Goal: Task Accomplishment & Management: Complete application form

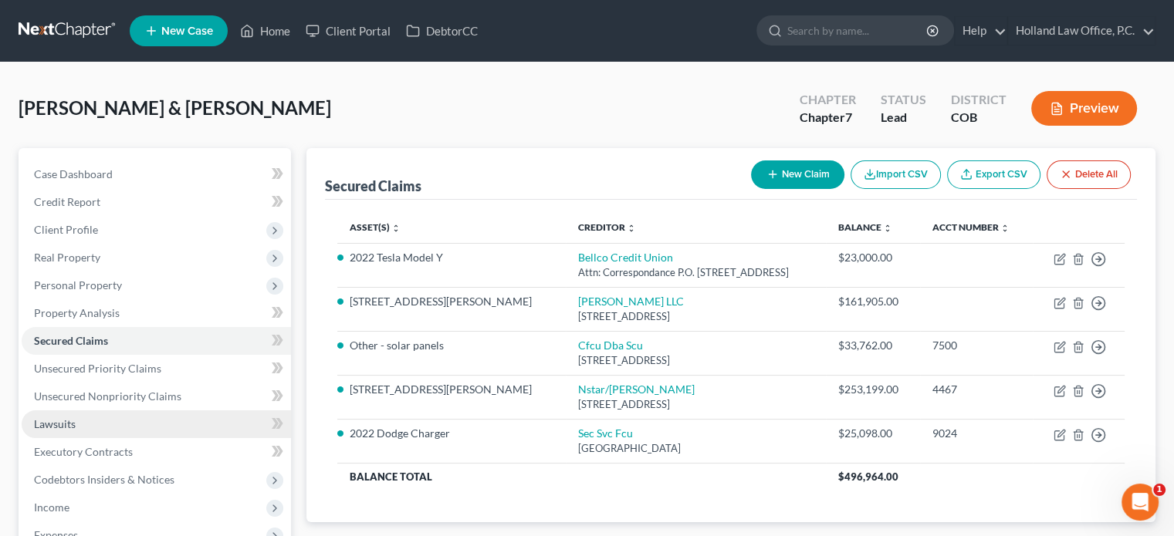
scroll to position [77, 0]
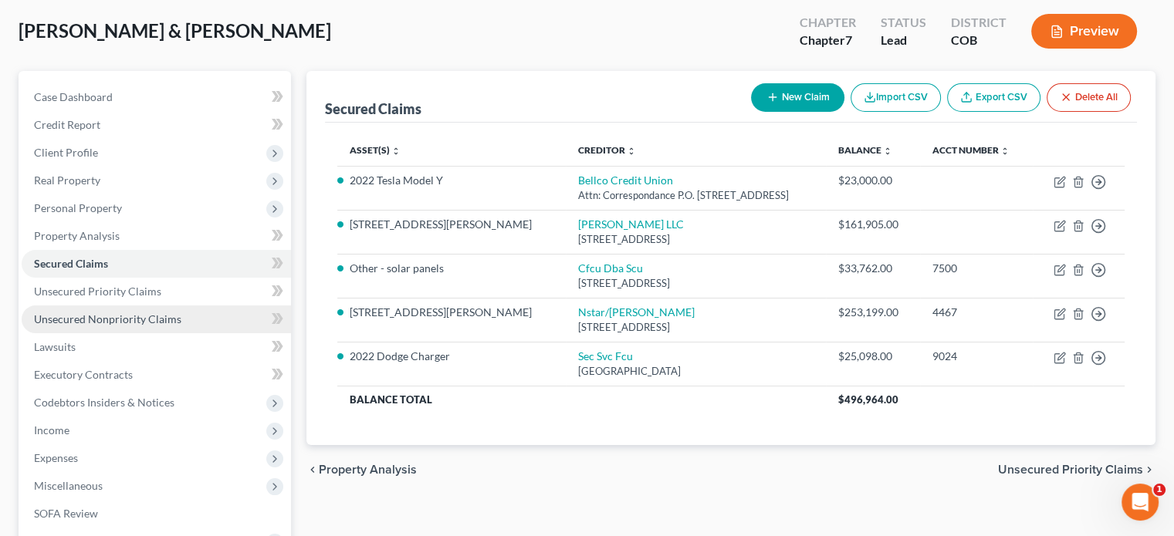
click at [131, 320] on span "Unsecured Nonpriority Claims" at bounding box center [107, 319] width 147 height 13
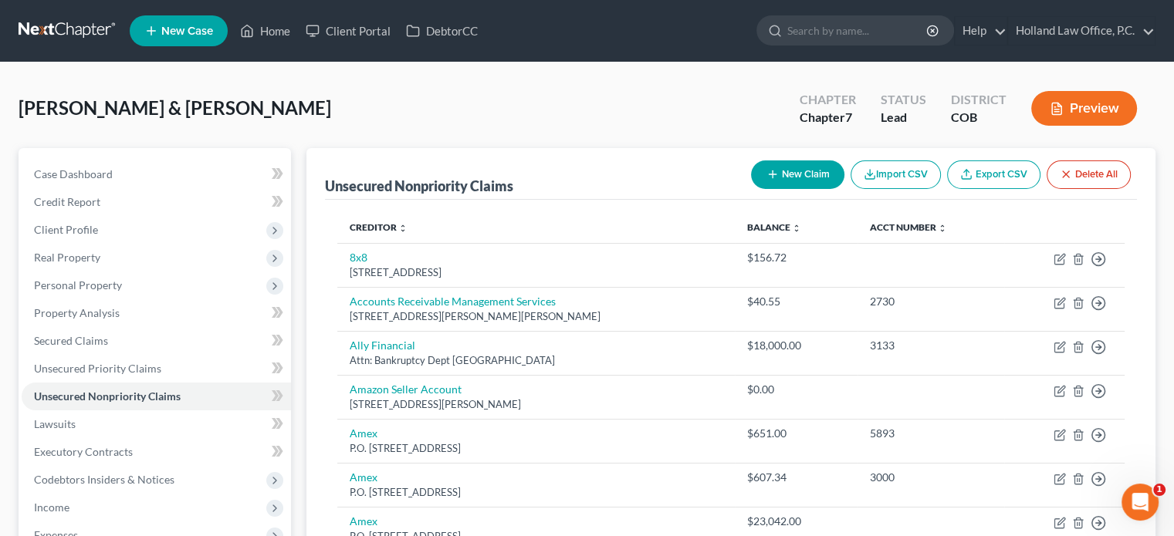
click at [807, 178] on button "New Claim" at bounding box center [797, 175] width 93 height 29
select select "2"
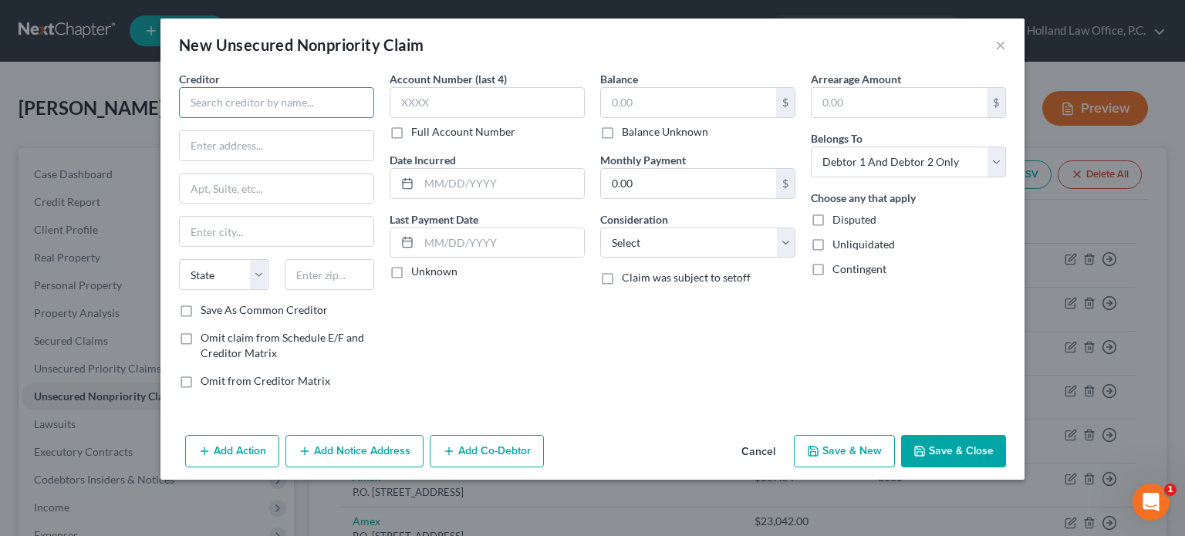
click at [238, 101] on input "text" at bounding box center [276, 102] width 195 height 31
type input "Sallie May"
type input "P.O. Box 3319"
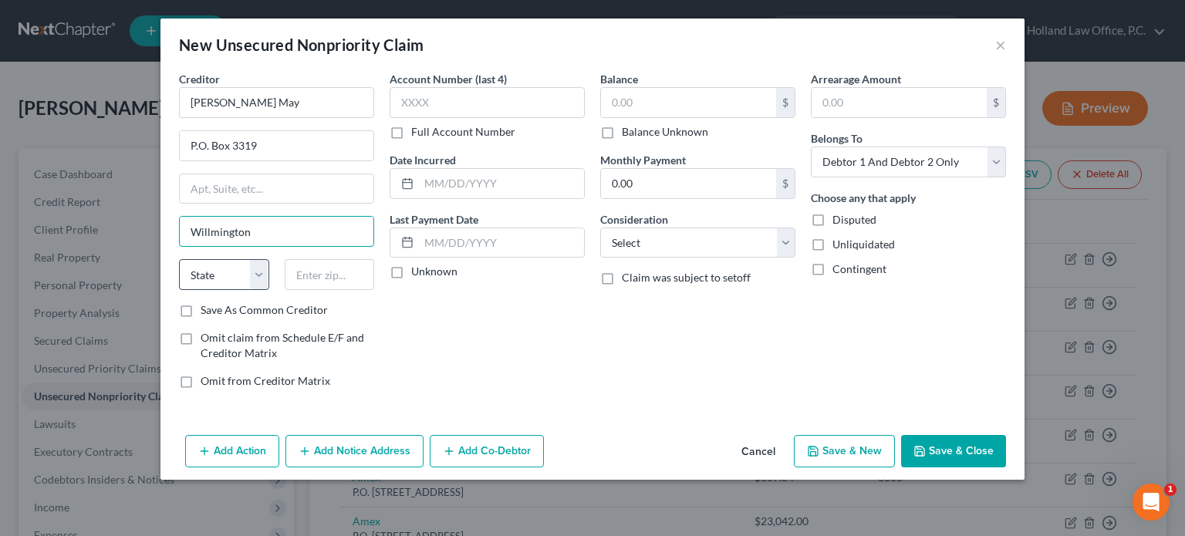
type input "Willmington"
click at [254, 269] on select "State AL AK AR AZ CA CO CT DE DC FL GA GU HI ID IL IN IA KS KY LA ME MD MA MI M…" at bounding box center [224, 274] width 90 height 31
select select "7"
click at [179, 259] on select "State AL AK AR AZ CA CO CT DE DC FL GA GU HI ID IL IN IA KS KY LA ME MD MA MI M…" at bounding box center [224, 274] width 90 height 31
click at [306, 271] on input "text" at bounding box center [330, 274] width 90 height 31
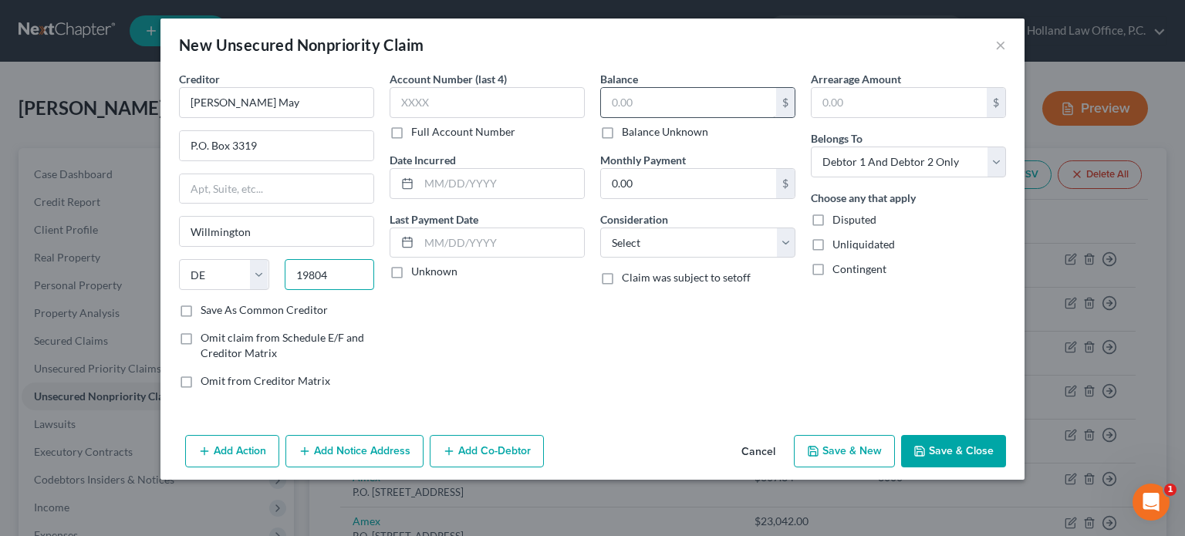
type input "19804"
type input "Wilmington"
click at [611, 98] on input "text" at bounding box center [688, 102] width 175 height 29
type input "14,000"
click at [787, 237] on select "Select Cable / Satellite Services Collection Agency Credit Card Debt Debt Couns…" at bounding box center [697, 243] width 195 height 31
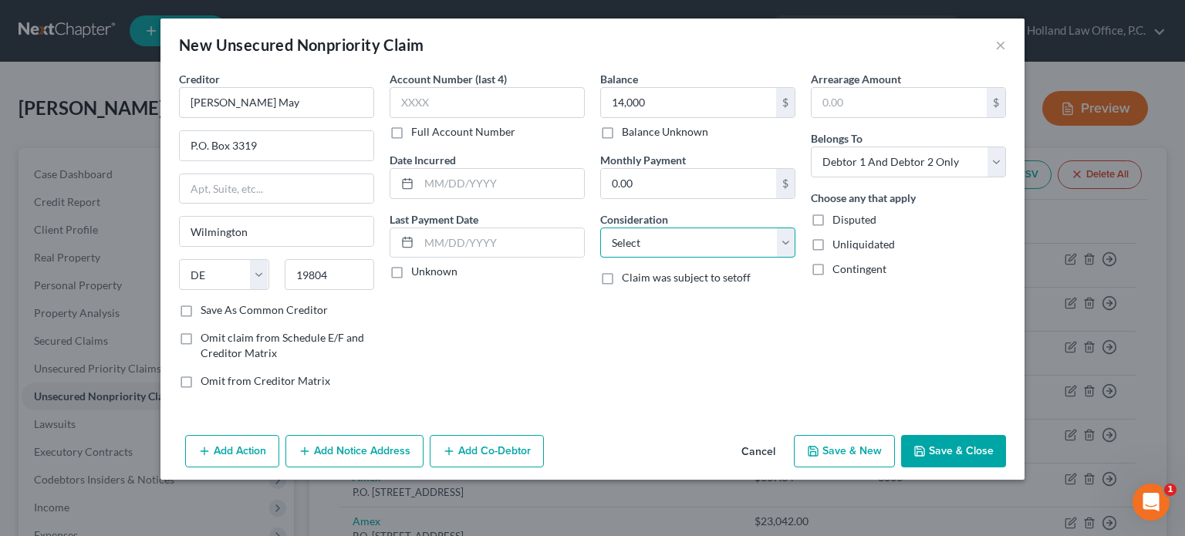
select select "17"
click at [600, 228] on select "Select Cable / Satellite Services Collection Agency Credit Card Debt Debt Couns…" at bounding box center [697, 243] width 195 height 31
click at [460, 450] on button "Add Co-Debtor" at bounding box center [487, 451] width 114 height 32
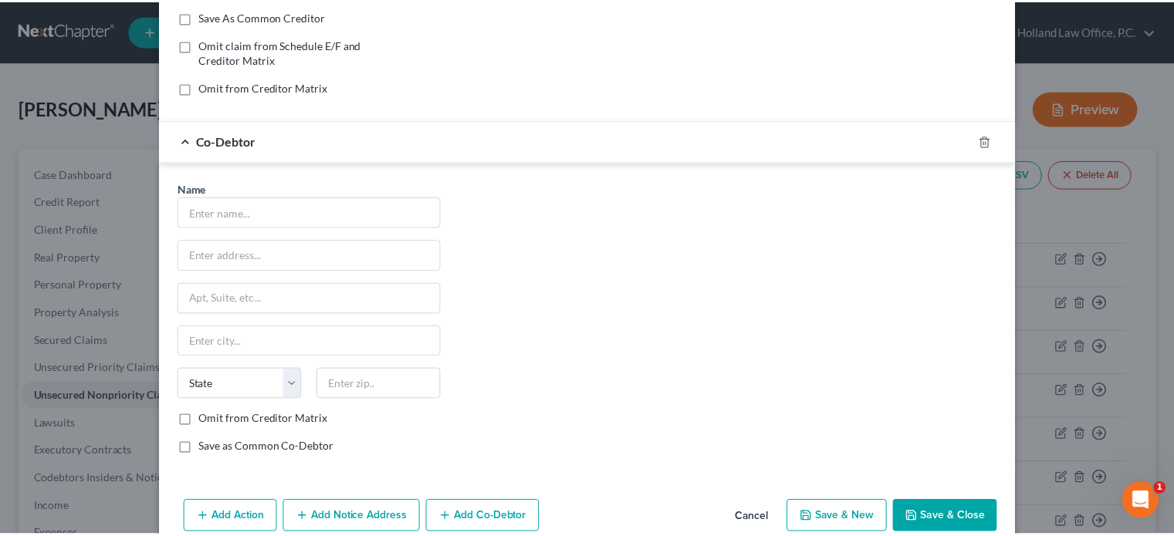
scroll to position [309, 0]
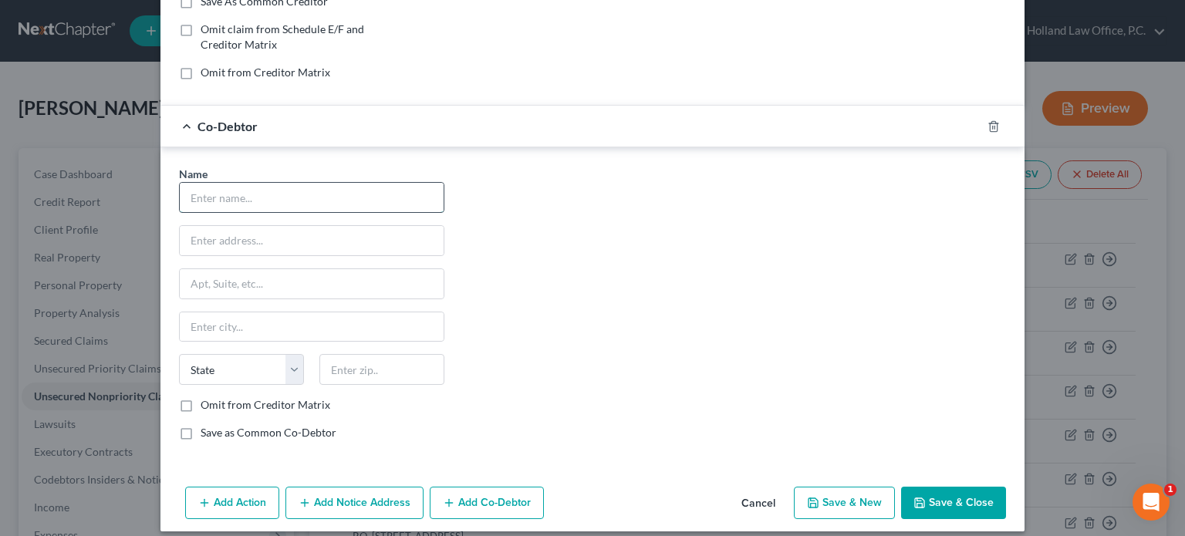
click at [220, 200] on input "text" at bounding box center [312, 197] width 264 height 29
type input "Justin Valors"
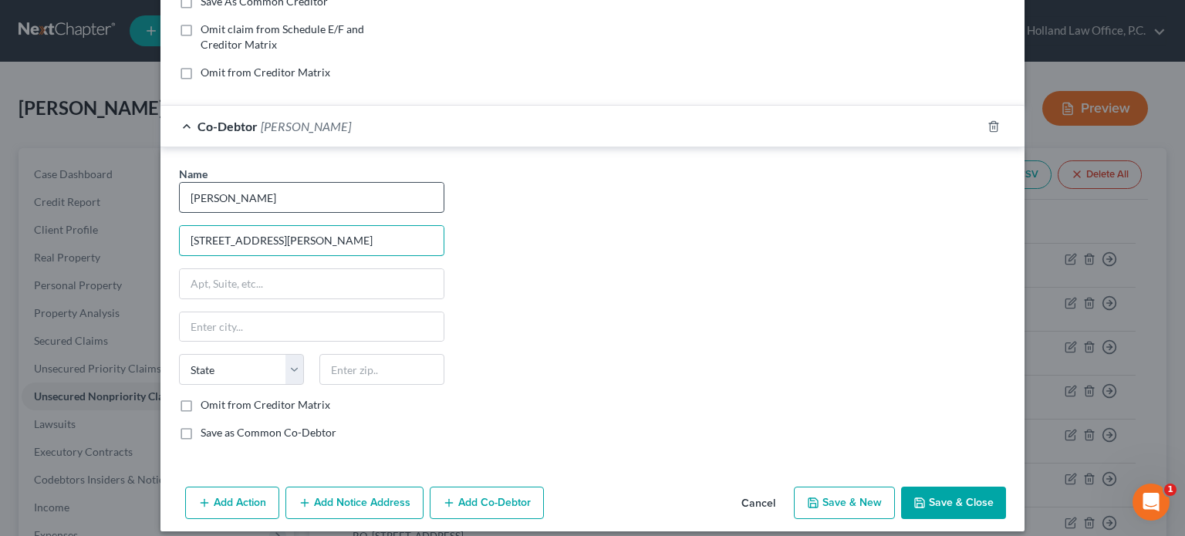
type input "1020 Andrews Park Dr."
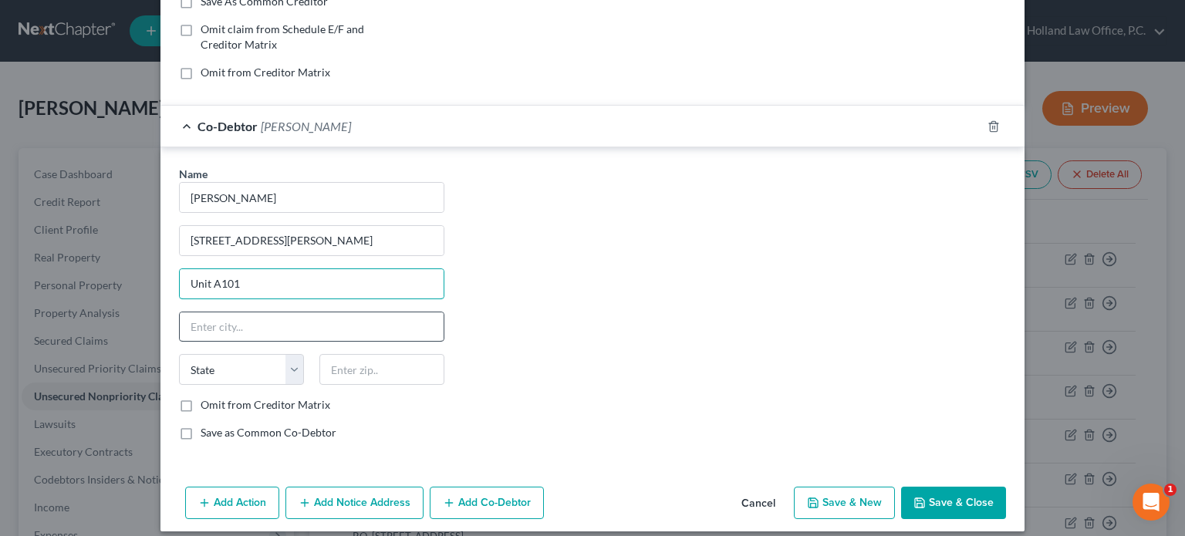
type input "Unit A101"
click at [208, 324] on input "text" at bounding box center [312, 327] width 264 height 29
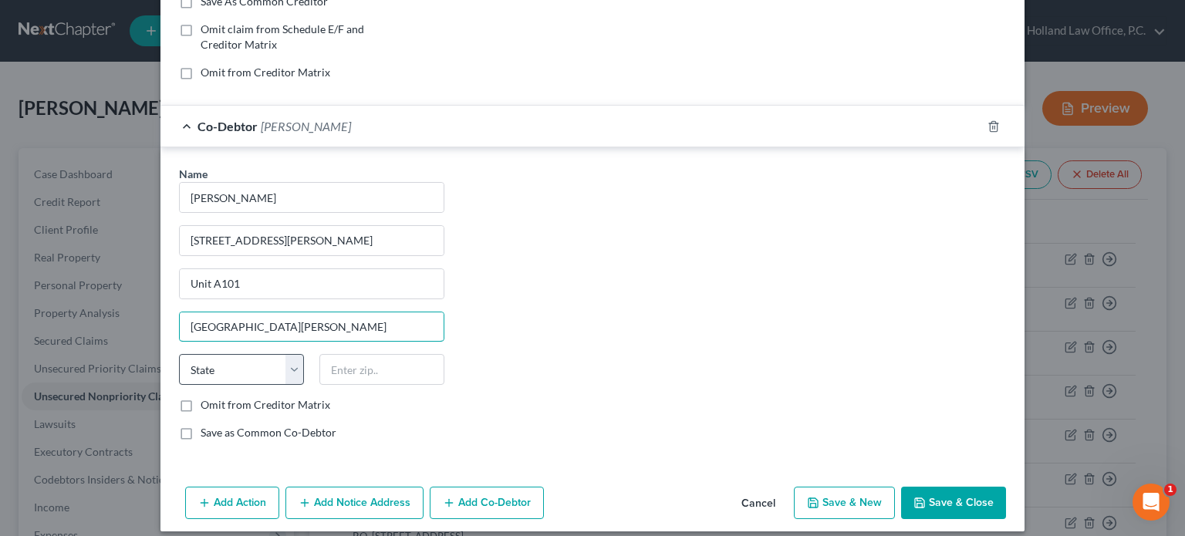
type input "Fort Collins"
click at [281, 367] on select "State AL AK AR AZ CA CO CT DE DC FL GA GU HI ID IL IN IA KS KY LA ME MD MA MI M…" at bounding box center [241, 369] width 125 height 31
select select "5"
click at [179, 354] on select "State AL AK AR AZ CA CO CT DE DC FL GA GU HI ID IL IN IA KS KY LA ME MD MA MI M…" at bounding box center [241, 369] width 125 height 31
click at [363, 360] on input "text" at bounding box center [381, 369] width 125 height 31
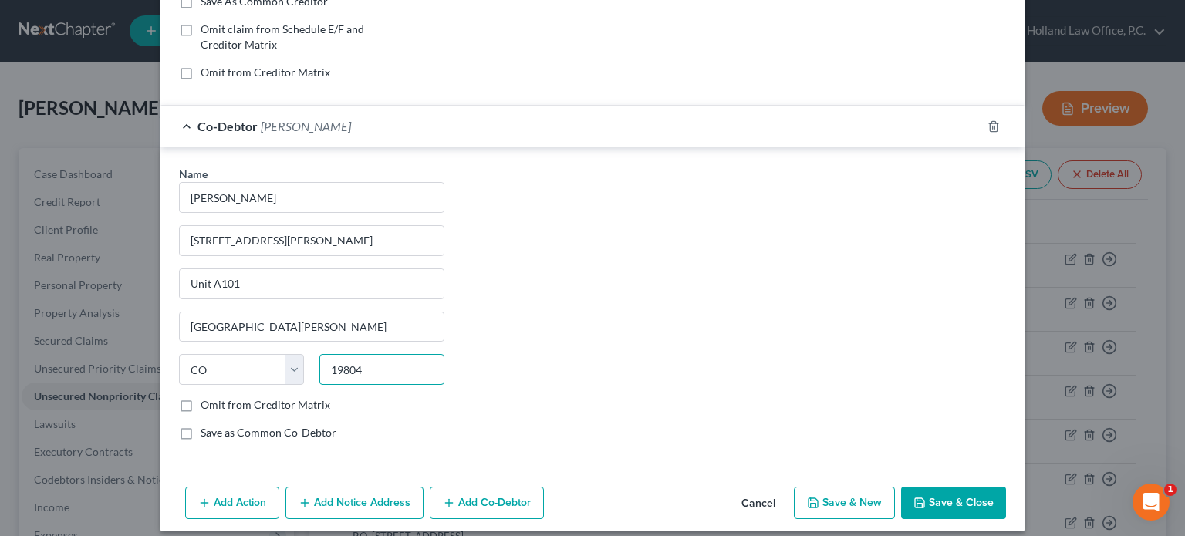
type input "19804"
click at [931, 493] on button "Save & Close" at bounding box center [953, 503] width 105 height 32
type input "Wilmington"
select select "7"
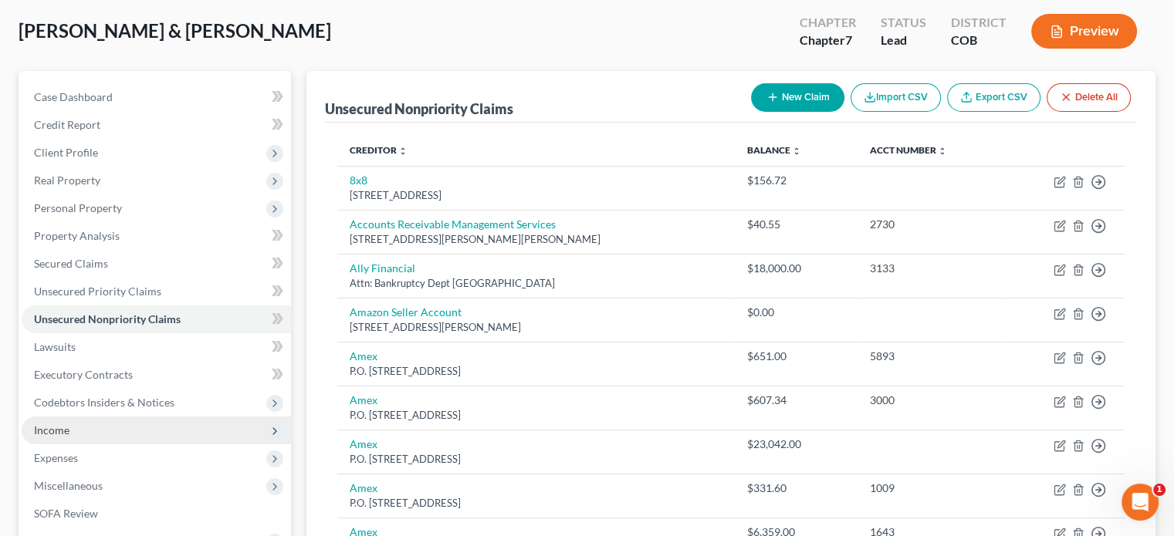
scroll to position [154, 0]
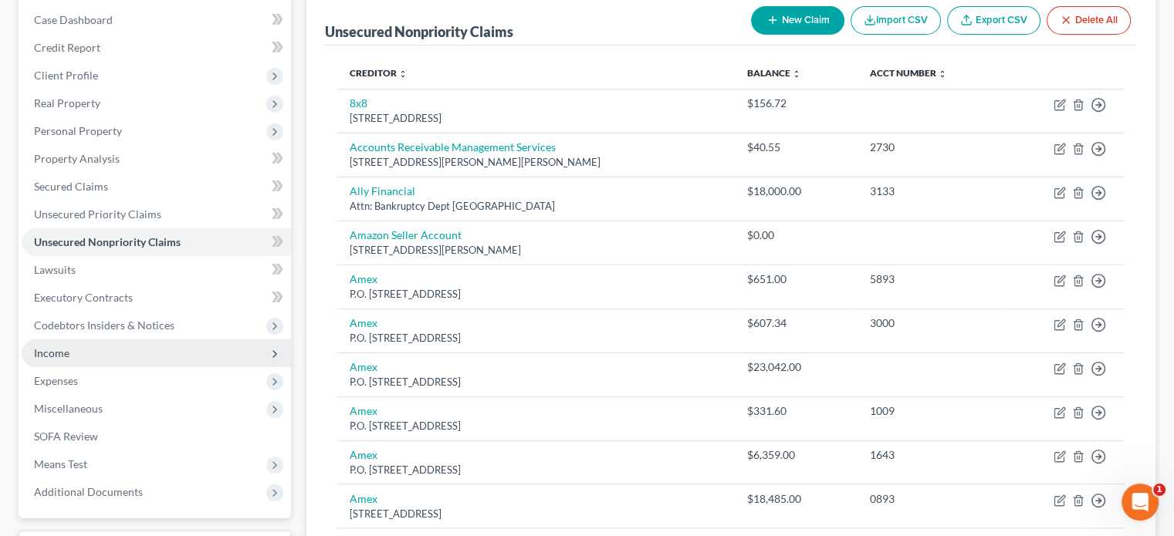
click at [72, 354] on span "Income" at bounding box center [156, 354] width 269 height 28
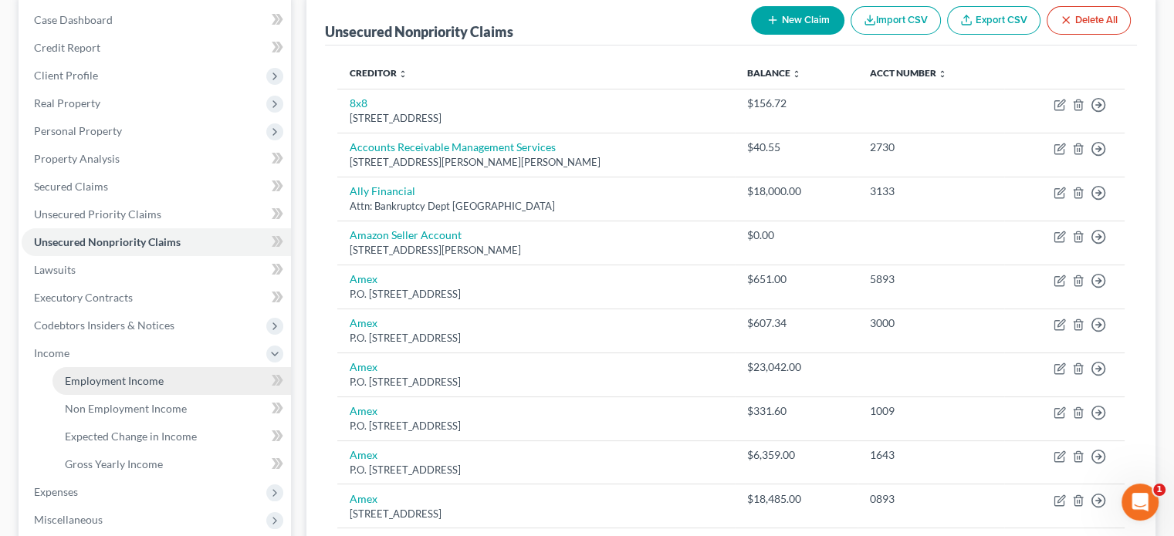
click at [83, 379] on span "Employment Income" at bounding box center [114, 380] width 99 height 13
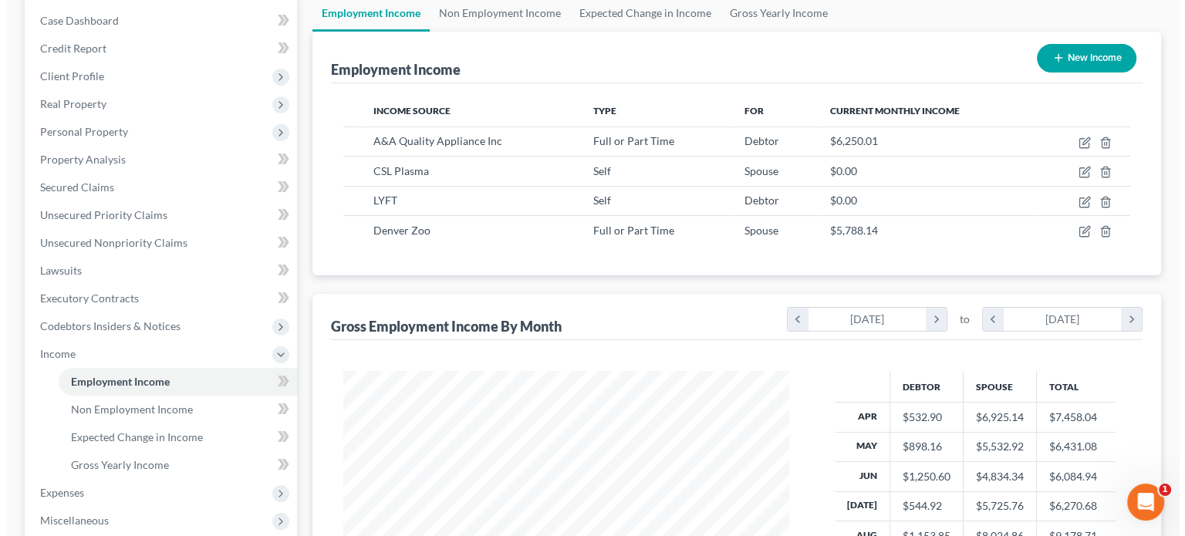
scroll to position [275, 476]
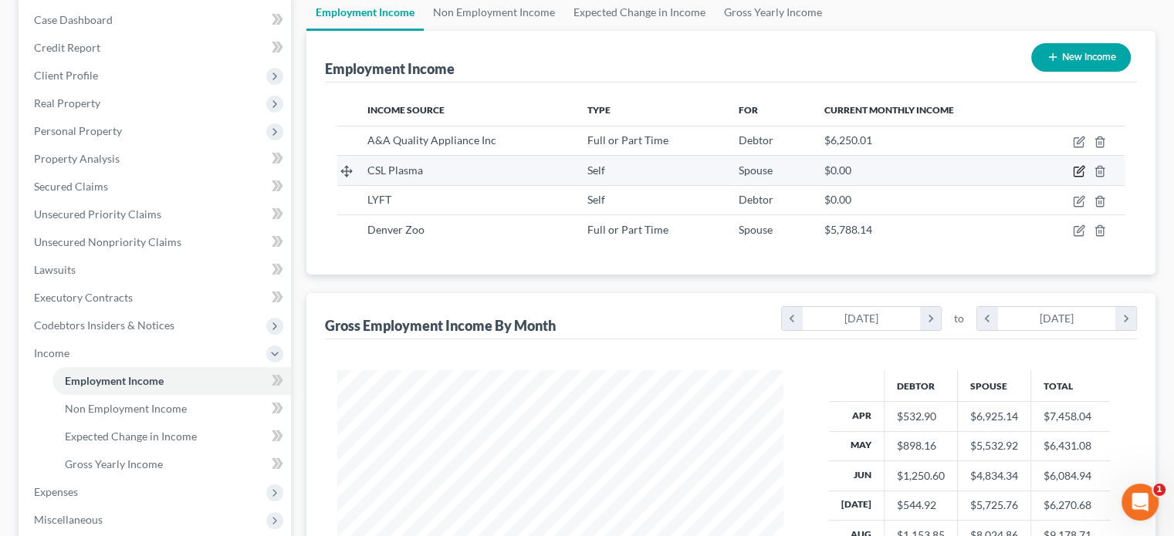
click at [1078, 171] on icon "button" at bounding box center [1079, 171] width 12 height 12
select select "1"
select select "5"
select select "0"
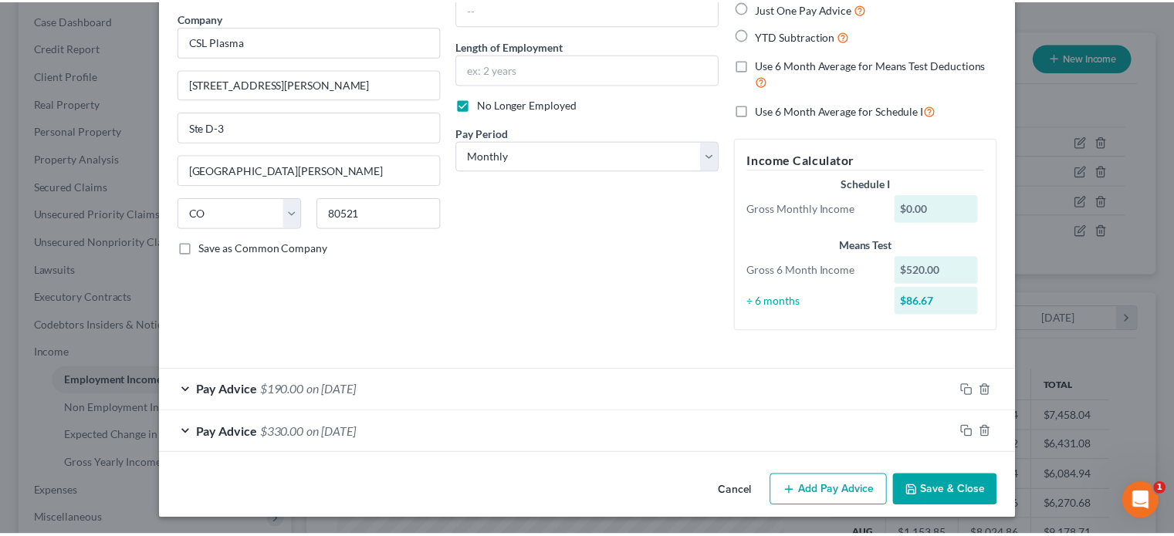
scroll to position [122, 0]
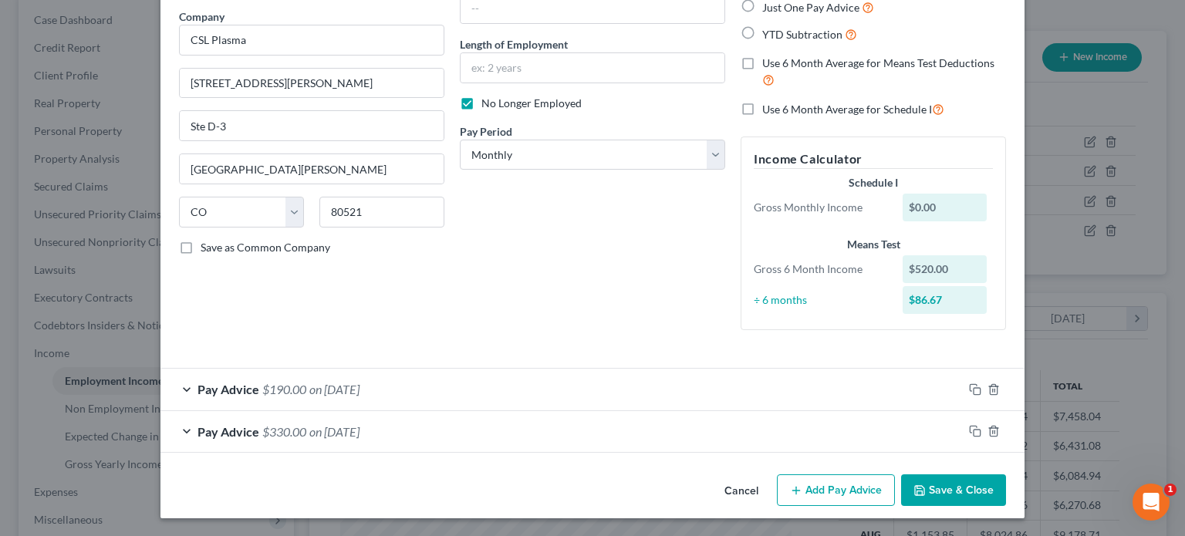
click at [943, 491] on button "Save & Close" at bounding box center [953, 491] width 105 height 32
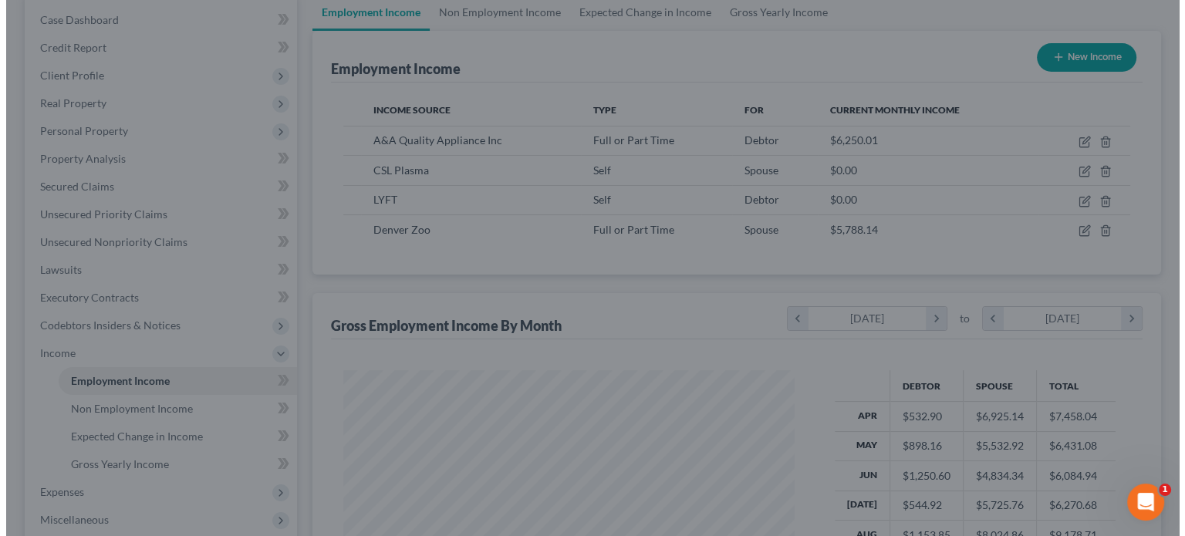
scroll to position [771381, 771179]
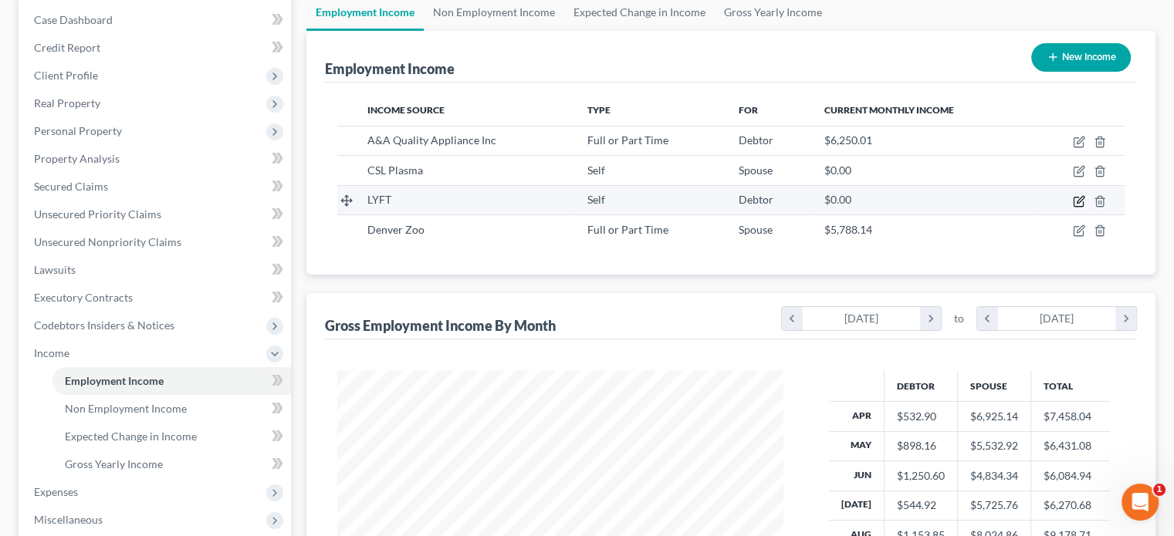
click at [1077, 200] on icon "button" at bounding box center [1079, 201] width 12 height 12
select select "1"
select select "4"
select select "0"
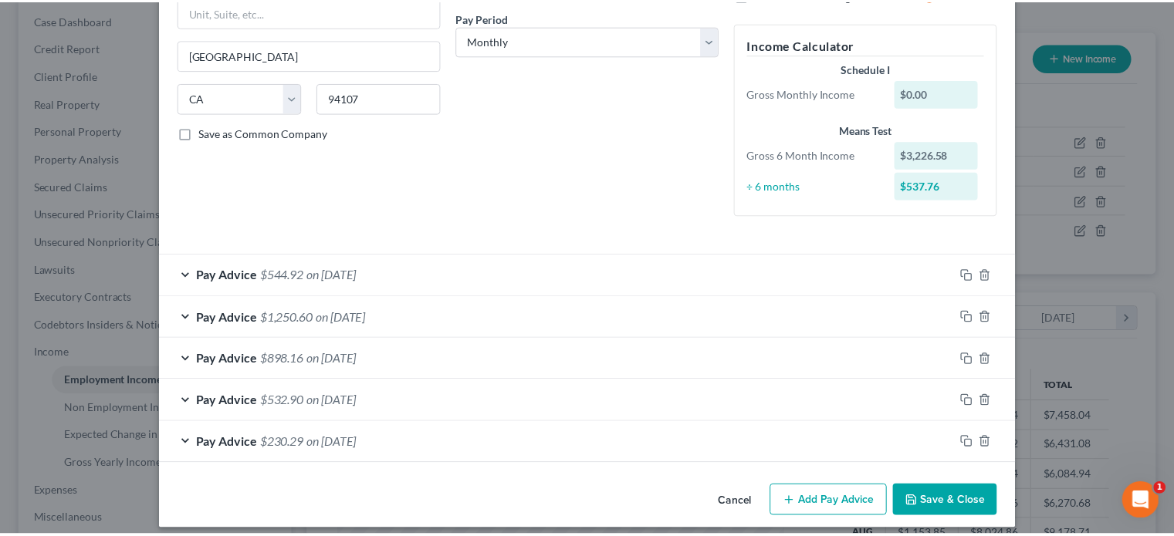
scroll to position [247, 0]
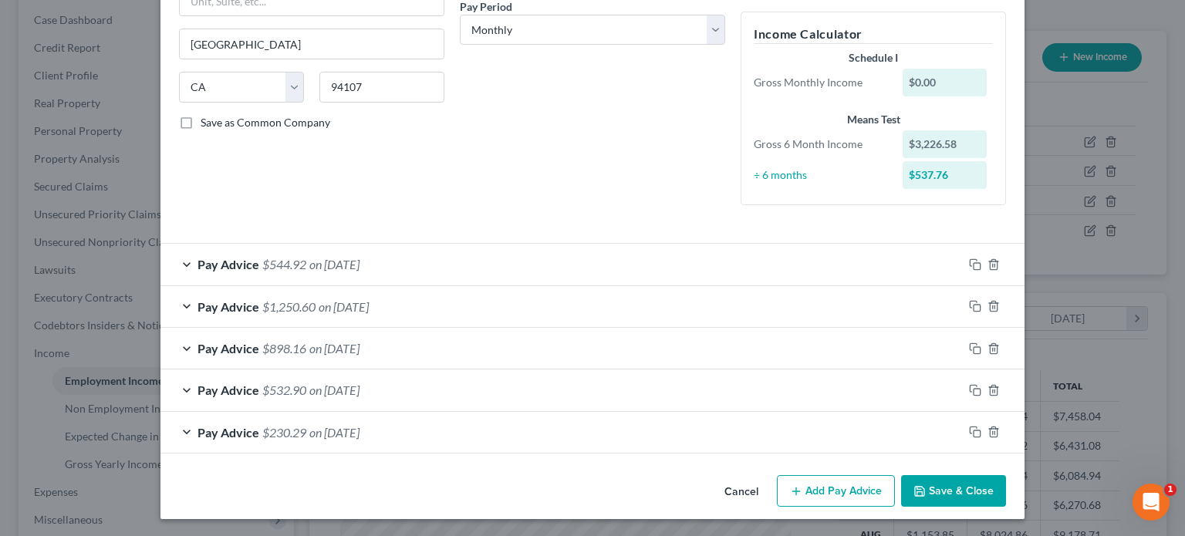
click at [938, 485] on button "Save & Close" at bounding box center [953, 491] width 105 height 32
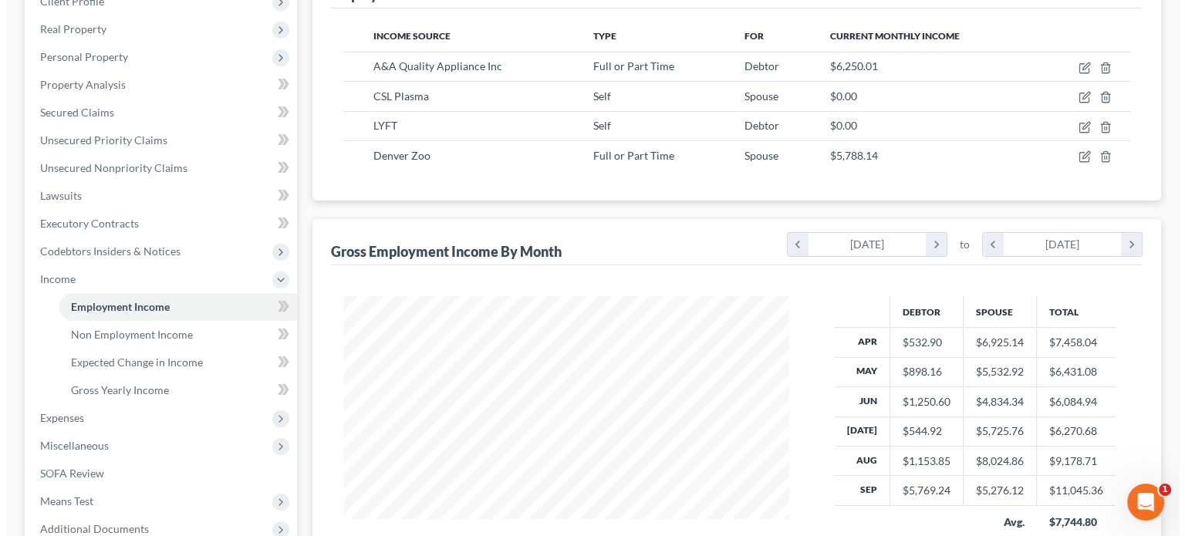
scroll to position [231, 0]
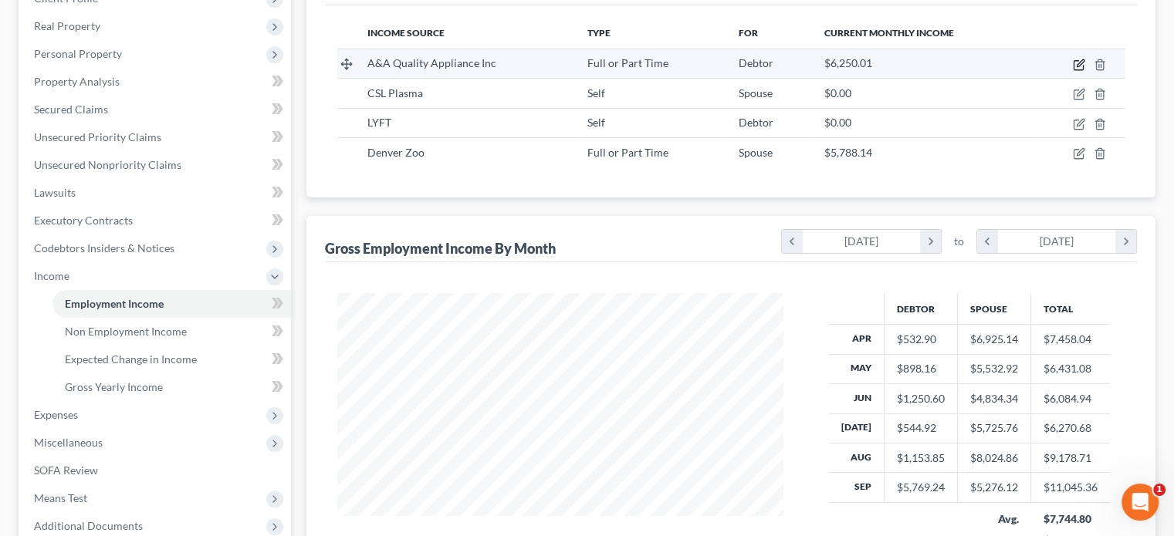
click at [1080, 66] on icon "button" at bounding box center [1079, 65] width 12 height 12
select select "0"
select select "5"
select select "2"
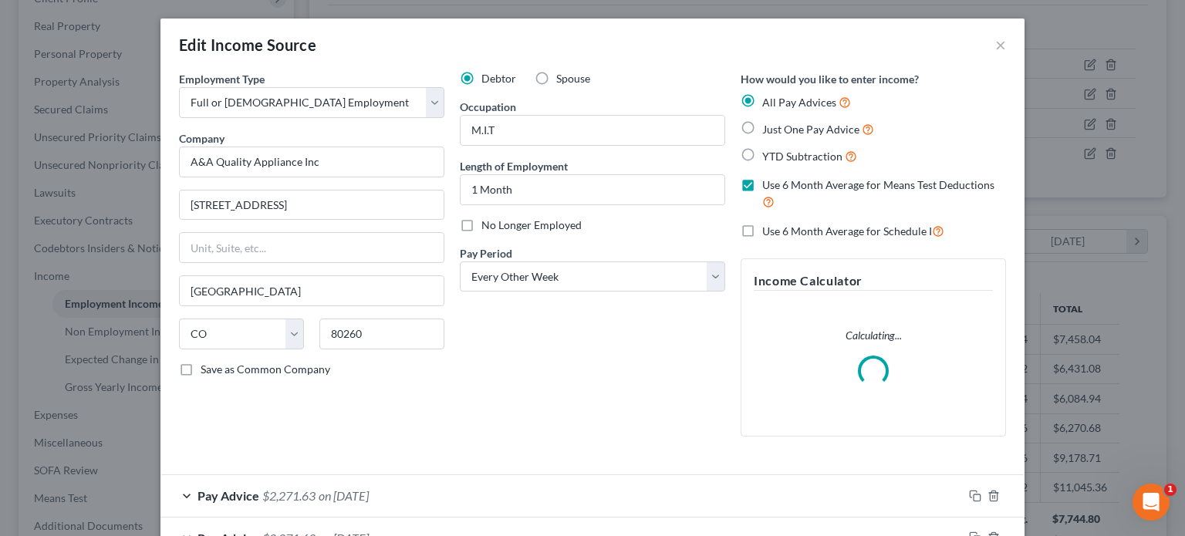
scroll to position [0, 0]
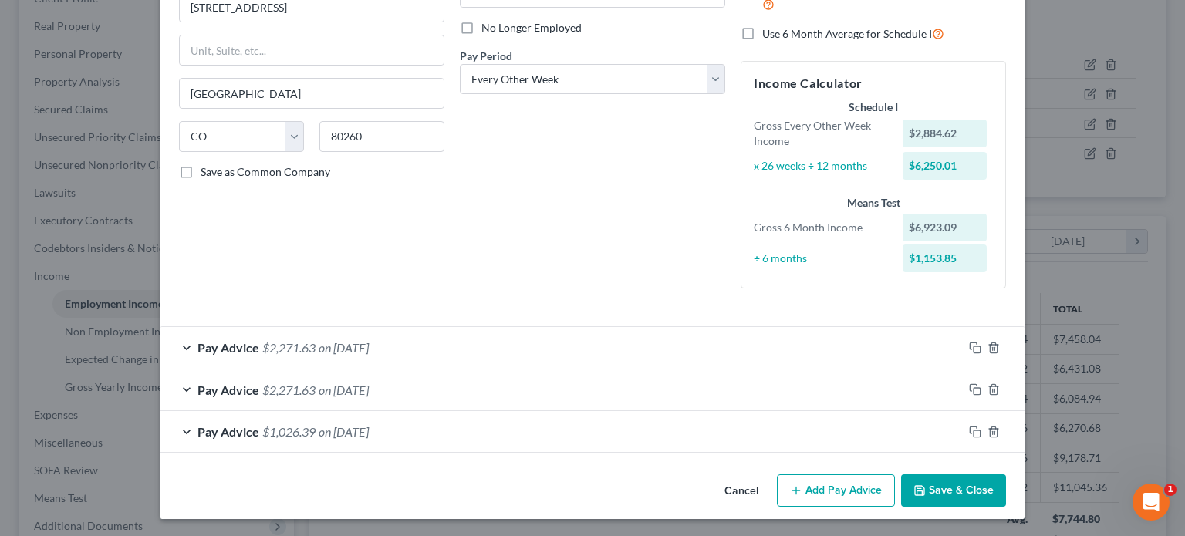
click at [833, 490] on button "Add Pay Advice" at bounding box center [836, 491] width 118 height 32
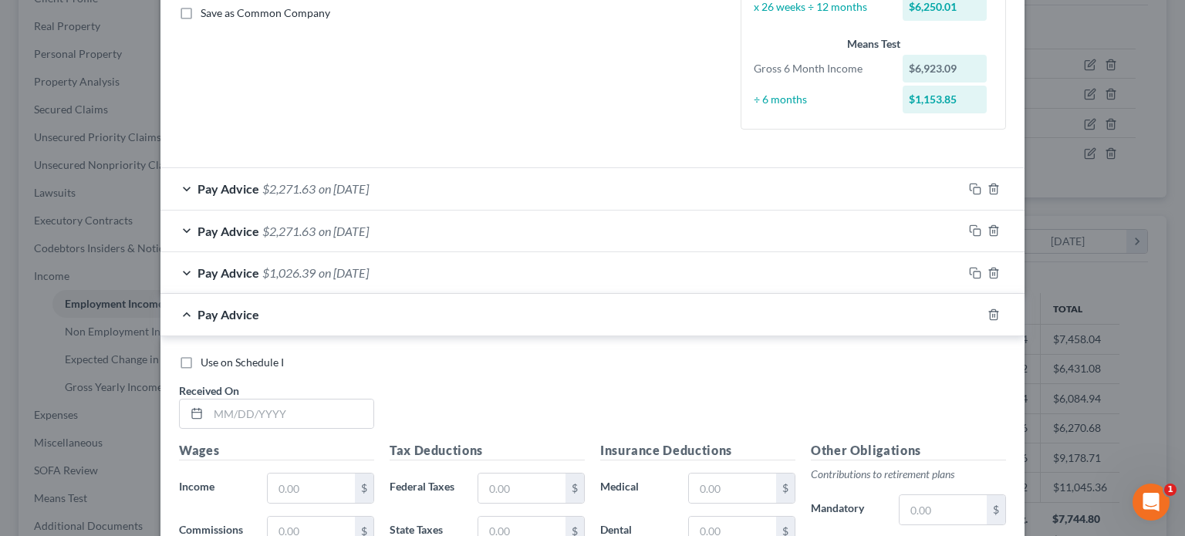
scroll to position [506, 0]
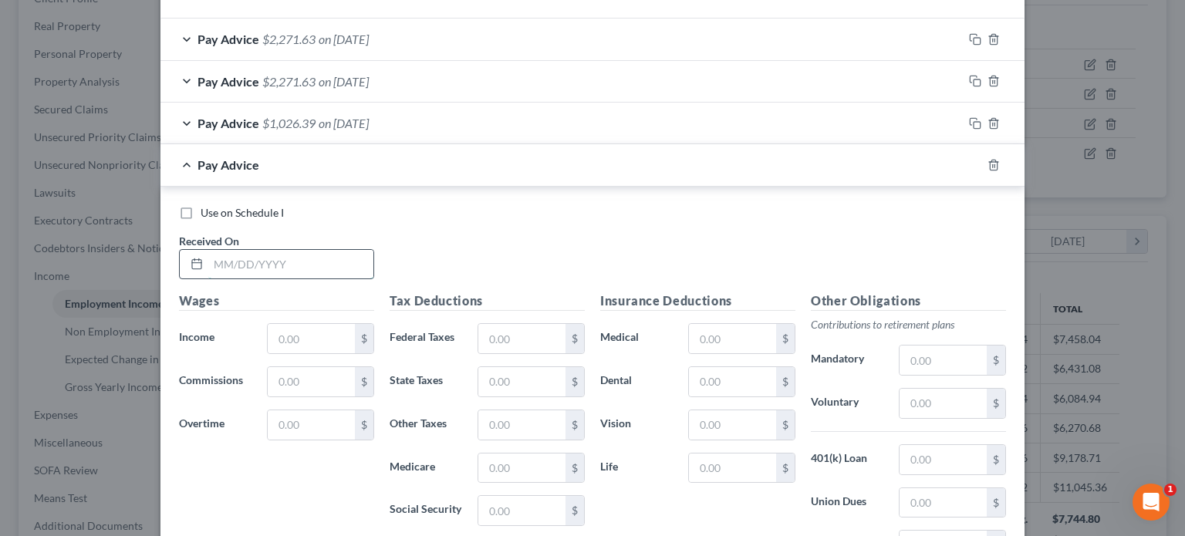
click at [208, 260] on input "text" at bounding box center [290, 264] width 165 height 29
type input "03/20/1967"
drag, startPoint x: 179, startPoint y: 211, endPoint x: 230, endPoint y: 270, distance: 78.3
click at [201, 211] on label "Use on Schedule I" at bounding box center [242, 212] width 83 height 15
click at [207, 211] on input "Use on Schedule I" at bounding box center [212, 210] width 10 height 10
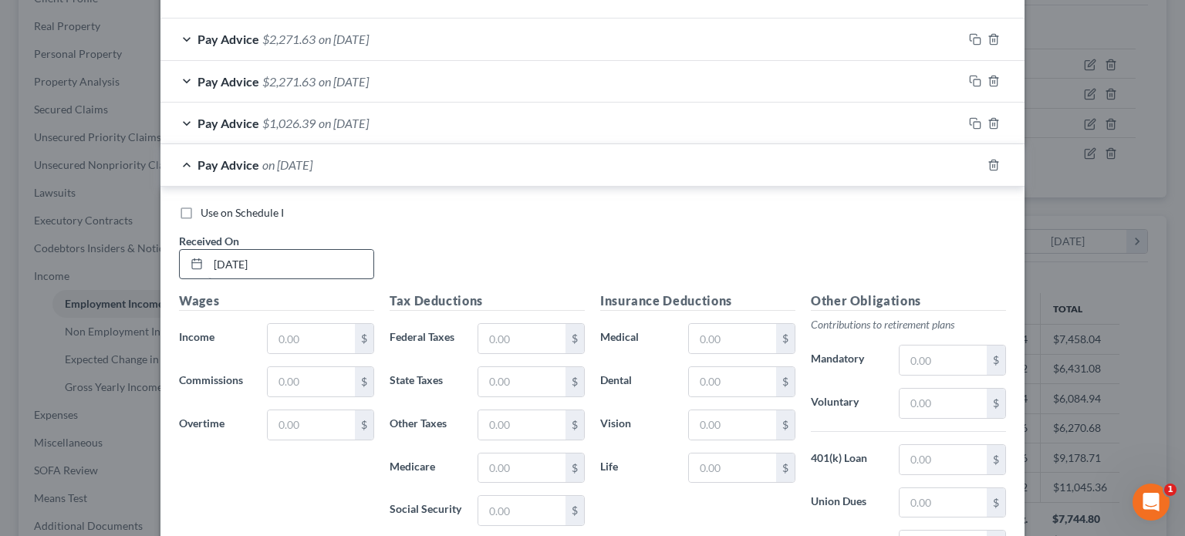
checkbox input "true"
click at [281, 340] on input "text" at bounding box center [311, 338] width 87 height 29
type input "6,000"
click at [491, 340] on input "text" at bounding box center [521, 338] width 87 height 29
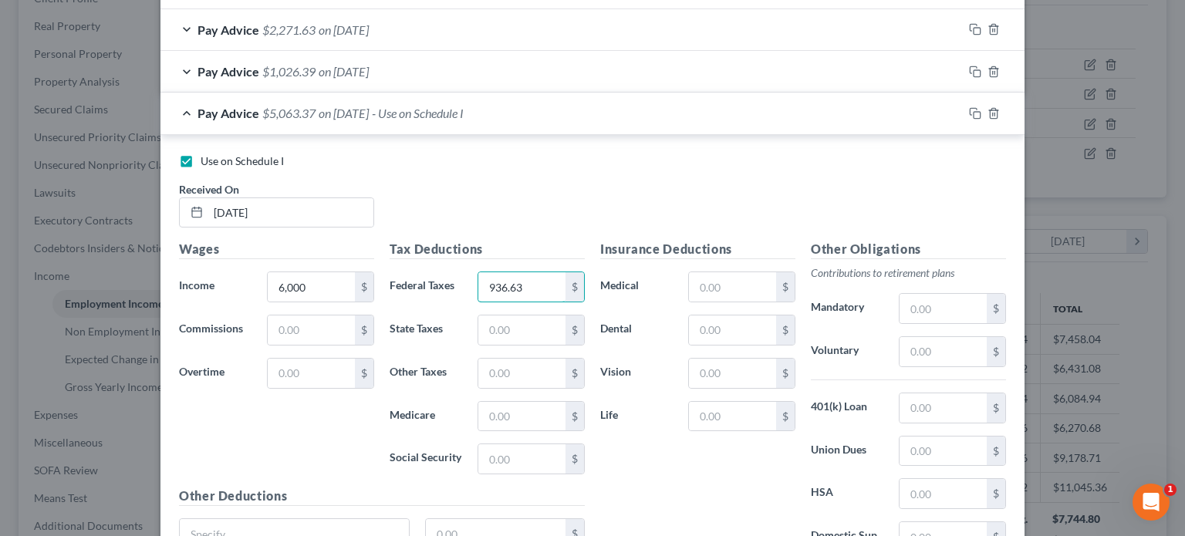
scroll to position [661, 0]
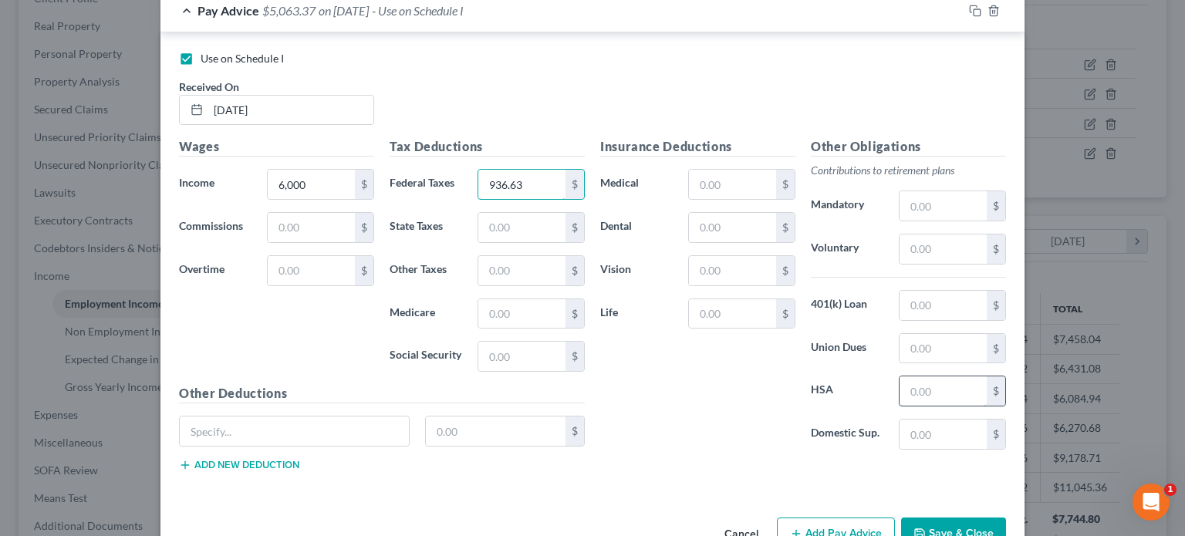
type input "936.63"
click at [904, 388] on input "text" at bounding box center [943, 391] width 87 height 29
type input "54.16"
click at [707, 189] on input "text" at bounding box center [732, 184] width 87 height 29
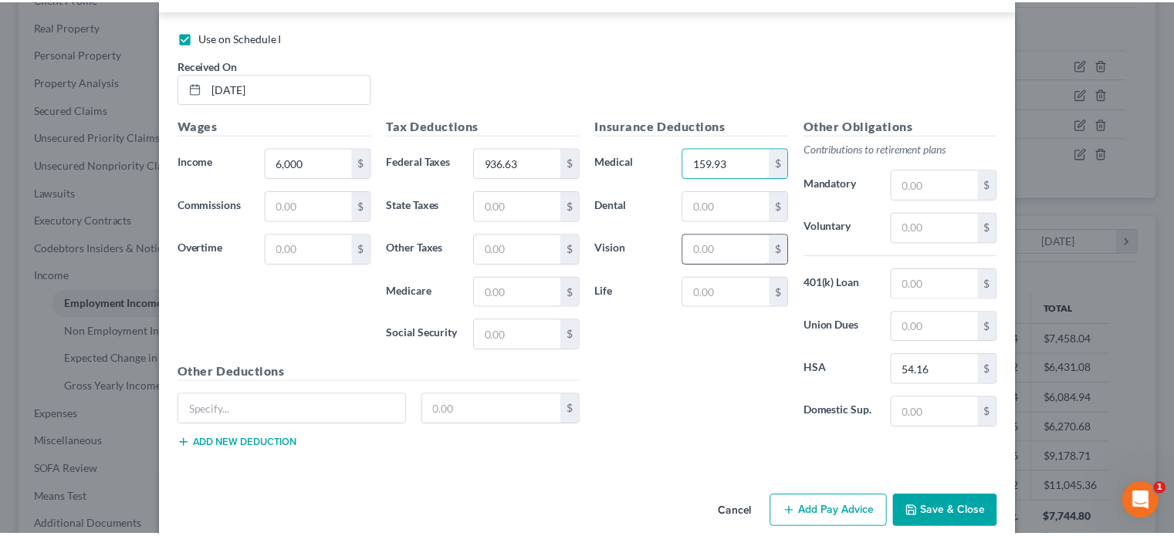
scroll to position [701, 0]
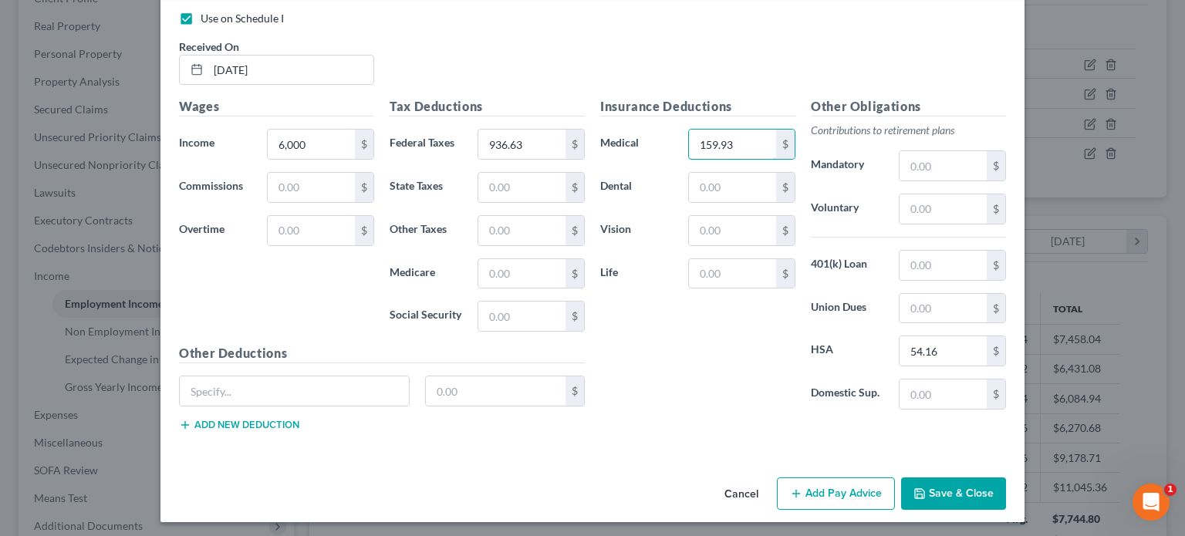
type input "159.93"
click at [938, 482] on button "Save & Close" at bounding box center [953, 494] width 105 height 32
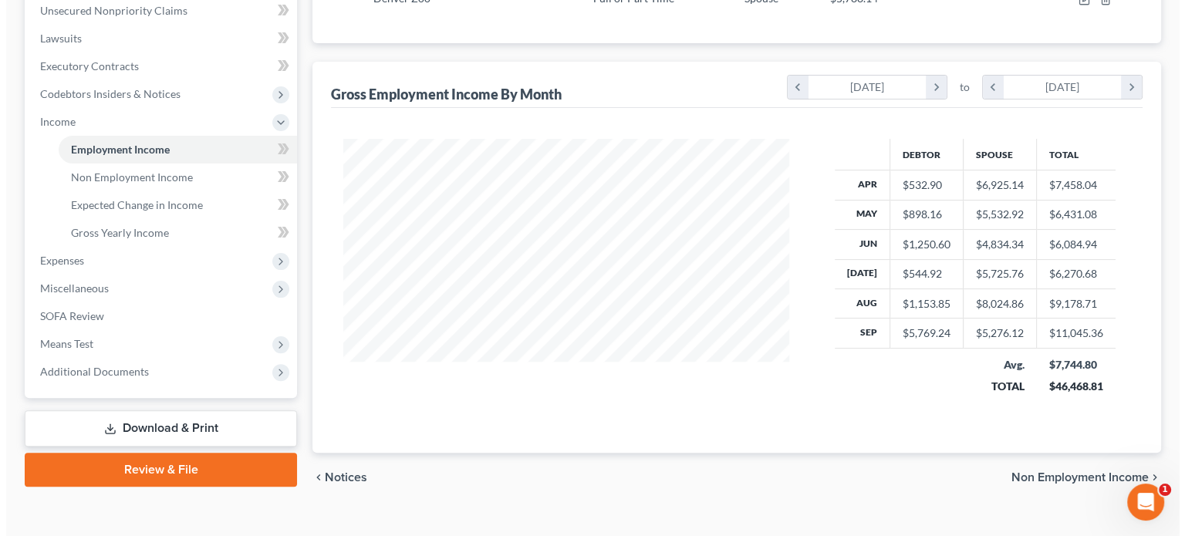
scroll to position [231, 0]
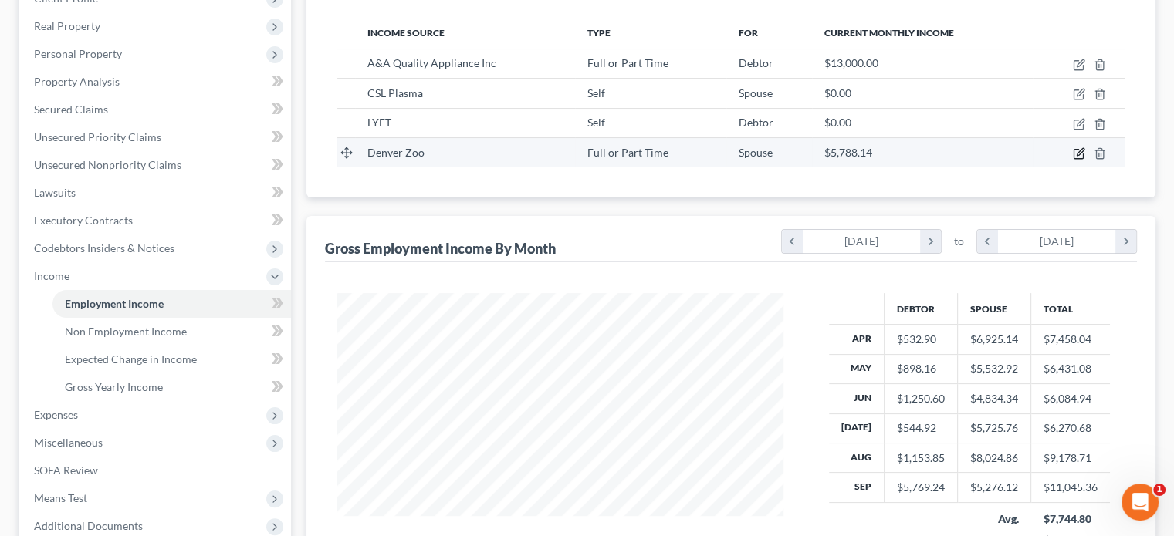
click at [1075, 153] on icon "button" at bounding box center [1079, 153] width 12 height 12
select select "0"
select select "5"
select select "2"
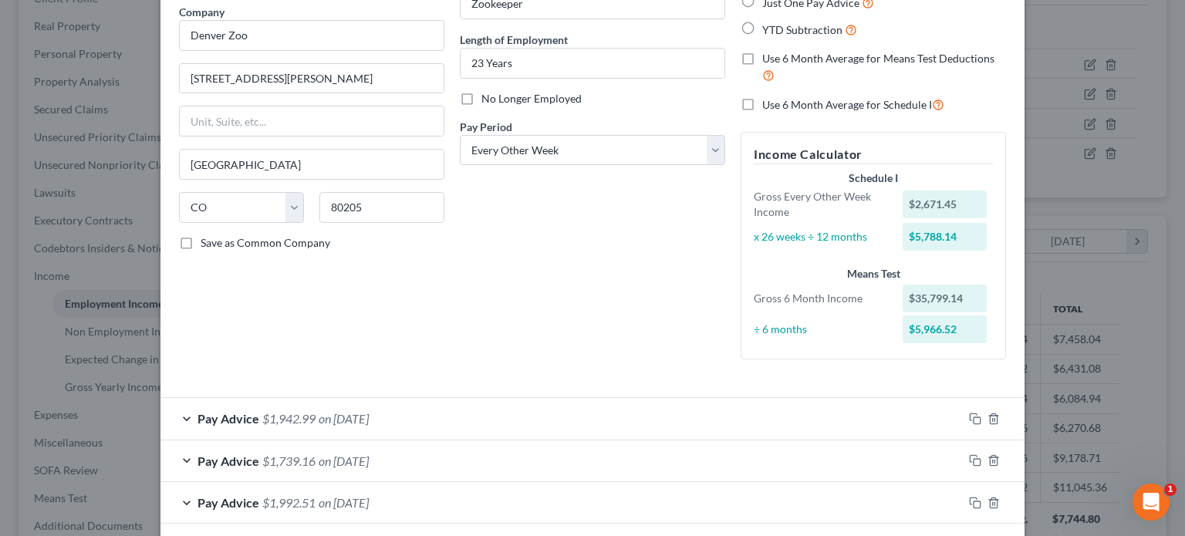
scroll to position [154, 0]
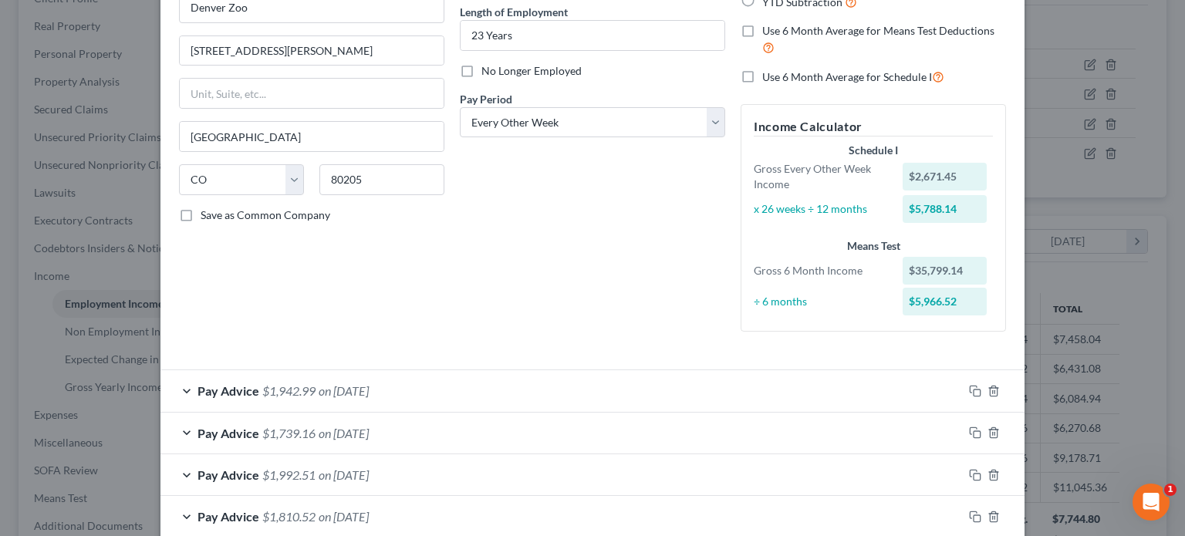
click at [762, 76] on label "Use 6 Month Average for Schedule I" at bounding box center [853, 77] width 182 height 18
click at [769, 76] on input "Use 6 Month Average for Schedule I" at bounding box center [774, 73] width 10 height 10
checkbox input "true"
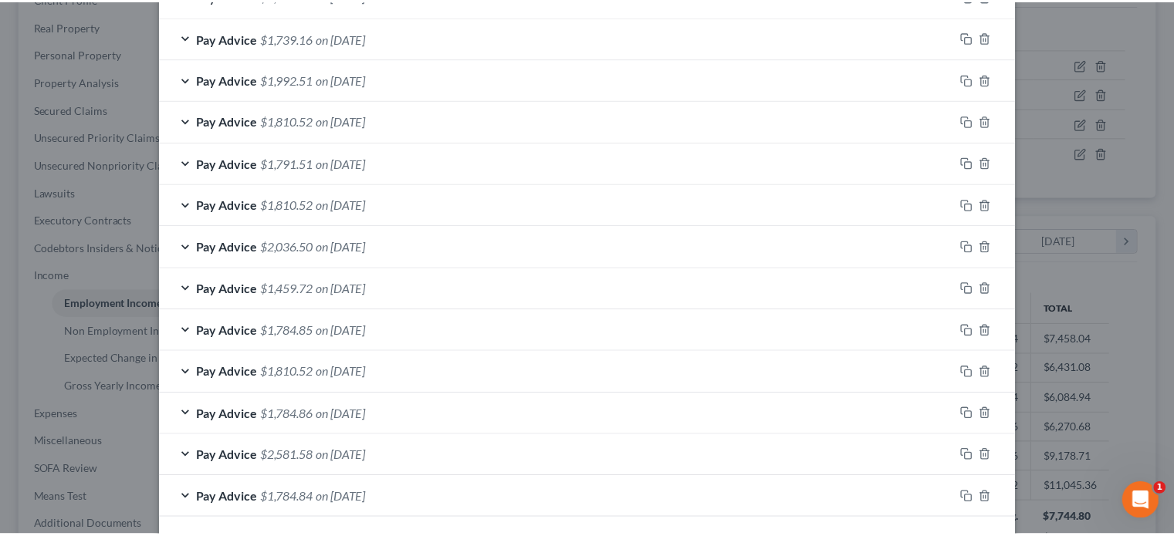
scroll to position [612, 0]
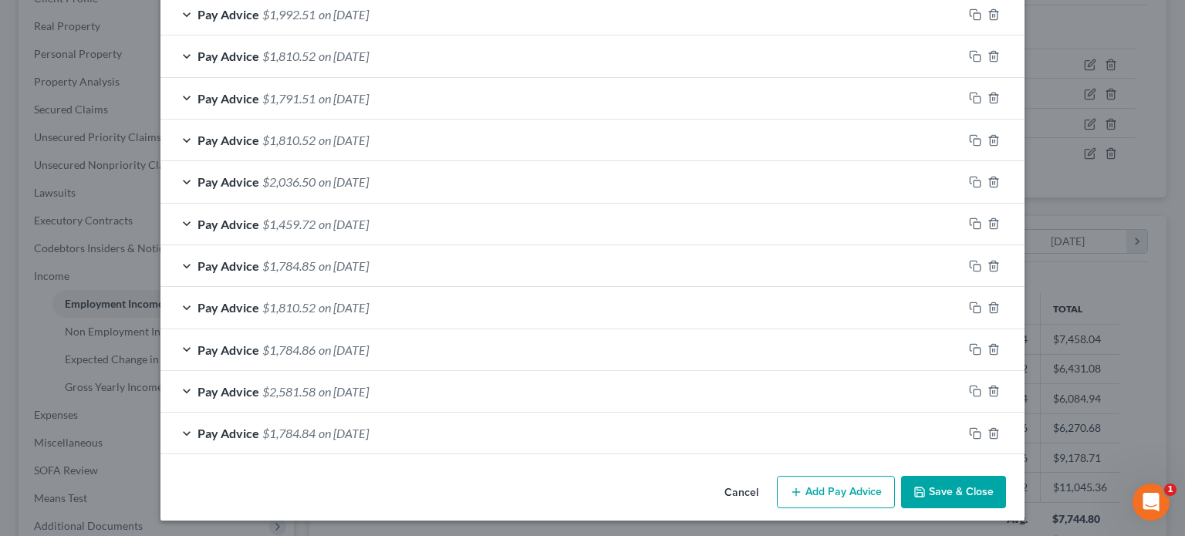
click at [941, 498] on button "Save & Close" at bounding box center [953, 492] width 105 height 32
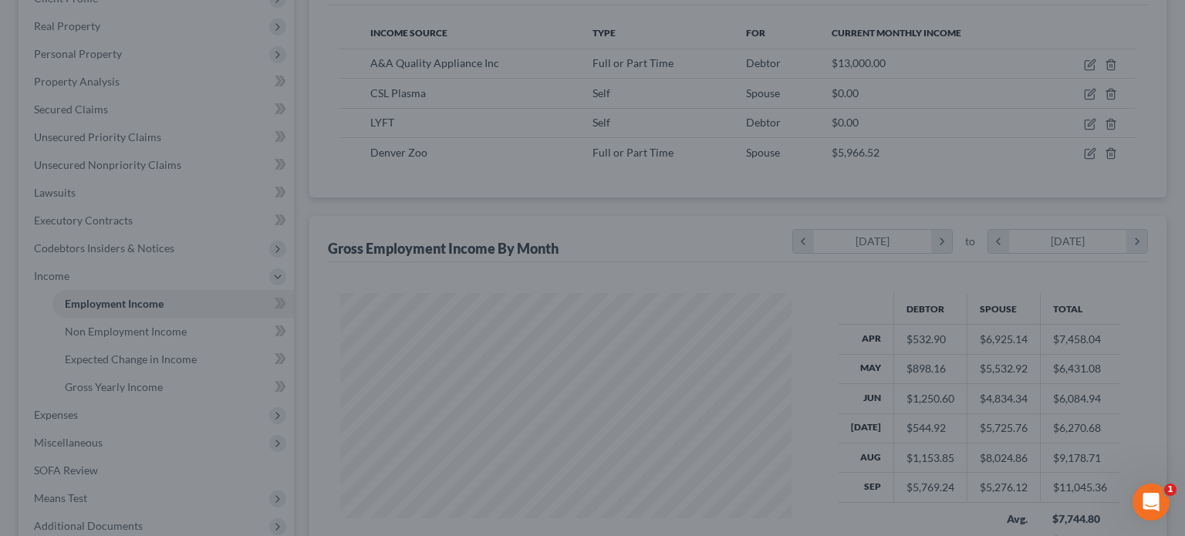
scroll to position [771381, 771179]
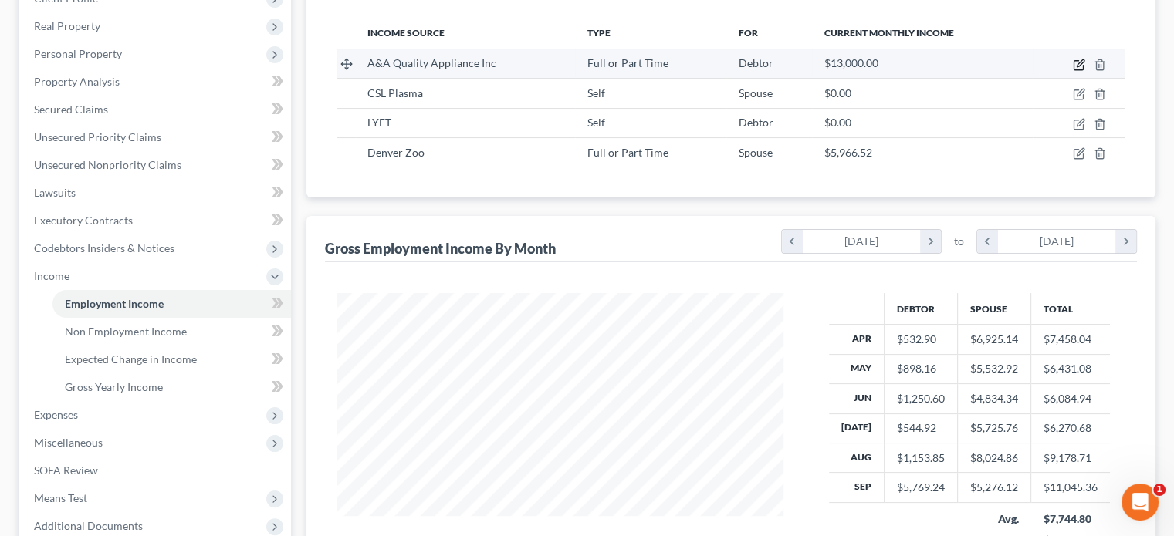
click at [1075, 64] on icon "button" at bounding box center [1079, 65] width 12 height 12
select select "0"
select select "5"
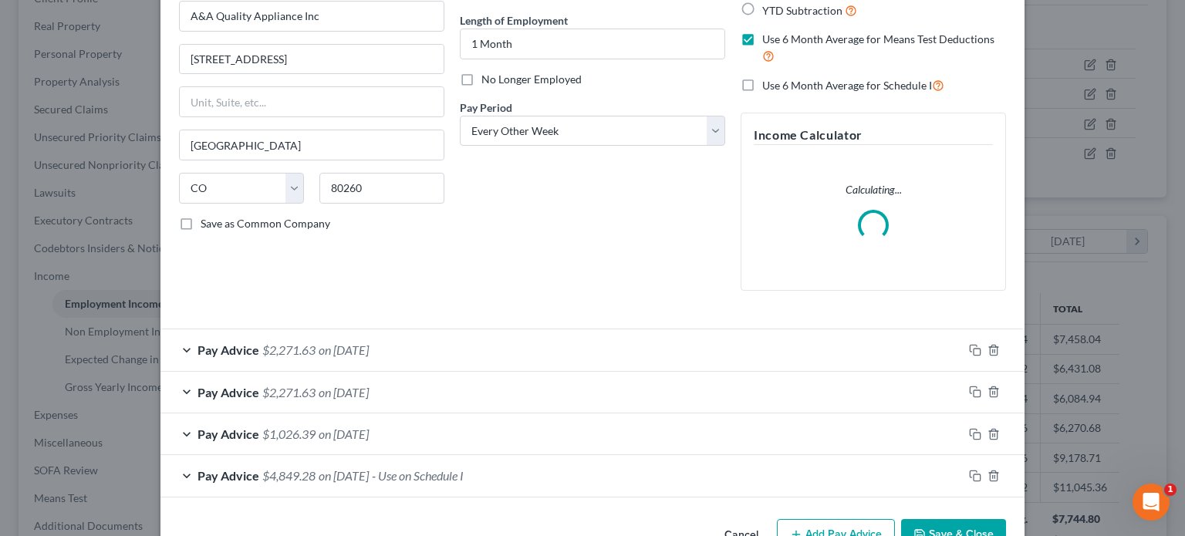
scroll to position [154, 0]
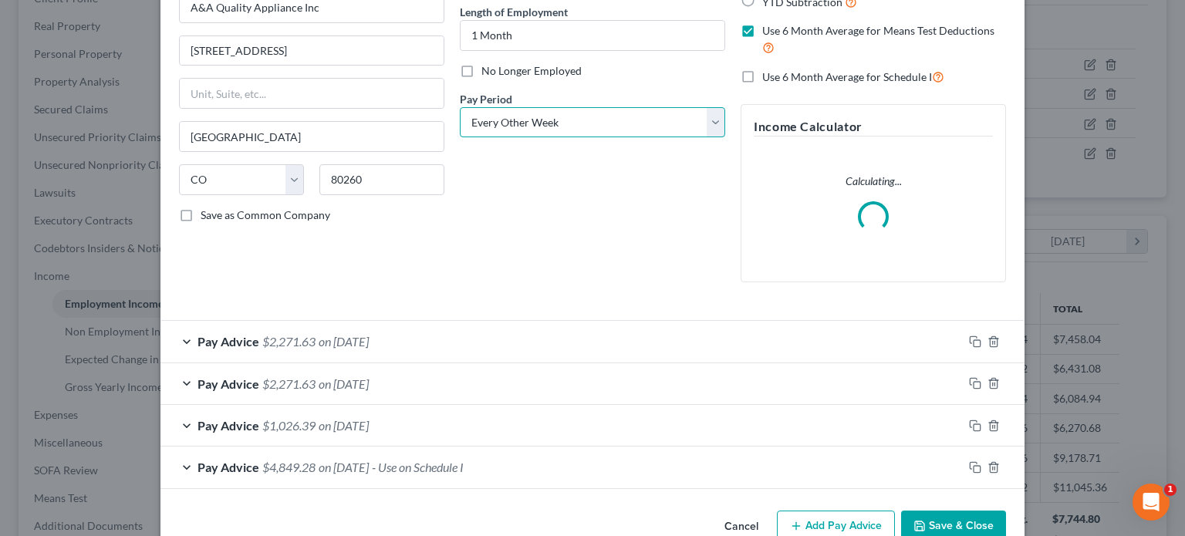
click at [713, 121] on select "Select Monthly Twice Monthly Every Other Week Weekly" at bounding box center [592, 122] width 265 height 31
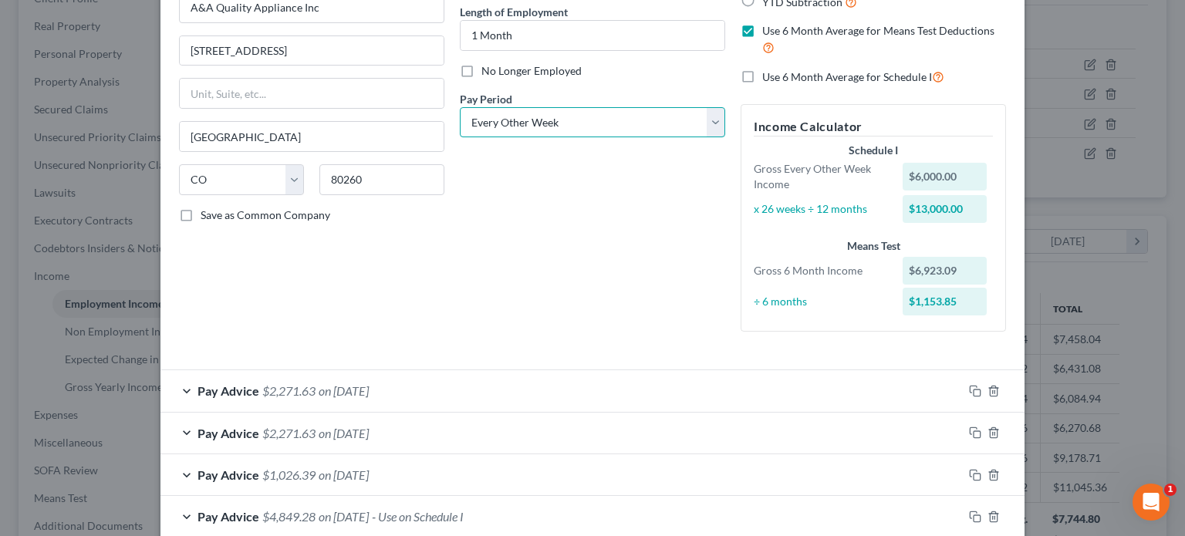
select select "0"
click at [460, 107] on select "Select Monthly Twice Monthly Every Other Week Weekly" at bounding box center [592, 122] width 265 height 31
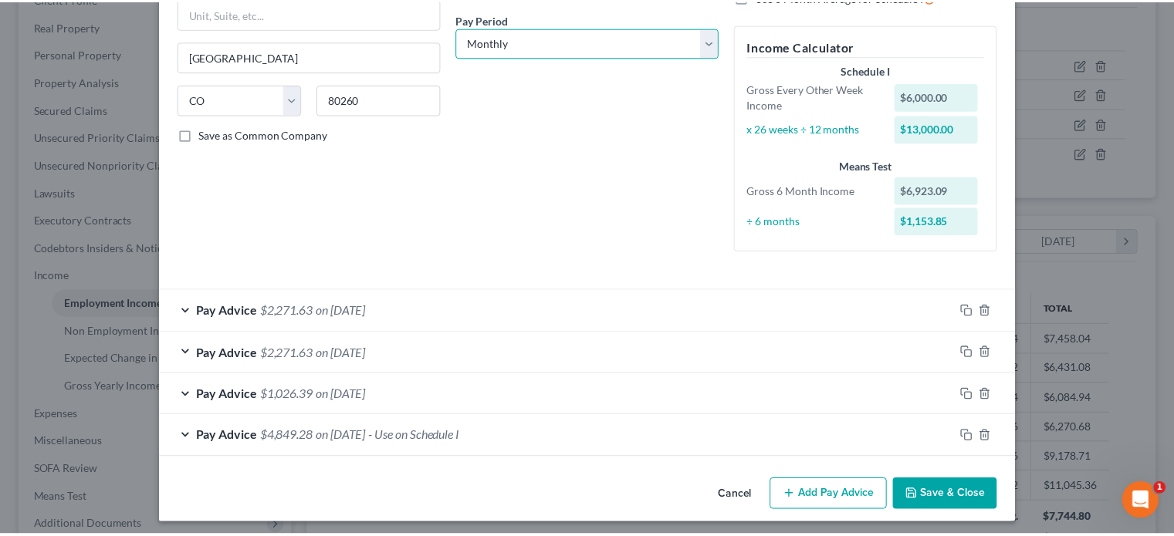
scroll to position [239, 0]
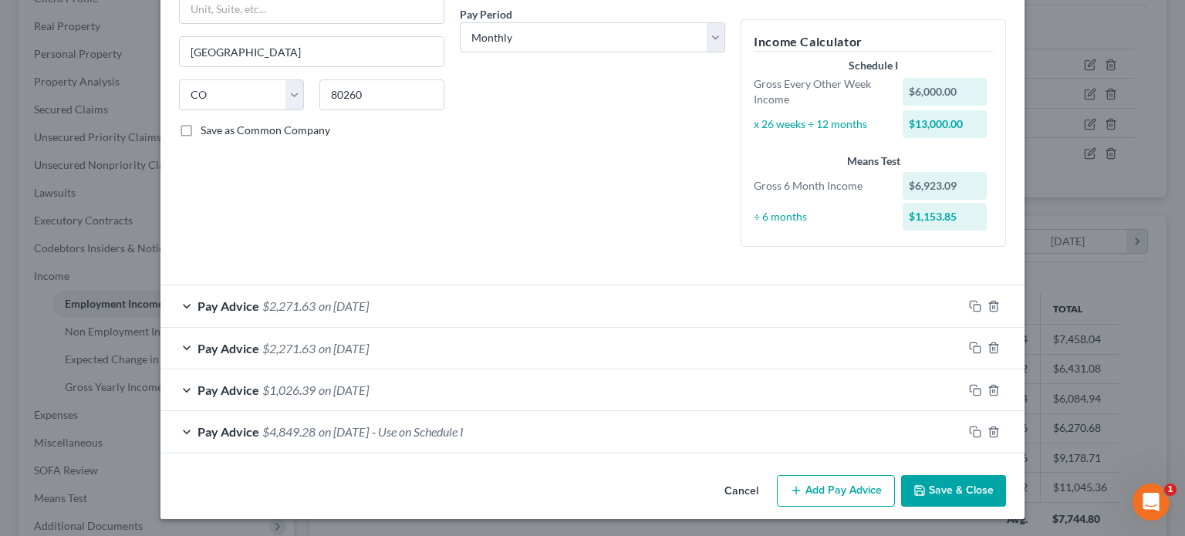
click at [923, 488] on button "Save & Close" at bounding box center [953, 491] width 105 height 32
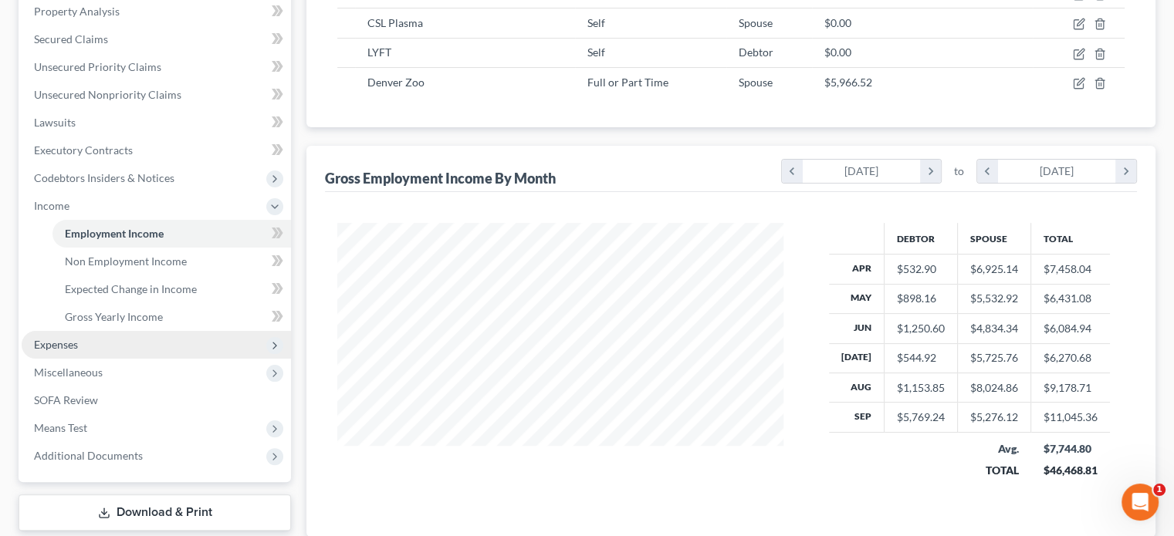
scroll to position [386, 0]
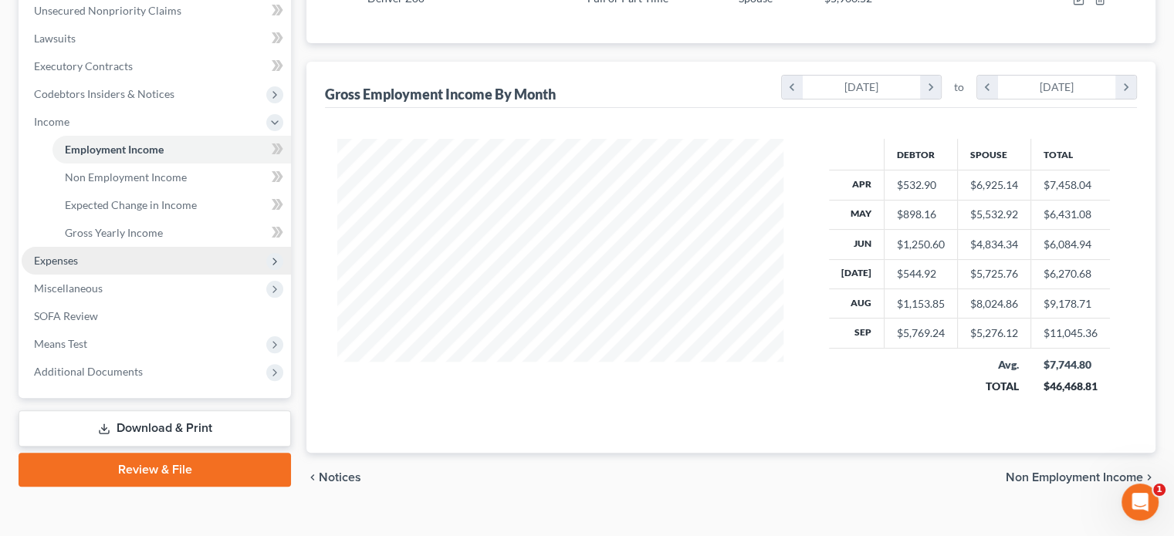
click at [54, 265] on span "Expenses" at bounding box center [56, 260] width 44 height 13
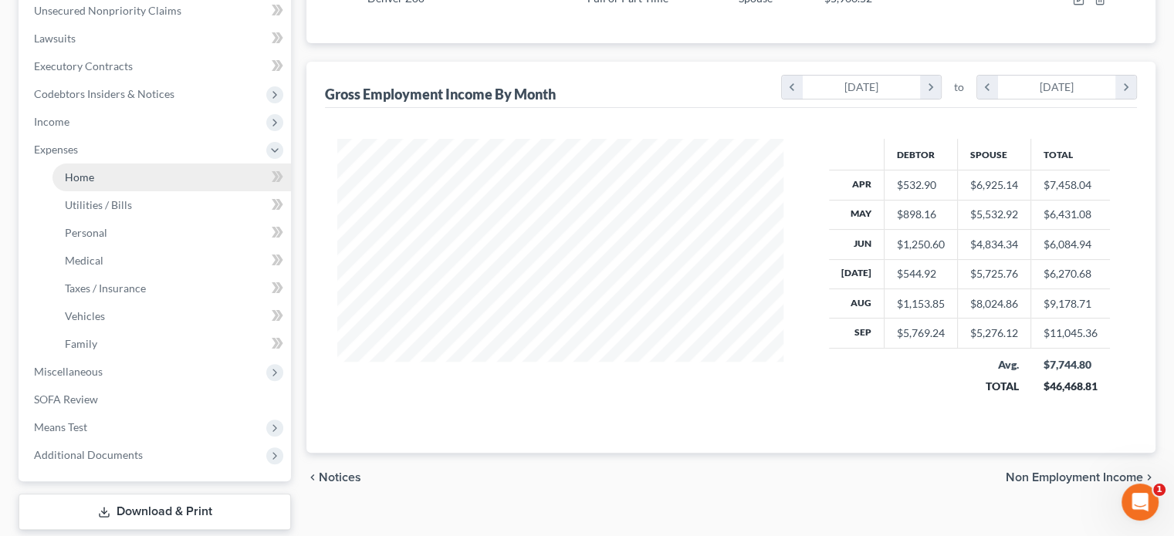
click at [87, 181] on span "Home" at bounding box center [79, 177] width 29 height 13
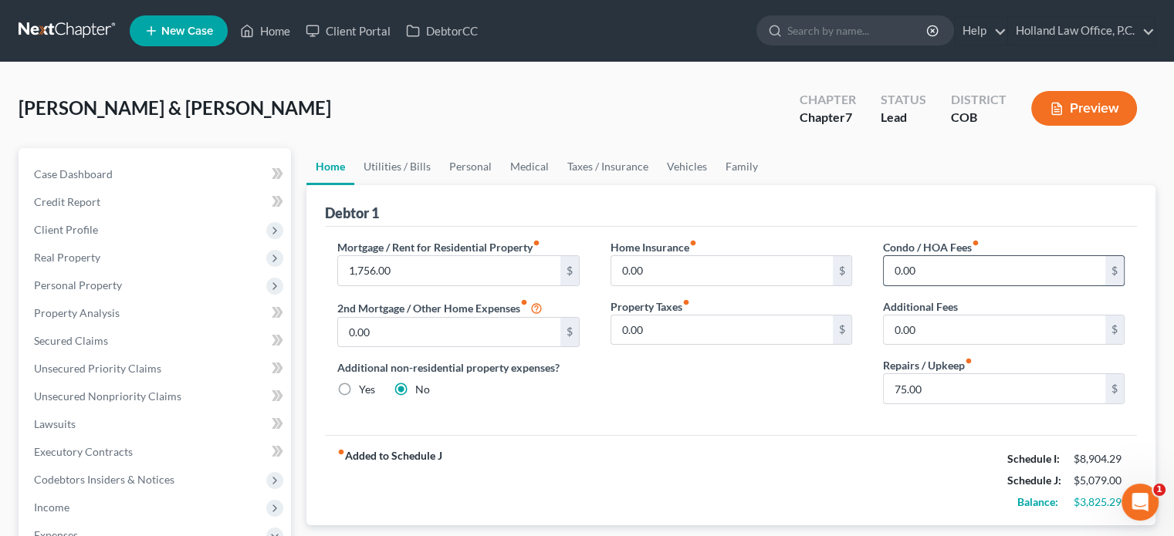
click at [894, 272] on input "0.00" at bounding box center [994, 270] width 221 height 29
type input "31"
click at [896, 383] on input "75.00" at bounding box center [994, 388] width 221 height 29
type input "100"
click at [407, 166] on link "Utilities / Bills" at bounding box center [397, 166] width 86 height 37
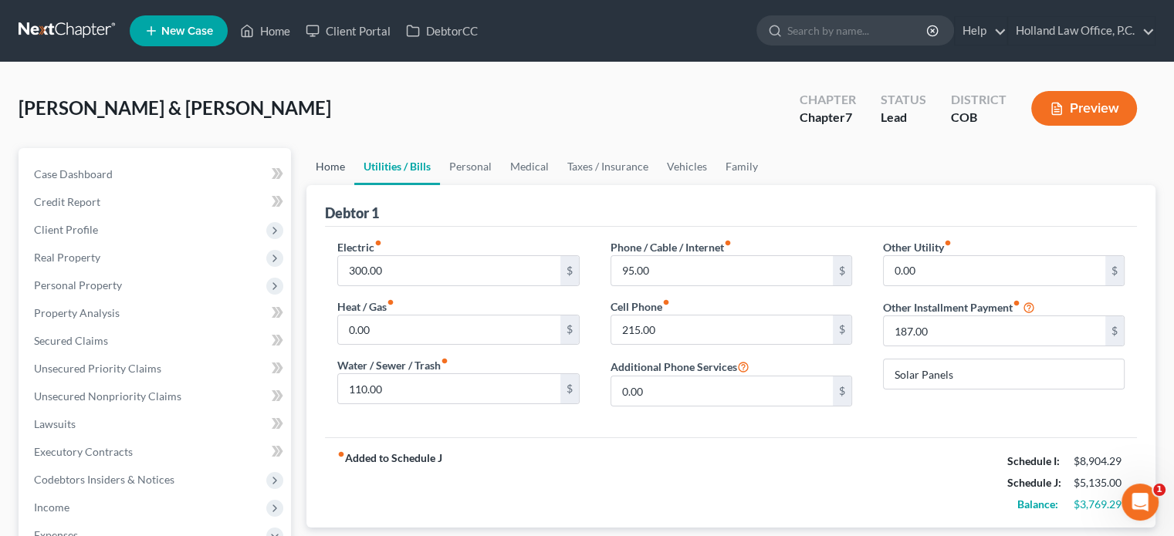
click at [336, 171] on link "Home" at bounding box center [330, 166] width 48 height 37
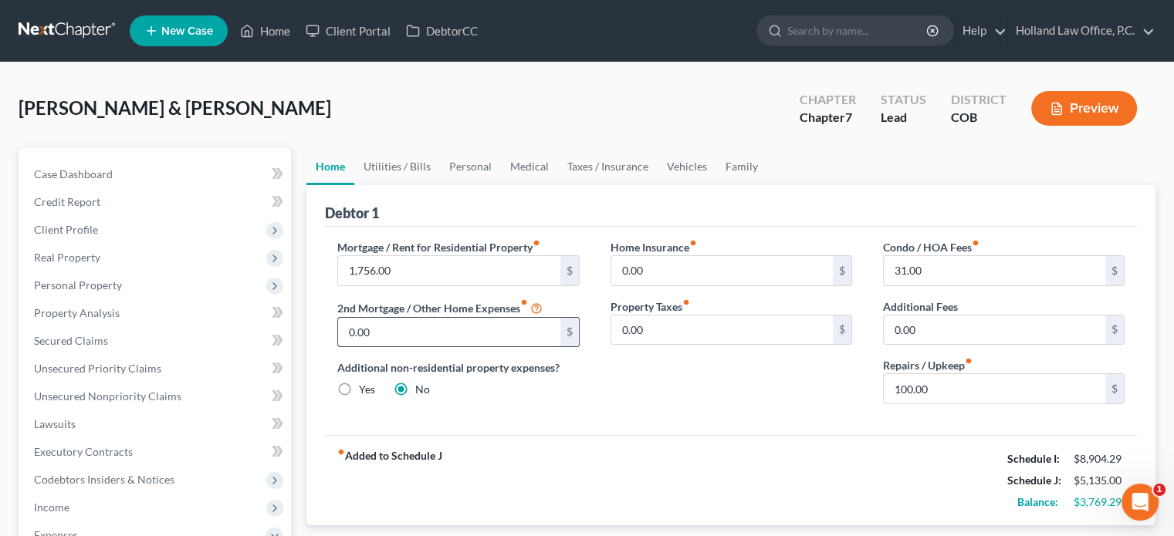
click at [353, 340] on input "0.00" at bounding box center [448, 332] width 221 height 29
type input "789.43"
click at [398, 171] on link "Utilities / Bills" at bounding box center [397, 166] width 86 height 37
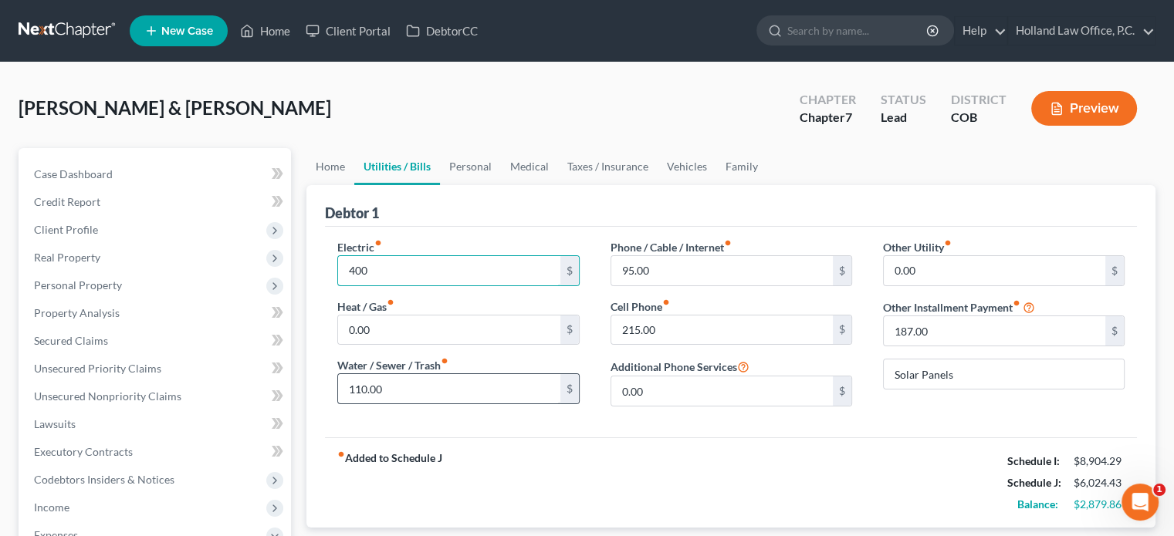
type input "400"
click at [410, 394] on input "110.00" at bounding box center [448, 388] width 221 height 29
type input "200"
click at [484, 168] on link "Personal" at bounding box center [470, 166] width 61 height 37
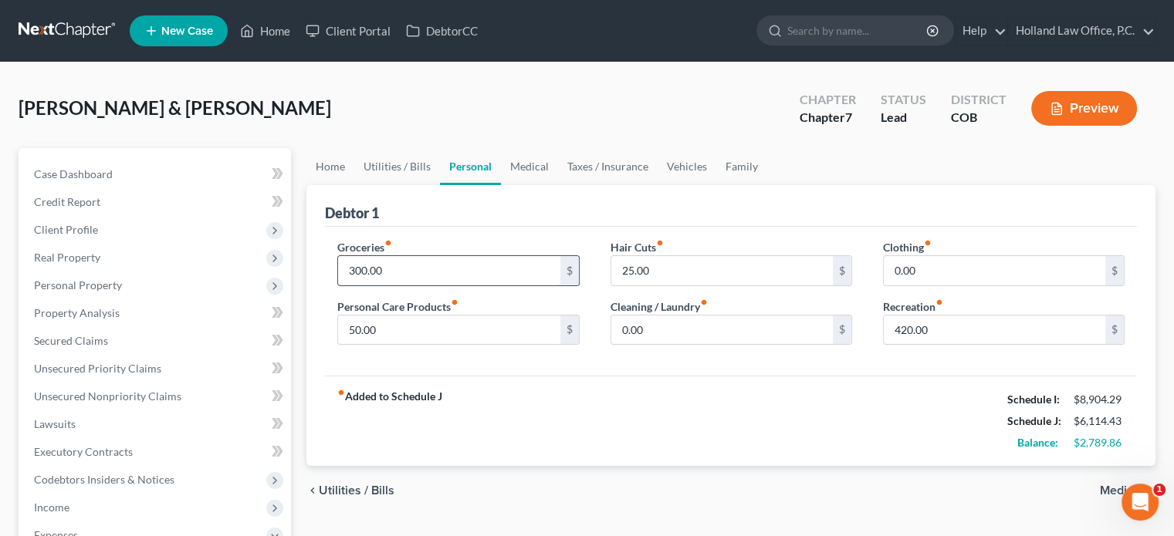
click at [421, 265] on input "300.00" at bounding box center [448, 270] width 221 height 29
type input "800"
click at [692, 325] on input "0.00" at bounding box center [721, 330] width 221 height 29
type input "150"
click at [421, 336] on input "50.00" at bounding box center [448, 330] width 221 height 29
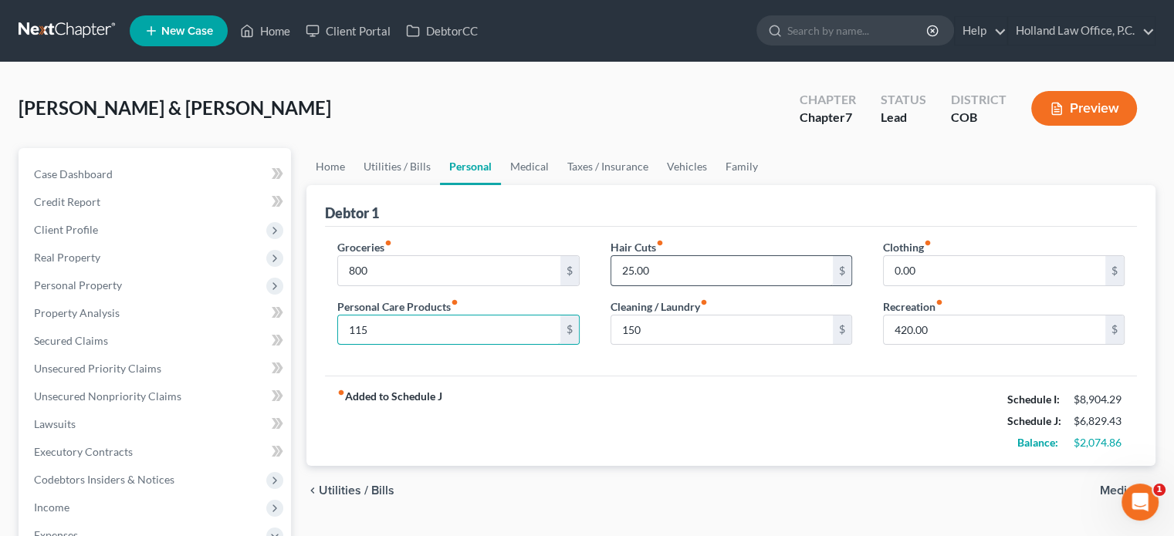
type input "115"
click at [707, 267] on input "25.00" at bounding box center [721, 270] width 221 height 29
click at [898, 329] on input "420.00" at bounding box center [994, 330] width 221 height 29
click at [898, 331] on input "420.00" at bounding box center [994, 330] width 221 height 29
type input "220.00"
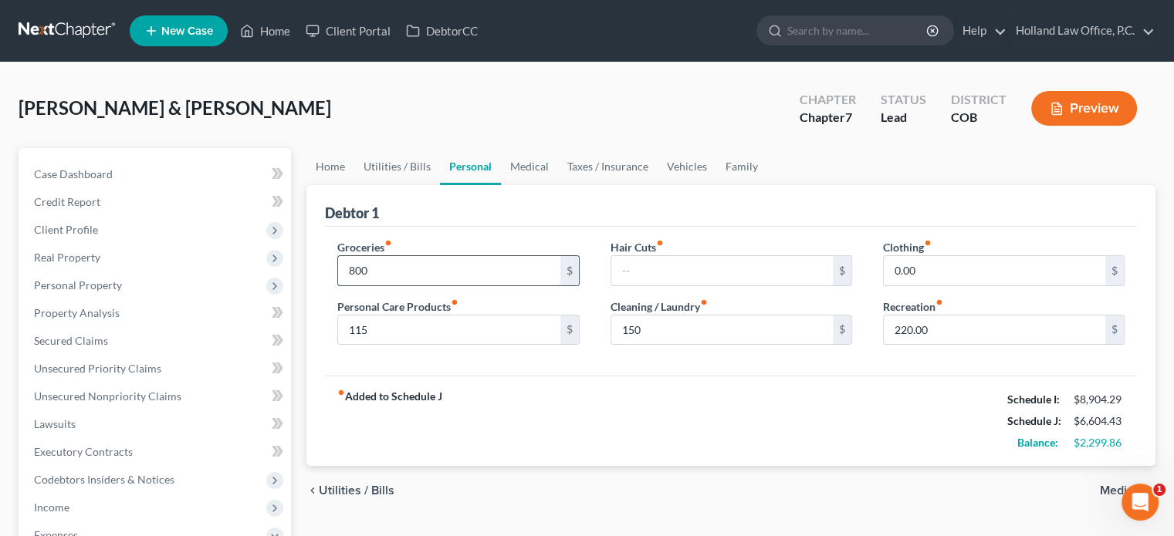
click at [396, 266] on input "800" at bounding box center [448, 270] width 221 height 29
type input "850"
click at [397, 169] on link "Utilities / Bills" at bounding box center [397, 166] width 86 height 37
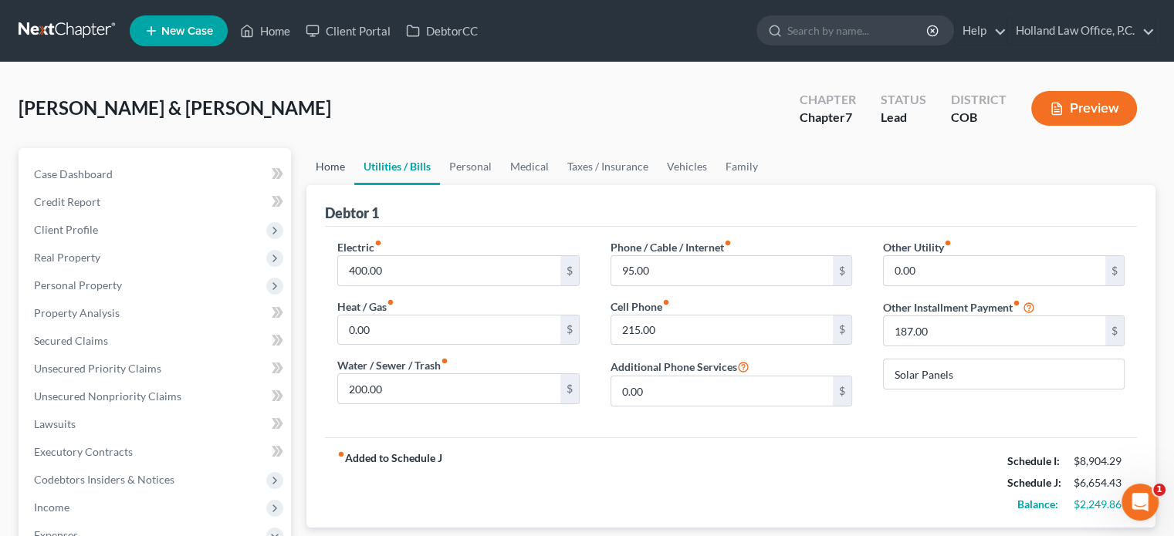
click at [336, 167] on link "Home" at bounding box center [330, 166] width 48 height 37
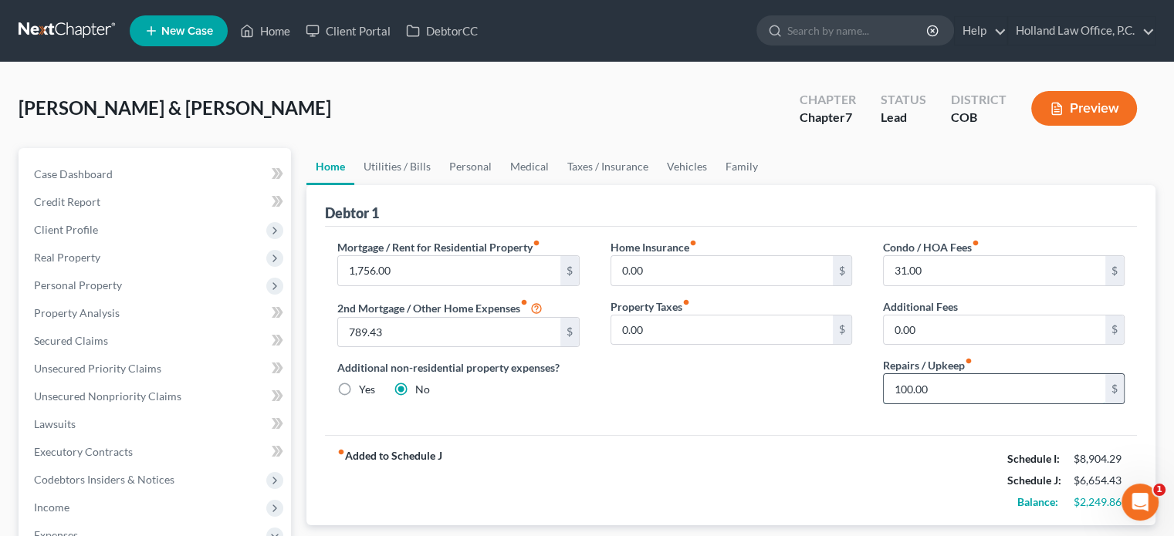
click at [898, 390] on input "100.00" at bounding box center [994, 388] width 221 height 29
click at [899, 393] on input "100.00" at bounding box center [994, 388] width 221 height 29
type input "200.00"
click at [460, 167] on link "Personal" at bounding box center [470, 166] width 61 height 37
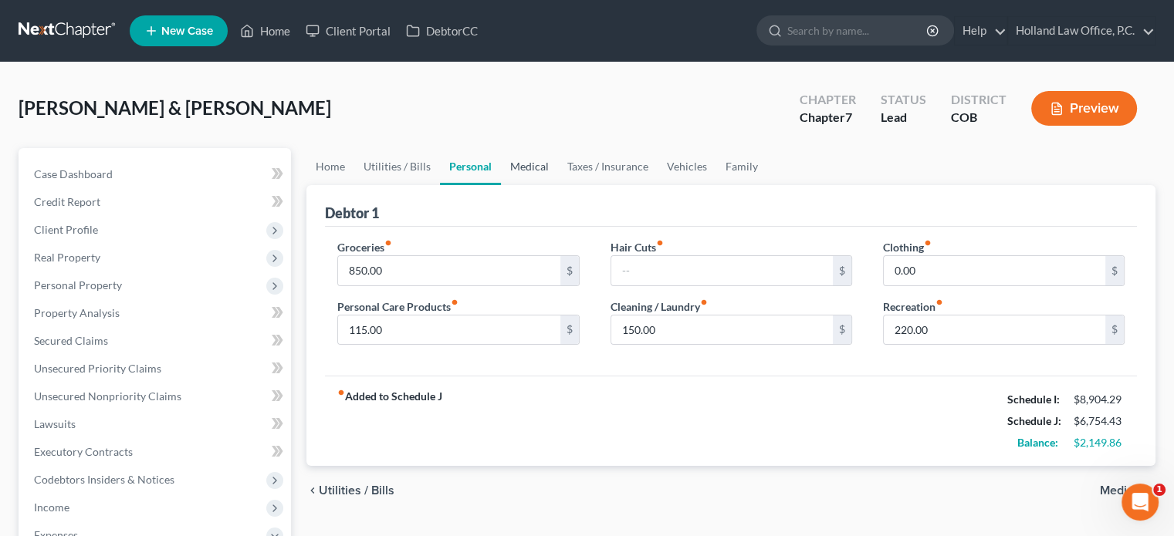
click at [525, 172] on link "Medical" at bounding box center [529, 166] width 57 height 37
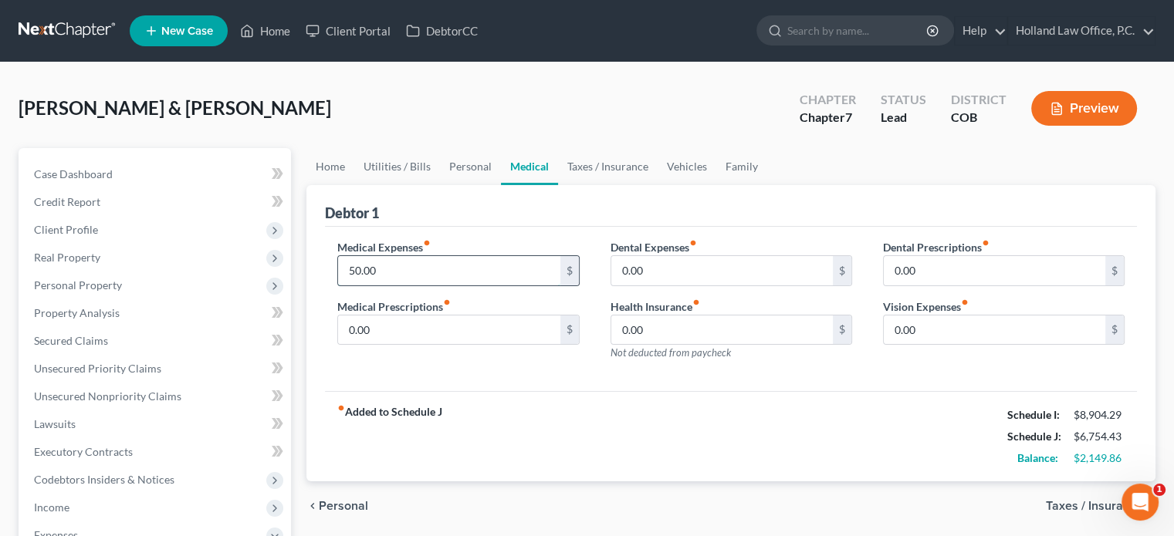
click at [401, 258] on input "50.00" at bounding box center [448, 270] width 221 height 29
type input "160"
click at [617, 169] on link "Taxes / Insurance" at bounding box center [608, 166] width 100 height 37
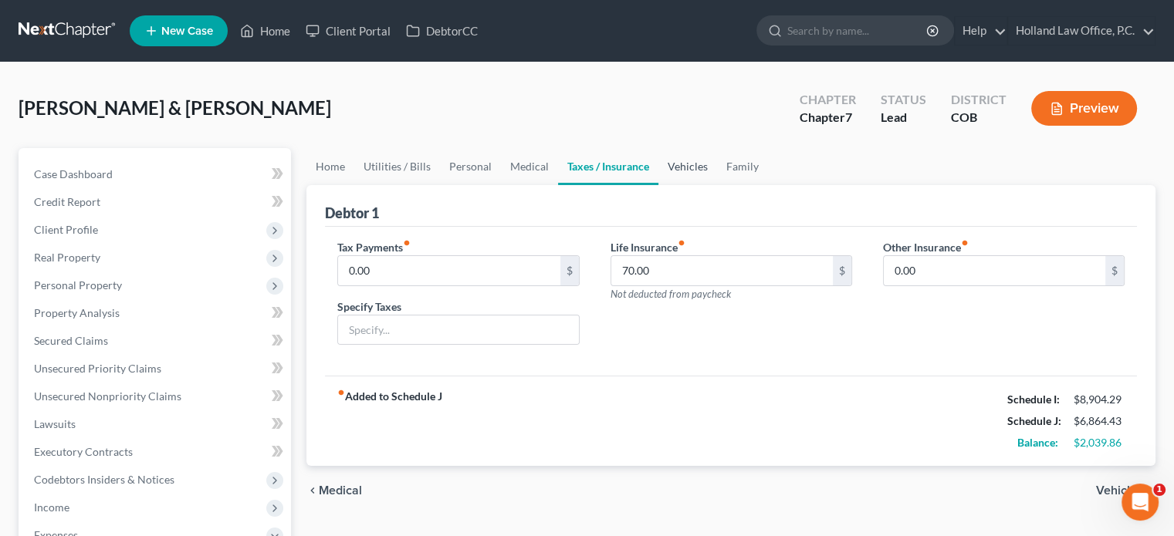
click at [678, 168] on link "Vehicles" at bounding box center [687, 166] width 59 height 37
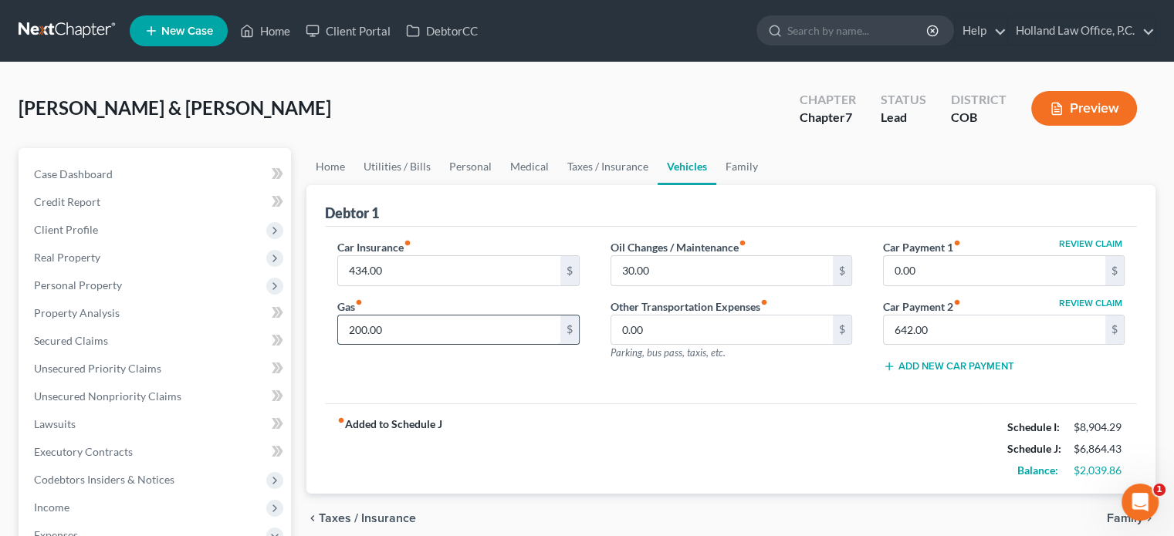
click at [473, 319] on input "200.00" at bounding box center [448, 330] width 221 height 29
type input "350"
click at [667, 273] on input "30.00" at bounding box center [721, 270] width 221 height 29
click at [941, 276] on input "0.00" at bounding box center [994, 270] width 221 height 29
type input "497"
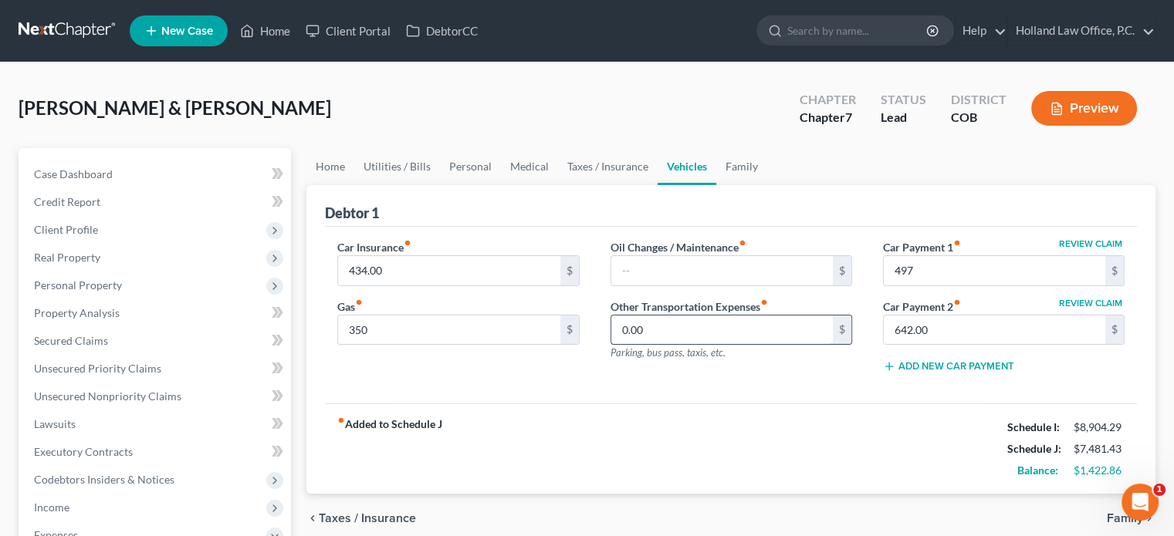
click at [674, 336] on input "0.00" at bounding box center [721, 330] width 221 height 29
click at [737, 167] on link "Family" at bounding box center [741, 166] width 51 height 37
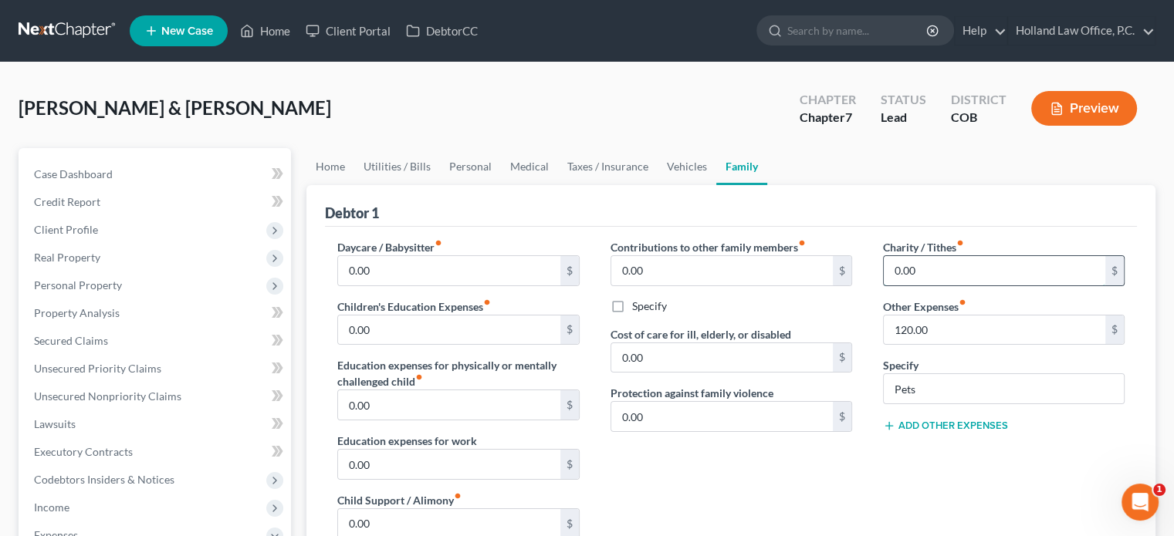
click at [935, 265] on input "0.00" at bounding box center [994, 270] width 221 height 29
type input "900"
click at [752, 275] on input "0.00" at bounding box center [721, 270] width 221 height 29
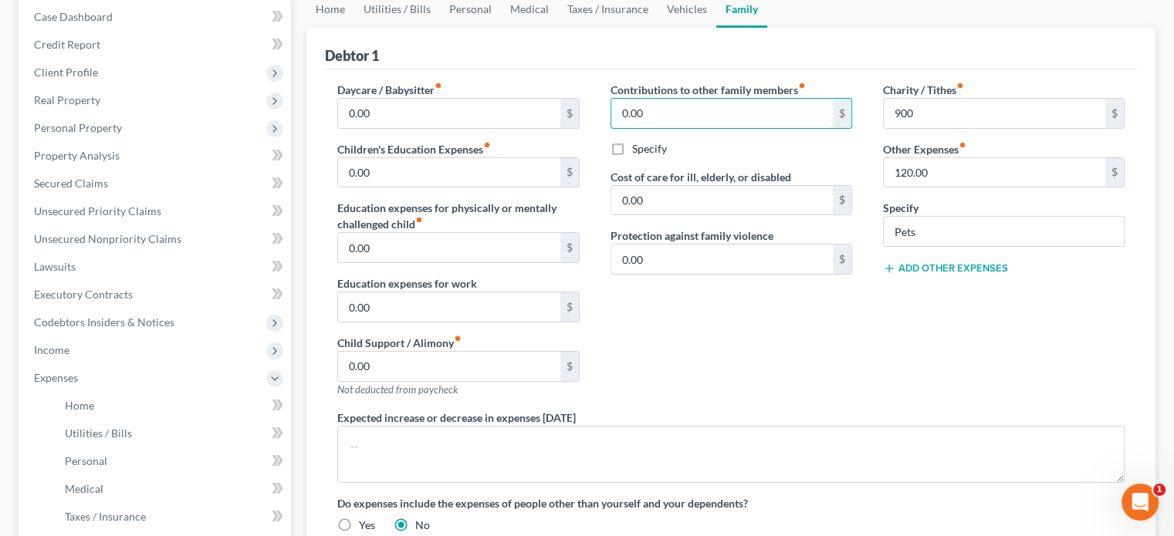
scroll to position [154, 0]
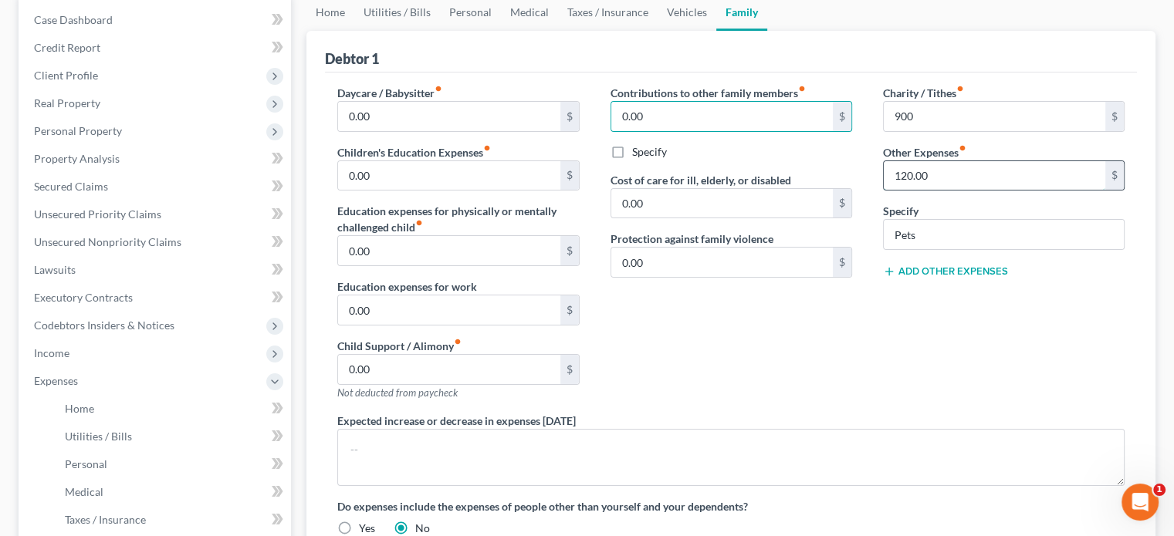
click at [954, 181] on input "120.00" at bounding box center [994, 175] width 221 height 29
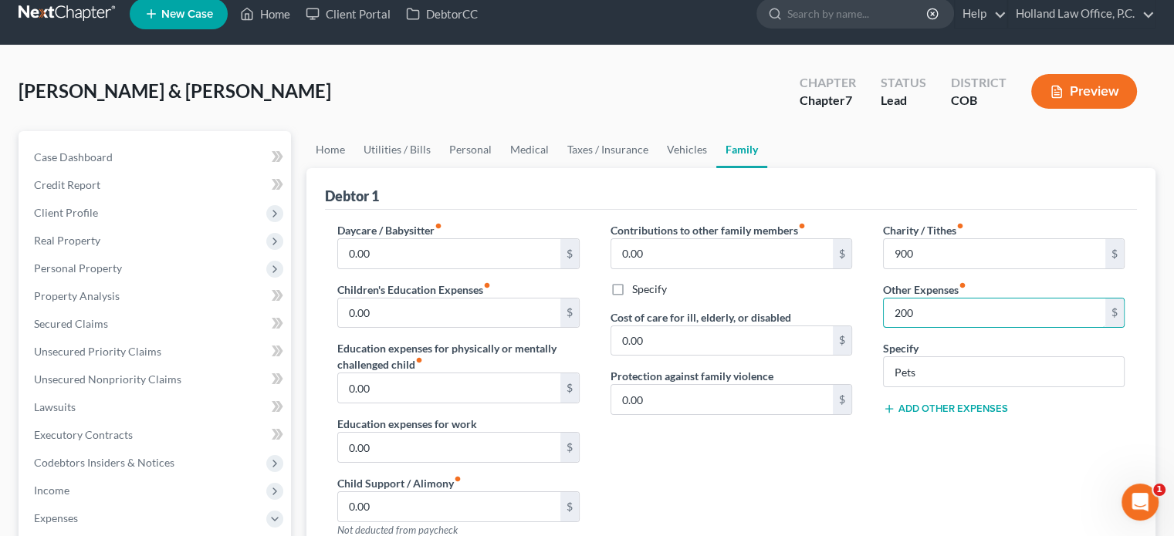
scroll to position [0, 0]
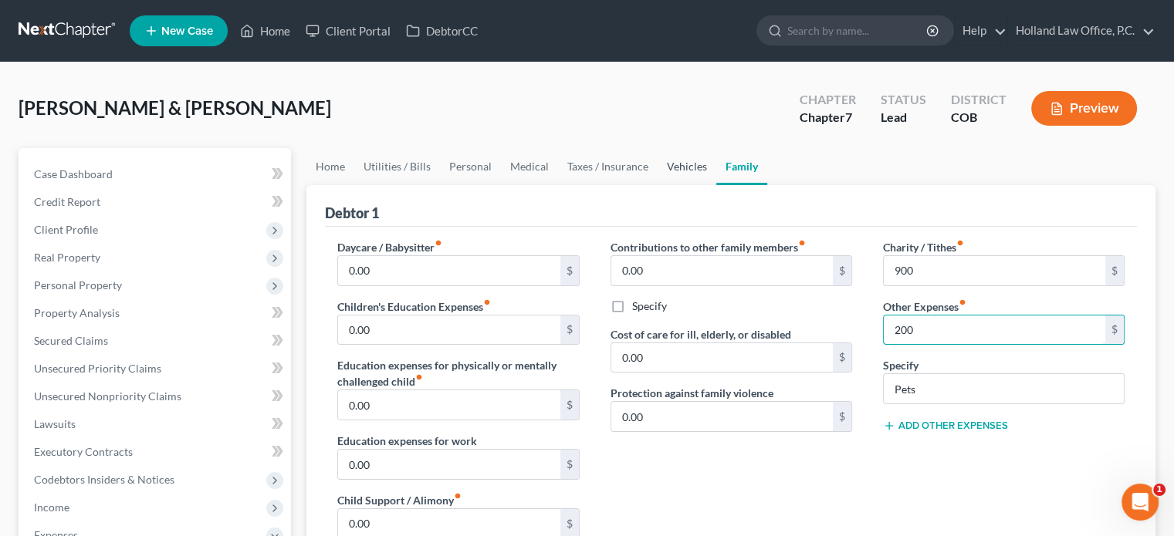
type input "200"
click at [681, 161] on link "Vehicles" at bounding box center [686, 166] width 59 height 37
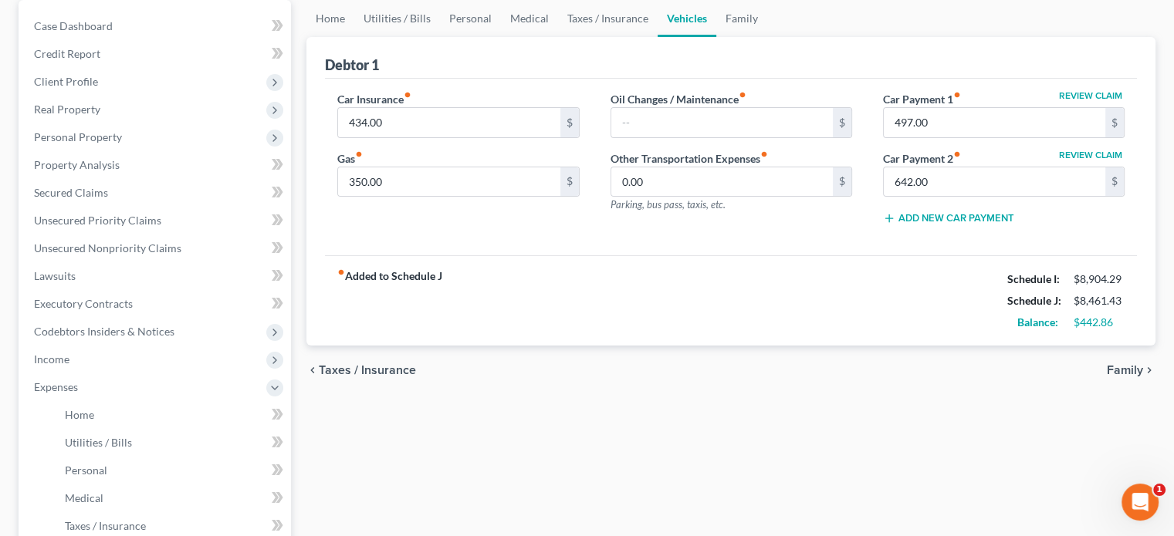
scroll to position [154, 0]
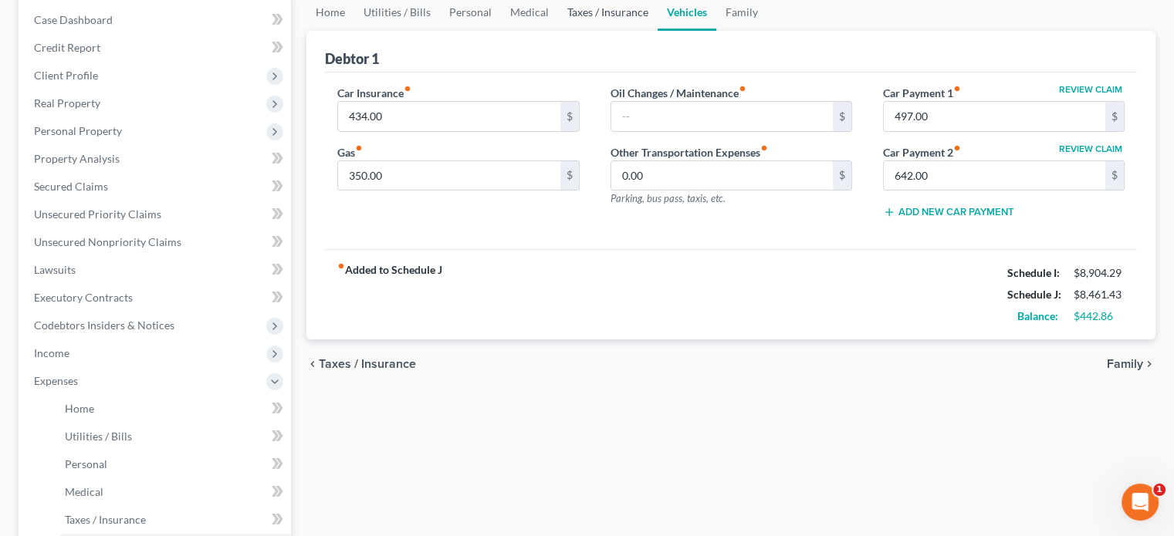
click at [594, 10] on link "Taxes / Insurance" at bounding box center [608, 12] width 100 height 37
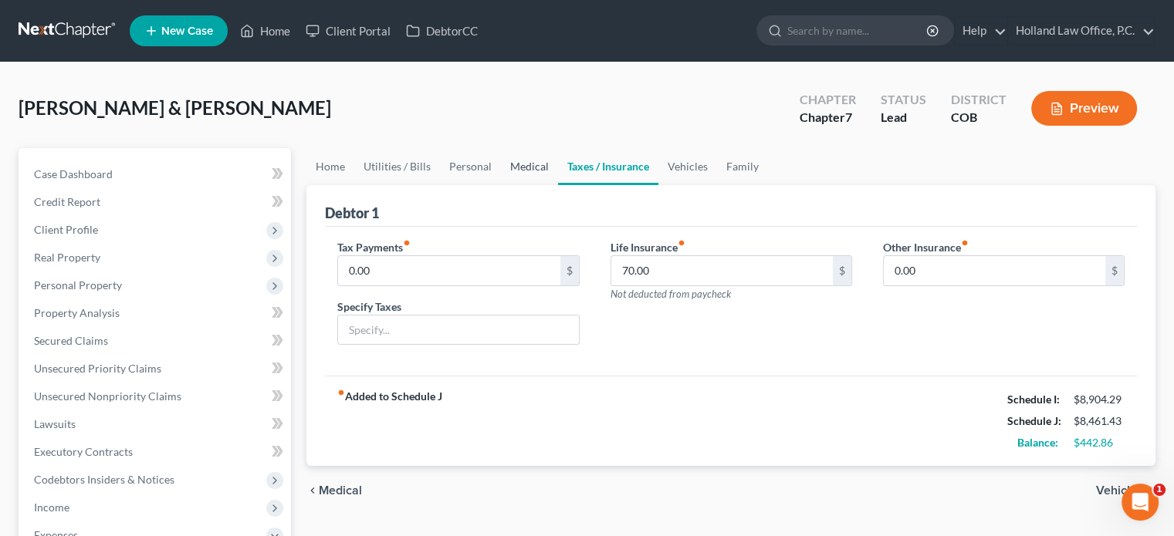
click at [532, 166] on link "Medical" at bounding box center [529, 166] width 57 height 37
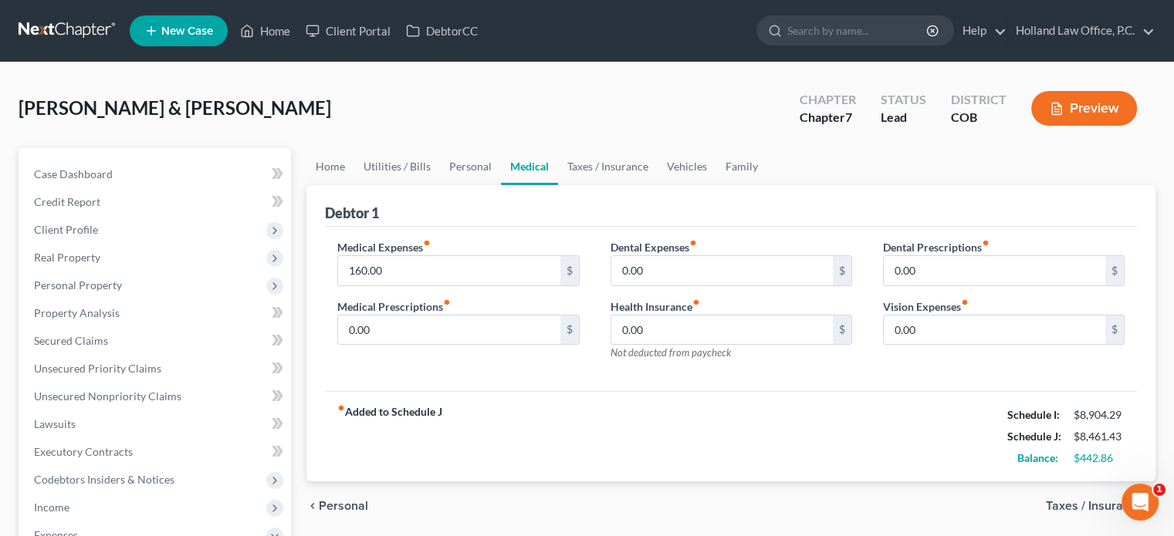
scroll to position [77, 0]
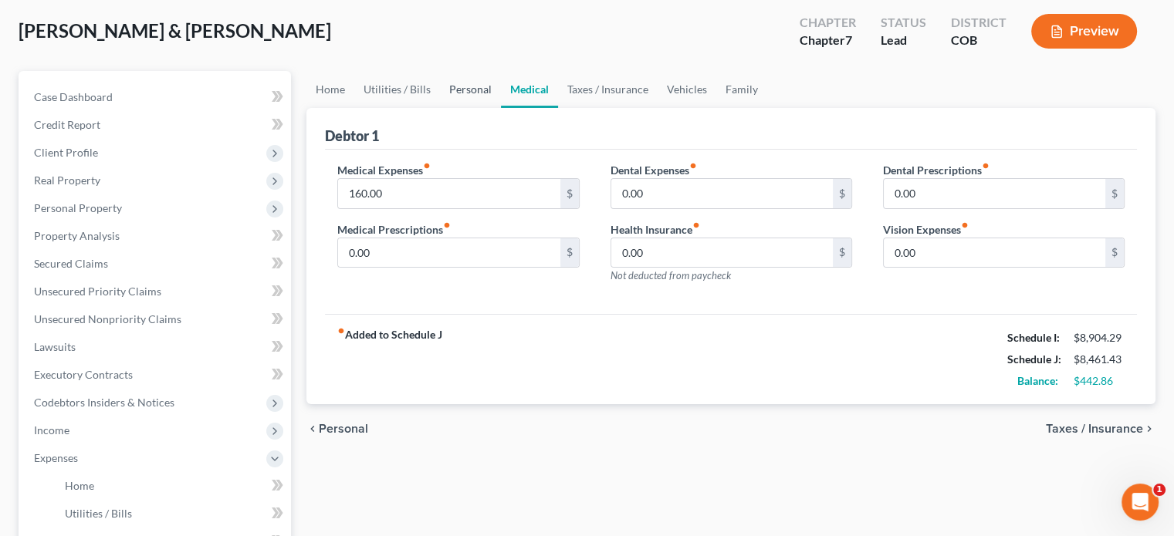
click at [451, 90] on link "Personal" at bounding box center [470, 89] width 61 height 37
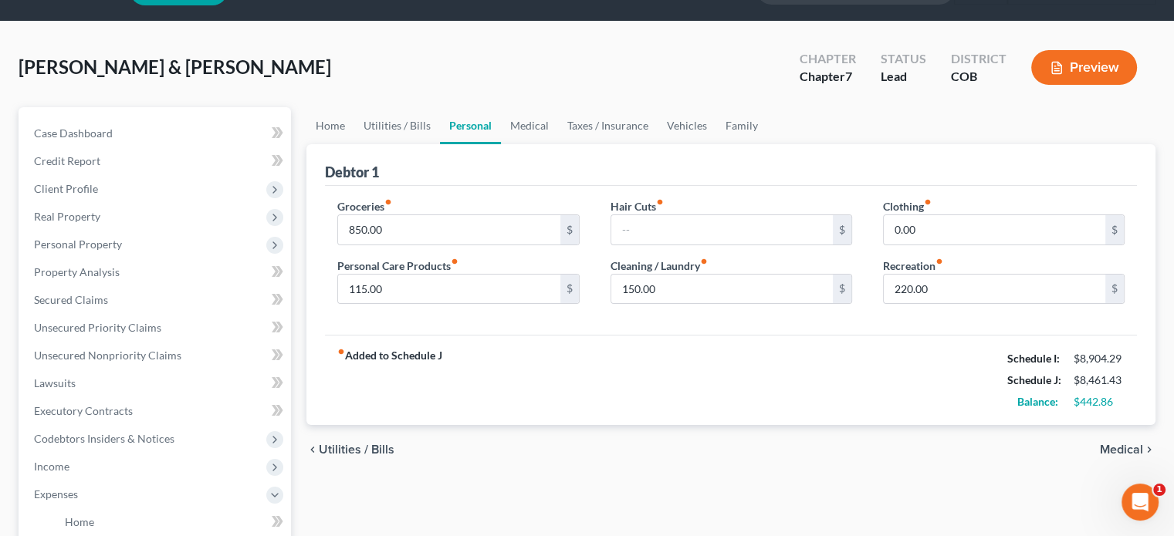
scroll to position [77, 0]
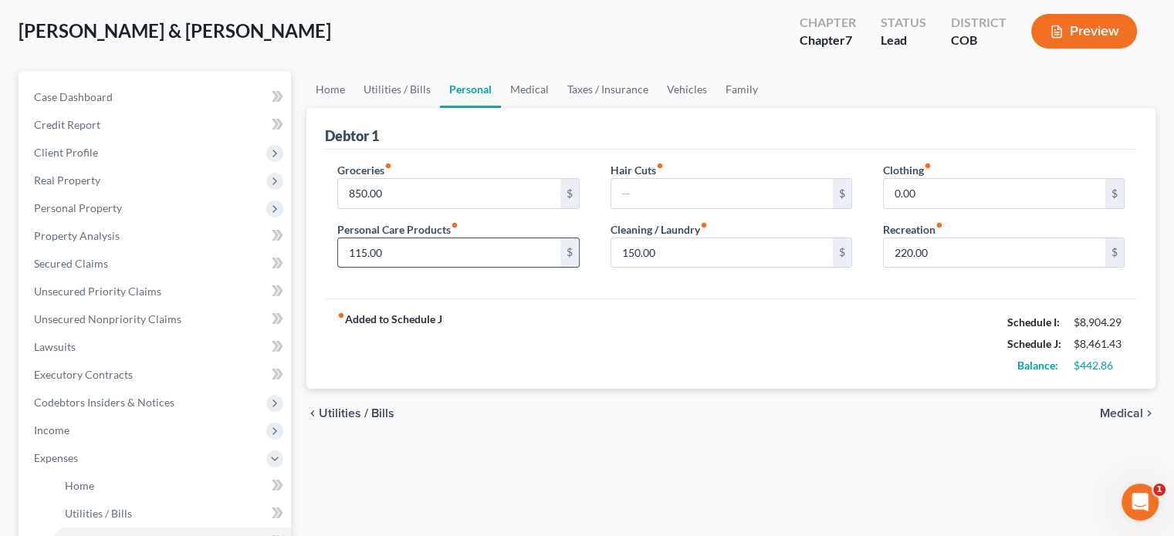
click at [415, 250] on input "115.00" at bounding box center [448, 252] width 221 height 29
type input "125"
click at [929, 255] on input "220.00" at bounding box center [994, 252] width 221 height 29
type input "400"
click at [685, 254] on input "150.00" at bounding box center [721, 252] width 221 height 29
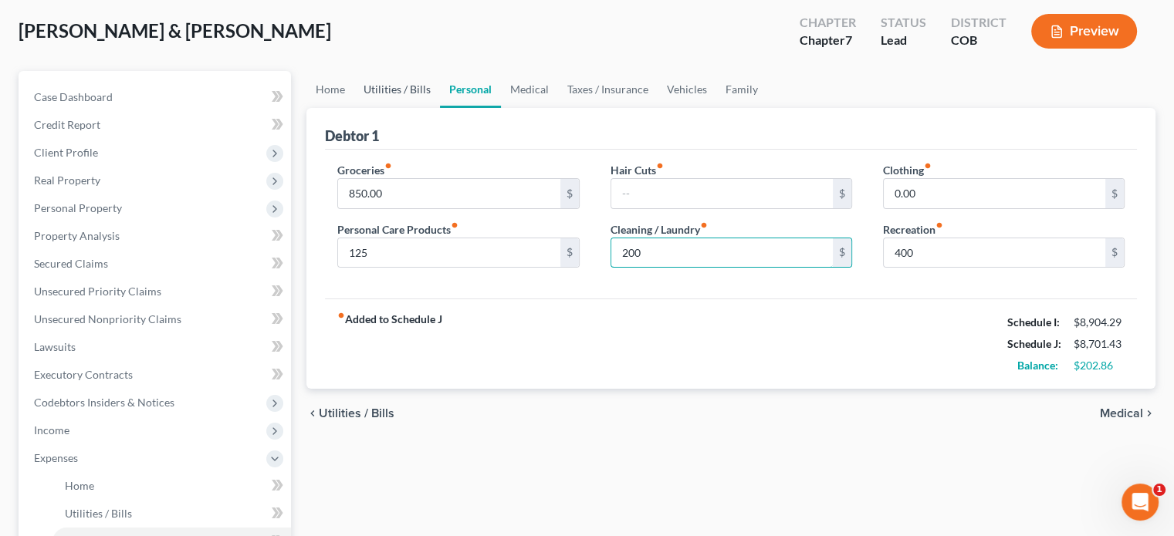
type input "200"
click at [404, 86] on link "Utilities / Bills" at bounding box center [397, 89] width 86 height 37
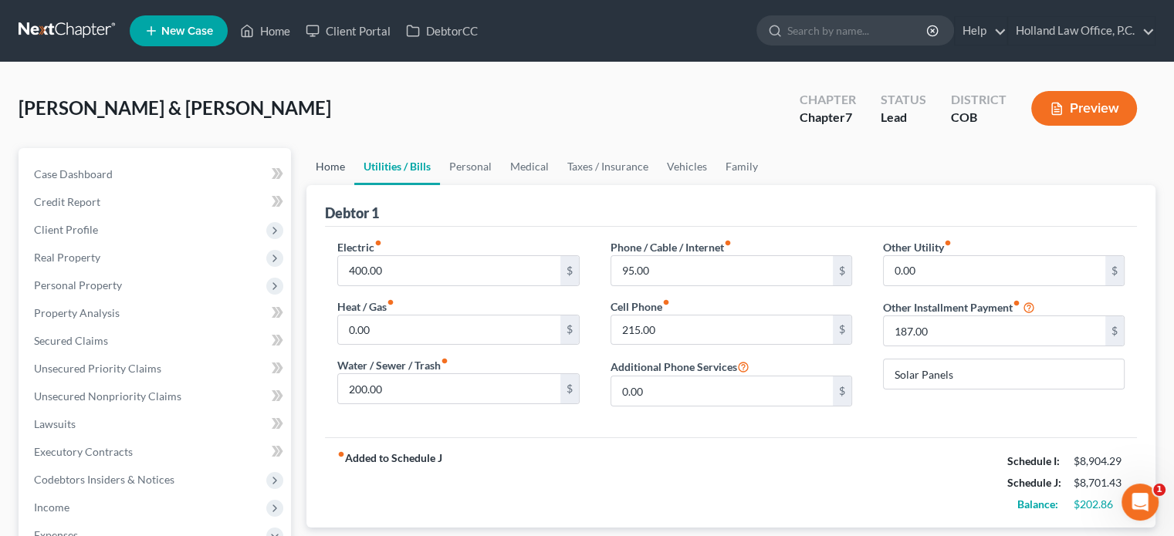
click at [332, 168] on link "Home" at bounding box center [330, 166] width 48 height 37
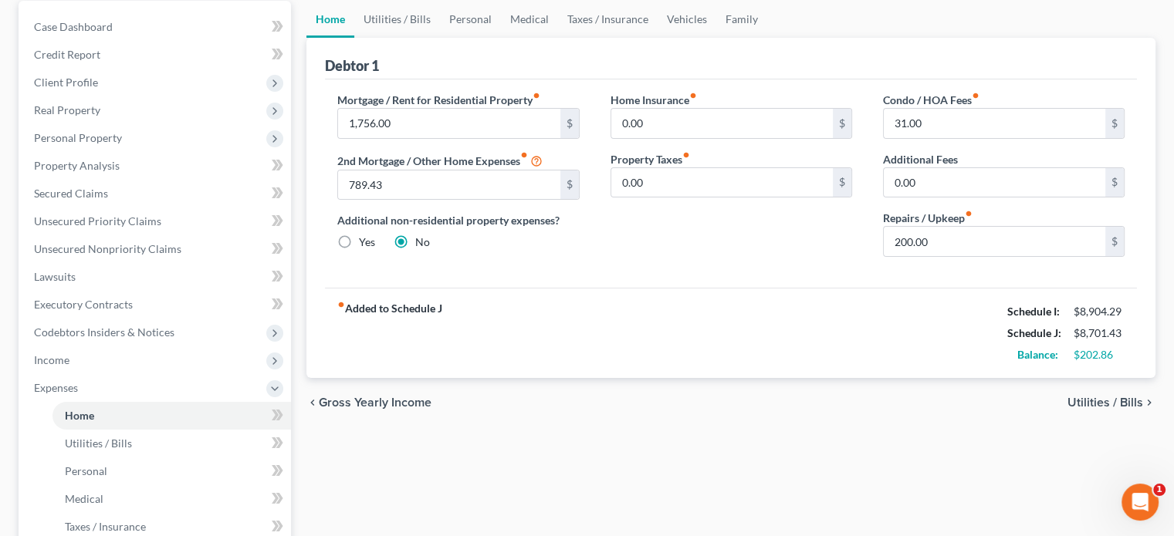
scroll to position [154, 0]
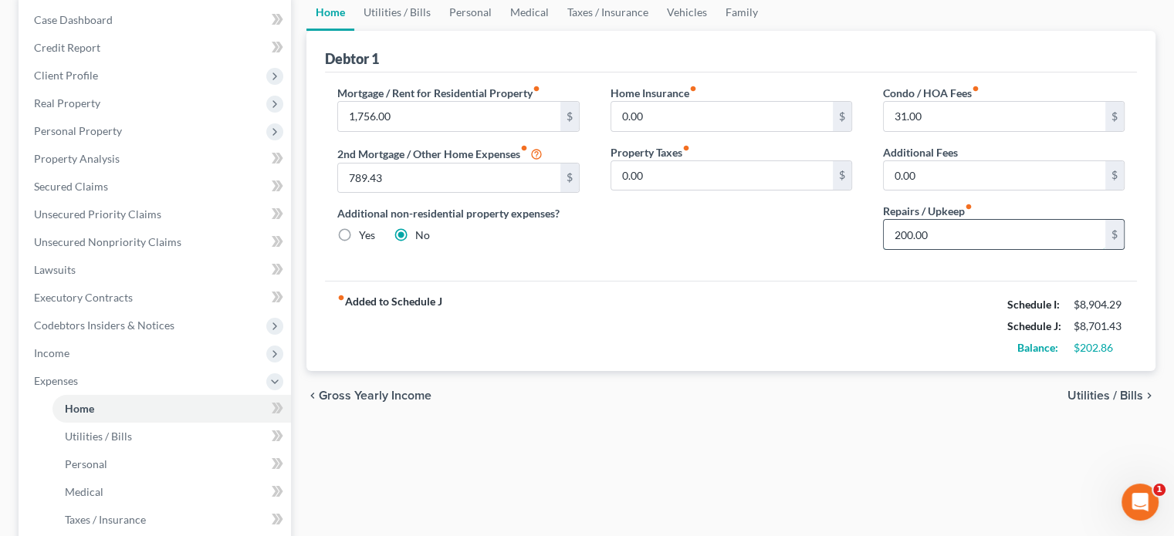
click at [907, 233] on input "200.00" at bounding box center [994, 234] width 221 height 29
click at [904, 237] on input "200.00" at bounding box center [994, 234] width 221 height 29
type input "250.00"
click at [417, 15] on link "Utilities / Bills" at bounding box center [397, 12] width 86 height 37
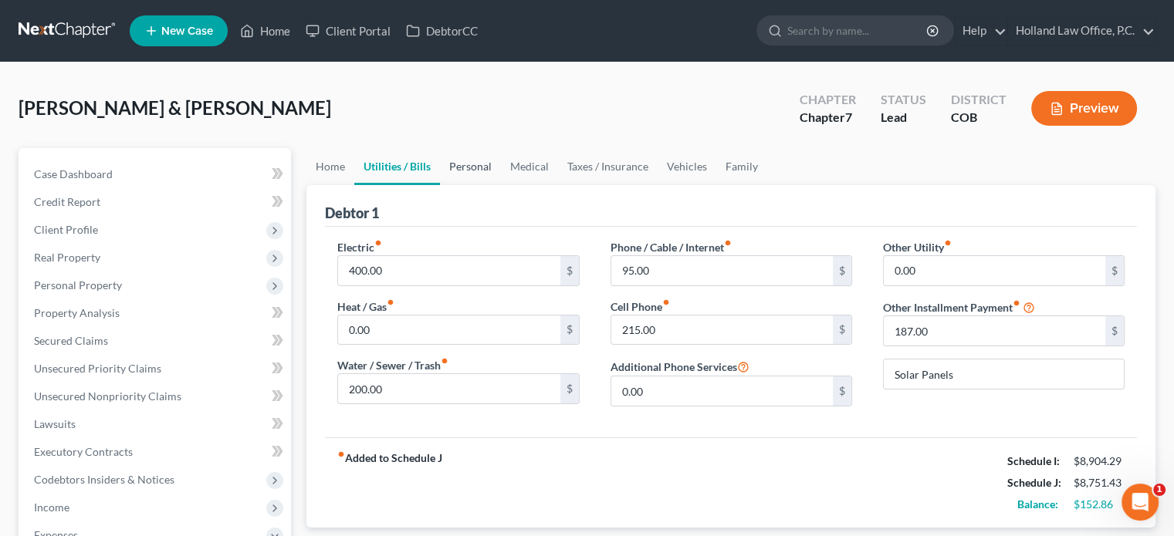
click at [469, 160] on link "Personal" at bounding box center [470, 166] width 61 height 37
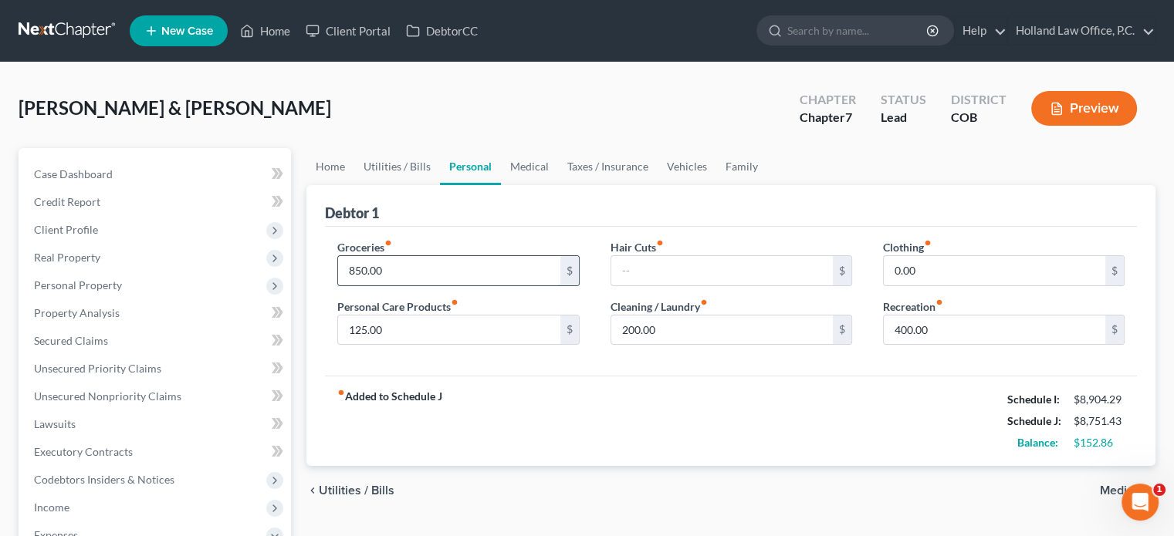
click at [367, 269] on input "850.00" at bounding box center [448, 270] width 221 height 29
type input "900"
click at [546, 164] on link "Medical" at bounding box center [529, 166] width 57 height 37
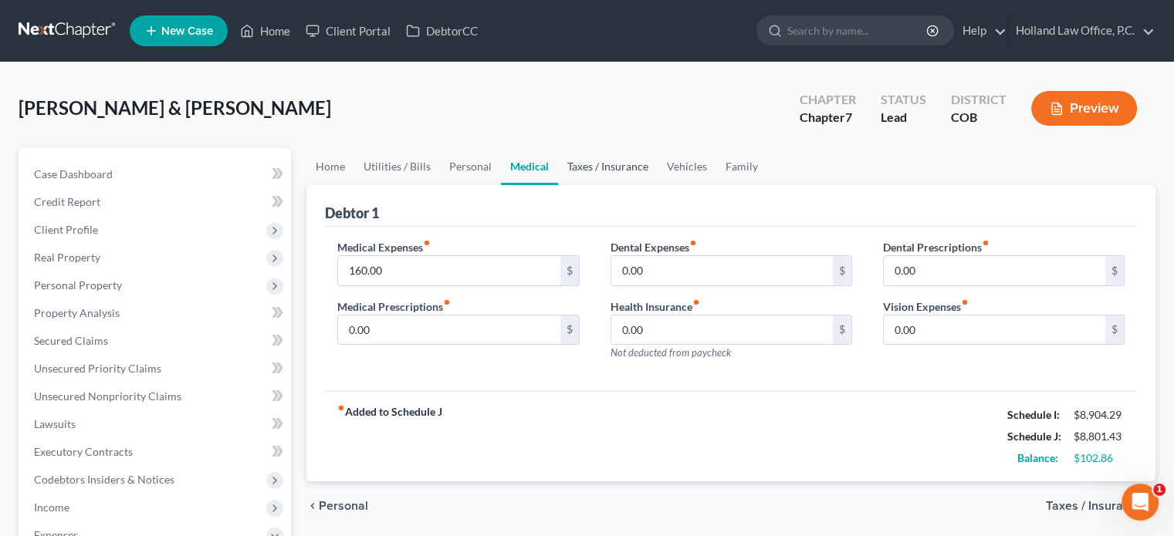
click at [602, 160] on link "Taxes / Insurance" at bounding box center [608, 166] width 100 height 37
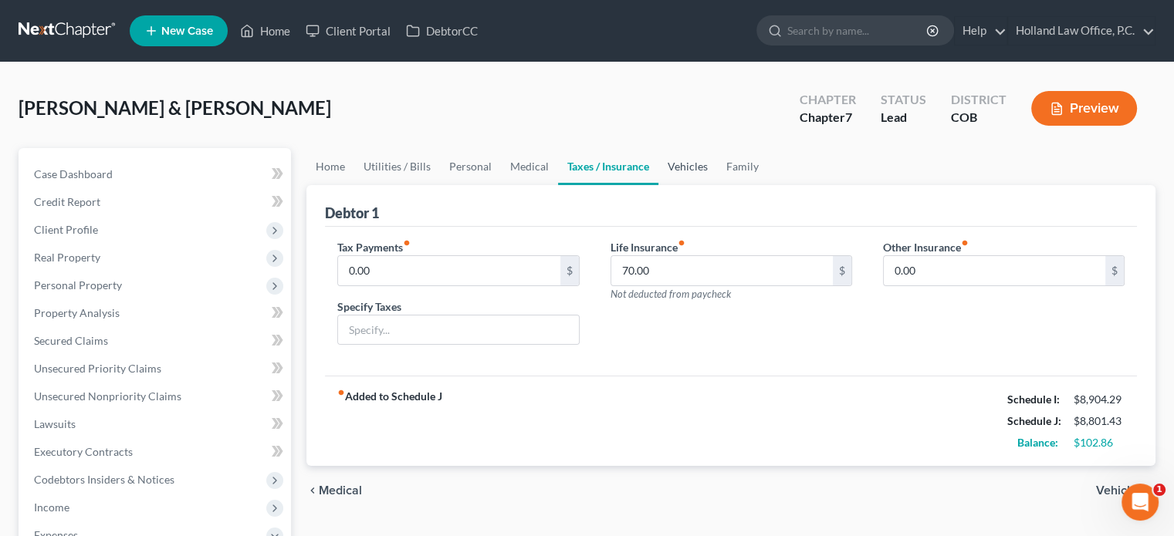
click at [684, 164] on link "Vehicles" at bounding box center [687, 166] width 59 height 37
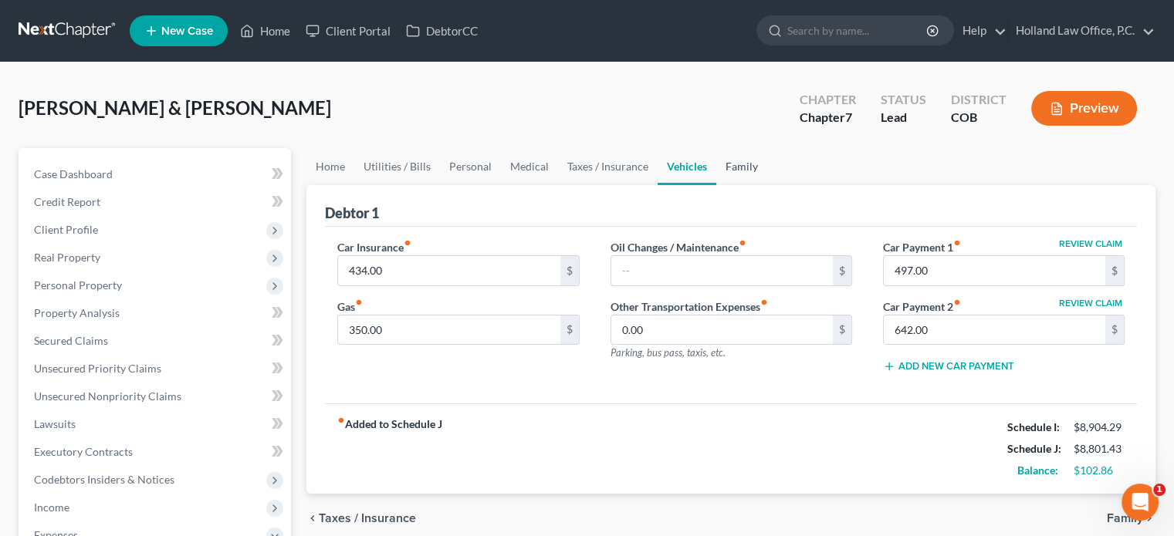
click at [730, 170] on link "Family" at bounding box center [741, 166] width 51 height 37
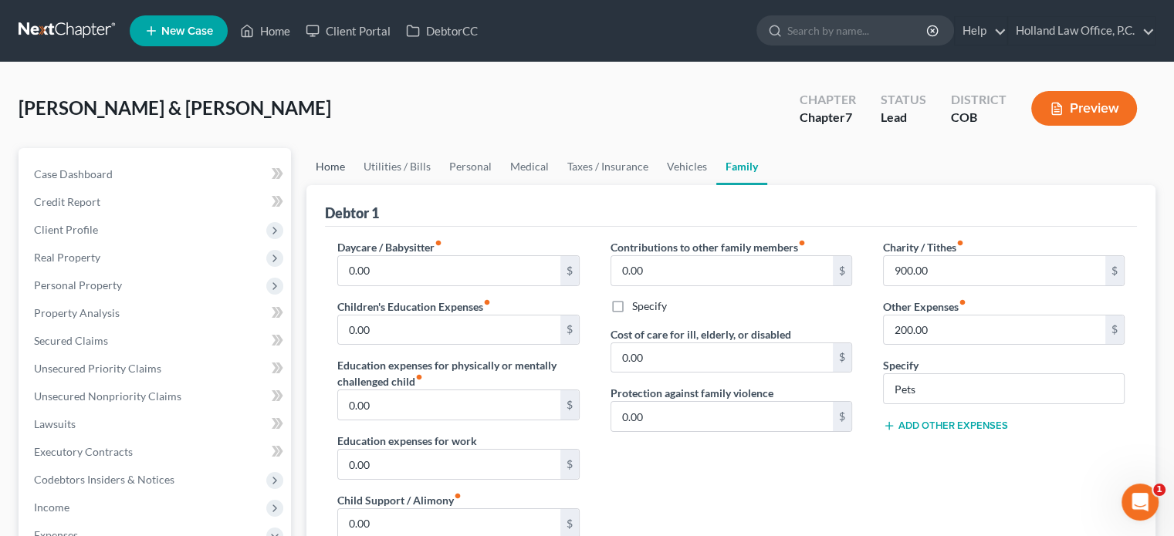
click at [331, 163] on link "Home" at bounding box center [330, 166] width 48 height 37
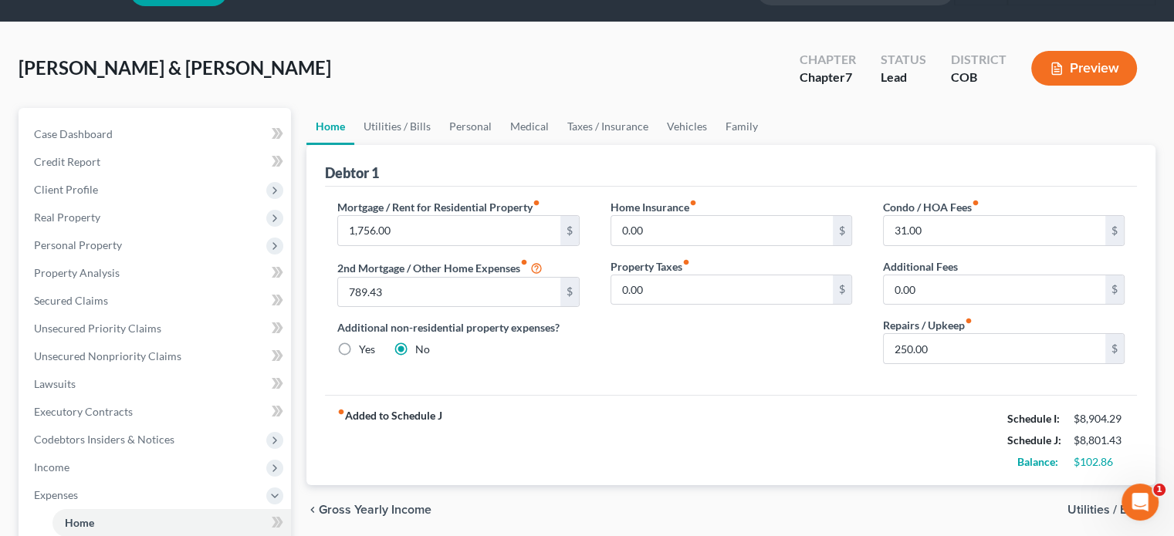
scroll to position [77, 0]
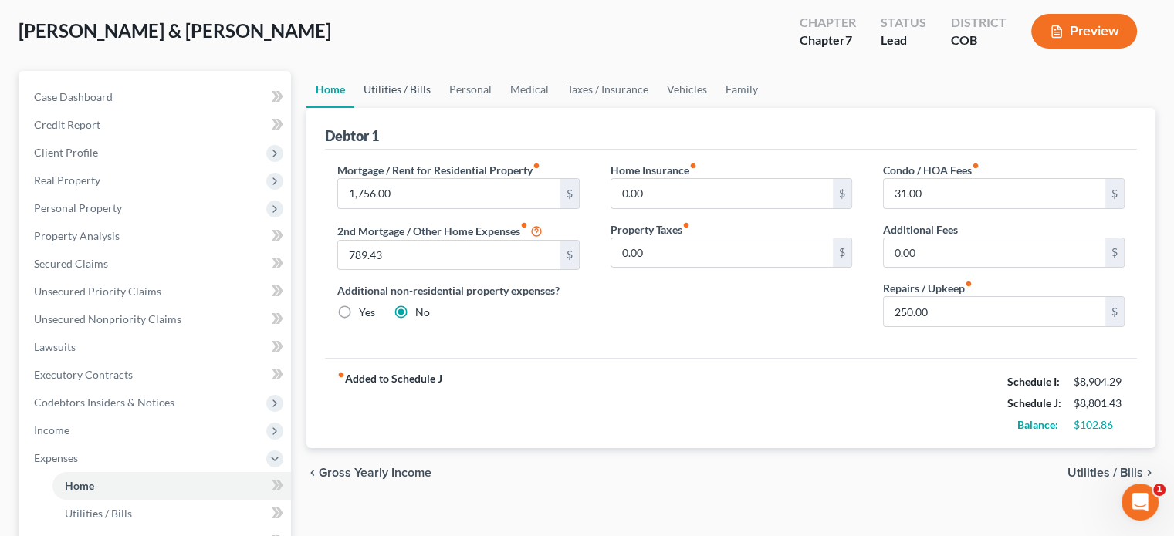
click at [397, 93] on link "Utilities / Bills" at bounding box center [397, 89] width 86 height 37
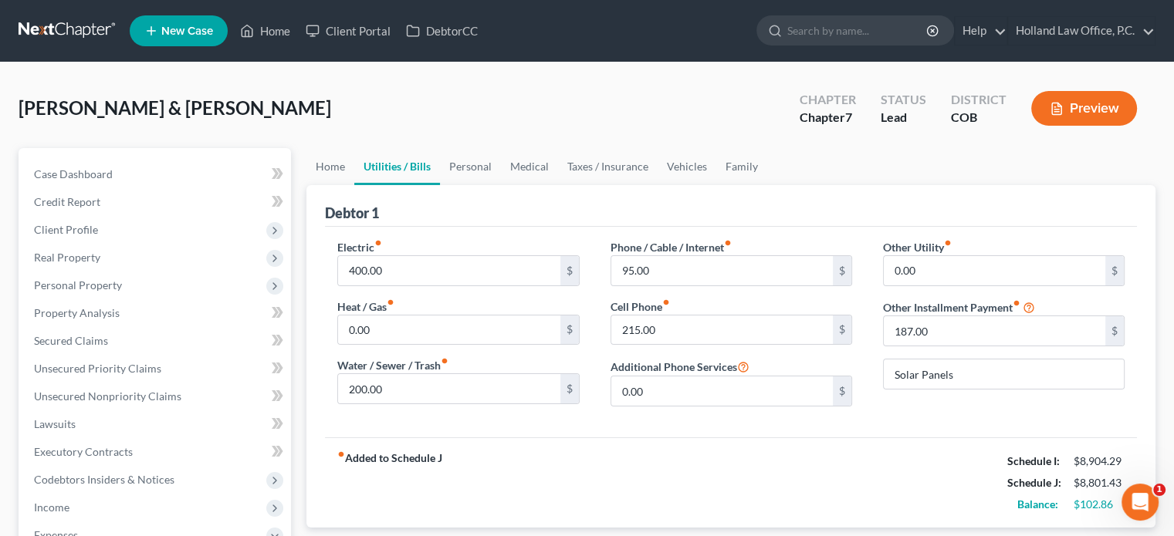
scroll to position [77, 0]
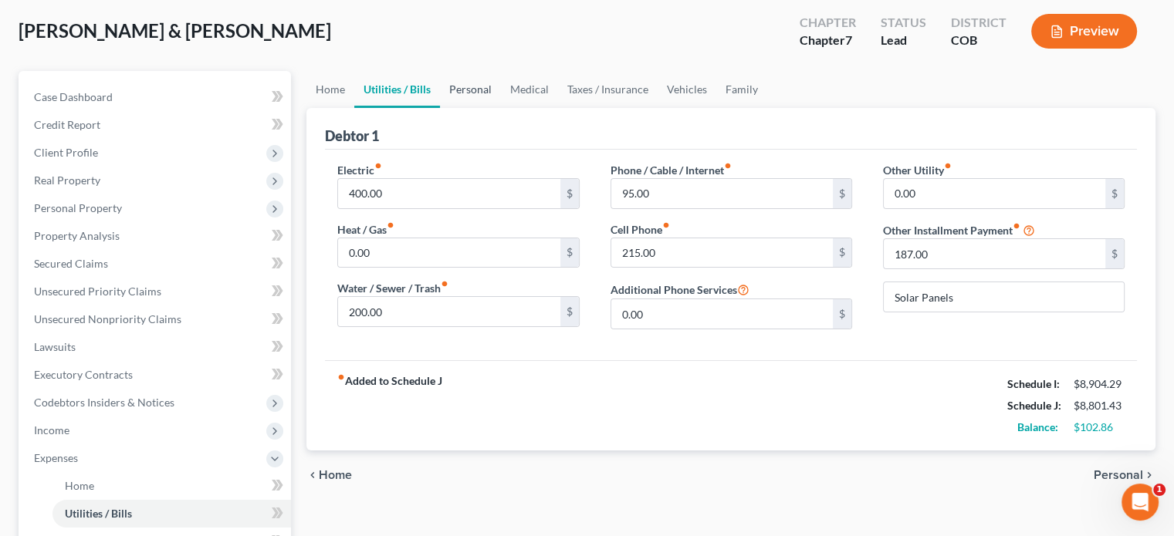
click at [470, 92] on link "Personal" at bounding box center [470, 89] width 61 height 37
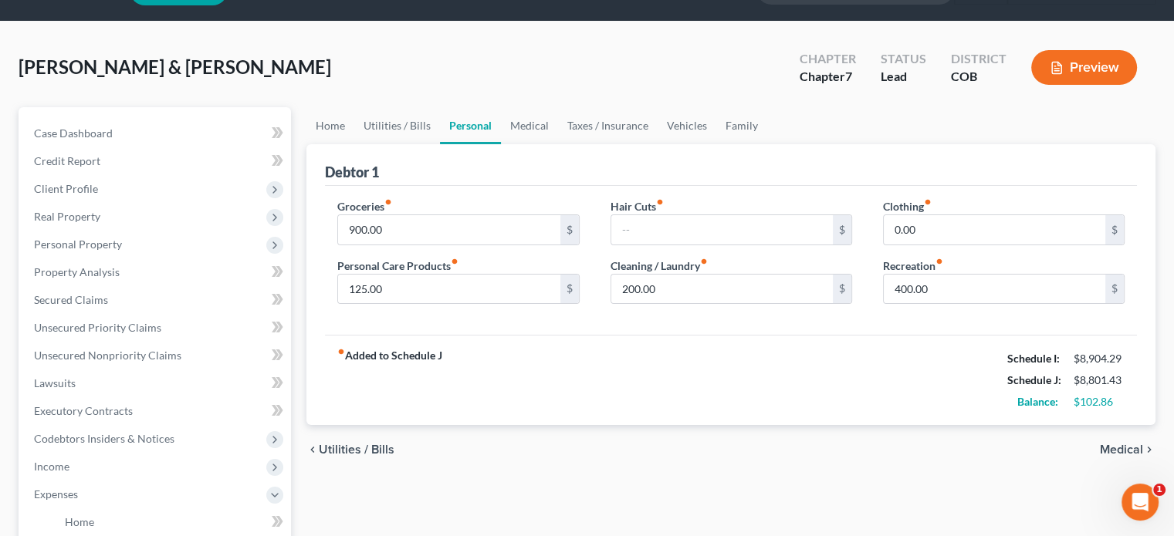
scroll to position [77, 0]
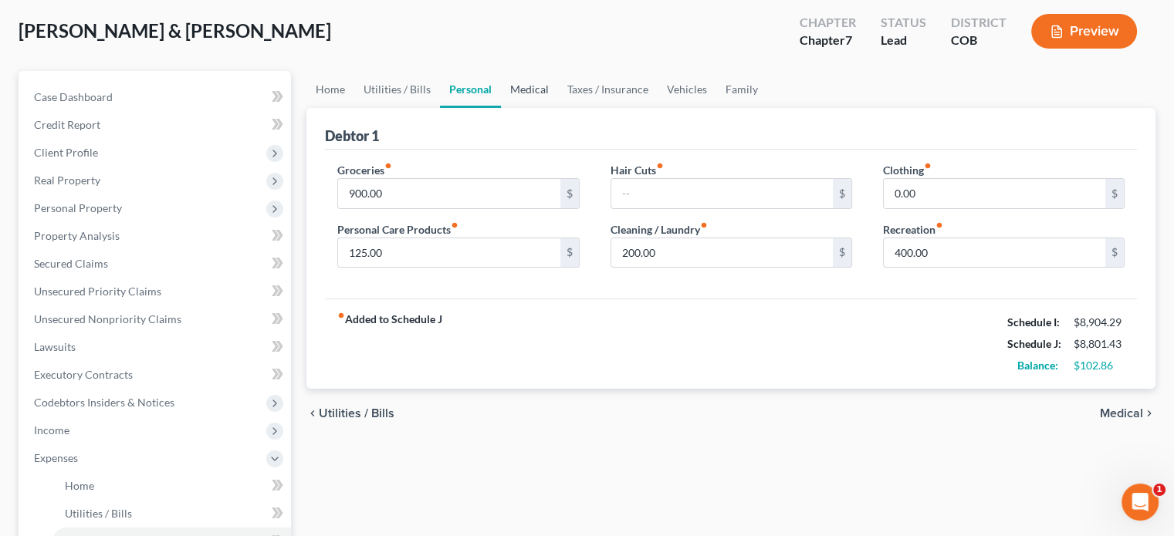
click at [522, 92] on link "Medical" at bounding box center [529, 89] width 57 height 37
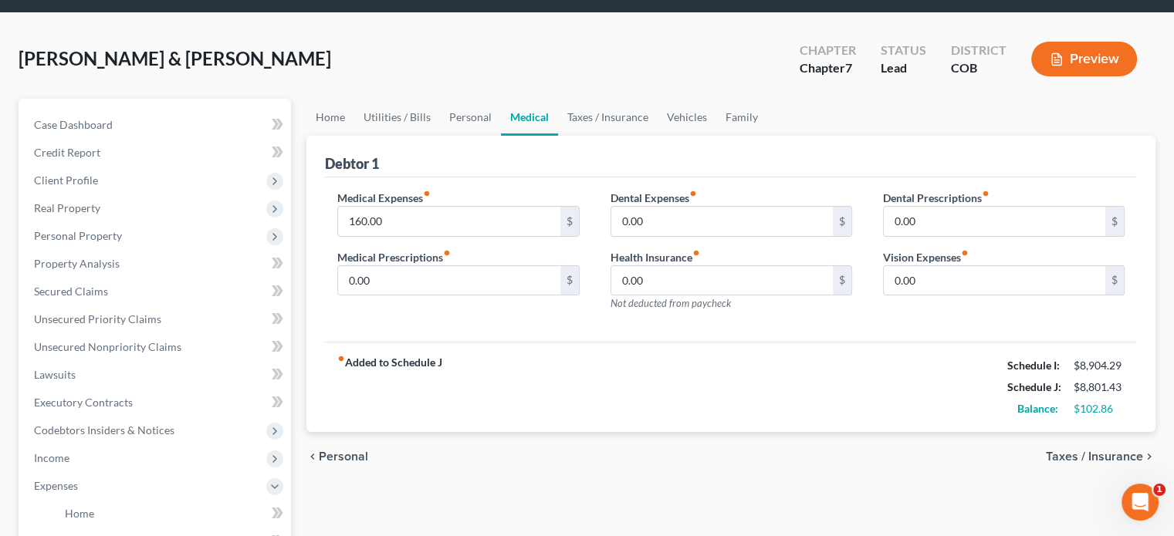
scroll to position [77, 0]
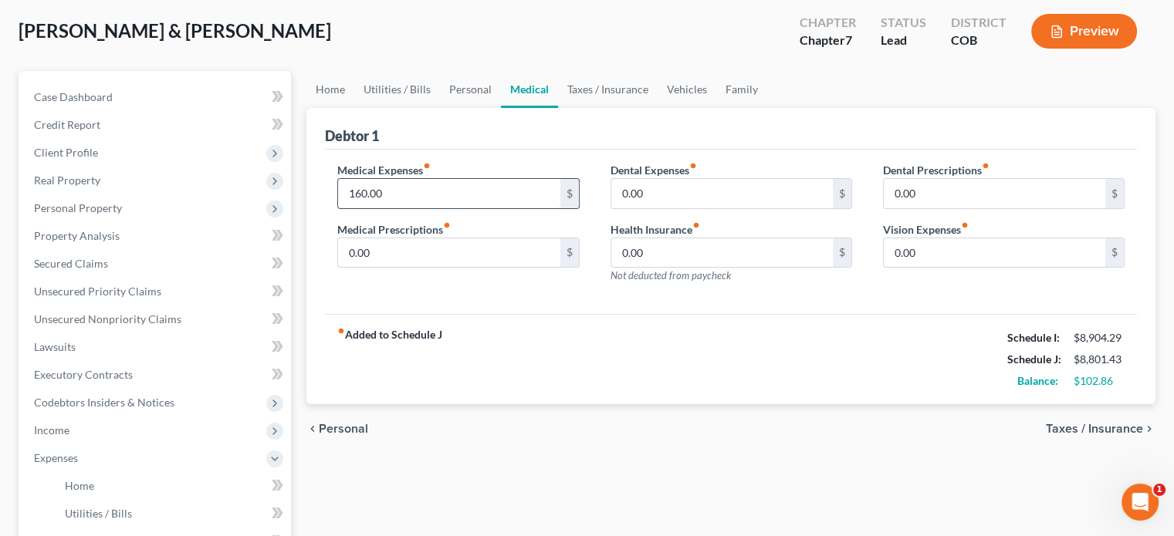
click at [366, 192] on input "160.00" at bounding box center [448, 193] width 221 height 29
click at [365, 194] on input "160.00" at bounding box center [448, 193] width 221 height 29
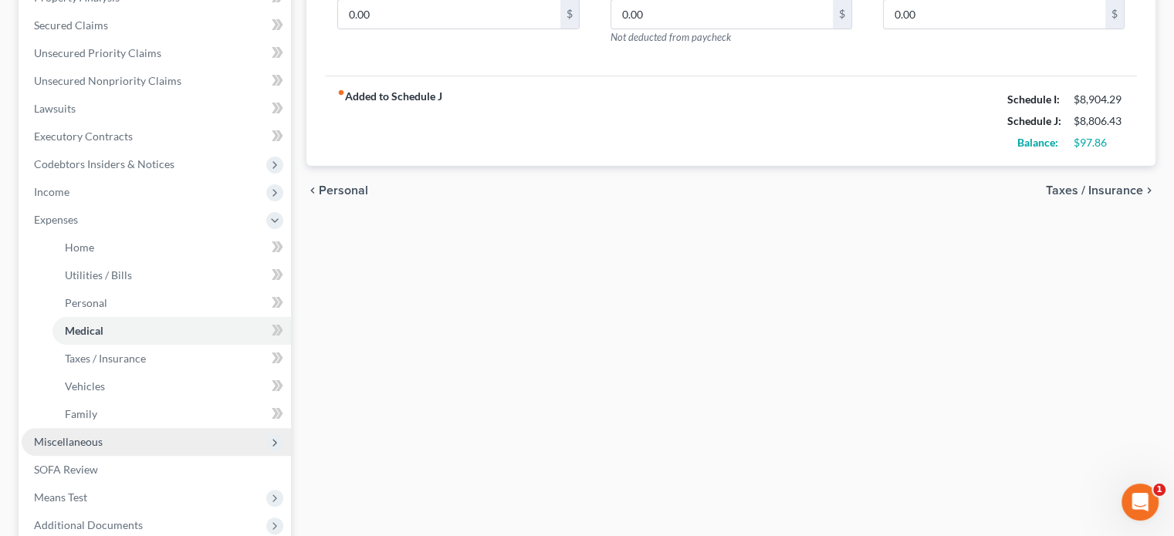
scroll to position [386, 0]
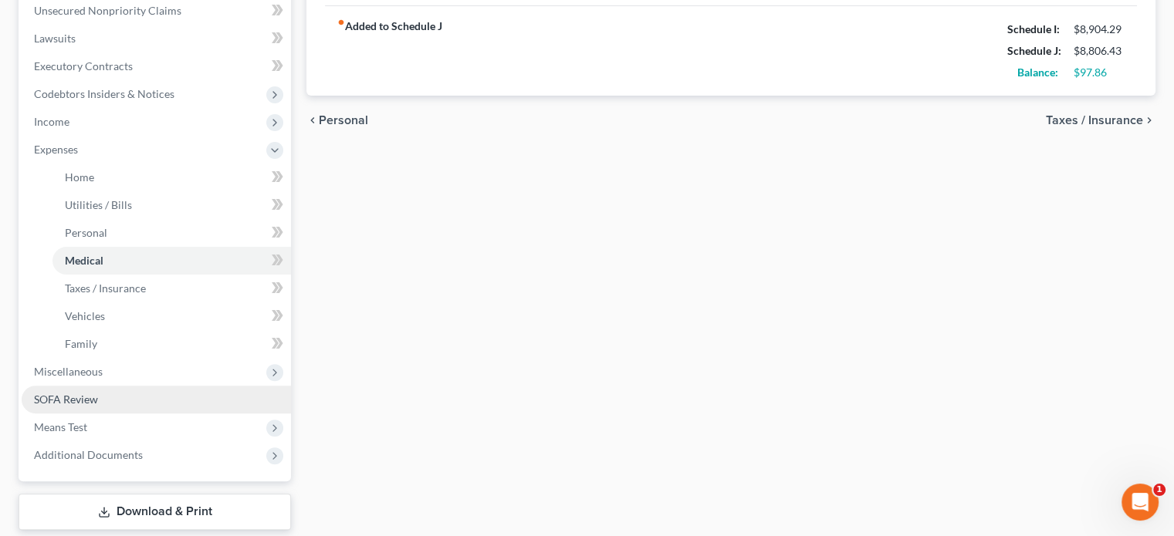
type input "165.00"
click at [75, 400] on span "SOFA Review" at bounding box center [66, 399] width 64 height 13
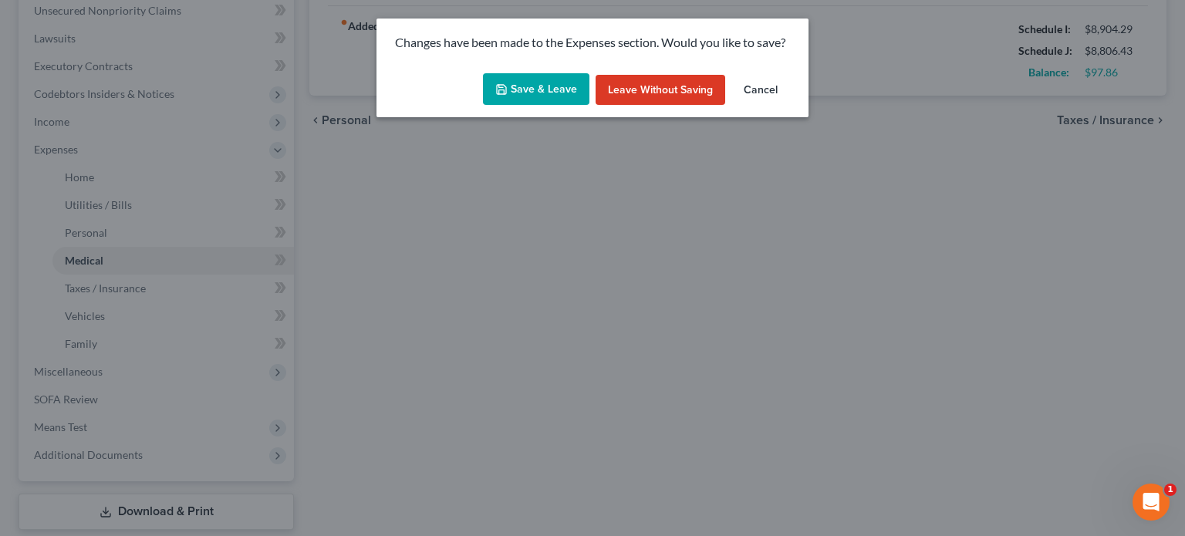
click at [580, 83] on button "Save & Leave" at bounding box center [536, 89] width 106 height 32
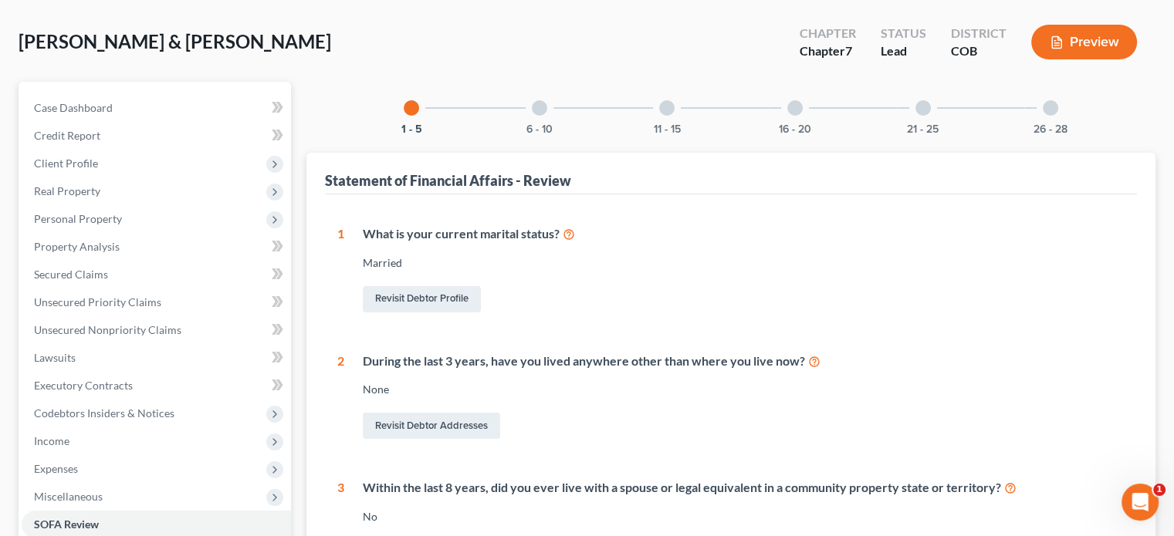
scroll to position [154, 0]
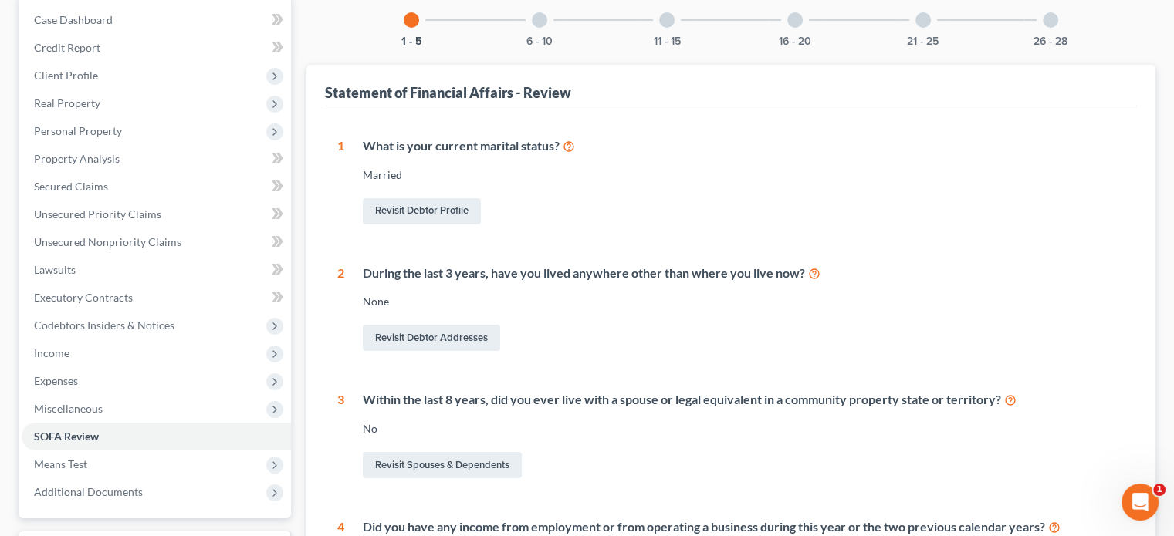
click at [538, 25] on div at bounding box center [539, 19] width 15 height 15
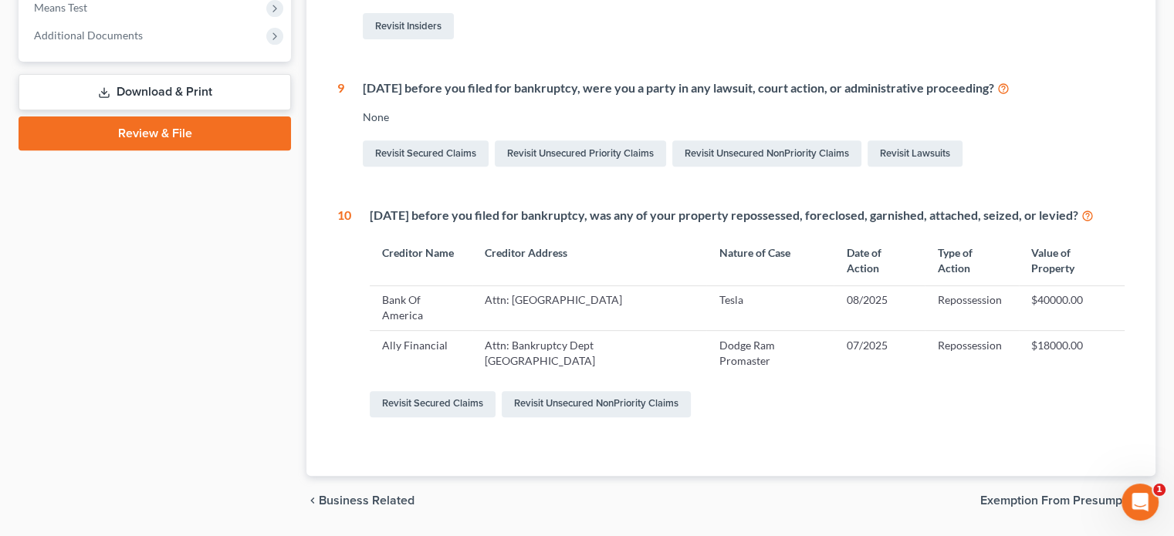
scroll to position [617, 0]
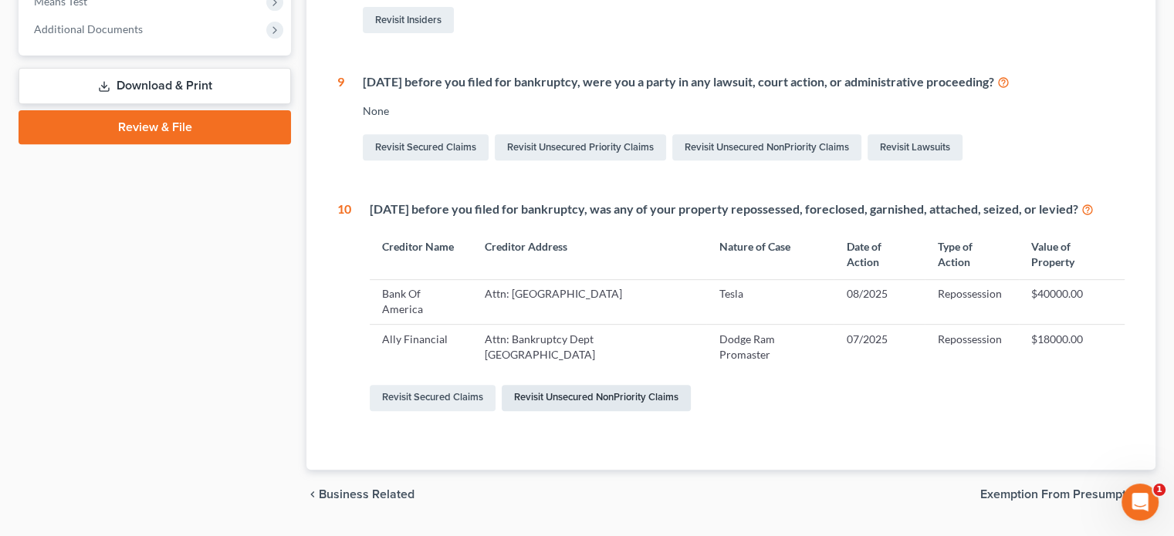
click at [600, 397] on link "Revisit Unsecured NonPriority Claims" at bounding box center [596, 398] width 189 height 26
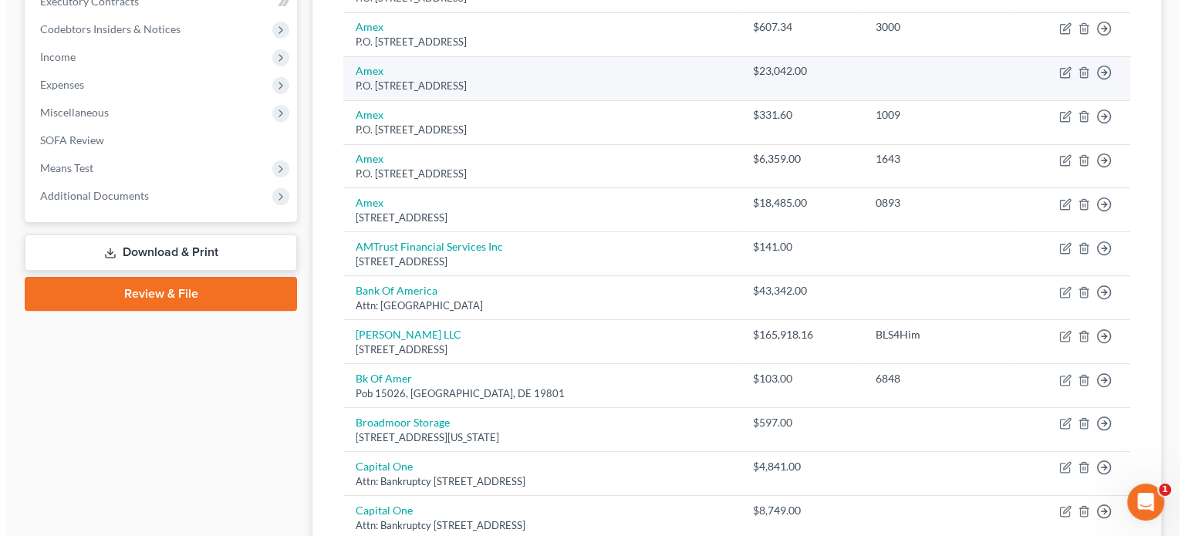
scroll to position [463, 0]
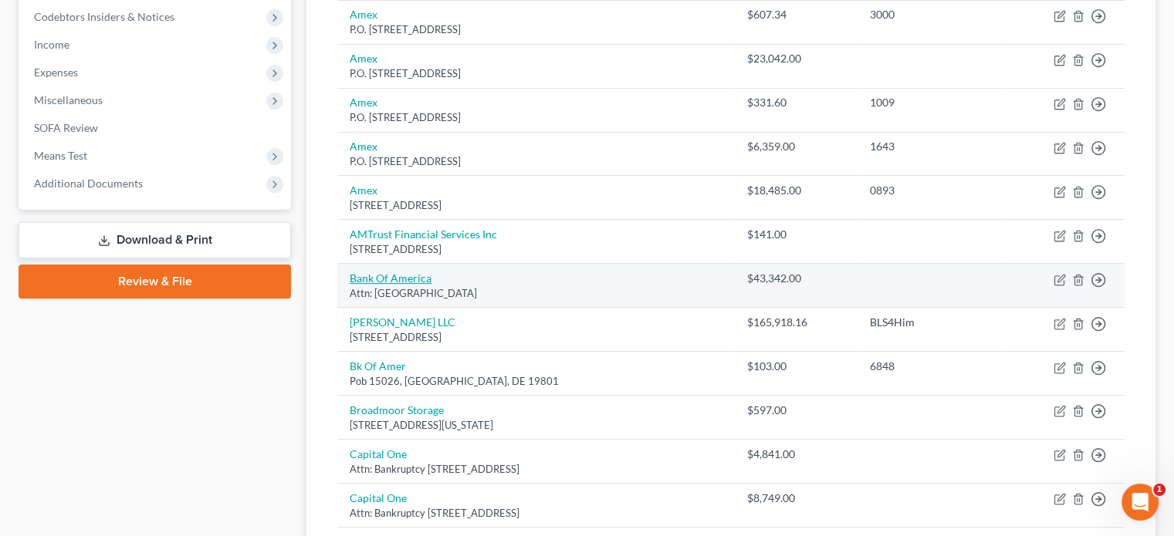
click at [417, 275] on link "Bank Of America" at bounding box center [391, 278] width 82 height 13
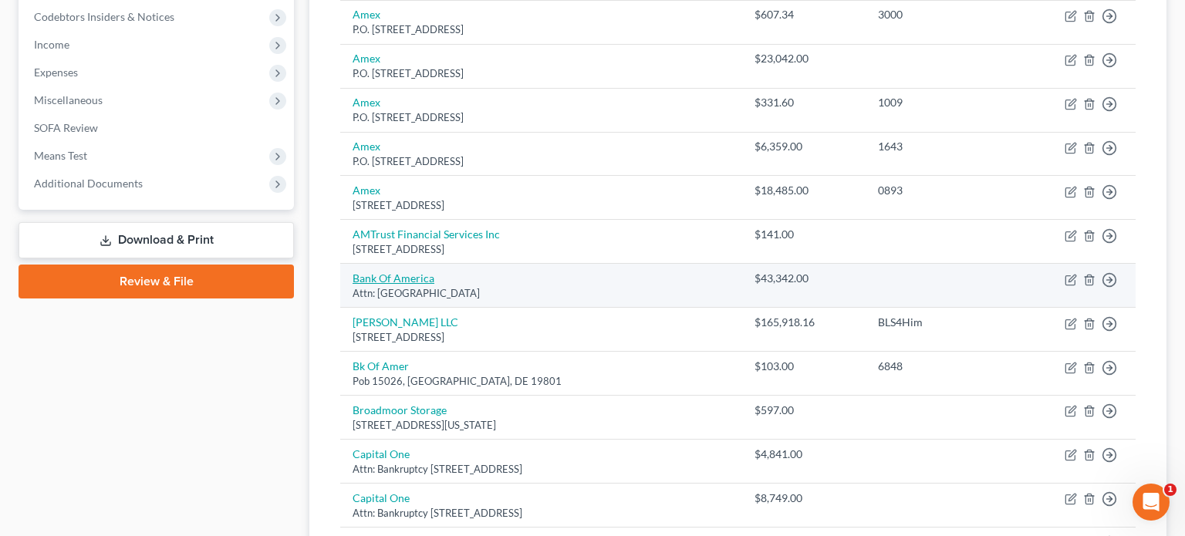
select select "45"
select select "14"
select select "2"
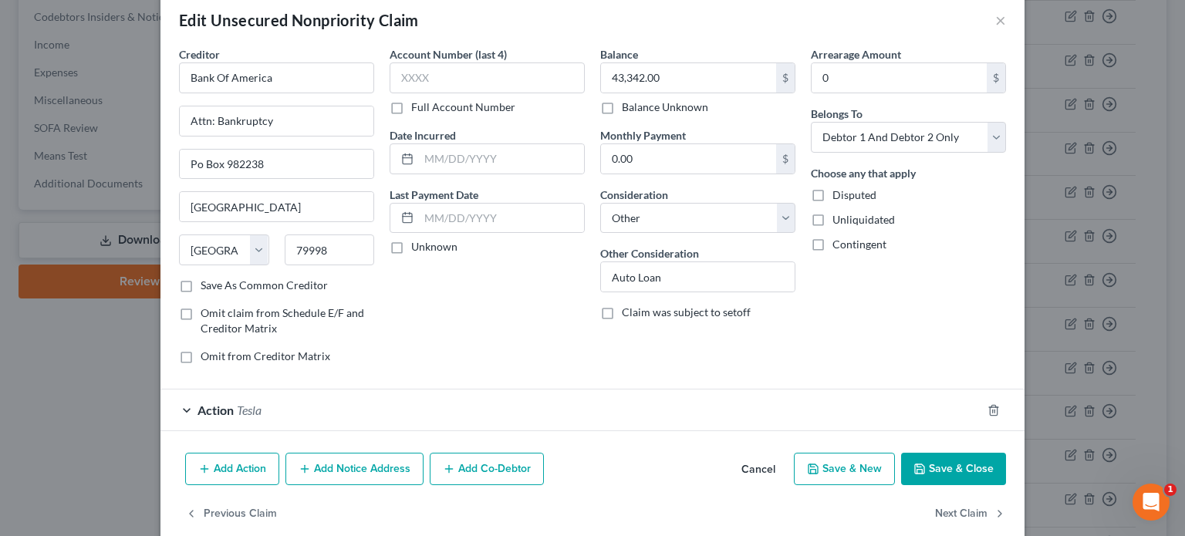
scroll to position [46, 0]
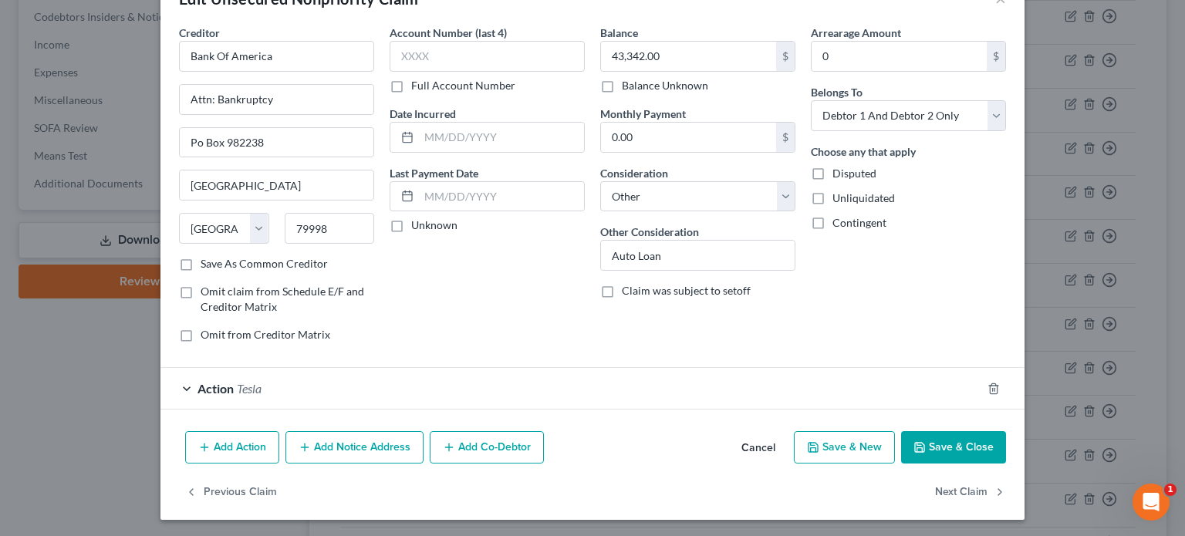
click at [216, 389] on span "Action" at bounding box center [216, 388] width 36 height 15
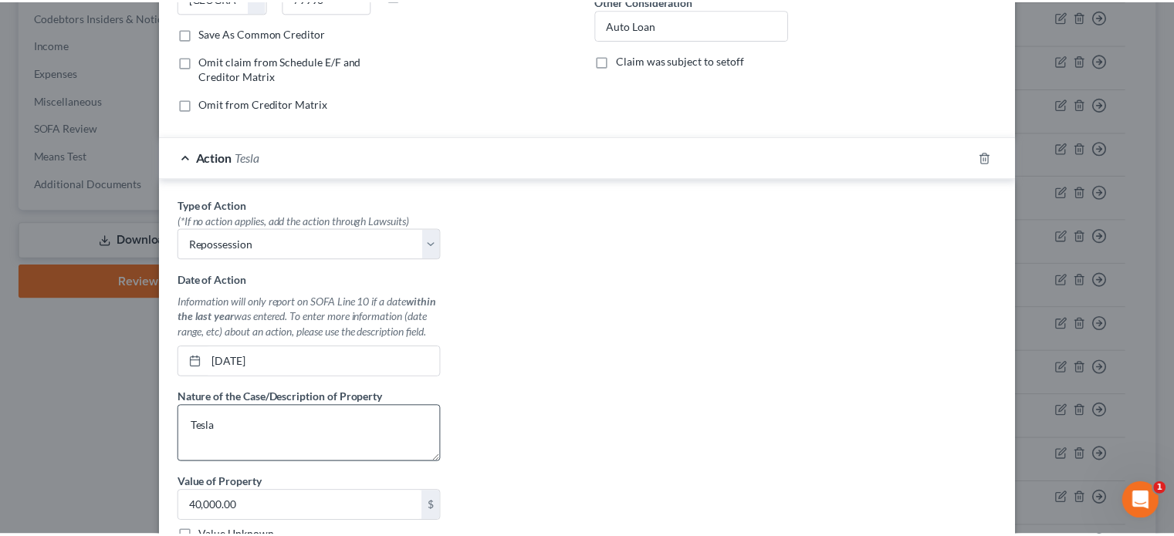
scroll to position [432, 0]
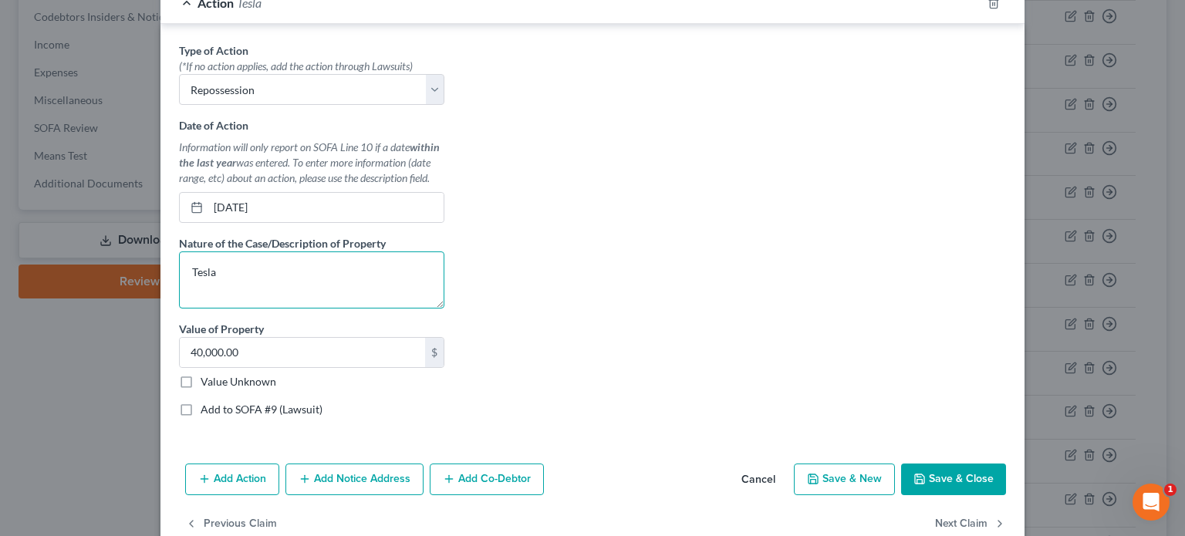
click at [184, 270] on textarea "Tesla" at bounding box center [311, 280] width 265 height 57
type textarea "2023 Tesla Model 3"
click at [948, 482] on button "Save & Close" at bounding box center [953, 480] width 105 height 32
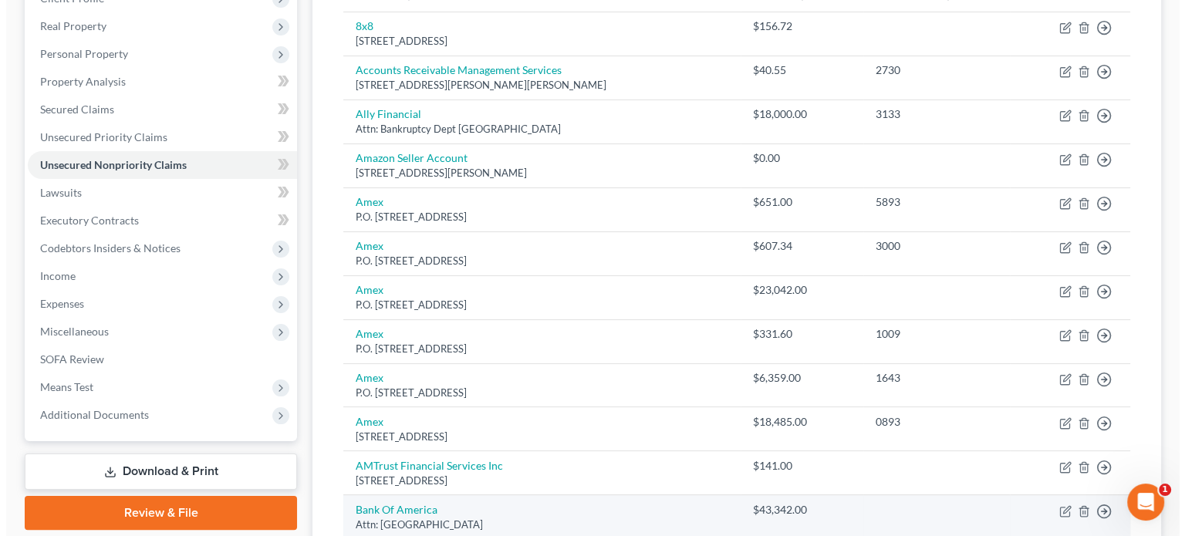
scroll to position [231, 0]
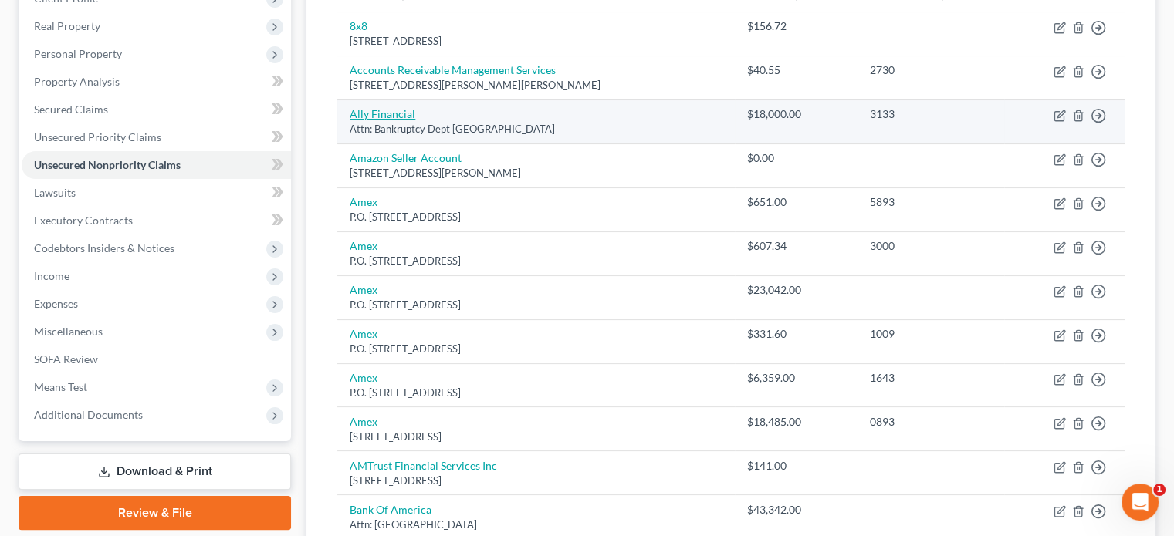
click at [400, 115] on link "Ally Financial" at bounding box center [383, 113] width 66 height 13
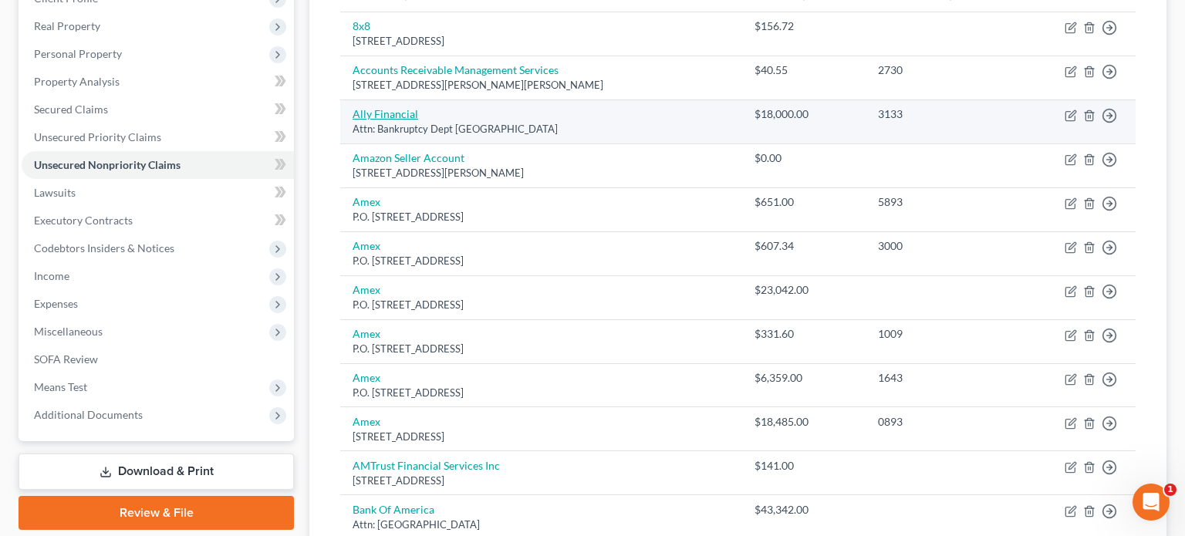
select select "24"
select select "14"
select select "2"
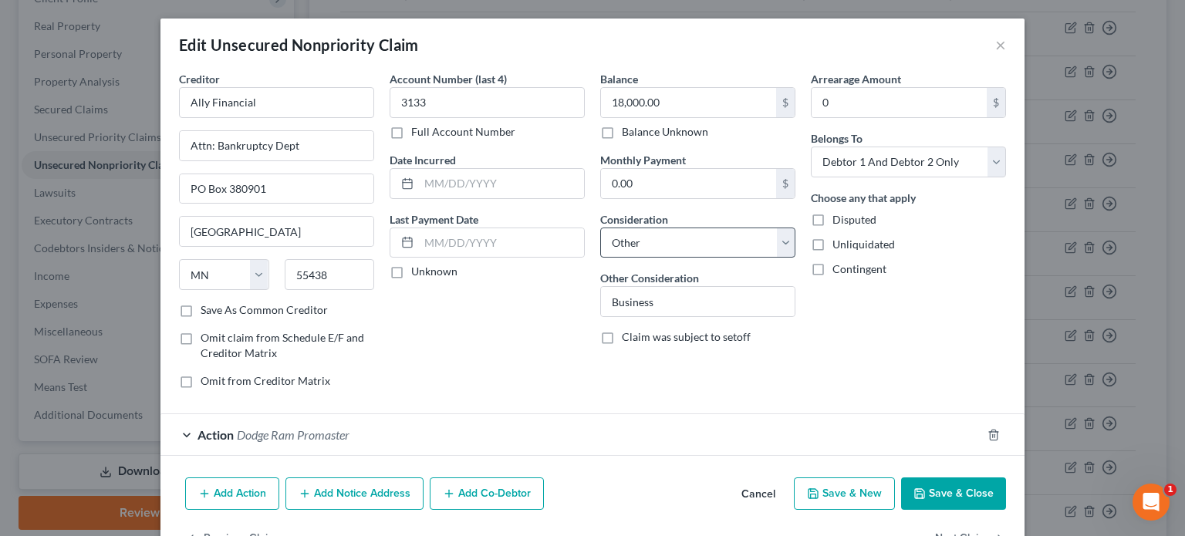
scroll to position [46, 0]
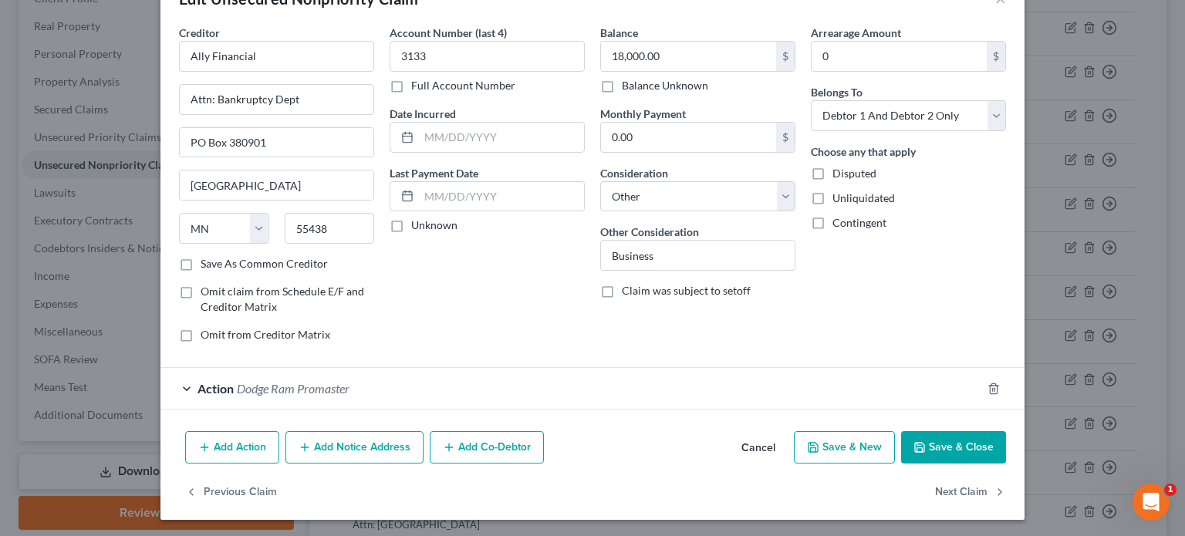
click at [327, 385] on span "Dodge Ram Promaster" at bounding box center [293, 388] width 113 height 15
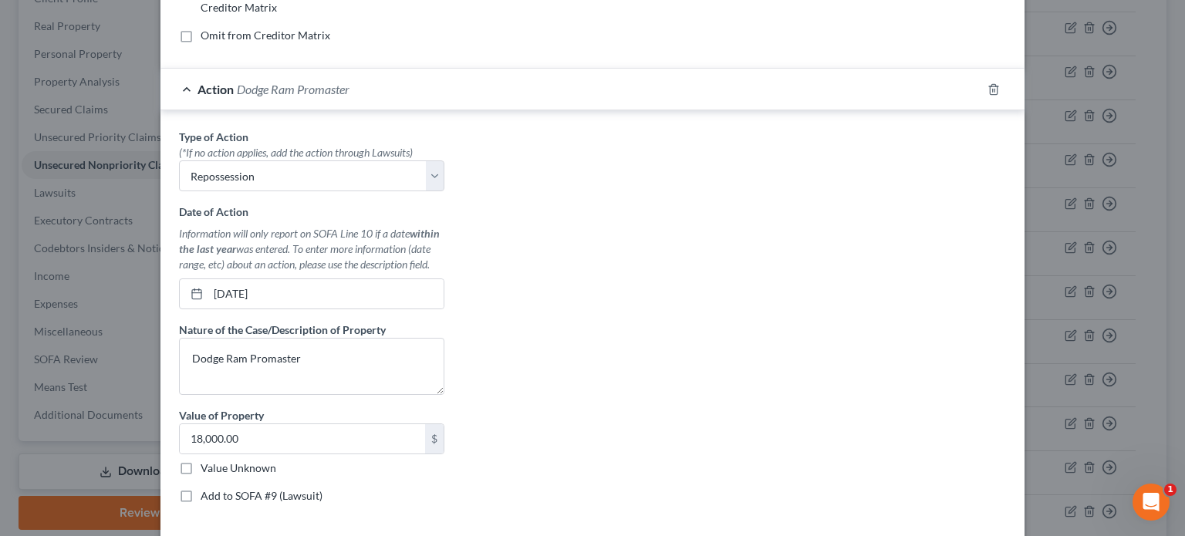
scroll to position [355, 0]
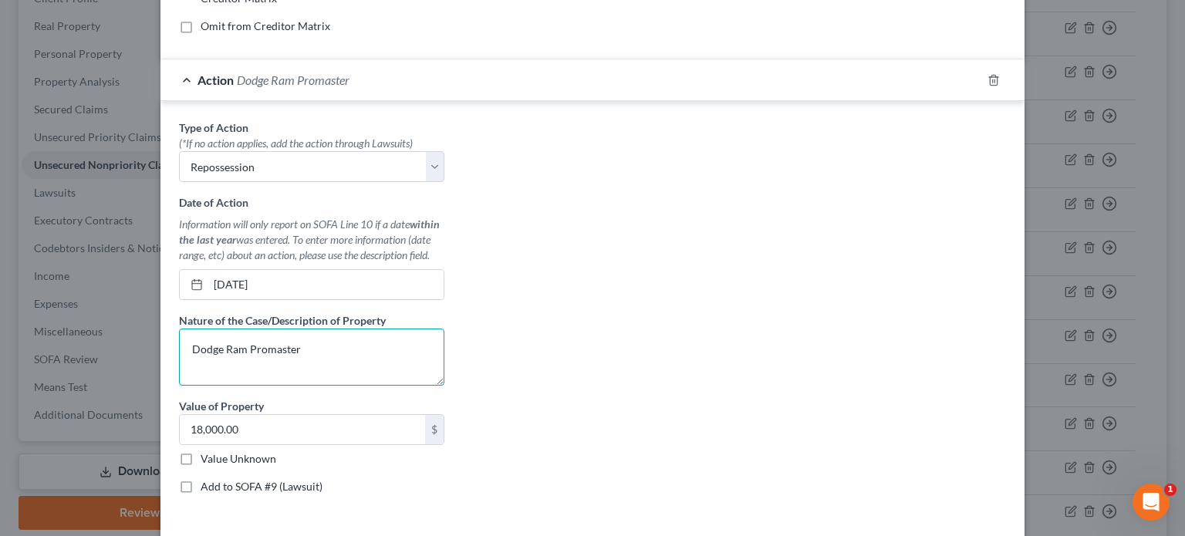
drag, startPoint x: 333, startPoint y: 351, endPoint x: 336, endPoint y: 342, distance: 9.8
click at [333, 350] on textarea "Dodge Ram Promaster" at bounding box center [311, 357] width 265 height 57
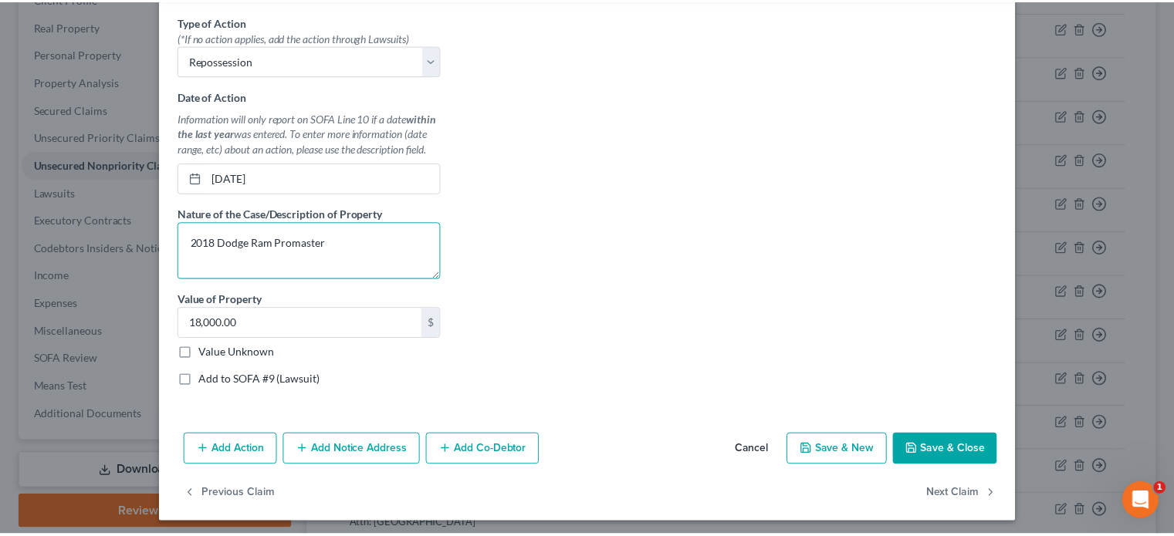
scroll to position [463, 0]
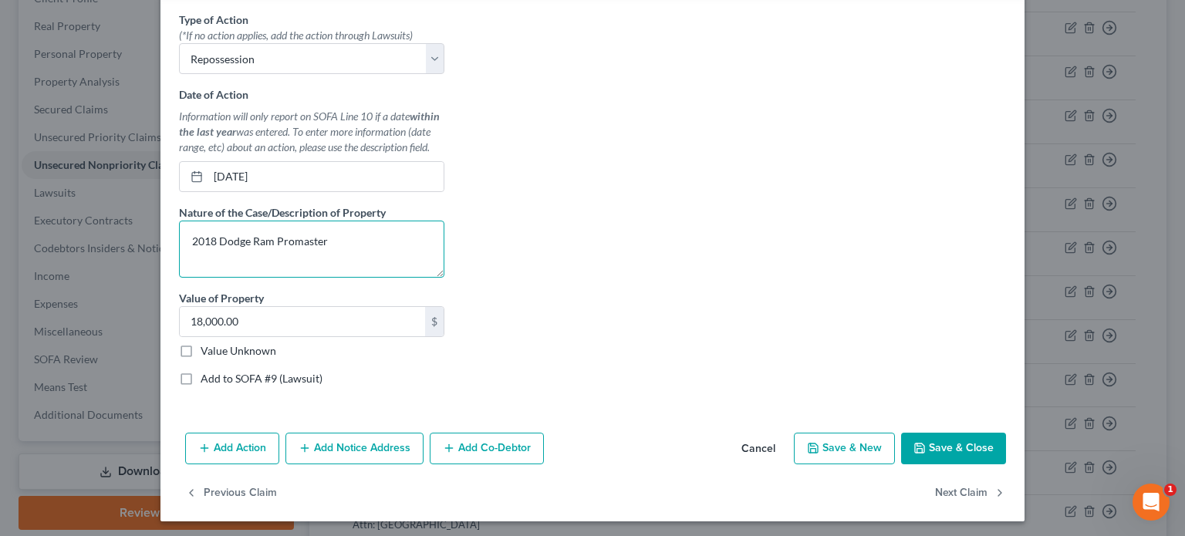
type textarea "2018 Dodge Ram Promaster"
click at [926, 444] on button "Save & Close" at bounding box center [953, 449] width 105 height 32
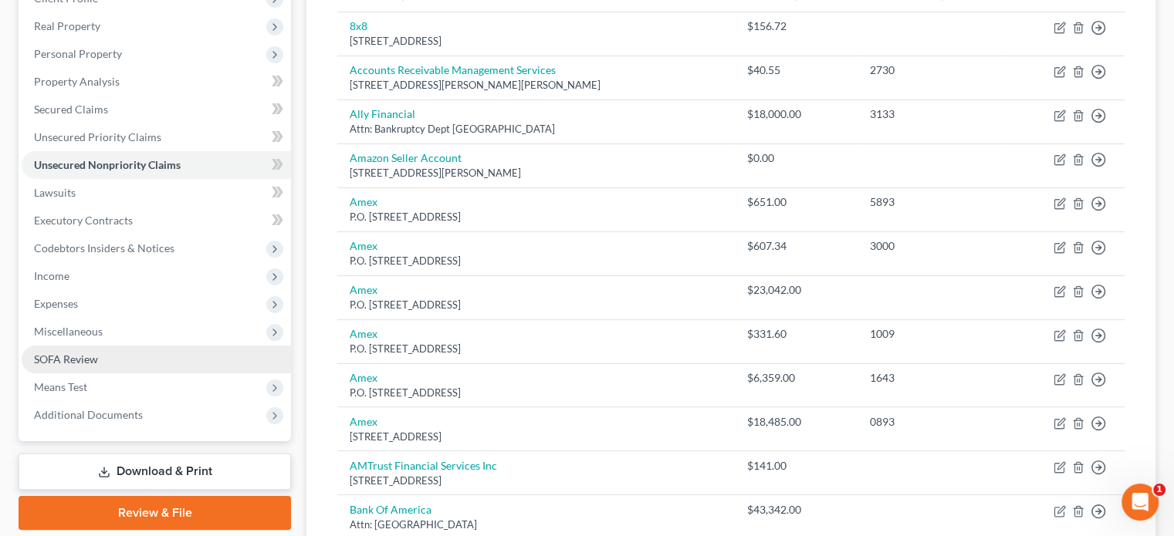
click at [90, 353] on span "SOFA Review" at bounding box center [66, 359] width 64 height 13
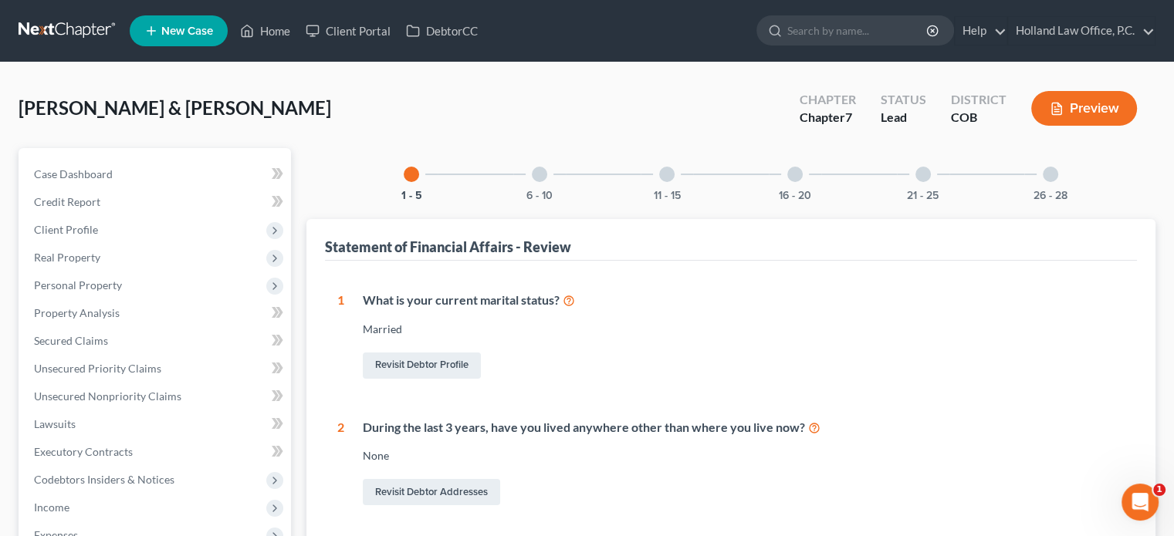
click at [796, 175] on div at bounding box center [794, 174] width 15 height 15
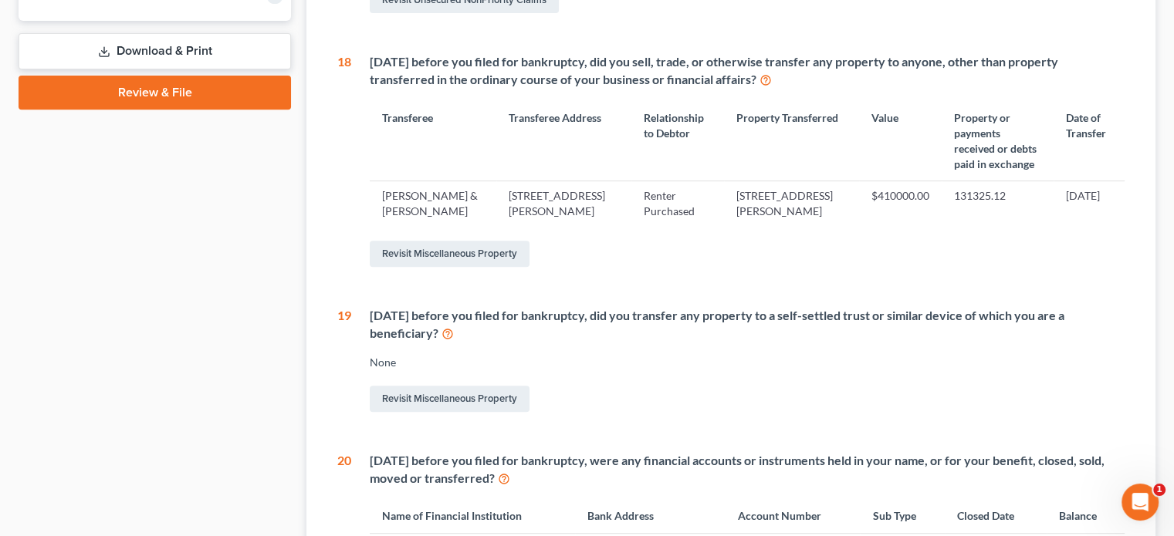
scroll to position [694, 0]
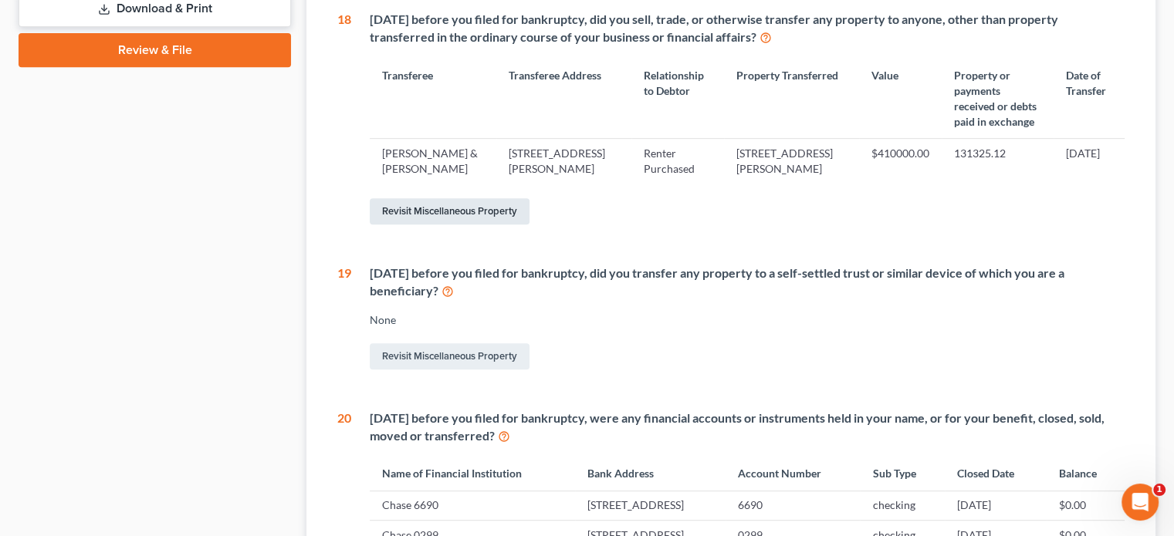
click at [448, 225] on link "Revisit Miscellaneous Property" at bounding box center [450, 211] width 160 height 26
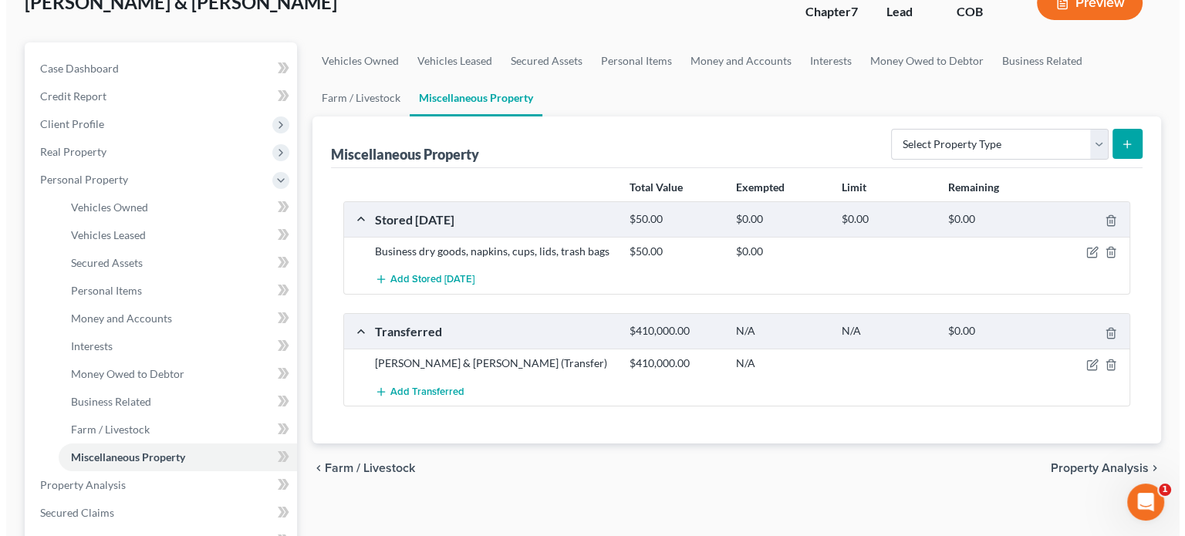
scroll to position [231, 0]
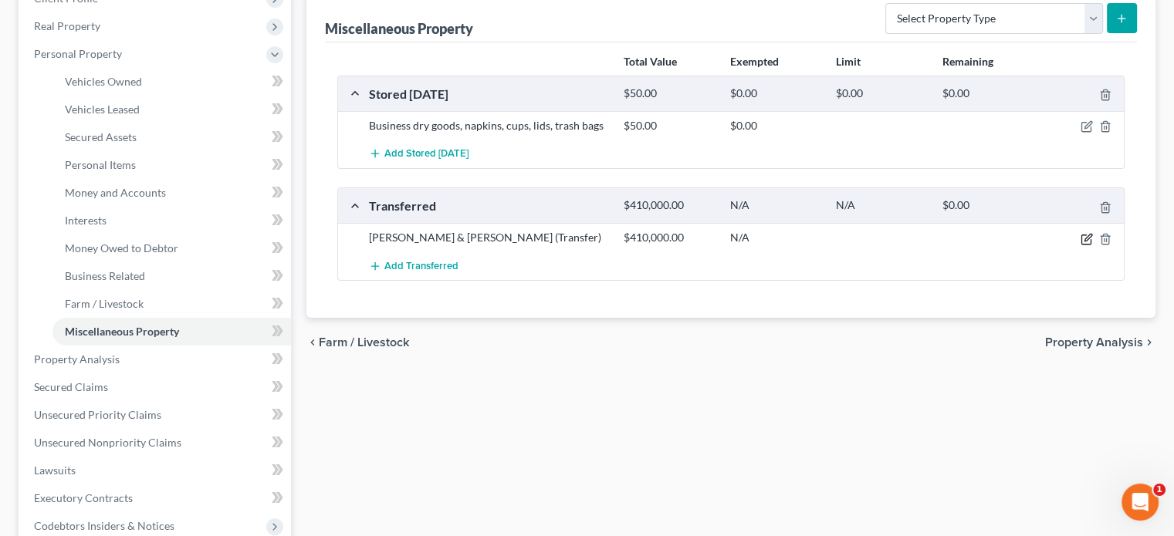
click at [1086, 238] on icon "button" at bounding box center [1087, 237] width 7 height 7
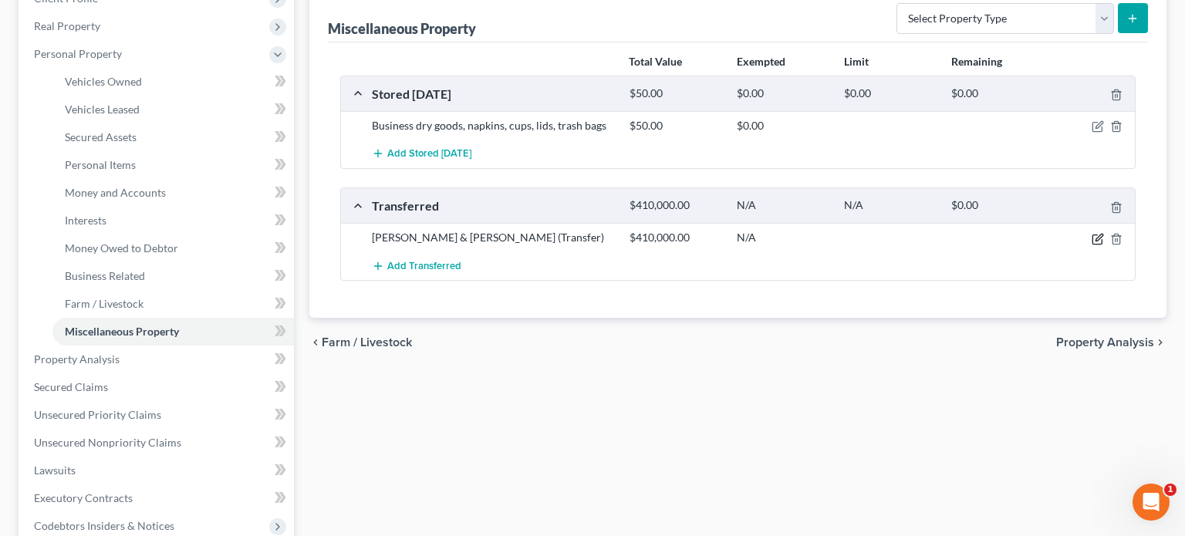
select select "Ordinary (within 2 years)"
select select "5"
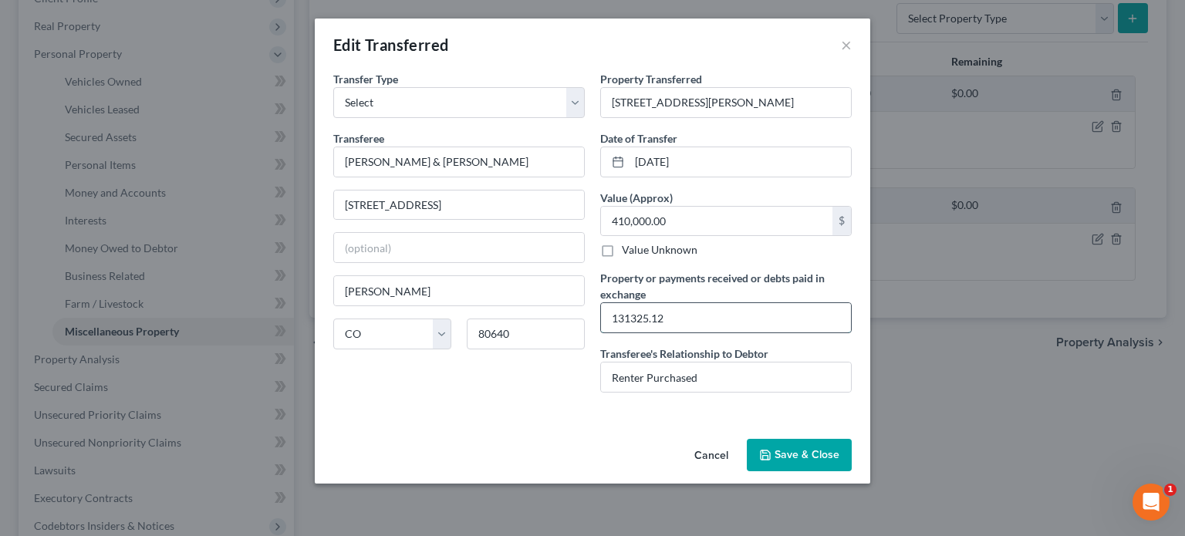
click at [609, 313] on input "131325.12" at bounding box center [726, 317] width 250 height 29
type input "$196,359.90 paid to 1st Mtg; $74,892 to 2nd MTG; $5927.83 closing costs; $1513.…"
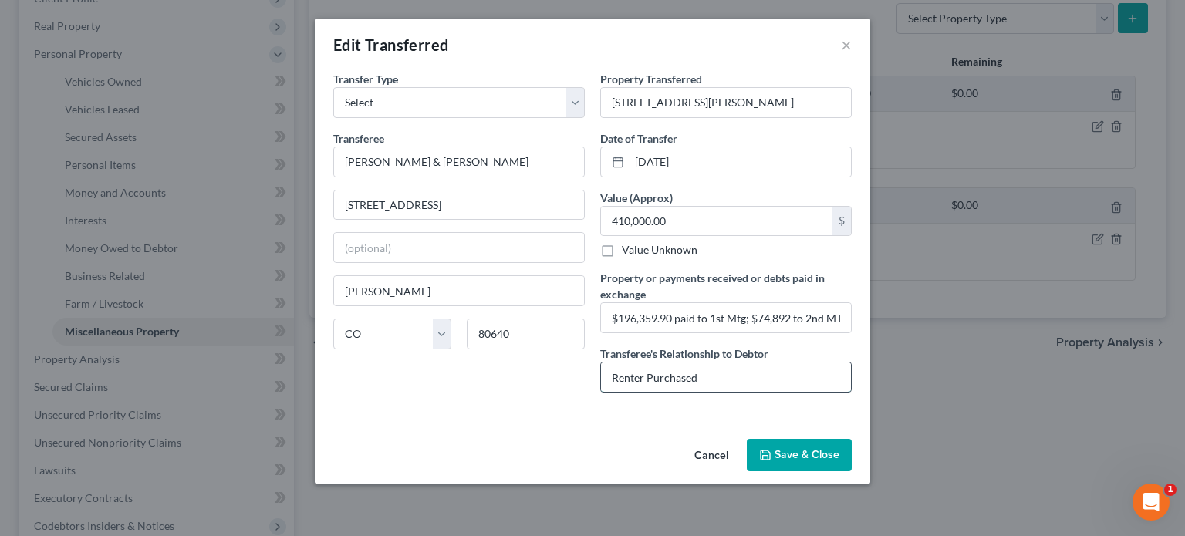
click at [732, 376] on input "Renter Purchased" at bounding box center [726, 377] width 250 height 29
type input "R"
type input "None"
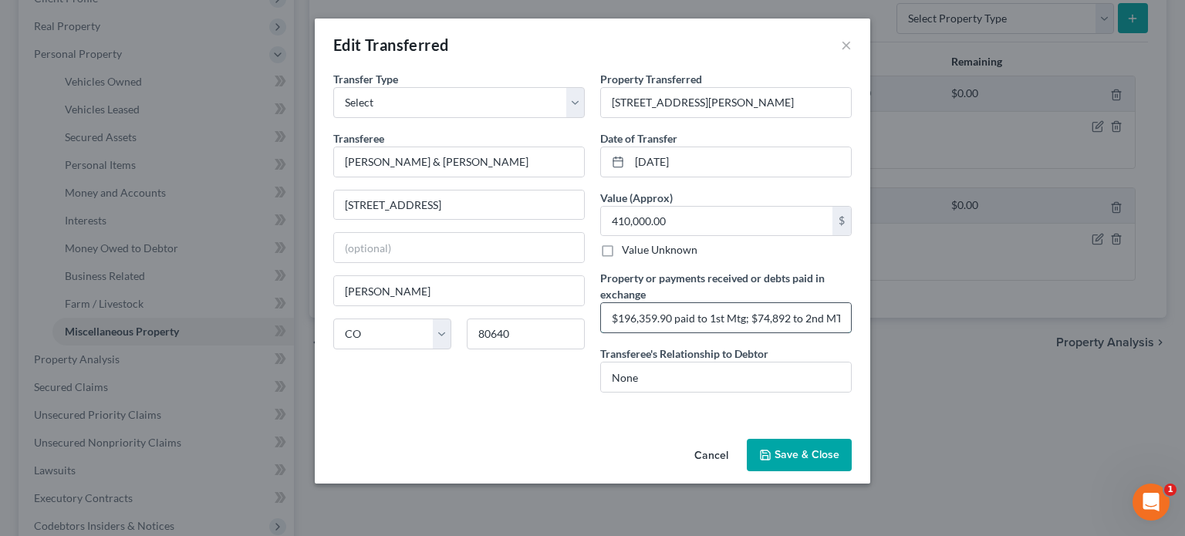
click at [609, 316] on input "$196,359.90 paid to 1st Mtg; $74,892 to 2nd MTG; $5927.83 closing costs; $1513.…" at bounding box center [726, 317] width 250 height 29
click at [806, 320] on input "$410,000 sale price - $196,359.90 paid to 1st Mtg; $74,892 to 2nd MTG; $5927.83…" at bounding box center [726, 317] width 250 height 29
type input "$410,000 sale price - $196,359.90 paid to 1st Mtg; $74,892 to 2nd MTG; $5927.83…"
click at [791, 458] on button "Save & Close" at bounding box center [799, 455] width 105 height 32
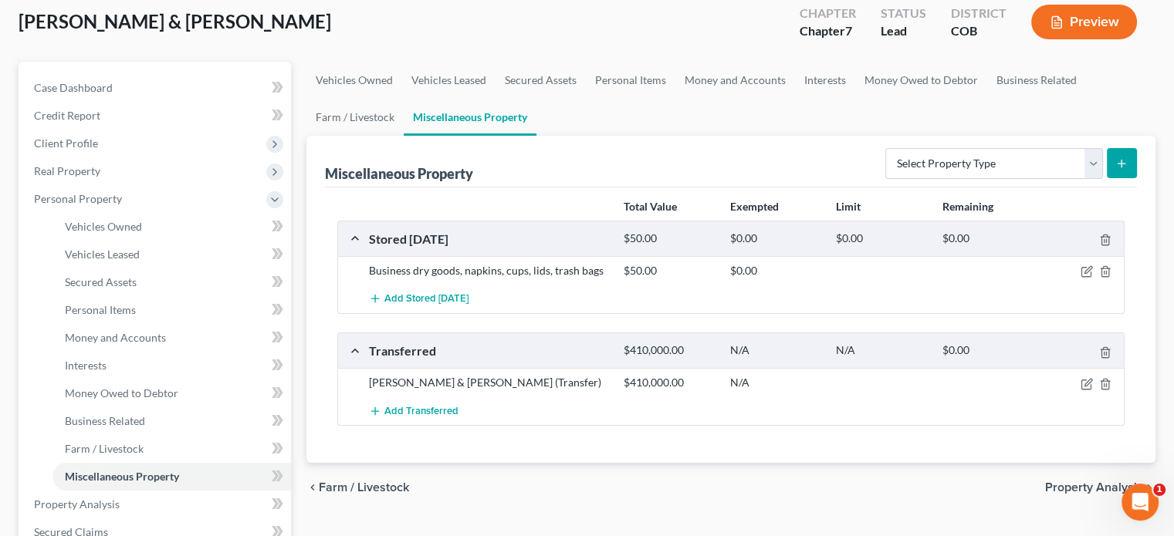
scroll to position [77, 0]
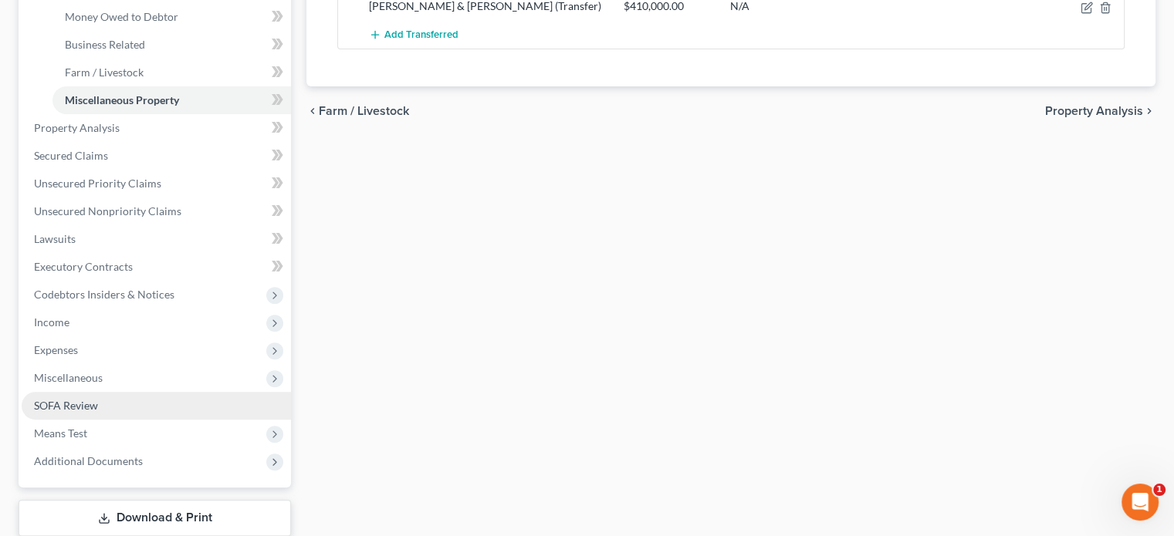
click at [89, 404] on span "SOFA Review" at bounding box center [66, 405] width 64 height 13
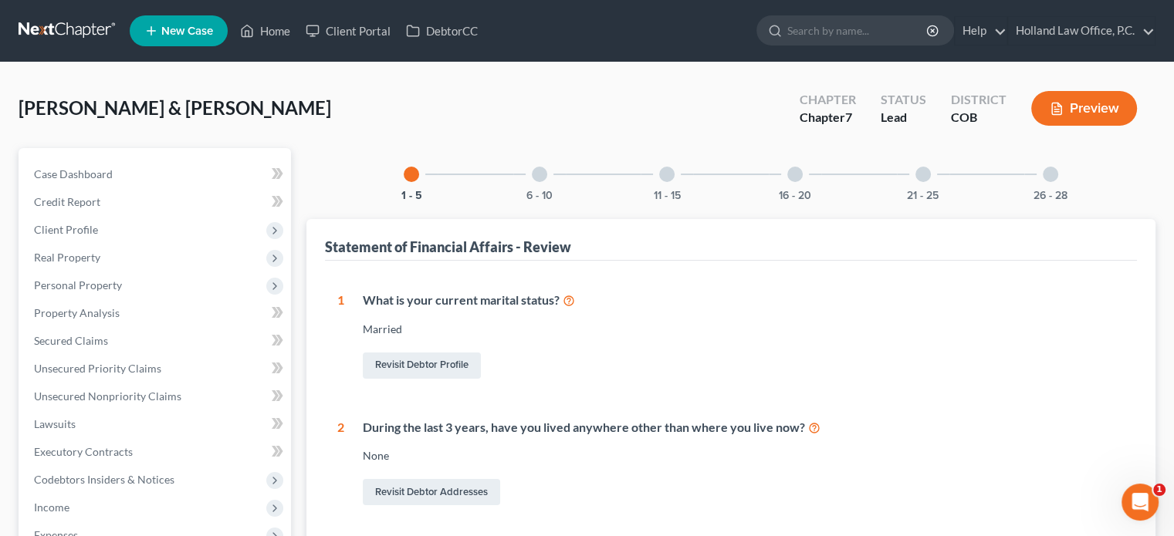
click at [796, 177] on div at bounding box center [794, 174] width 15 height 15
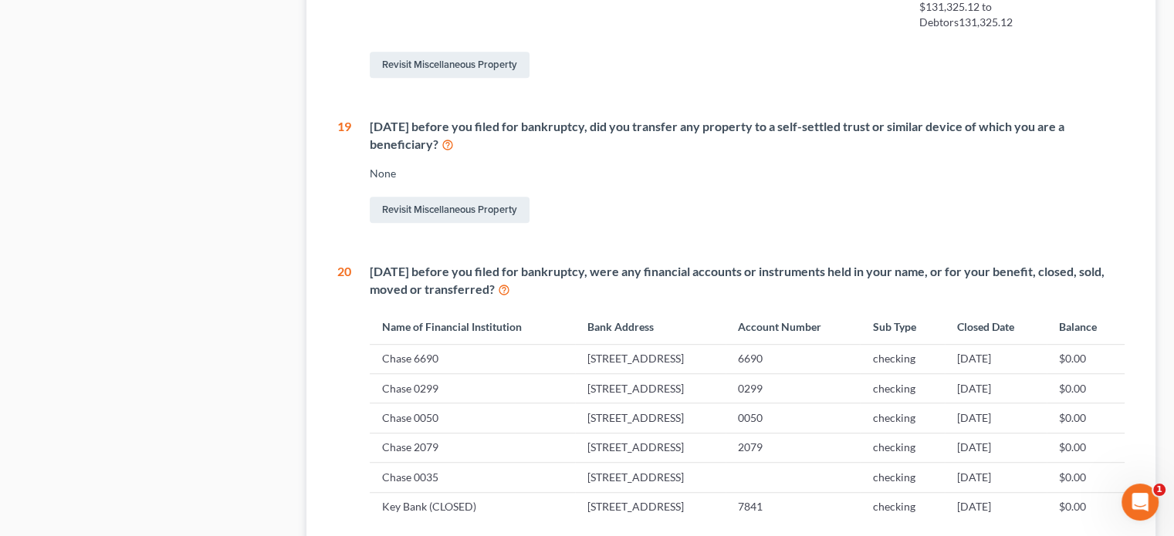
scroll to position [1003, 0]
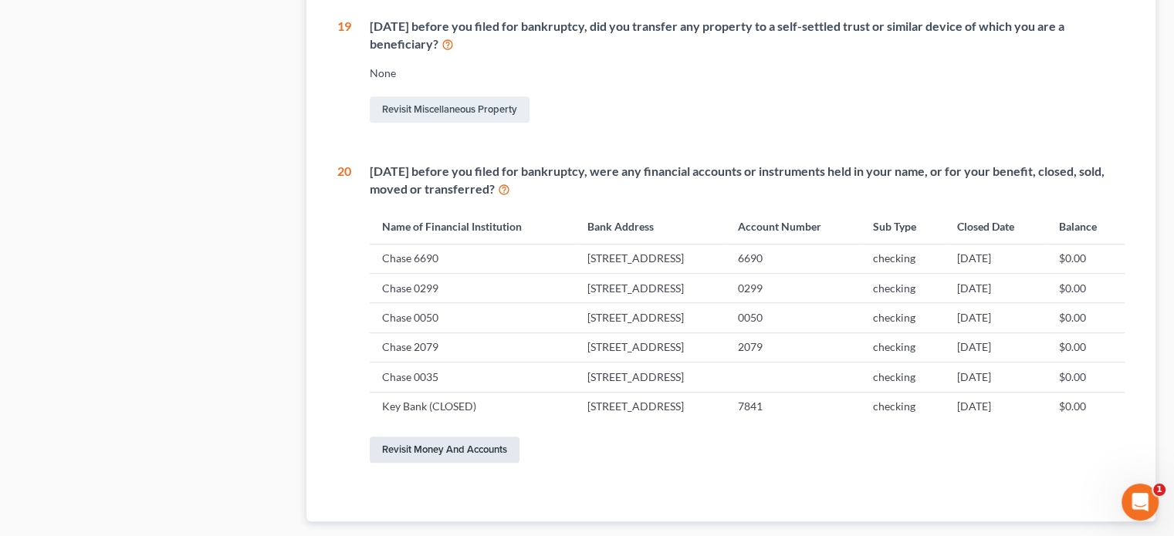
click at [424, 437] on link "Revisit Money and Accounts" at bounding box center [445, 450] width 150 height 26
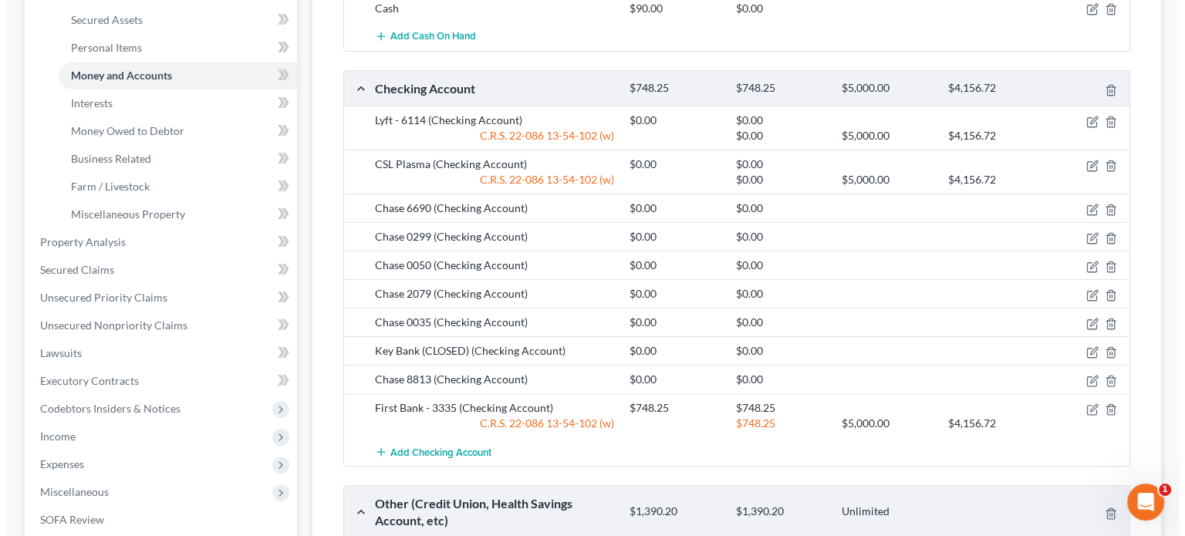
scroll to position [386, 0]
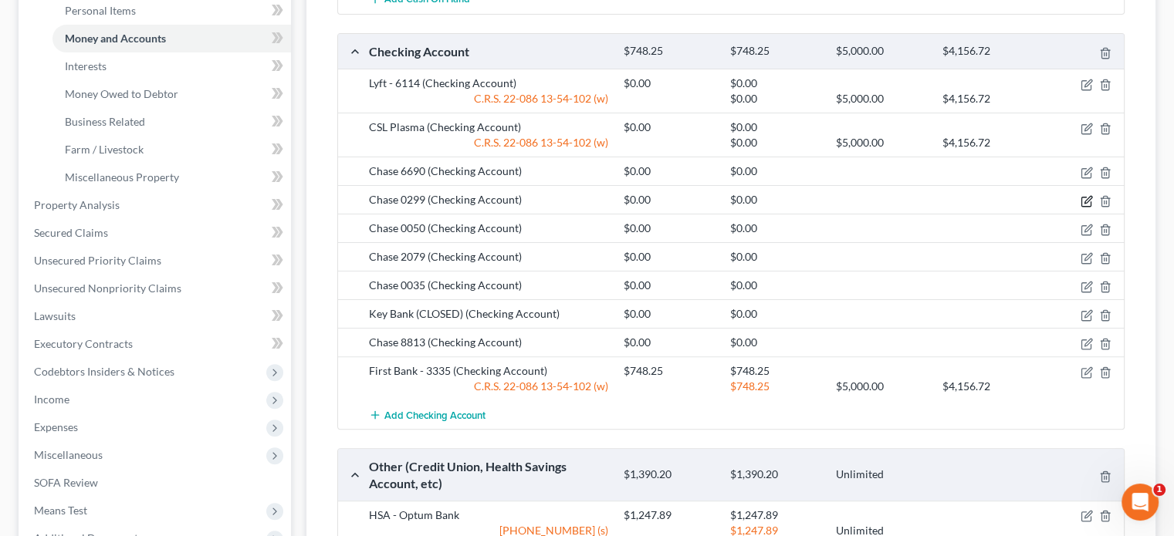
click at [1086, 197] on icon "button" at bounding box center [1087, 199] width 7 height 7
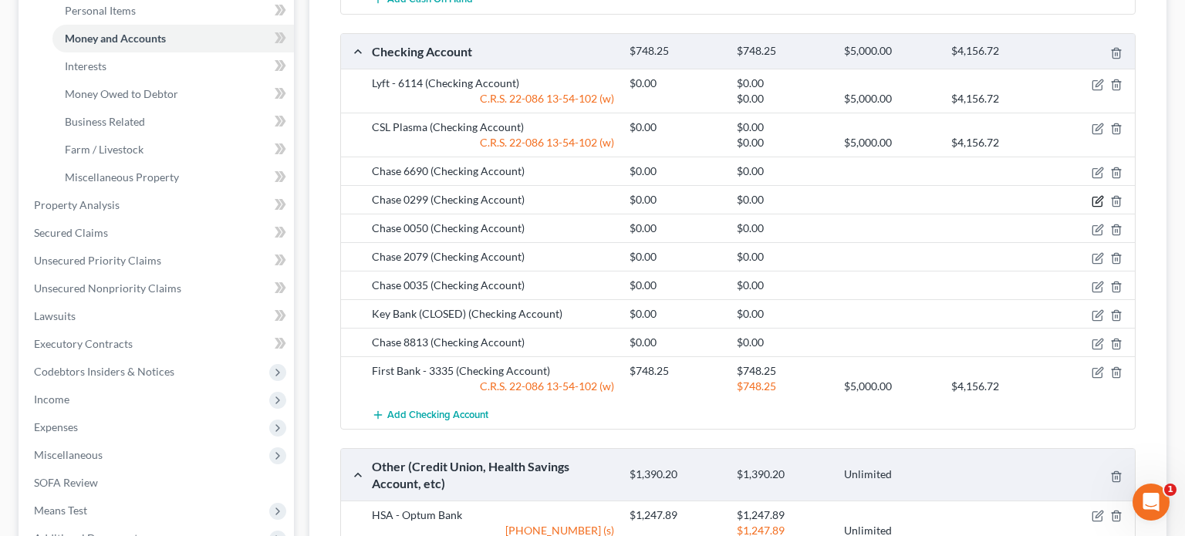
select select "19"
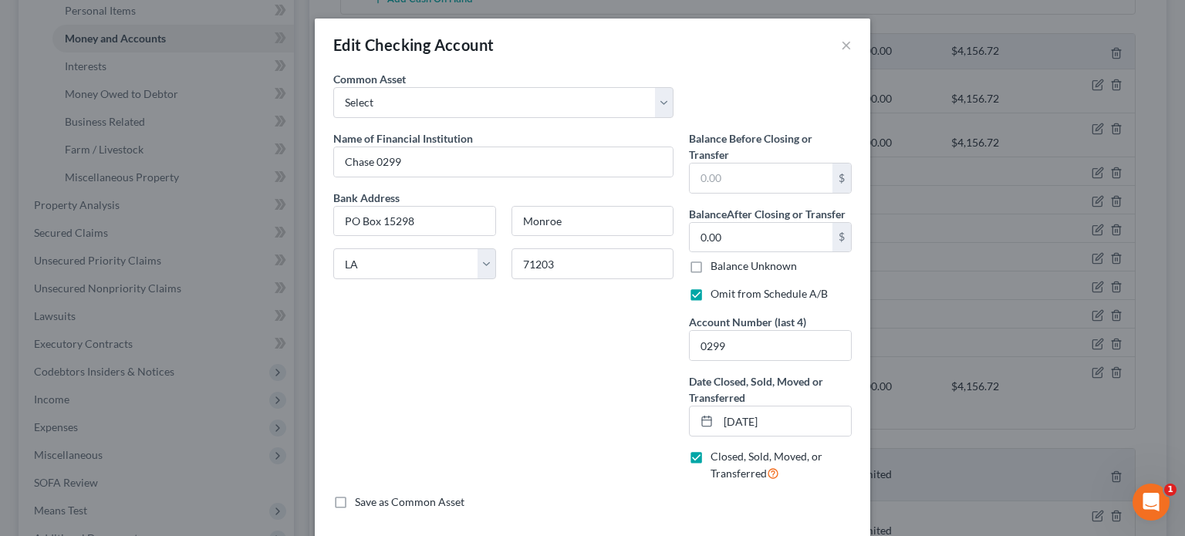
scroll to position [69, 0]
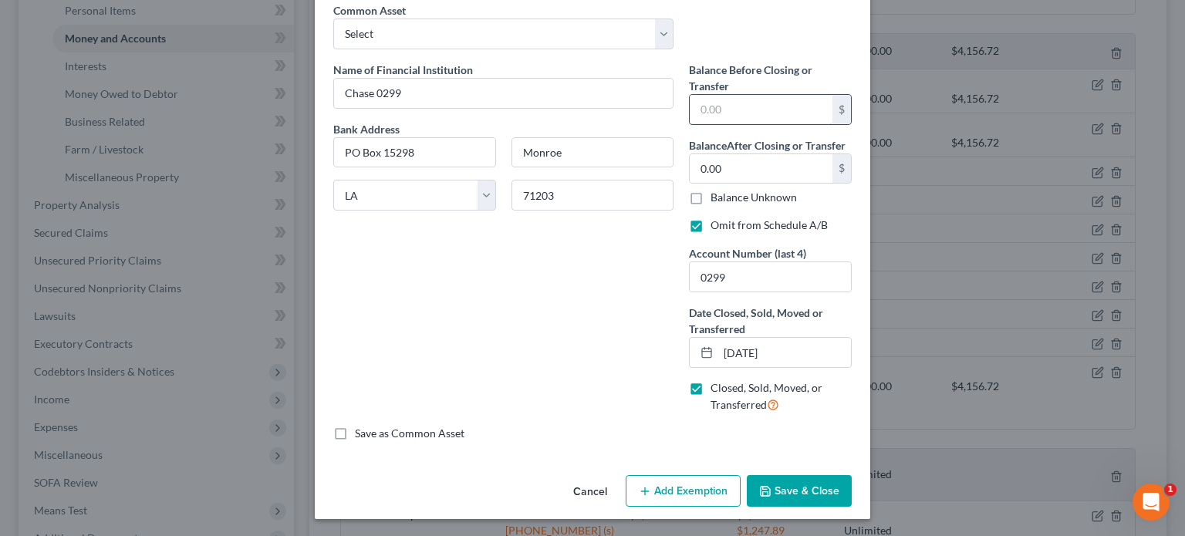
click at [732, 110] on input "text" at bounding box center [761, 109] width 143 height 29
type input "620.77"
click at [766, 485] on icon "button" at bounding box center [765, 491] width 12 height 12
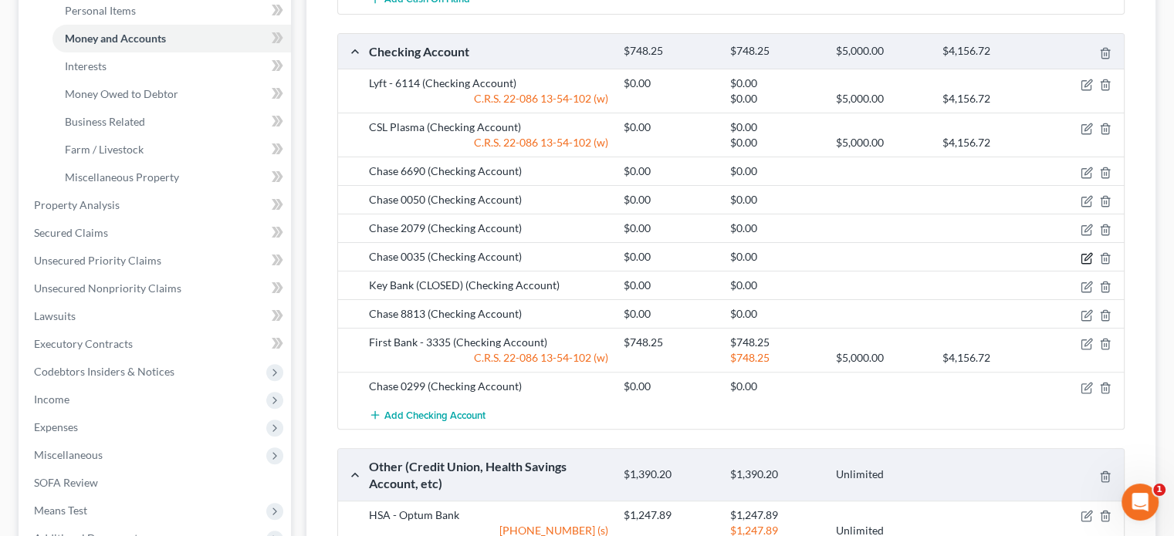
click at [1088, 255] on icon "button" at bounding box center [1087, 256] width 7 height 7
select select "19"
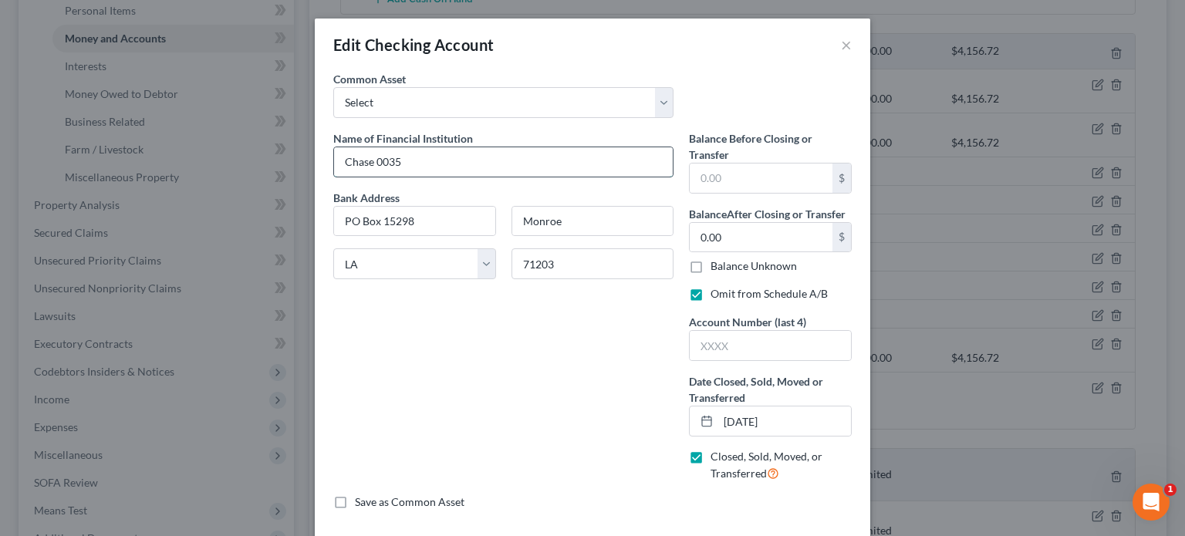
click at [475, 165] on input "Chase 0035" at bounding box center [503, 161] width 339 height 29
type input "Chase"
click at [713, 71] on div "Common Asset Select Academy Bank ENT Credit Union First National Bank Of Omaha …" at bounding box center [593, 100] width 534 height 59
click at [704, 356] on input "text" at bounding box center [770, 345] width 161 height 29
type input "0035"
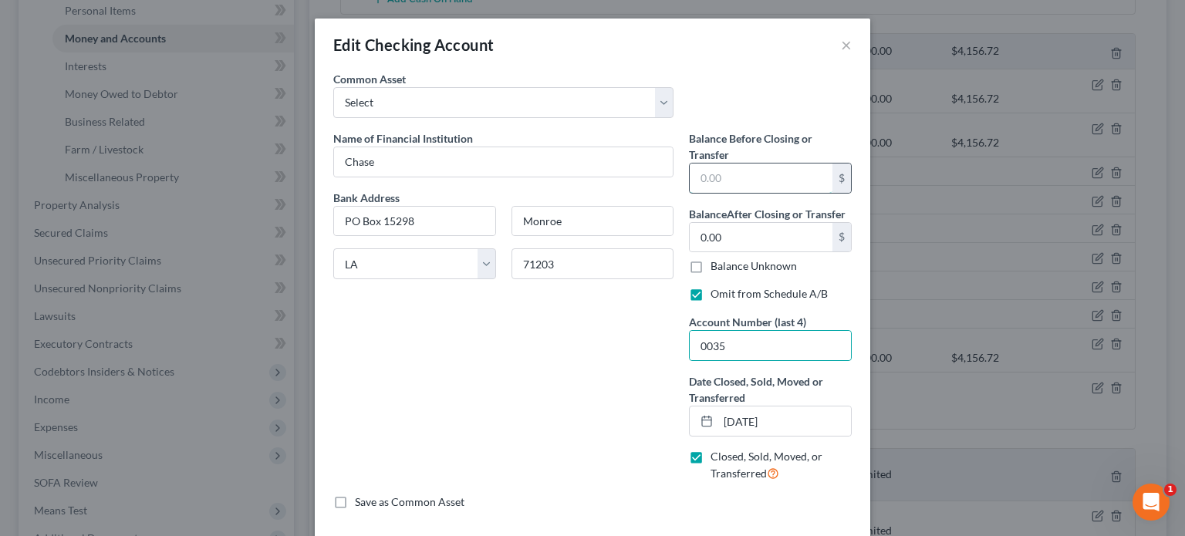
click at [698, 179] on input "text" at bounding box center [761, 178] width 143 height 29
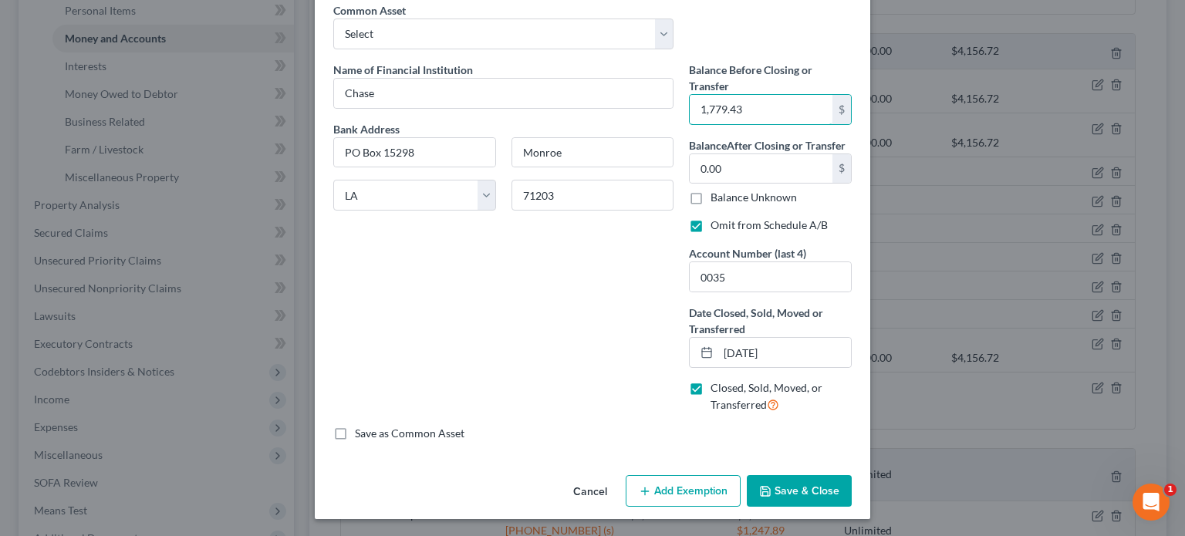
type input "1,779.43"
drag, startPoint x: 787, startPoint y: 485, endPoint x: 792, endPoint y: 478, distance: 9.0
click at [789, 484] on button "Save & Close" at bounding box center [799, 491] width 105 height 32
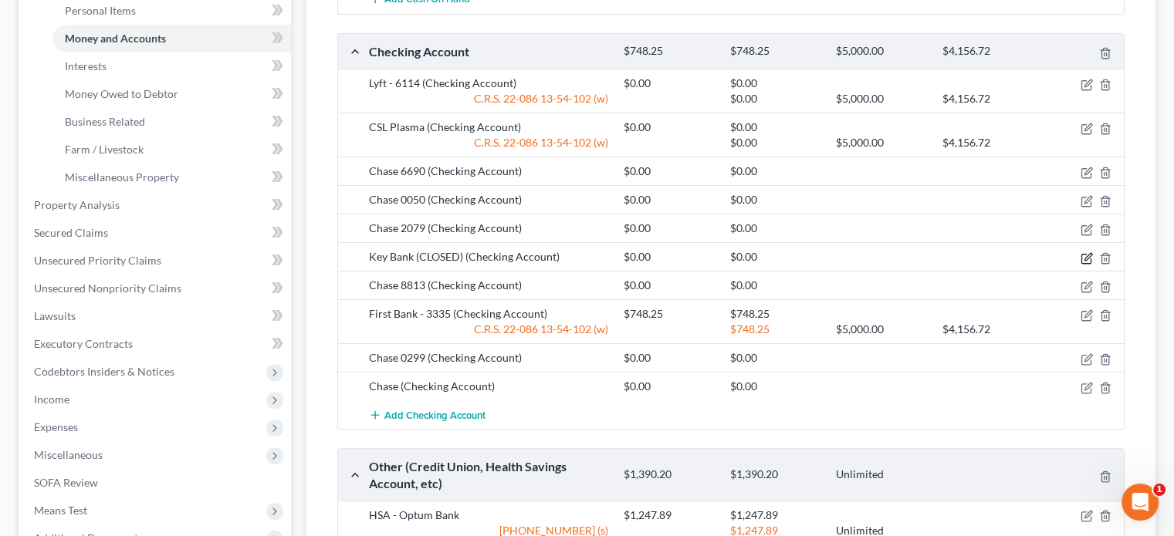
click at [1084, 253] on icon "button" at bounding box center [1086, 258] width 12 height 12
select select "5"
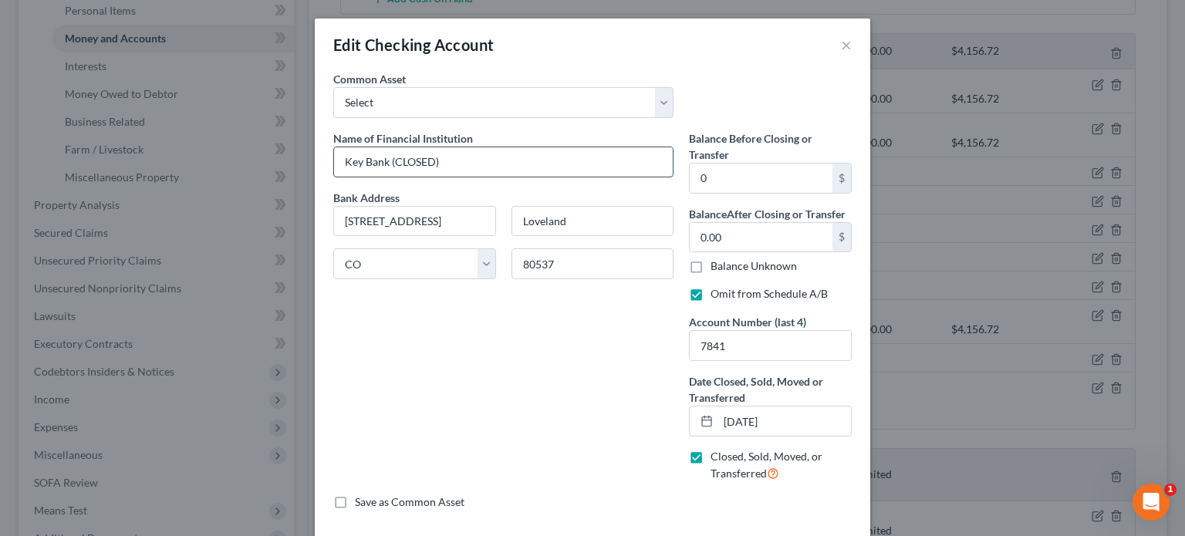
click at [466, 157] on input "Key Bank (CLOSED)" at bounding box center [503, 161] width 339 height 29
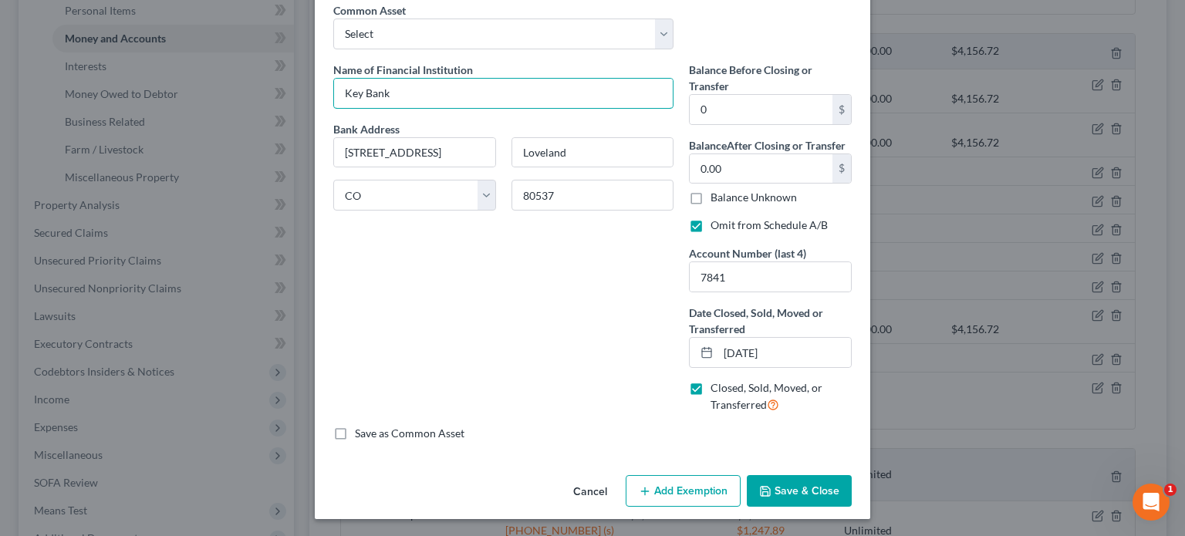
type input "Key Bank"
drag, startPoint x: 790, startPoint y: 484, endPoint x: 808, endPoint y: 485, distance: 17.8
click at [791, 484] on button "Save & Close" at bounding box center [799, 491] width 105 height 32
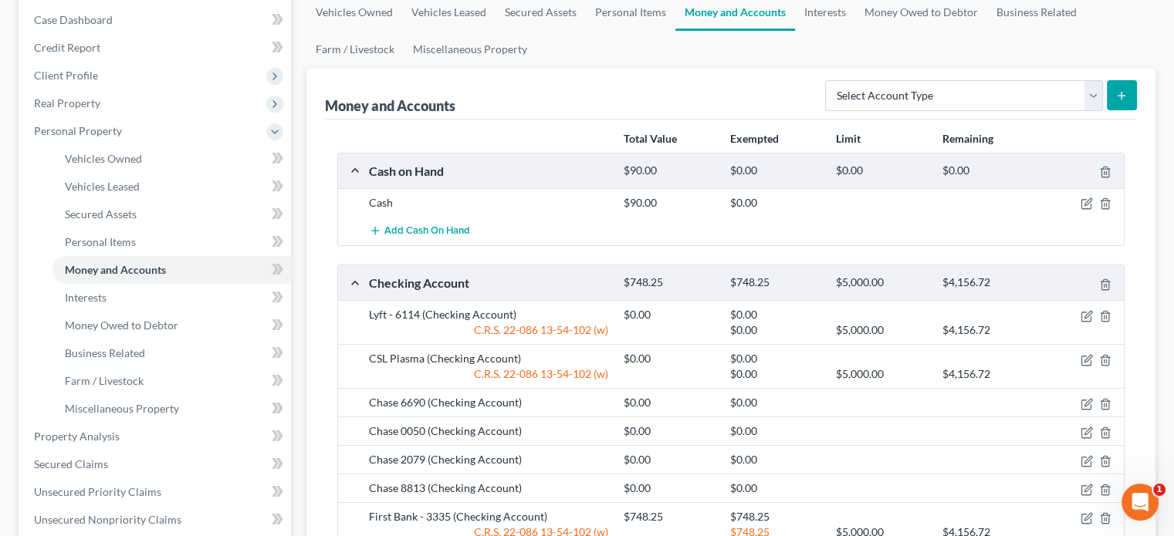
scroll to position [154, 0]
click at [1113, 104] on button "submit" at bounding box center [1122, 95] width 30 height 30
click at [1096, 93] on select "Select Account Type Brokerage Cash on Hand Certificates of Deposit Checking Acc…" at bounding box center [964, 95] width 278 height 31
select select "checking"
click at [828, 80] on select "Select Account Type Brokerage Cash on Hand Certificates of Deposit Checking Acc…" at bounding box center [964, 95] width 278 height 31
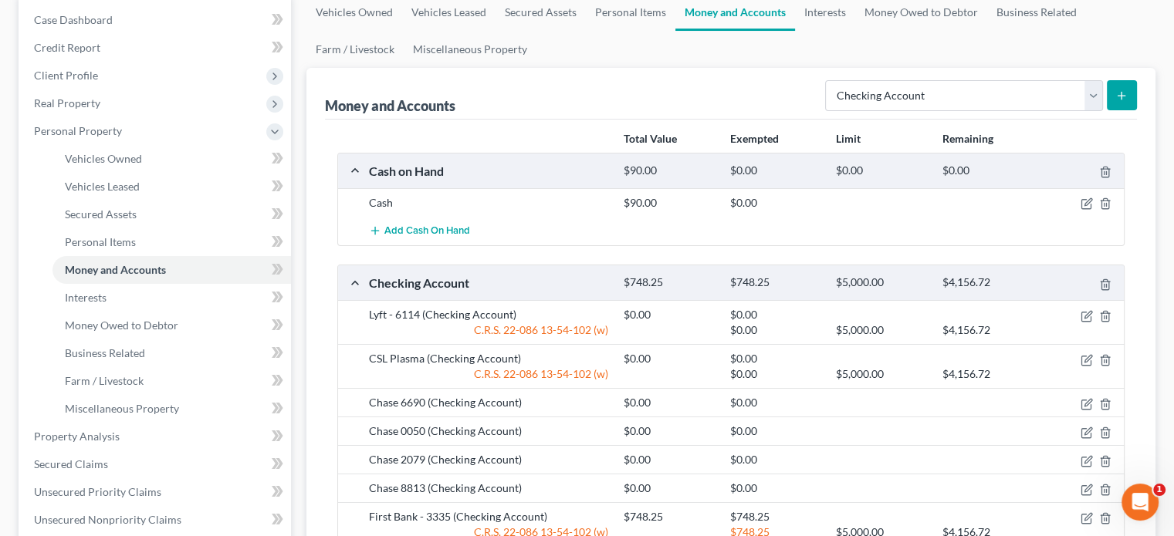
click at [1110, 95] on button "submit" at bounding box center [1122, 95] width 30 height 30
click at [1124, 91] on icon "submit" at bounding box center [1121, 96] width 12 height 12
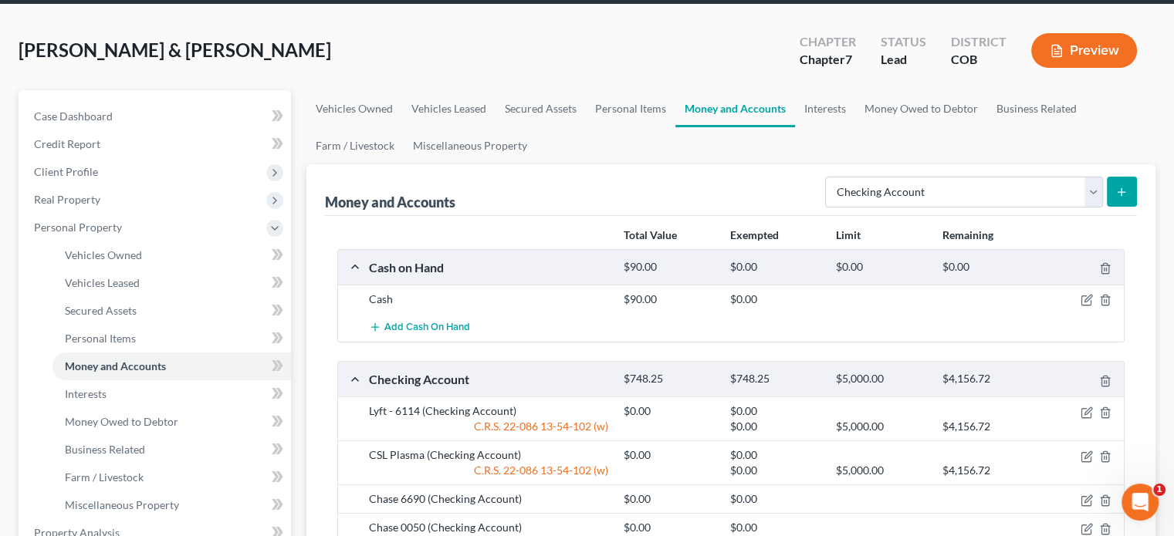
scroll to position [0, 0]
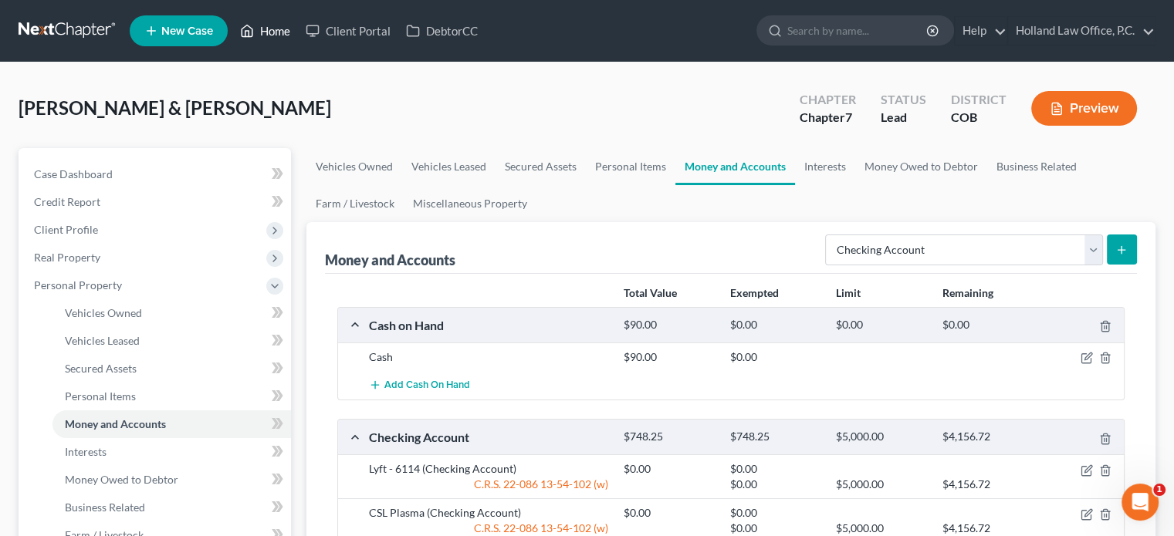
click at [276, 30] on link "Home" at bounding box center [265, 31] width 66 height 28
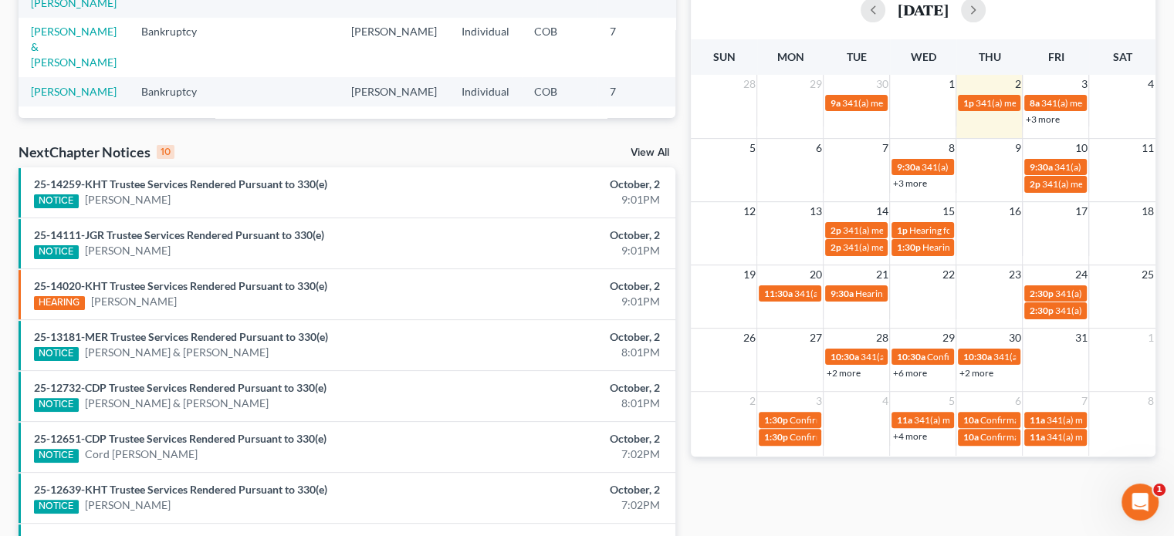
scroll to position [336, 0]
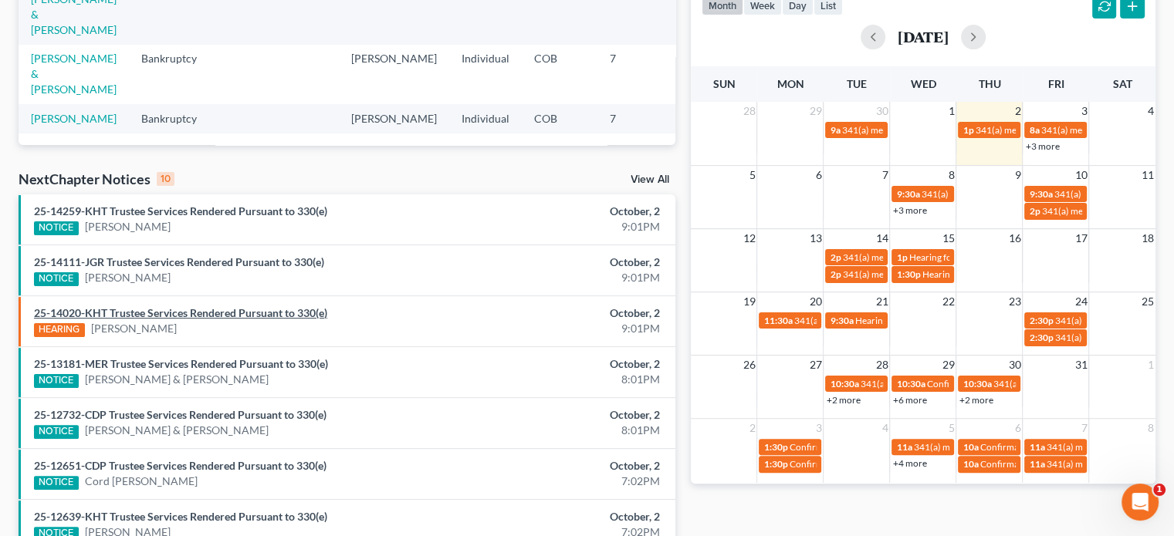
click at [208, 313] on link "25-14020-KHT Trustee Services Rendered Pursuant to 330(e)" at bounding box center [180, 312] width 293 height 13
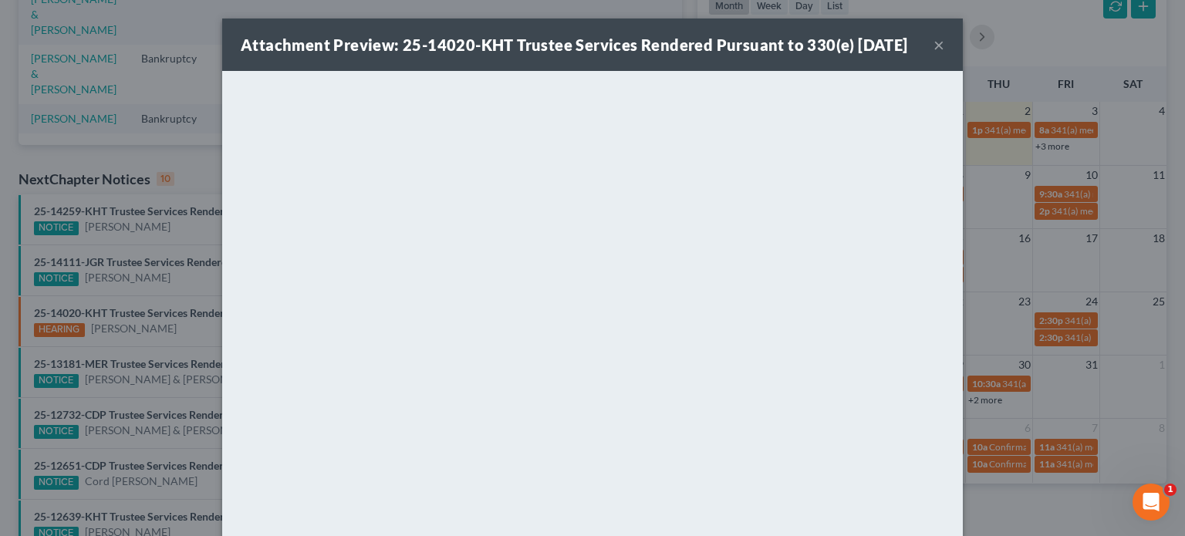
click at [934, 54] on button "×" at bounding box center [939, 44] width 11 height 19
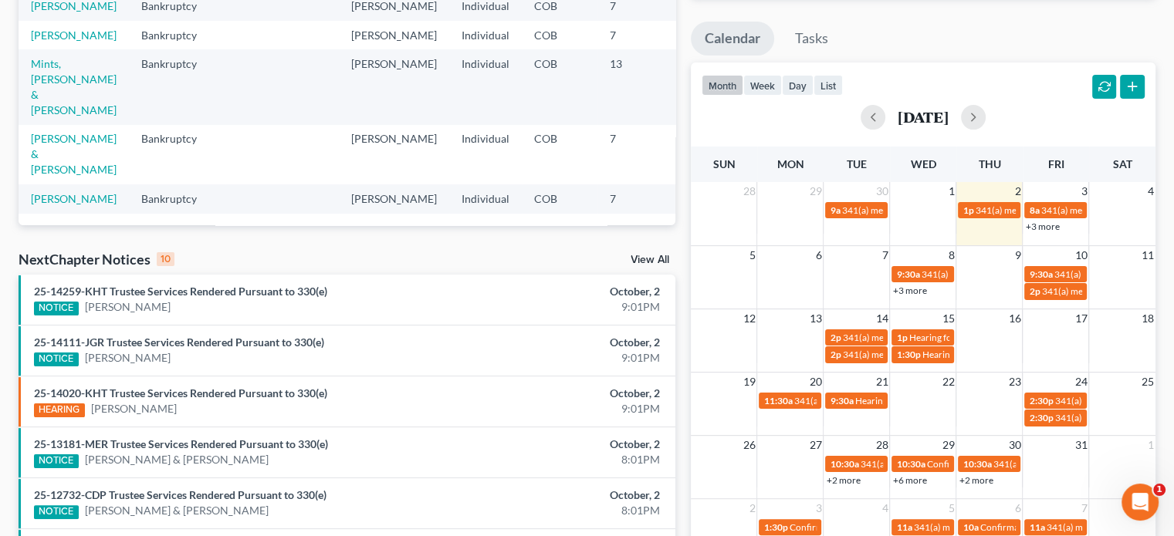
scroll to position [259, 0]
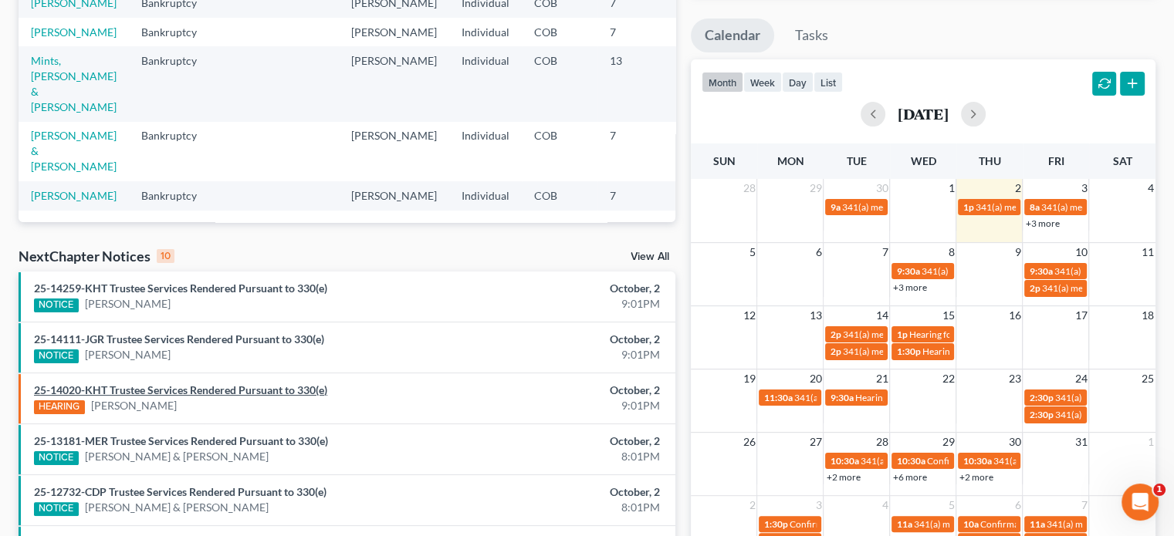
click at [93, 390] on link "25-14020-KHT Trustee Services Rendered Pursuant to 330(e)" at bounding box center [180, 390] width 293 height 13
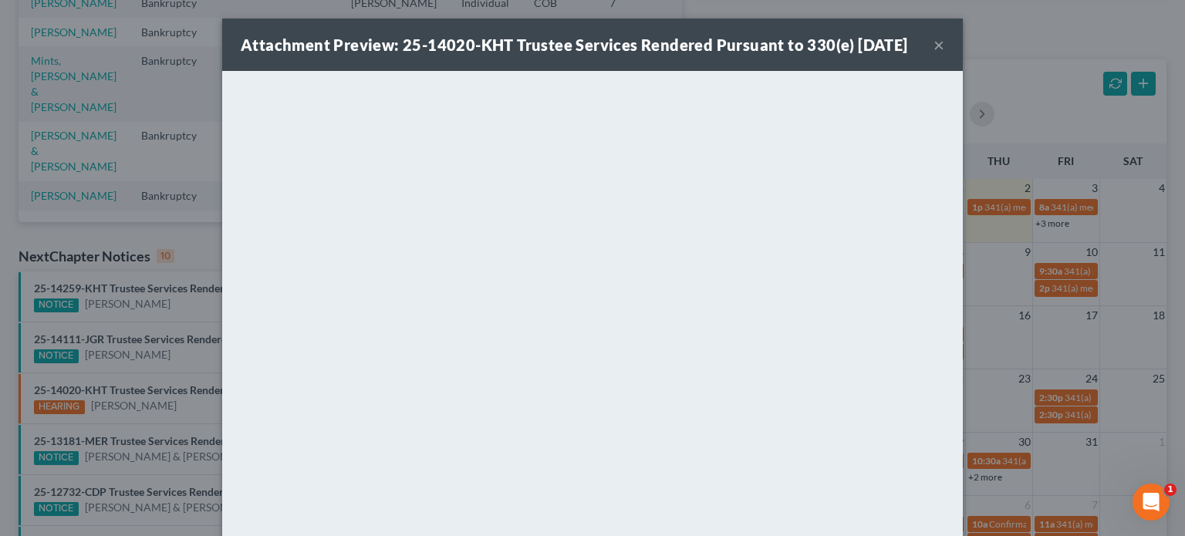
click at [935, 54] on button "×" at bounding box center [939, 44] width 11 height 19
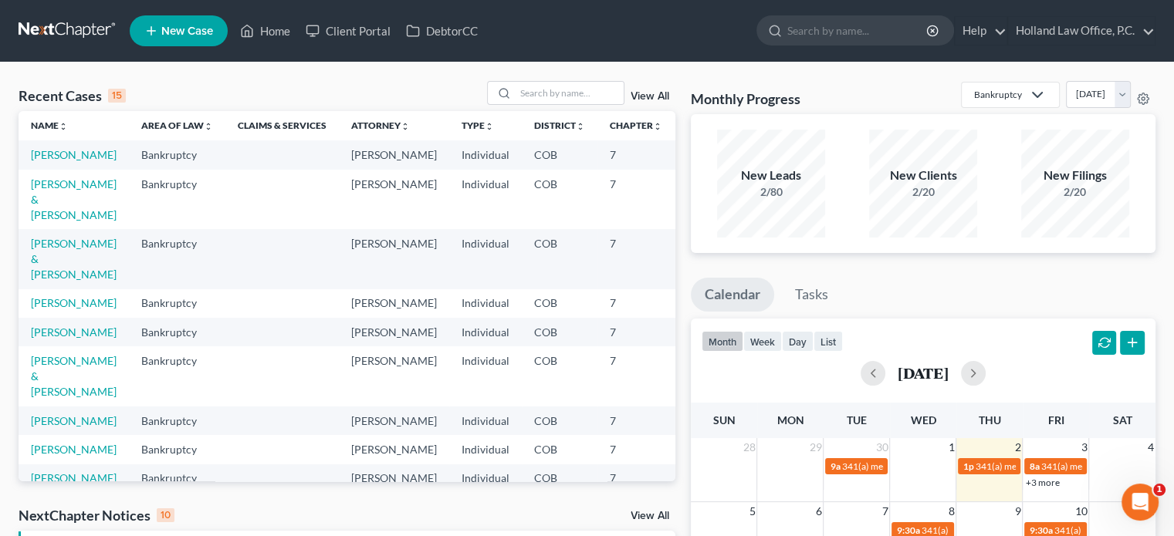
scroll to position [0, 0]
click at [43, 281] on link "[PERSON_NAME] & [PERSON_NAME]" at bounding box center [74, 260] width 86 height 44
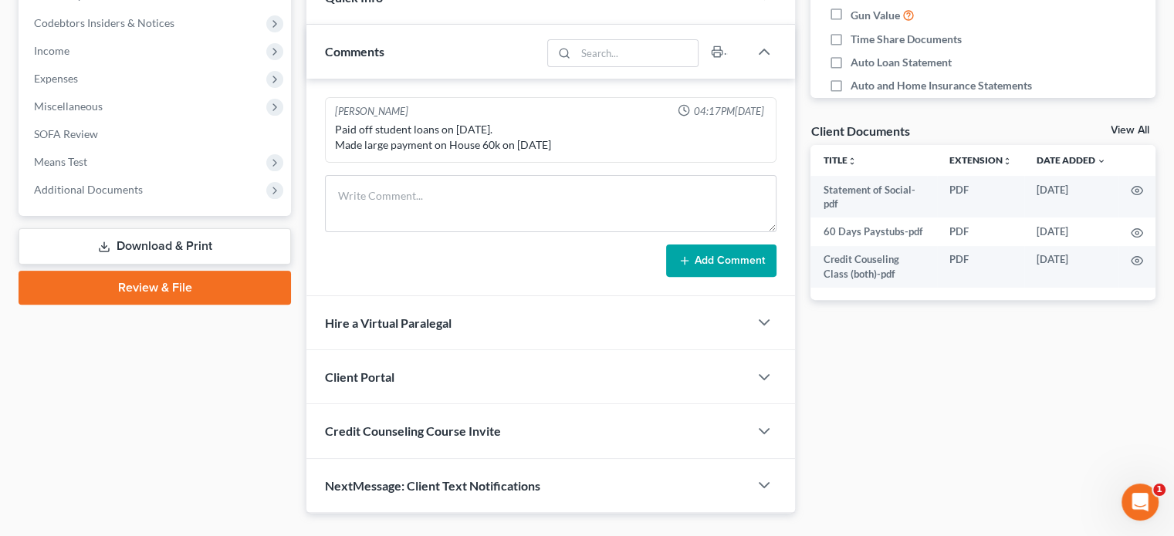
scroll to position [463, 0]
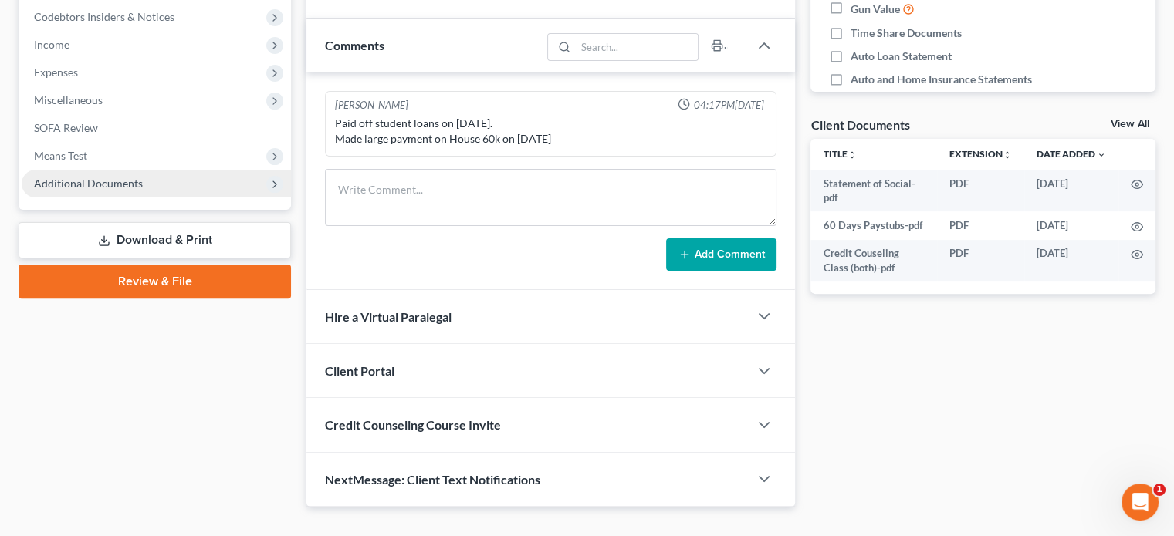
click at [80, 181] on span "Additional Documents" at bounding box center [88, 183] width 109 height 13
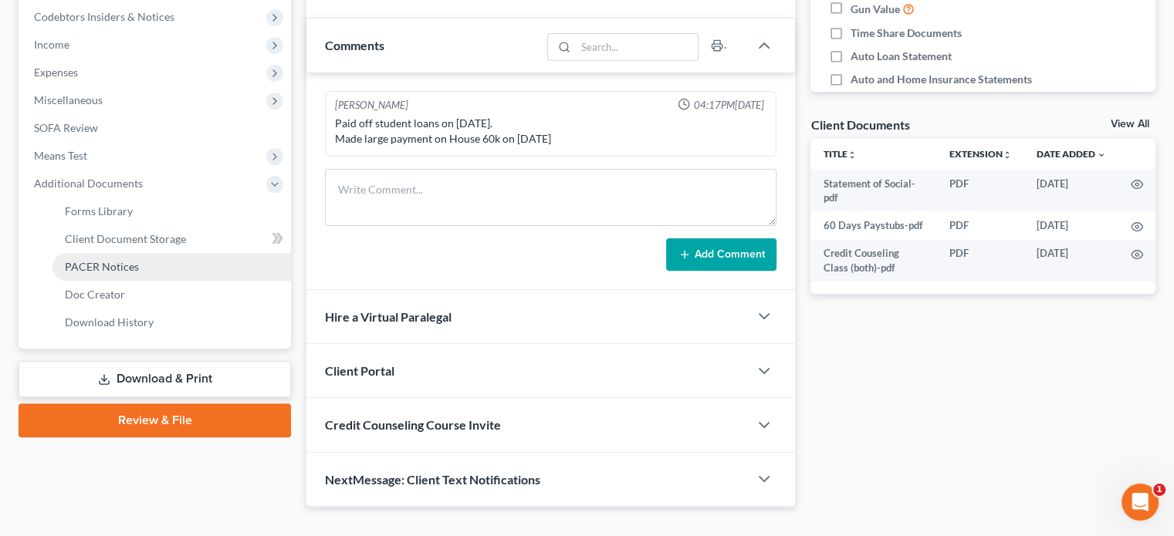
click at [106, 271] on span "PACER Notices" at bounding box center [102, 266] width 74 height 13
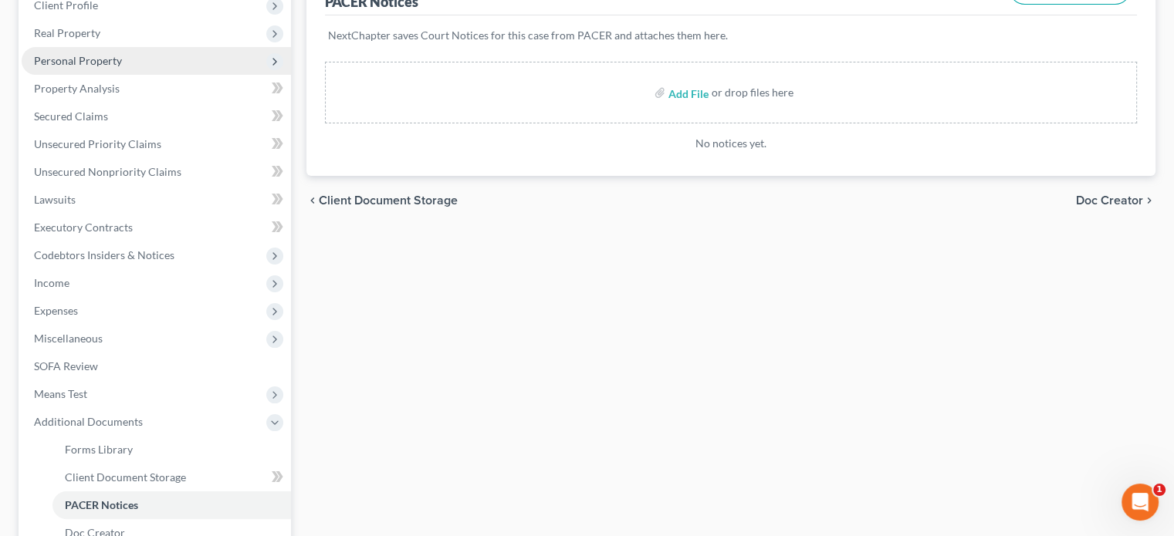
scroll to position [231, 0]
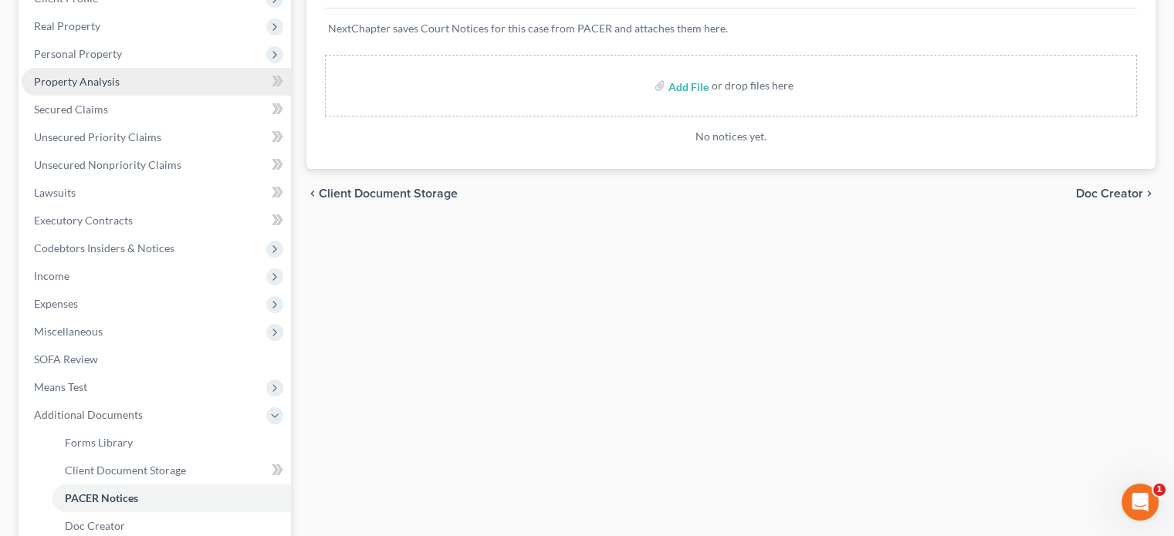
click at [93, 79] on span "Property Analysis" at bounding box center [77, 81] width 86 height 13
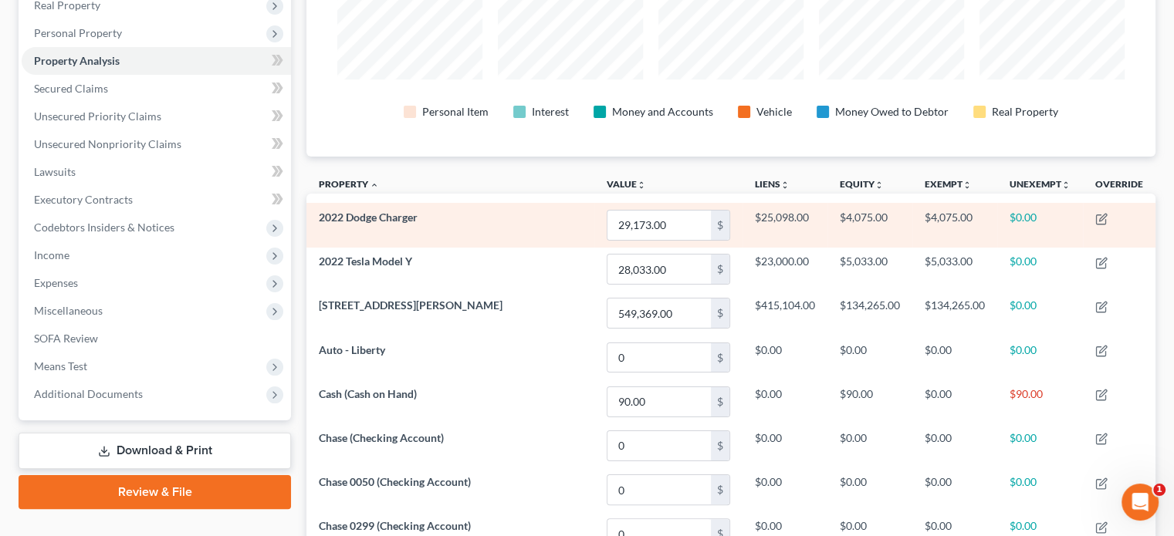
scroll to position [231, 0]
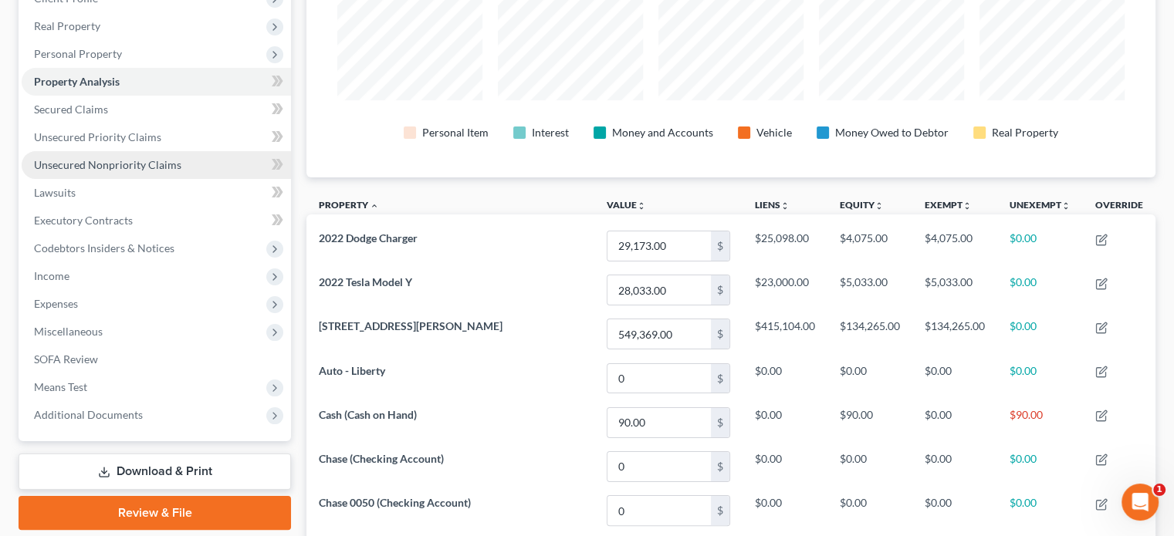
click at [111, 166] on span "Unsecured Nonpriority Claims" at bounding box center [107, 164] width 147 height 13
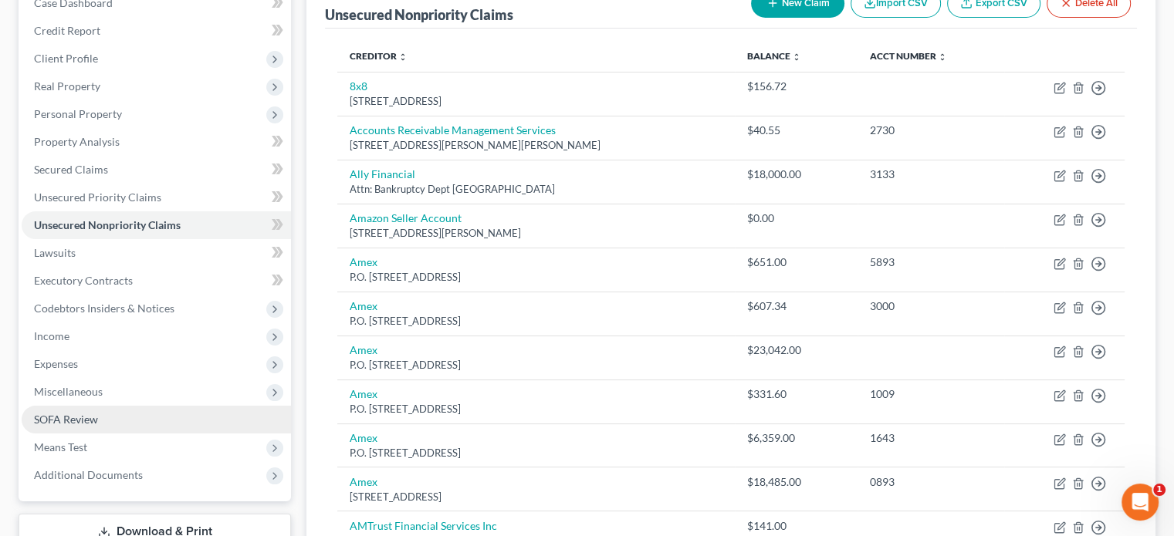
scroll to position [154, 0]
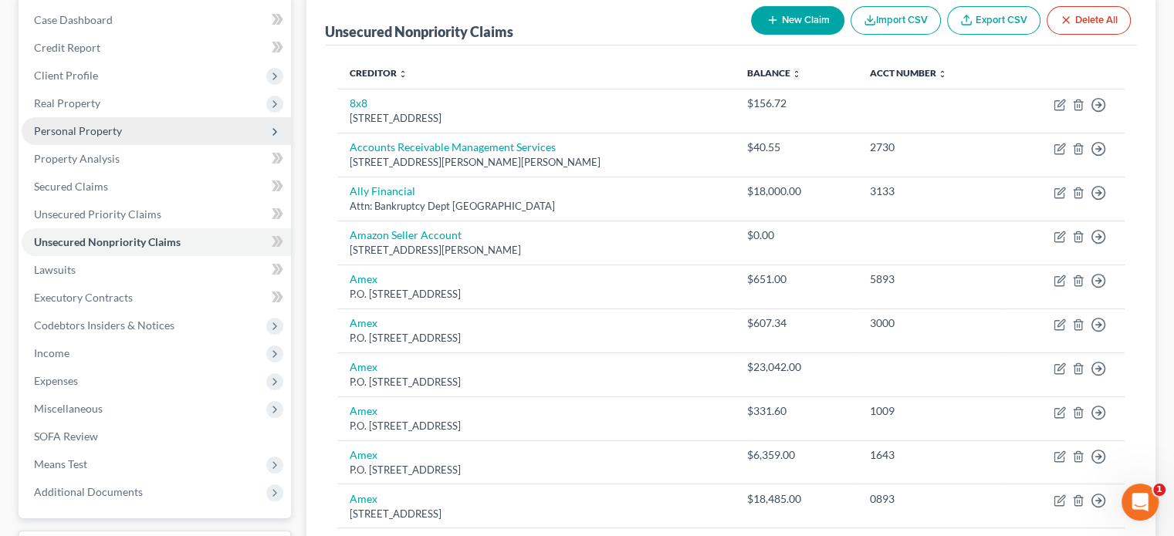
click at [100, 132] on span "Personal Property" at bounding box center [78, 130] width 88 height 13
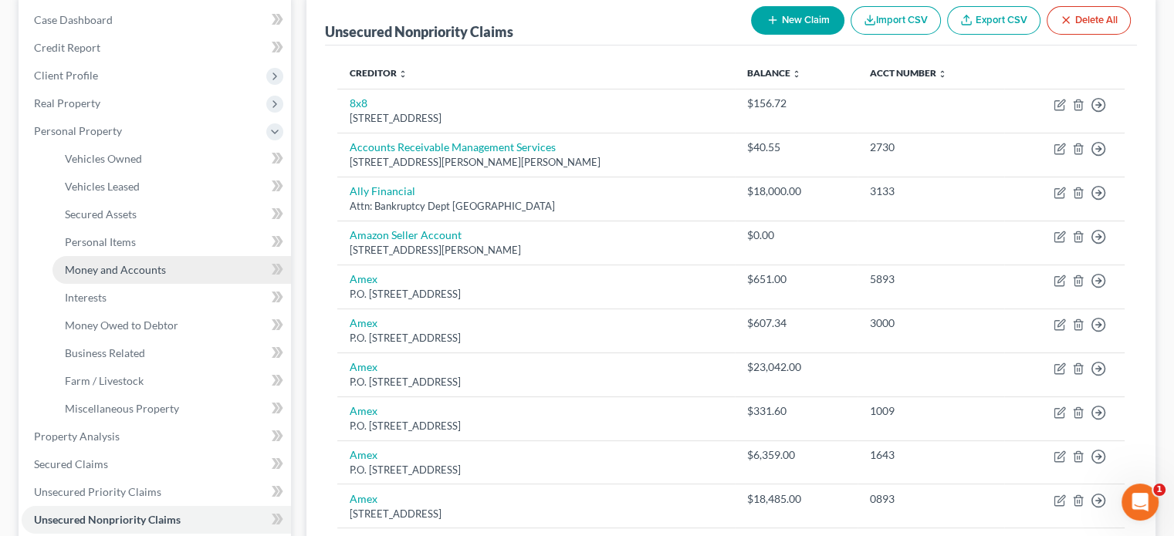
click at [130, 266] on span "Money and Accounts" at bounding box center [115, 269] width 101 height 13
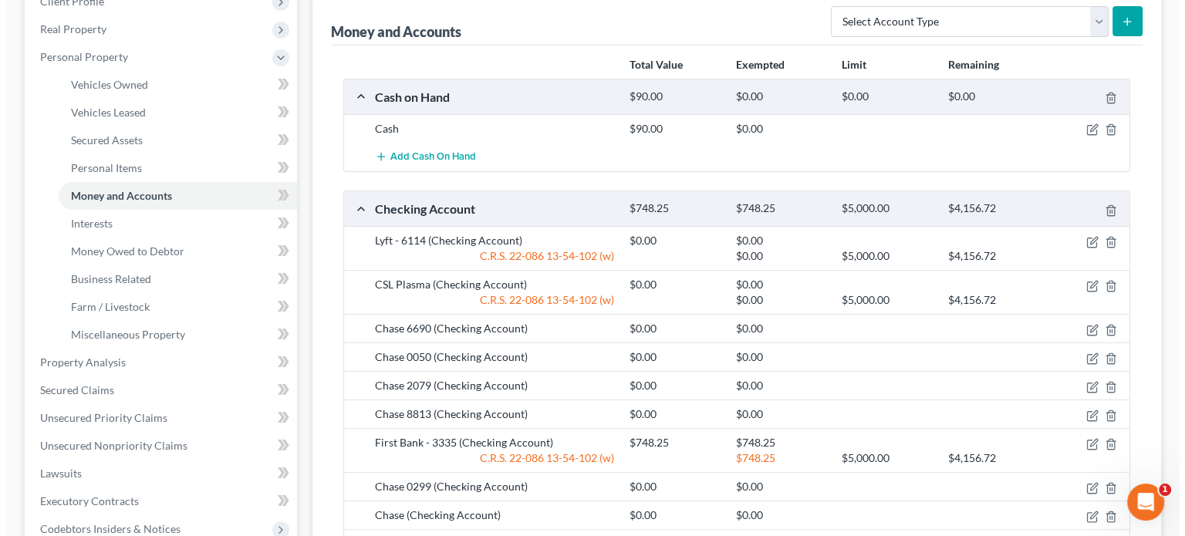
scroll to position [231, 0]
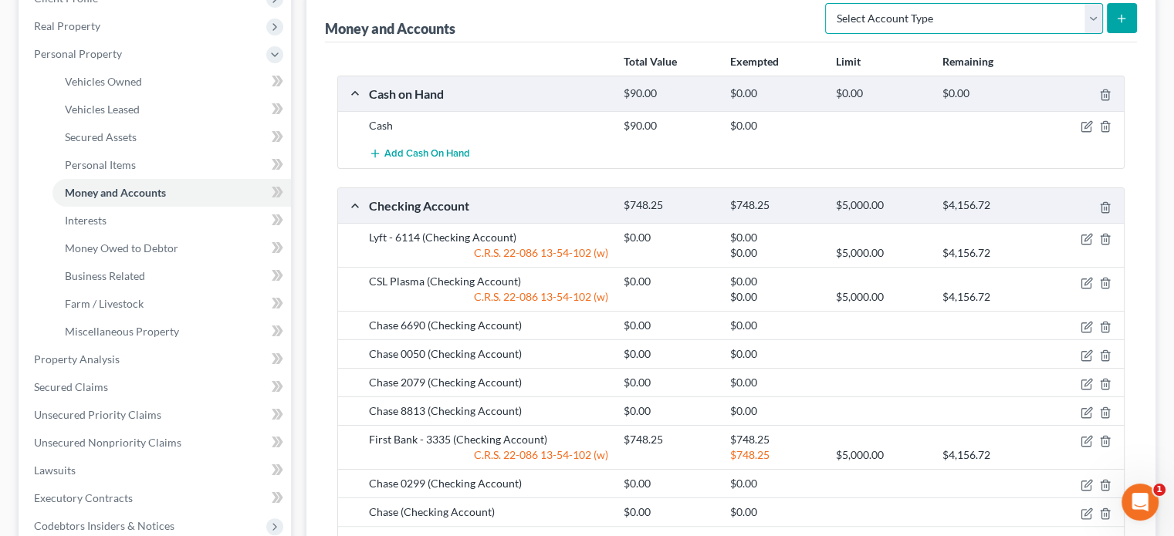
click at [1097, 22] on select "Select Account Type Brokerage Cash on Hand Certificates of Deposit Checking Acc…" at bounding box center [964, 18] width 278 height 31
select select "checking"
click at [828, 3] on select "Select Account Type Brokerage Cash on Hand Certificates of Deposit Checking Acc…" at bounding box center [964, 18] width 278 height 31
click at [1129, 11] on button "submit" at bounding box center [1122, 18] width 30 height 30
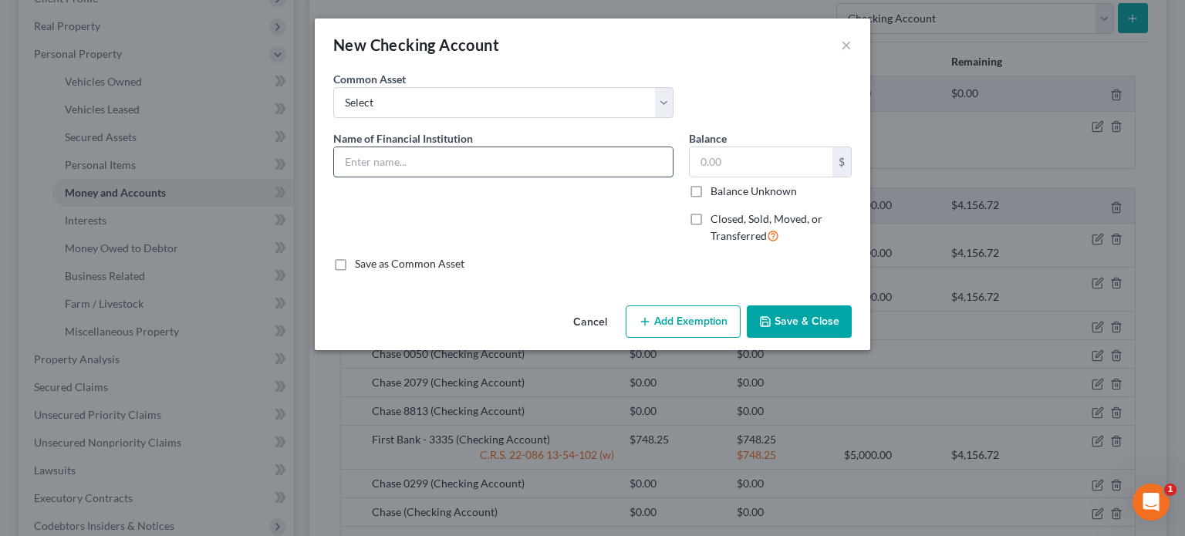
click at [412, 159] on input "text" at bounding box center [503, 161] width 339 height 29
type input "Chase"
click at [711, 221] on label "Closed, Sold, Moved, or Transferred" at bounding box center [781, 227] width 141 height 33
click at [717, 221] on input "Closed, Sold, Moved, or Transferred" at bounding box center [722, 216] width 10 height 10
checkbox input "true"
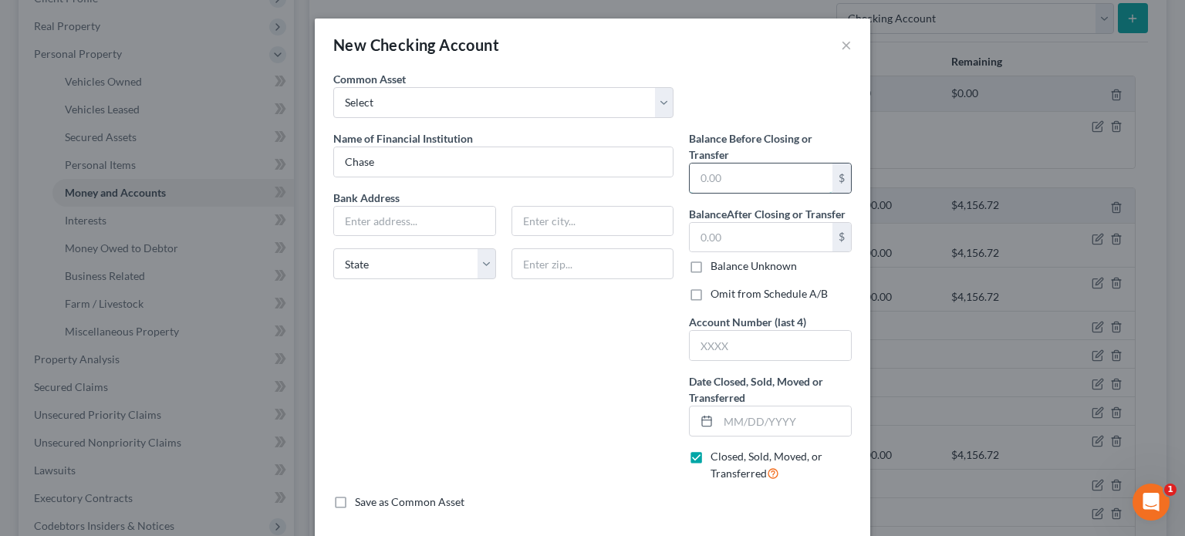
click at [693, 177] on input "text" at bounding box center [761, 178] width 143 height 29
type input "309.20"
click at [690, 246] on input "text" at bounding box center [761, 237] width 143 height 29
type input "0.00"
click at [711, 296] on label "Omit from Schedule A/B" at bounding box center [769, 293] width 117 height 15
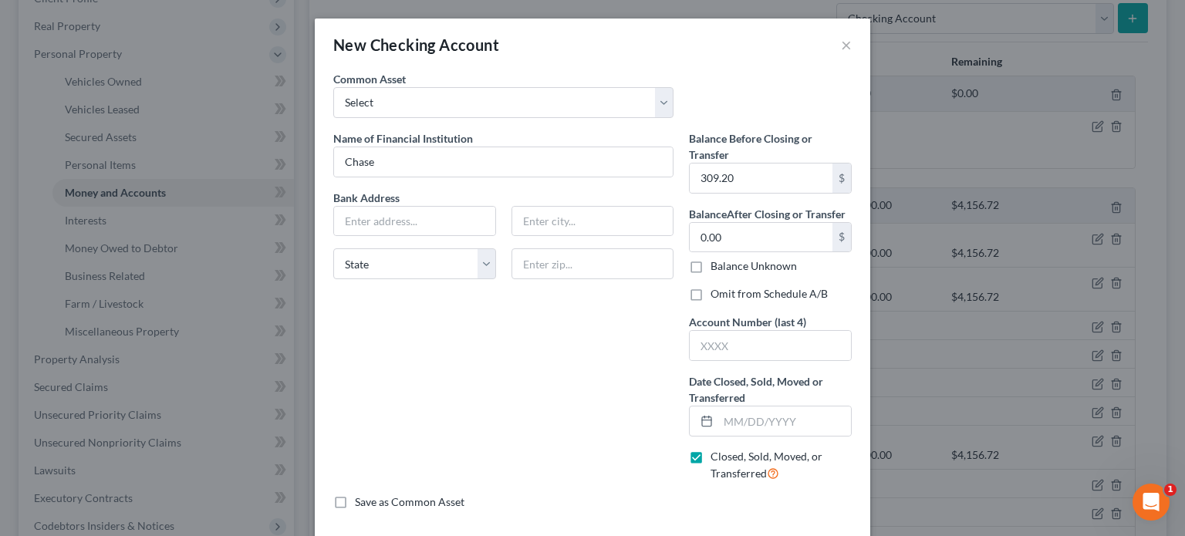
click at [717, 296] on input "Omit from Schedule A/B" at bounding box center [722, 291] width 10 height 10
checkbox input "true"
click at [698, 351] on input "text" at bounding box center [770, 345] width 161 height 29
type input "8813"
click at [395, 215] on input "text" at bounding box center [414, 221] width 161 height 29
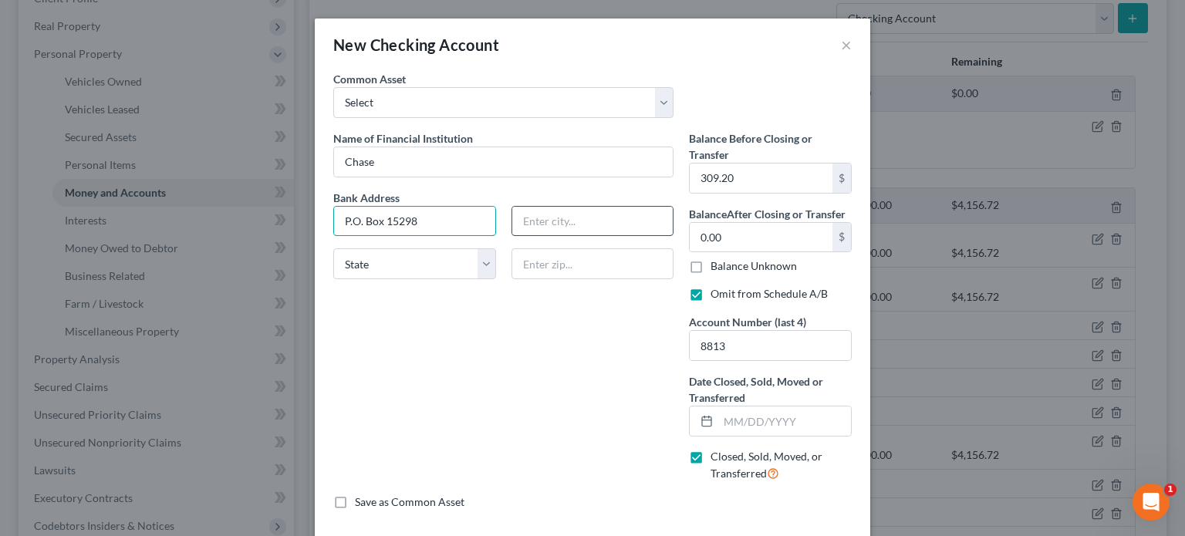
type input "P.O. Box 15298"
click at [524, 221] on input "text" at bounding box center [592, 221] width 161 height 29
type input "Monroe"
click at [479, 265] on select "State AL AK AR AZ CA CO CT DE DC FL GA GU HI ID IL IN IA KS KY LA ME MD MA MI M…" at bounding box center [414, 263] width 163 height 31
select select "19"
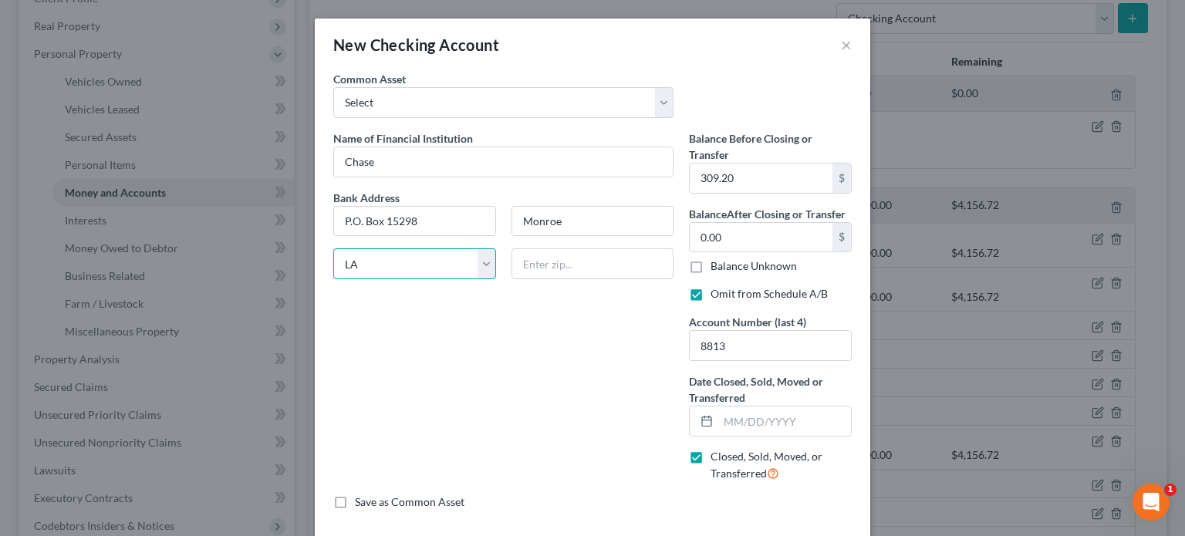
click at [333, 248] on select "State AL AK AR AZ CA CO CT DE DC FL GA GU HI ID IL IN IA KS KY LA ME MD MA MI M…" at bounding box center [414, 263] width 163 height 31
click at [553, 262] on input "text" at bounding box center [593, 263] width 163 height 31
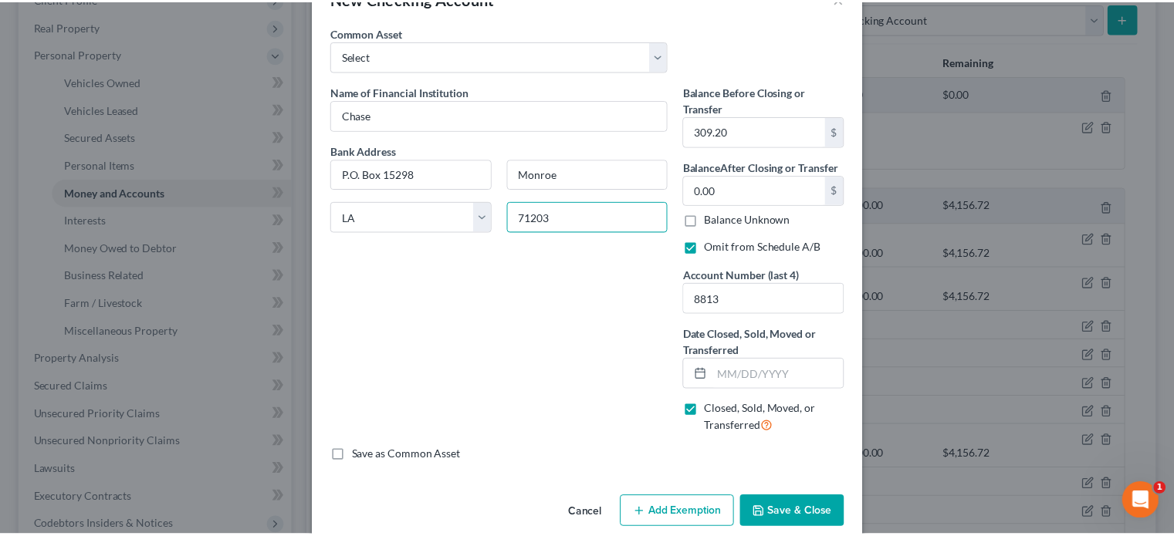
scroll to position [69, 0]
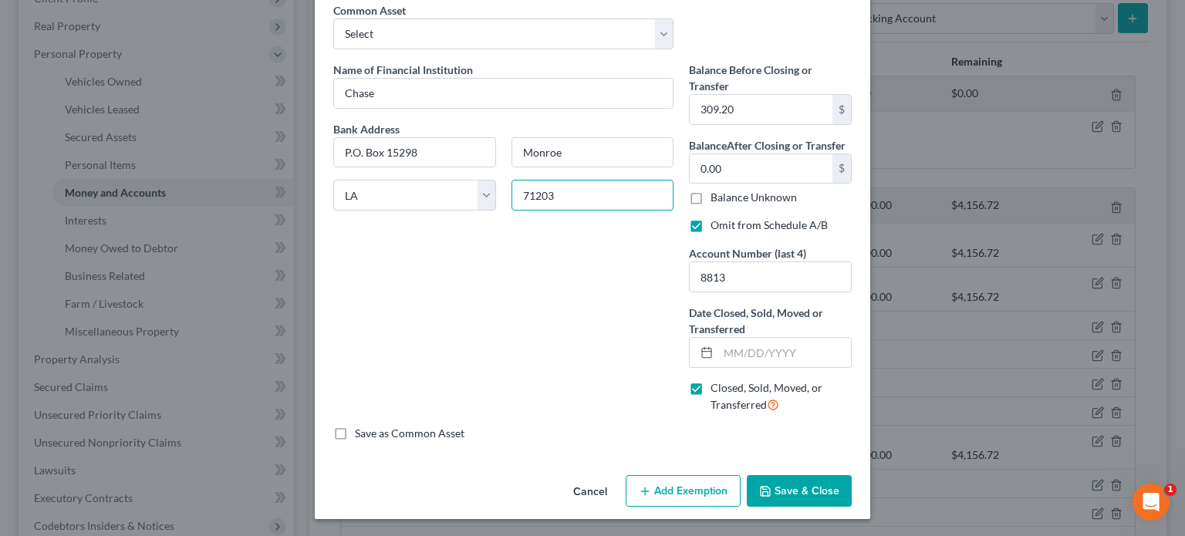
type input "71203"
click at [791, 489] on button "Save & Close" at bounding box center [799, 491] width 105 height 32
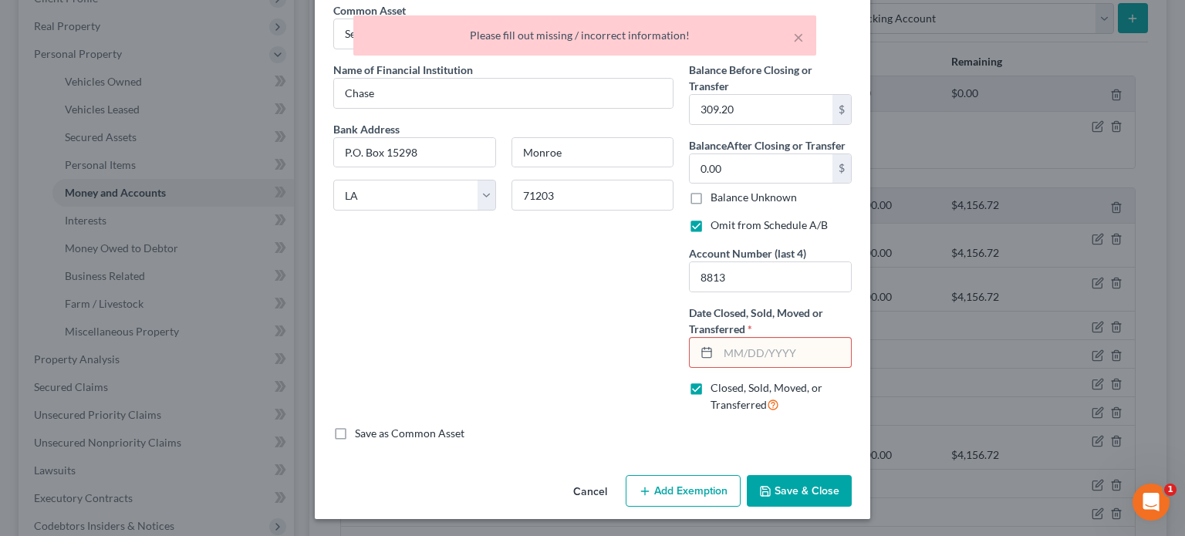
click at [719, 350] on input "text" at bounding box center [784, 352] width 133 height 29
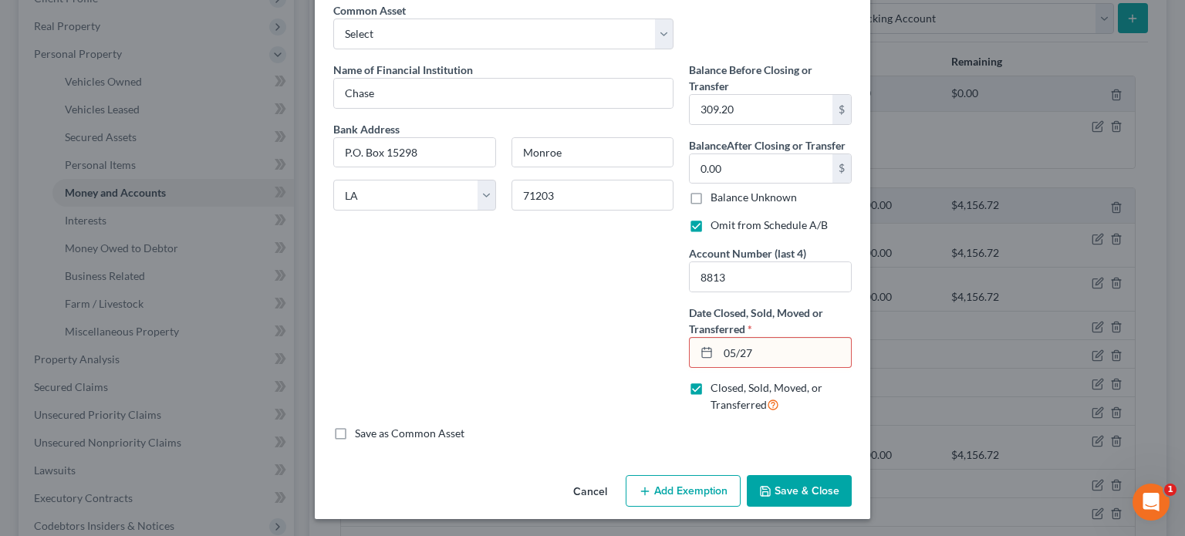
type input "05/27/2025"
click at [780, 488] on button "Save & Close" at bounding box center [799, 491] width 105 height 32
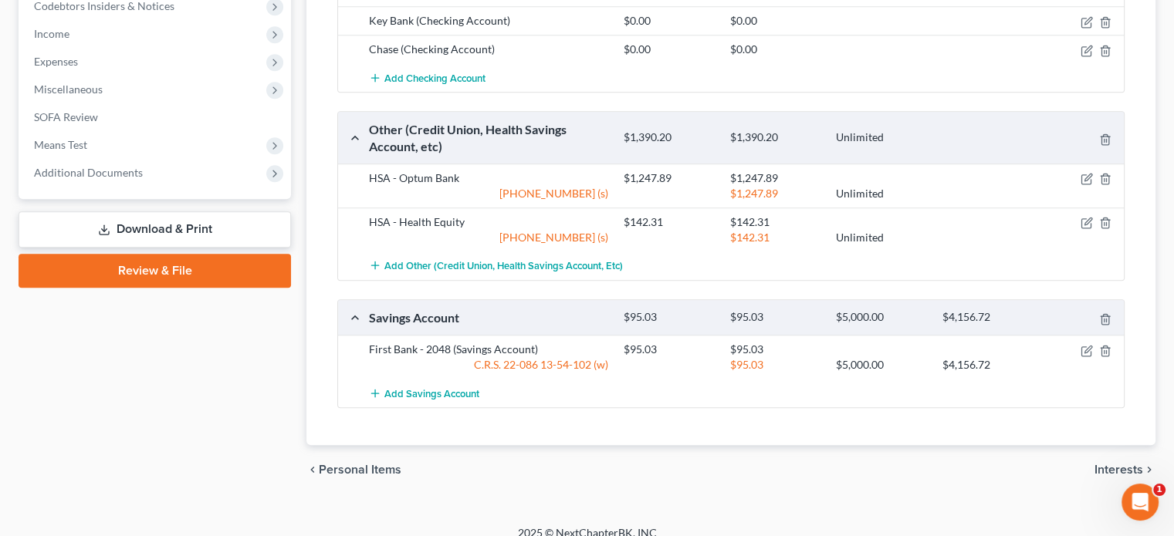
scroll to position [764, 0]
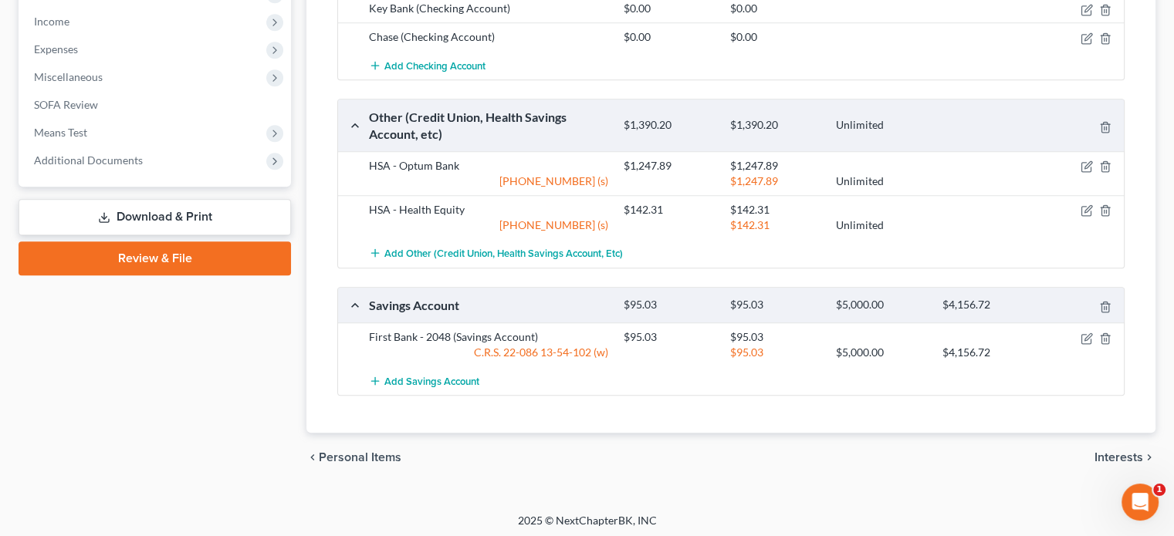
click at [117, 254] on link "Review & File" at bounding box center [155, 259] width 272 height 34
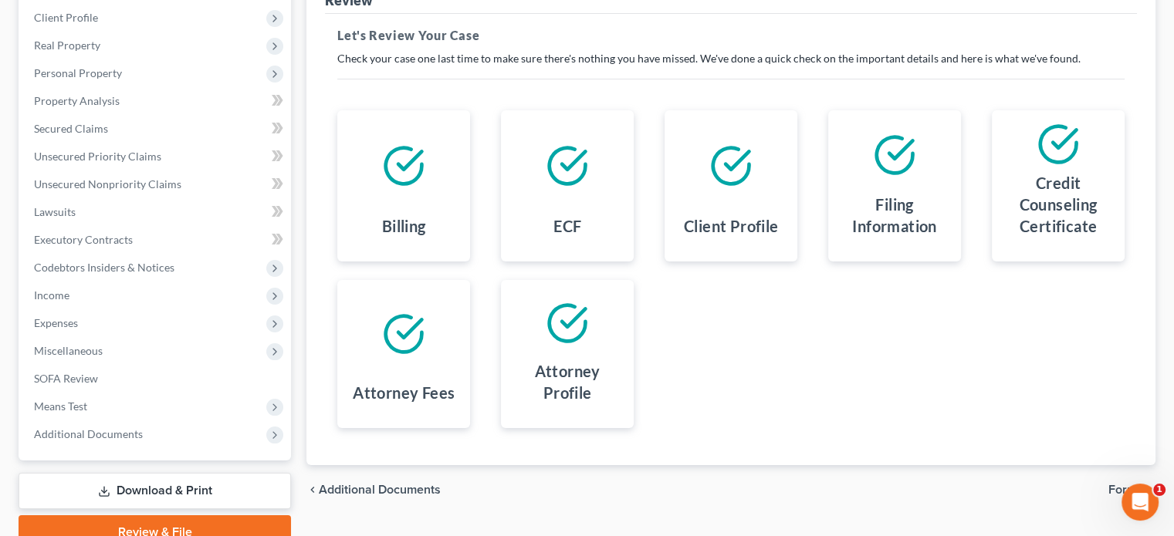
scroll to position [282, 0]
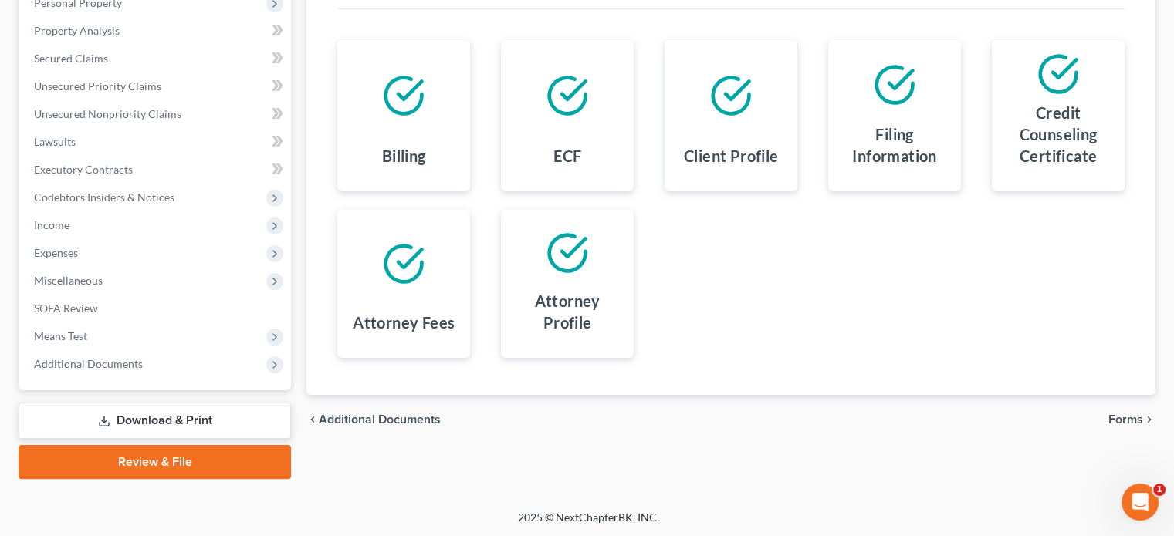
click at [1120, 422] on span "Forms" at bounding box center [1125, 420] width 35 height 12
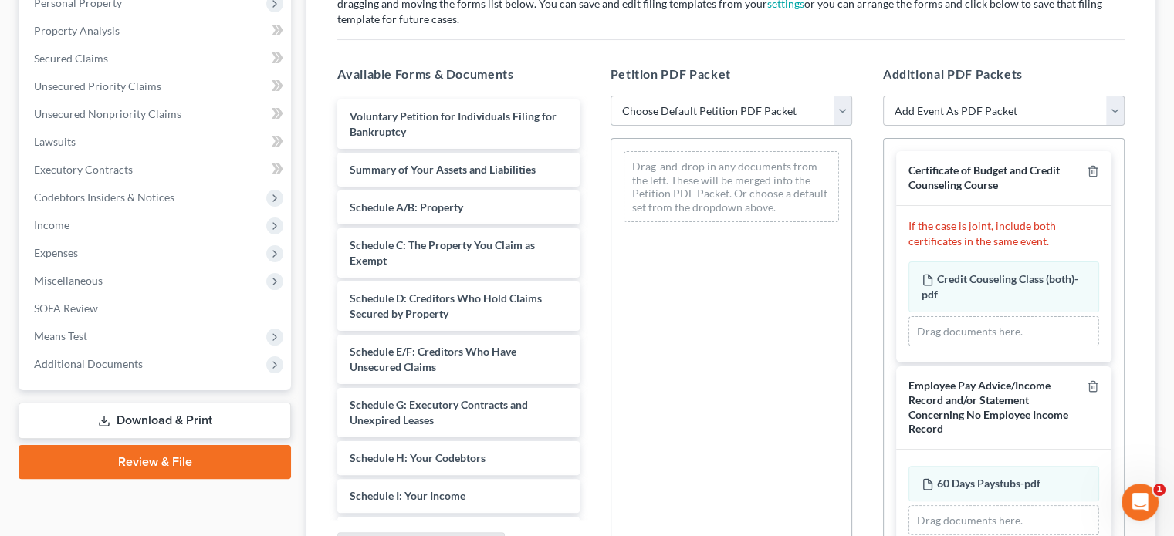
click at [839, 116] on select "Choose Default Petition PDF Packet Emergency Filing (Voluntary Petition and Cre…" at bounding box center [731, 111] width 242 height 31
select select "2"
click at [610, 96] on select "Choose Default Petition PDF Packet Emergency Filing (Voluntary Petition and Cre…" at bounding box center [731, 111] width 242 height 31
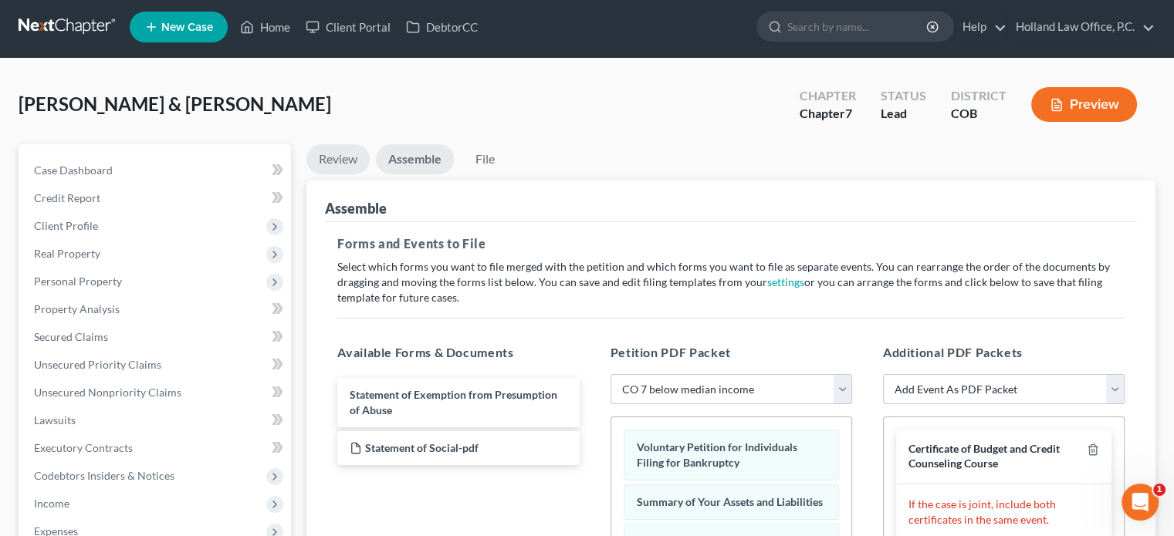
scroll to position [0, 0]
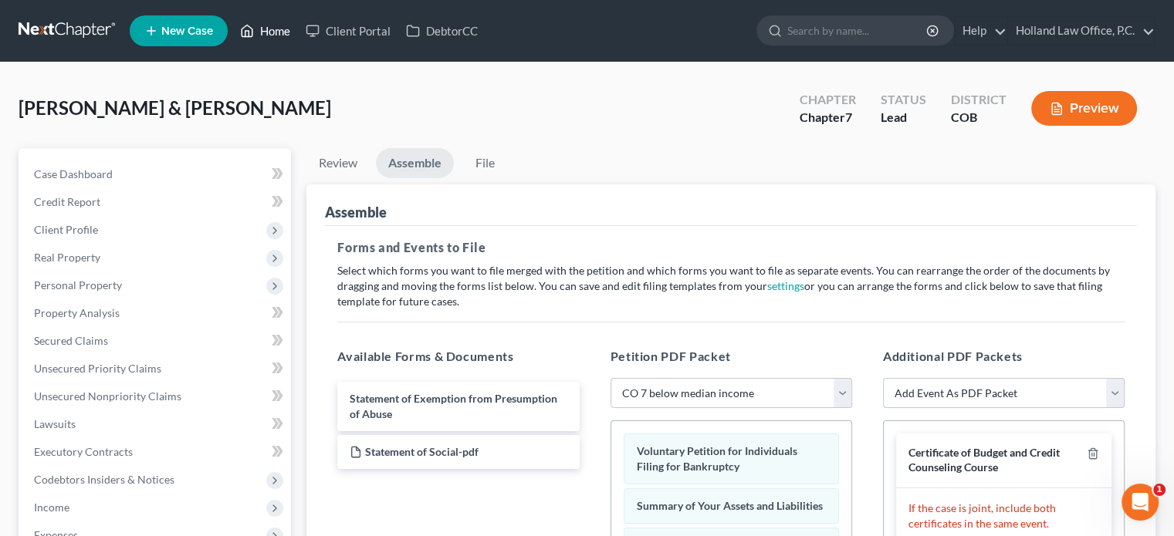
click at [264, 24] on link "Home" at bounding box center [265, 31] width 66 height 28
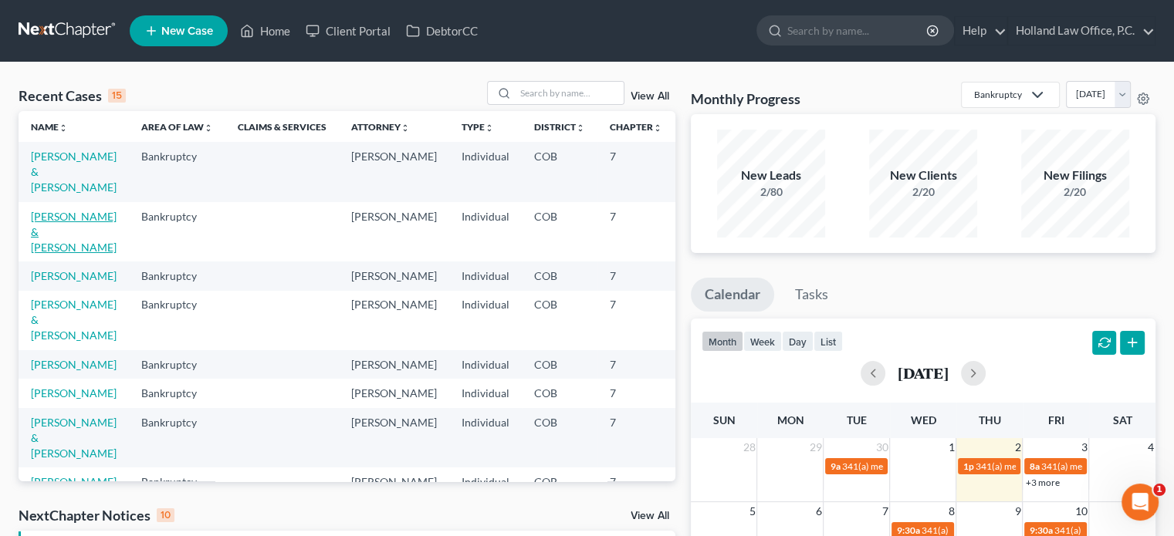
click at [42, 227] on link "[PERSON_NAME] & [PERSON_NAME]" at bounding box center [74, 232] width 86 height 44
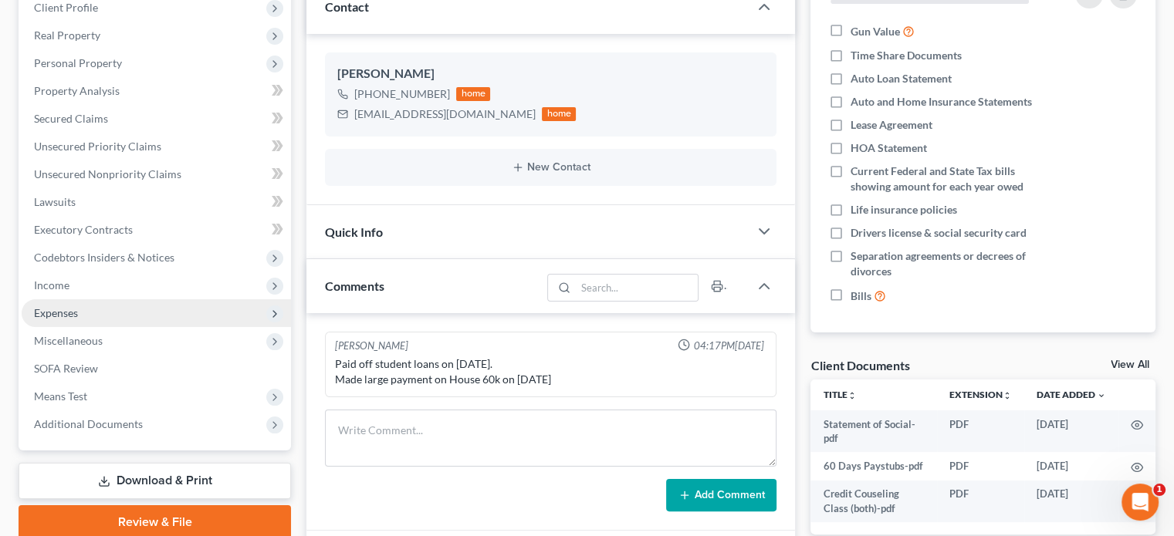
scroll to position [309, 0]
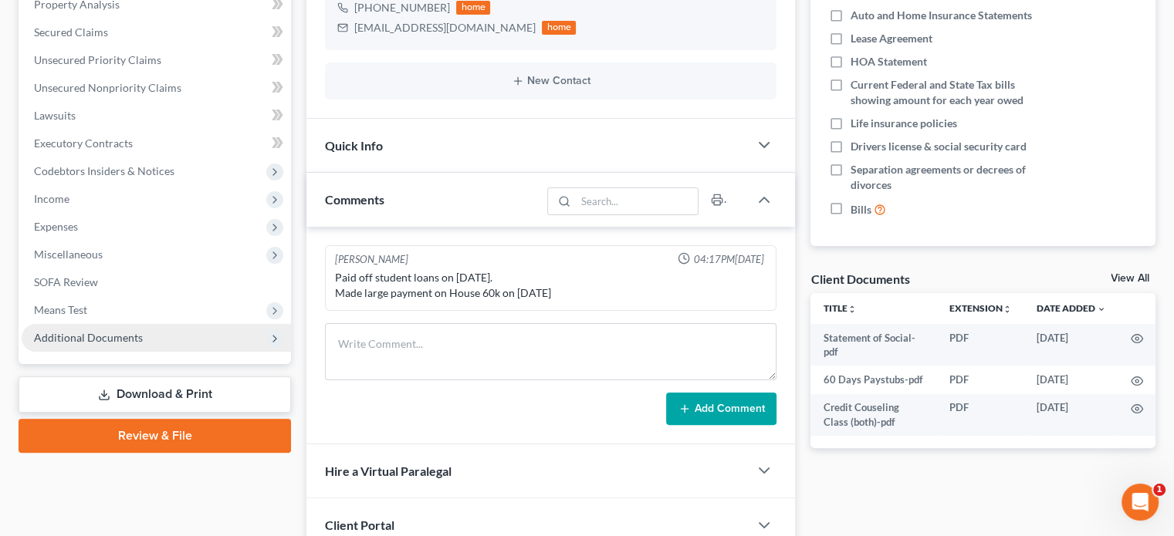
click at [60, 340] on span "Additional Documents" at bounding box center [88, 337] width 109 height 13
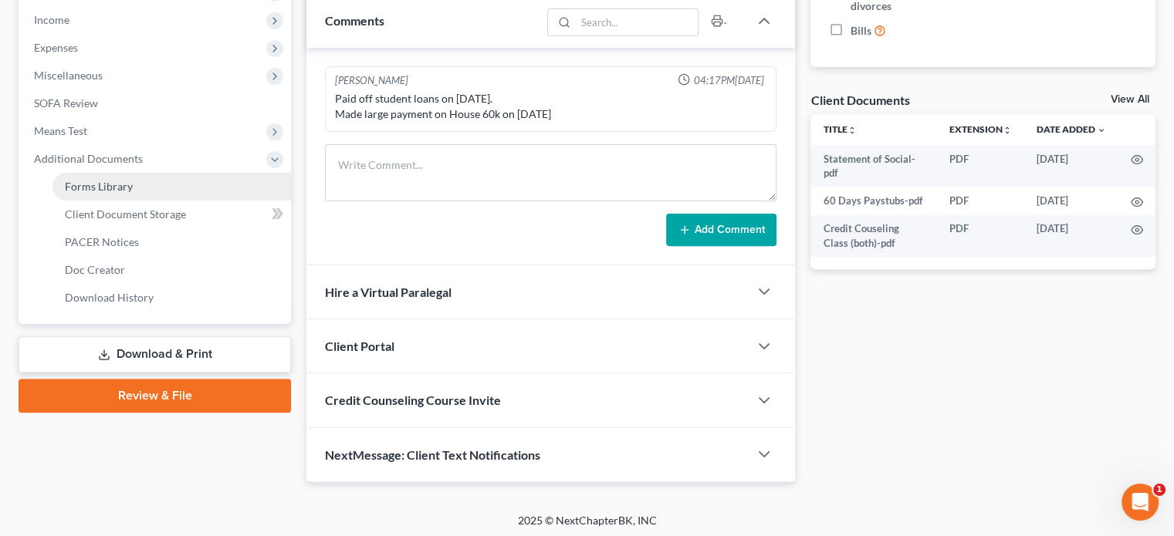
scroll to position [489, 0]
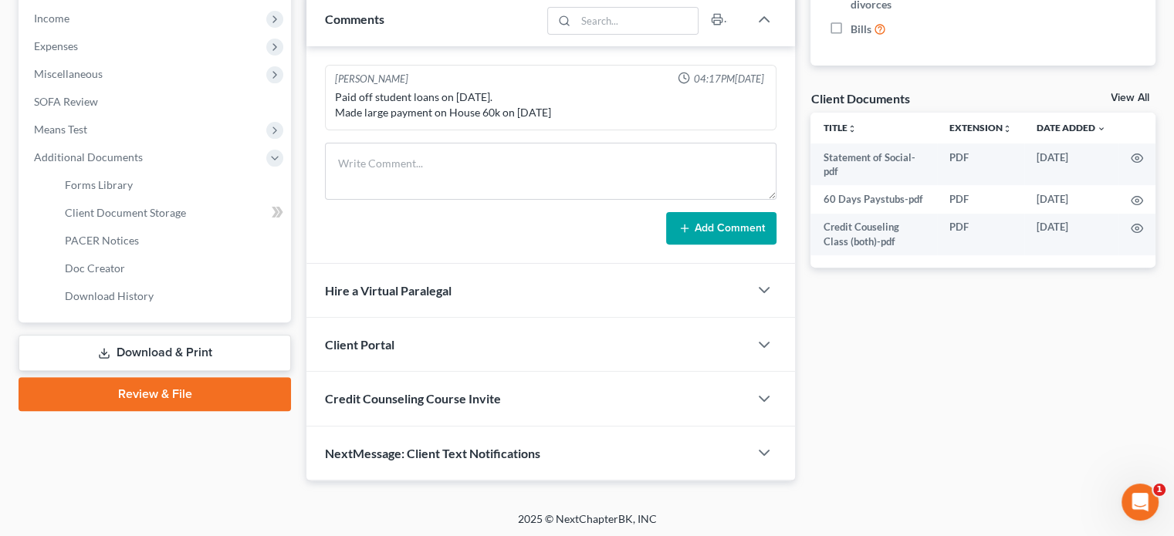
click at [86, 391] on link "Review & File" at bounding box center [155, 394] width 272 height 34
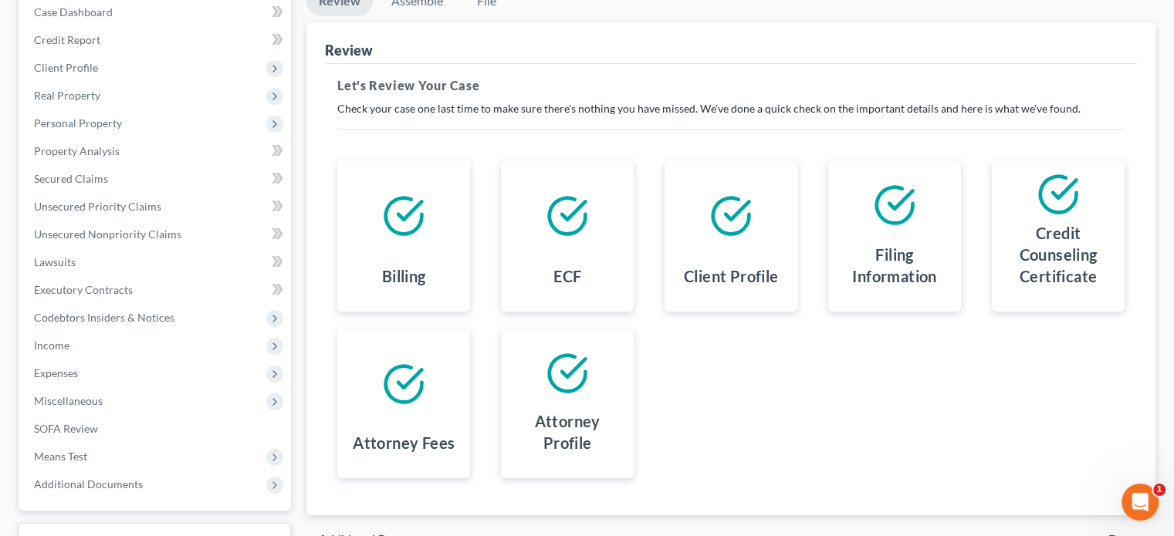
scroll to position [282, 0]
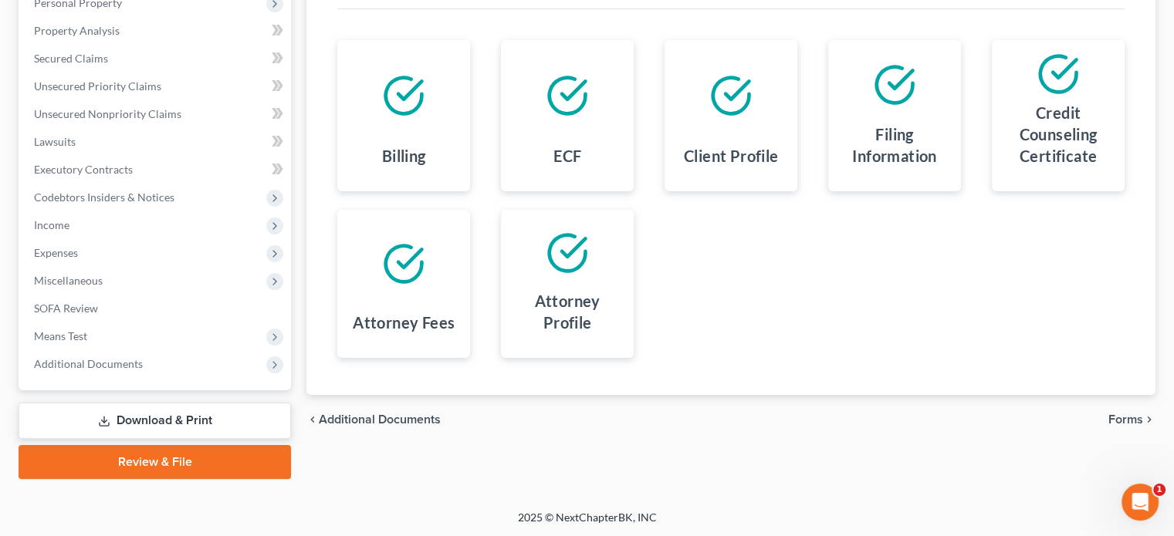
click at [1129, 419] on span "Forms" at bounding box center [1125, 420] width 35 height 12
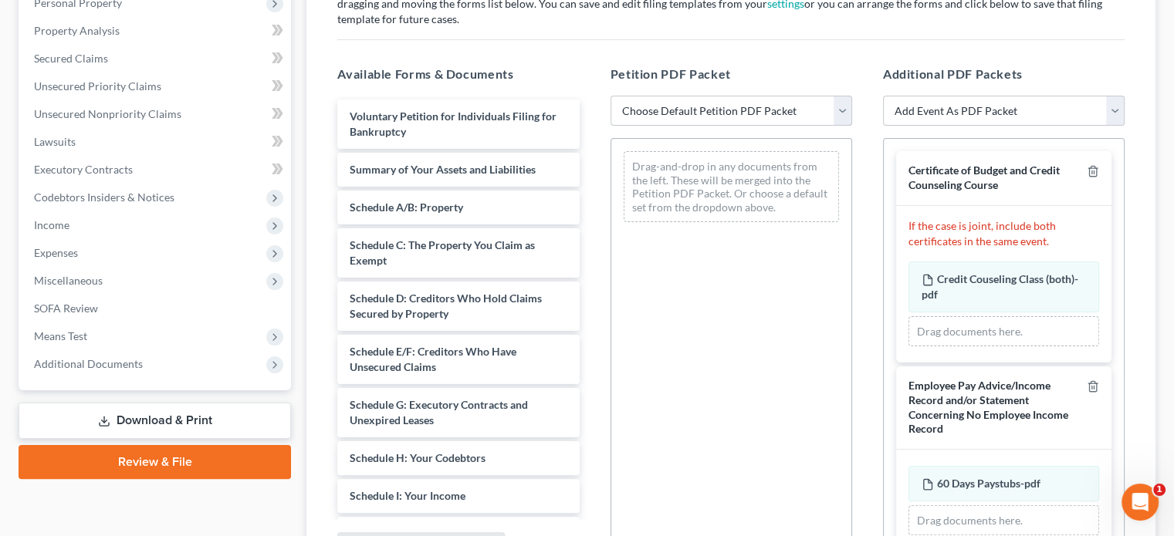
click at [843, 110] on select "Choose Default Petition PDF Packet Emergency Filing (Voluntary Petition and Cre…" at bounding box center [731, 111] width 242 height 31
select select "1"
click at [610, 96] on select "Choose Default Petition PDF Packet Emergency Filing (Voluntary Petition and Cre…" at bounding box center [731, 111] width 242 height 31
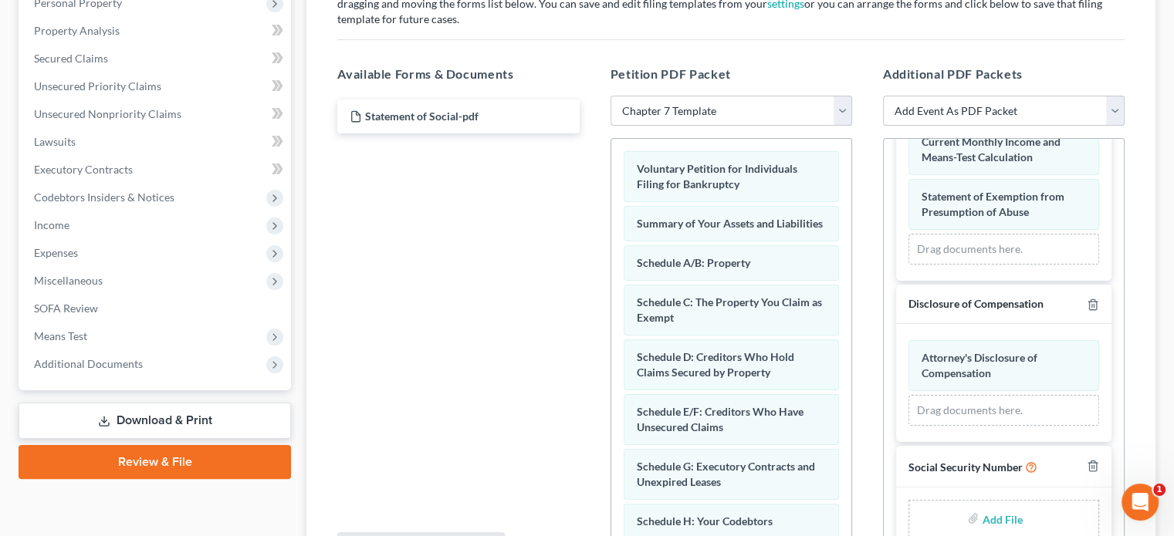
scroll to position [718, 0]
click at [989, 516] on input "file" at bounding box center [1000, 519] width 37 height 28
type input "C:\fakepath\Statement of Social.pdf"
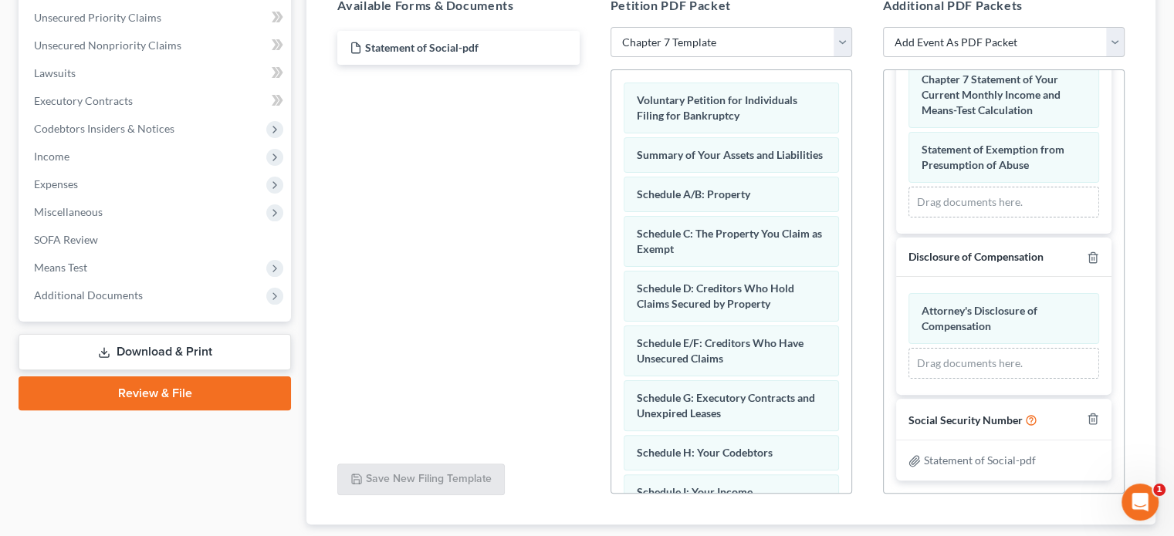
scroll to position [446, 0]
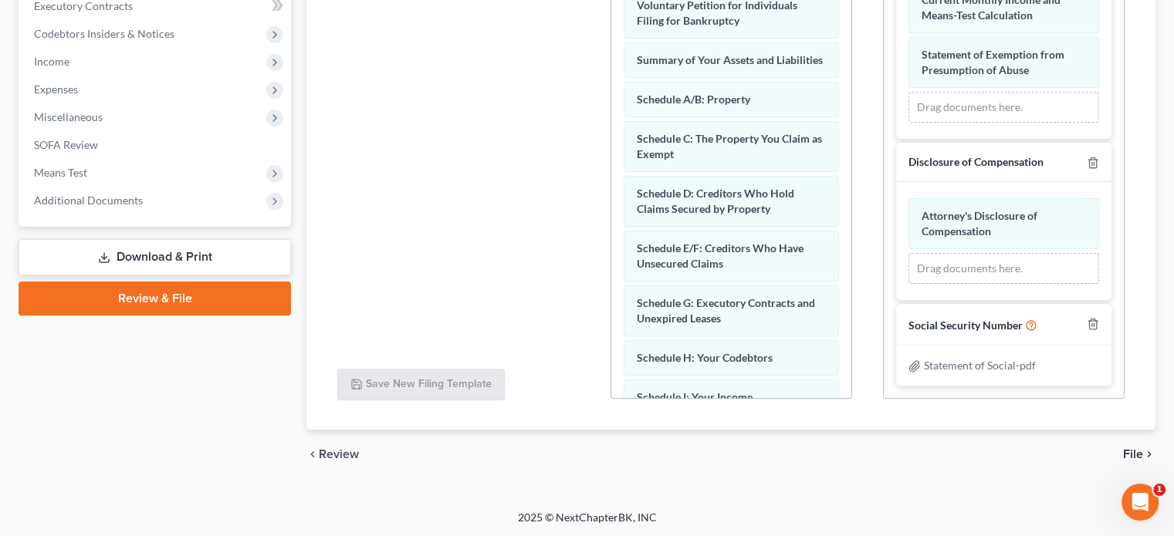
click at [1130, 449] on span "File" at bounding box center [1133, 454] width 20 height 12
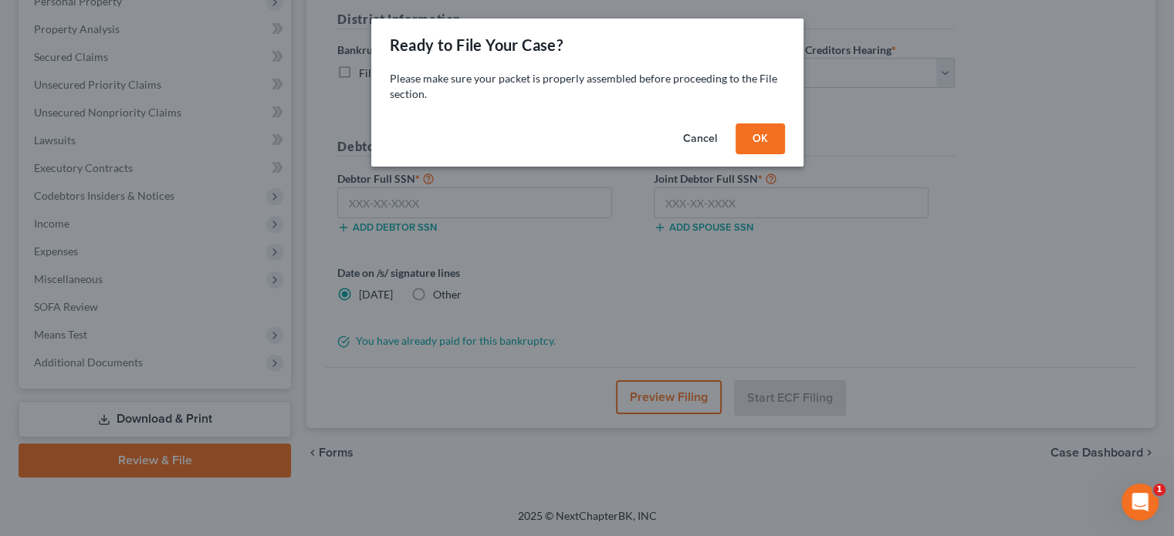
scroll to position [282, 0]
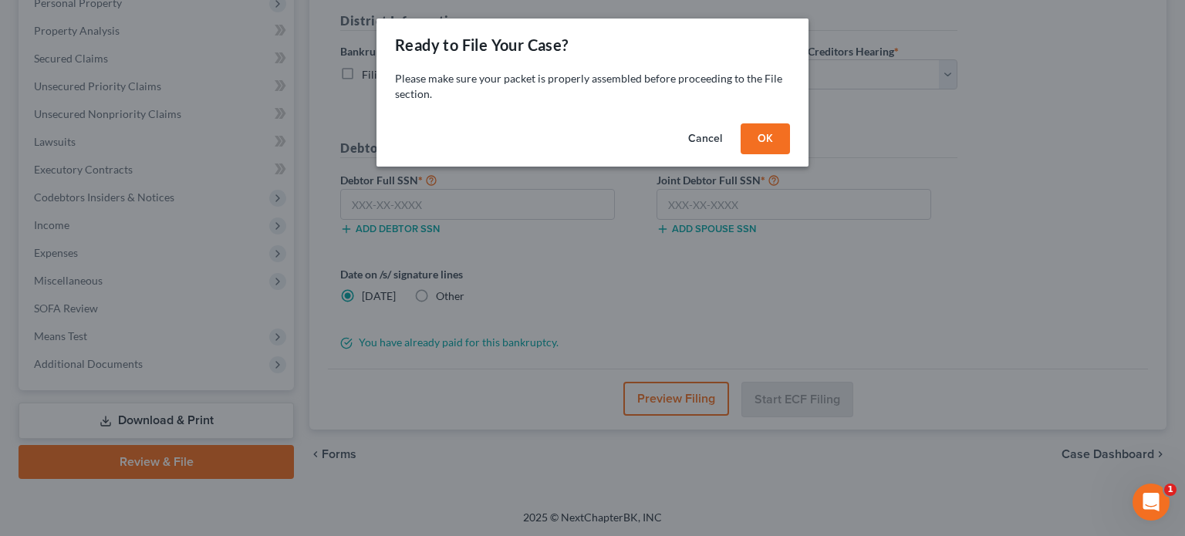
click at [765, 129] on button "OK" at bounding box center [765, 138] width 49 height 31
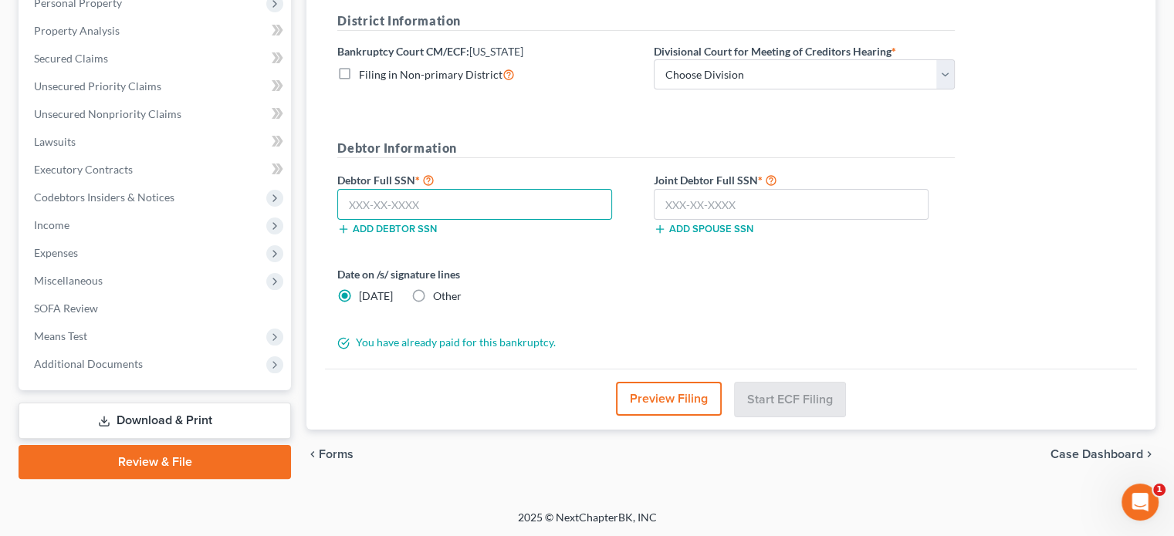
click at [364, 208] on input "text" at bounding box center [474, 204] width 275 height 31
type input "572-97-0016"
click at [688, 200] on input "text" at bounding box center [791, 204] width 275 height 31
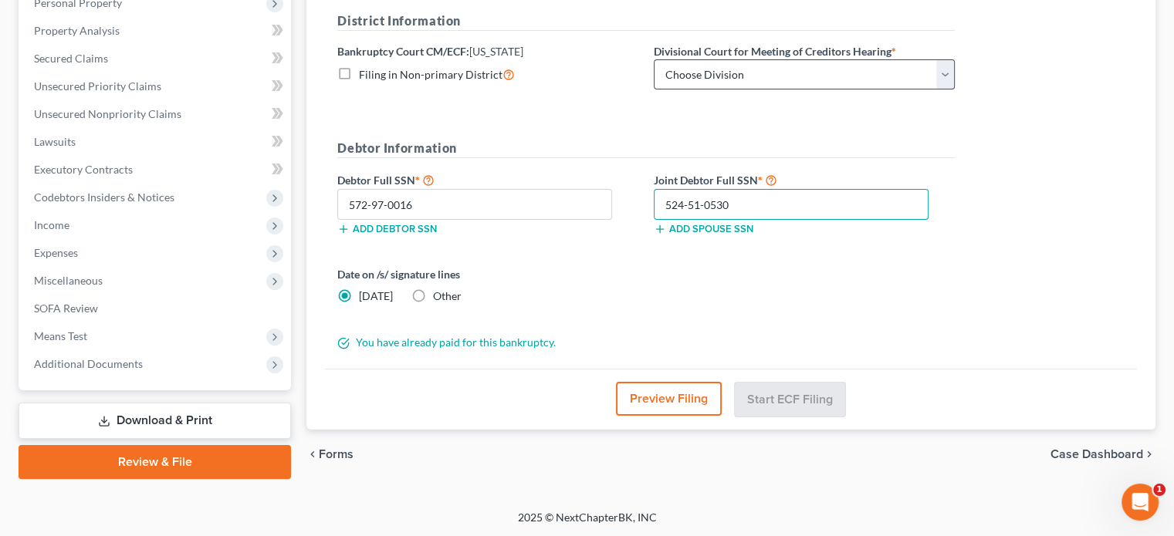
type input "524-51-0530"
click at [936, 69] on select "Choose Division Denver" at bounding box center [804, 74] width 301 height 31
select select "0"
click at [654, 59] on select "Choose Division Denver" at bounding box center [804, 74] width 301 height 31
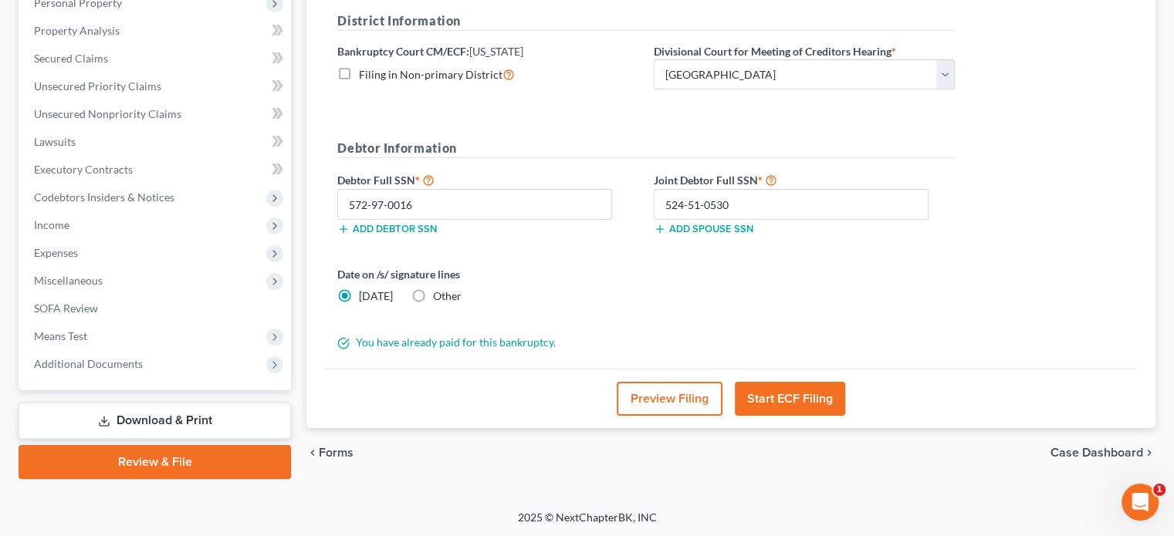
click at [774, 400] on button "Start ECF Filing" at bounding box center [790, 399] width 110 height 34
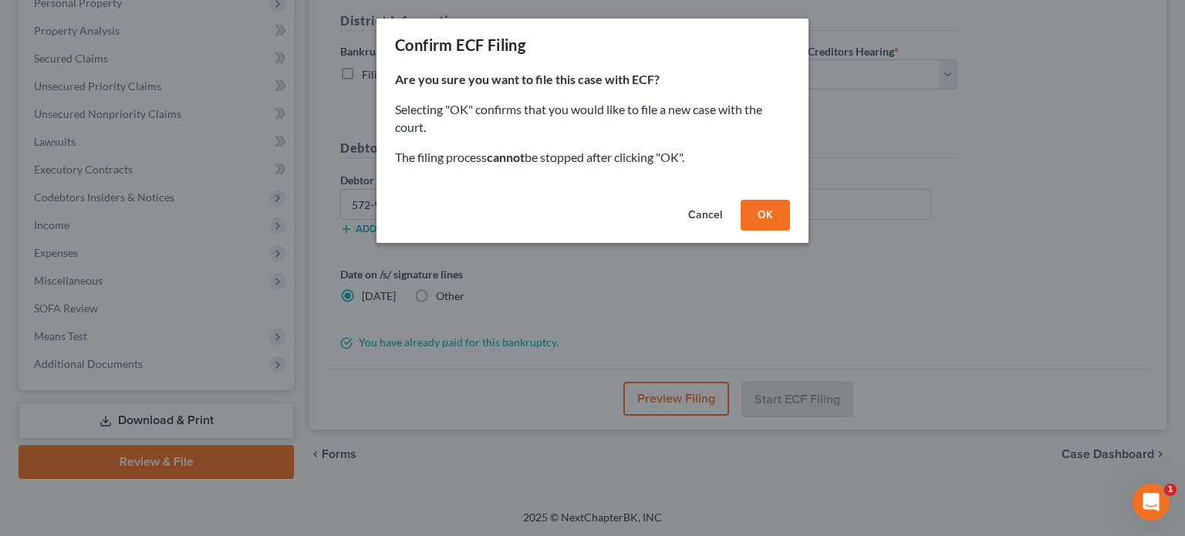
click at [752, 221] on button "OK" at bounding box center [765, 215] width 49 height 31
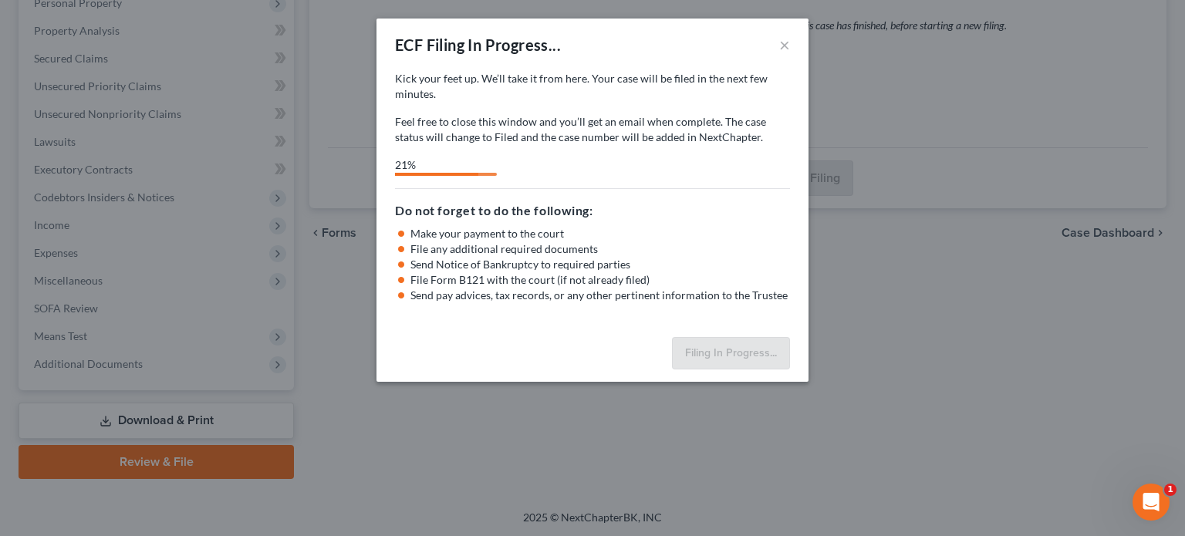
select select "0"
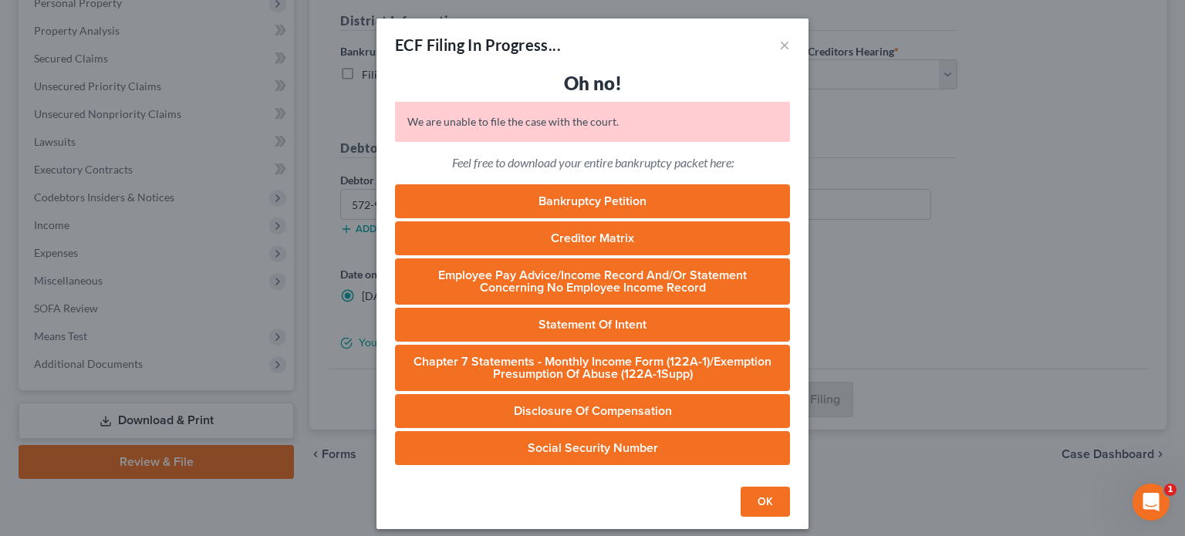
click at [768, 504] on button "OK" at bounding box center [765, 502] width 49 height 31
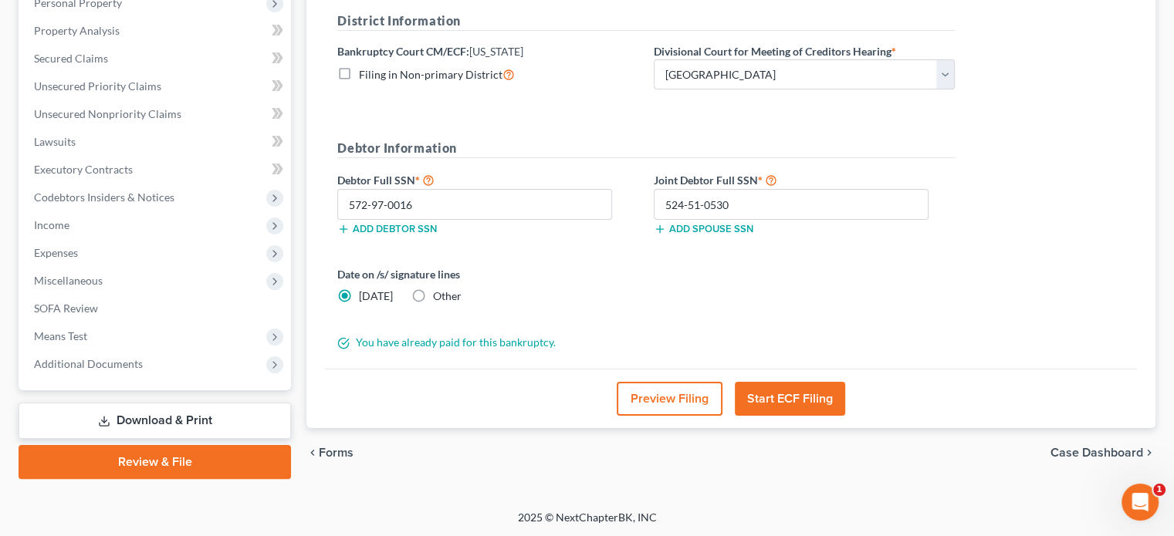
click at [765, 400] on button "Start ECF Filing" at bounding box center [790, 399] width 110 height 34
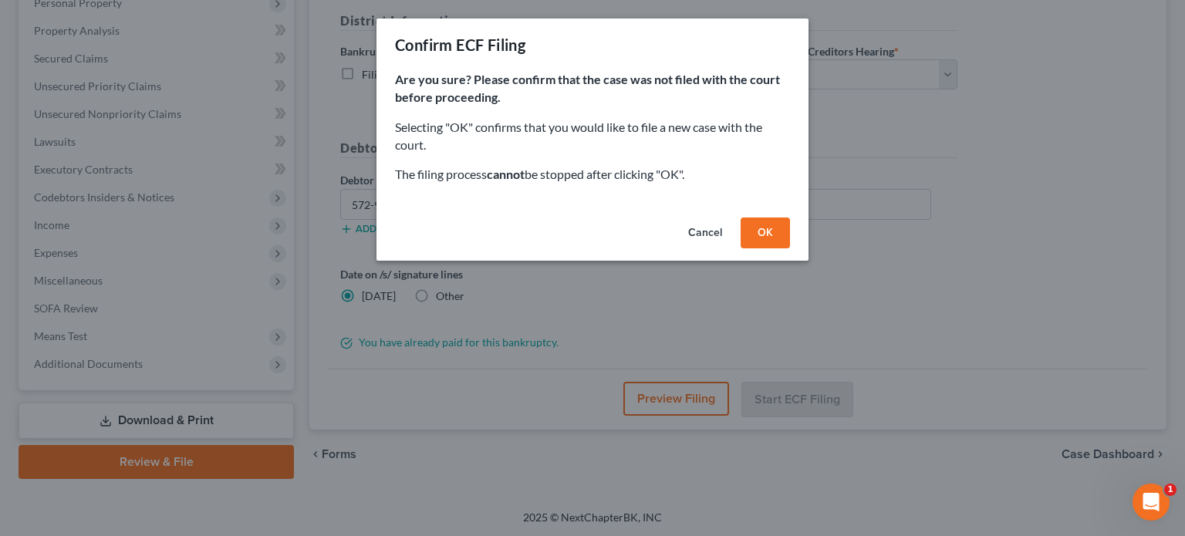
click at [768, 242] on button "OK" at bounding box center [765, 233] width 49 height 31
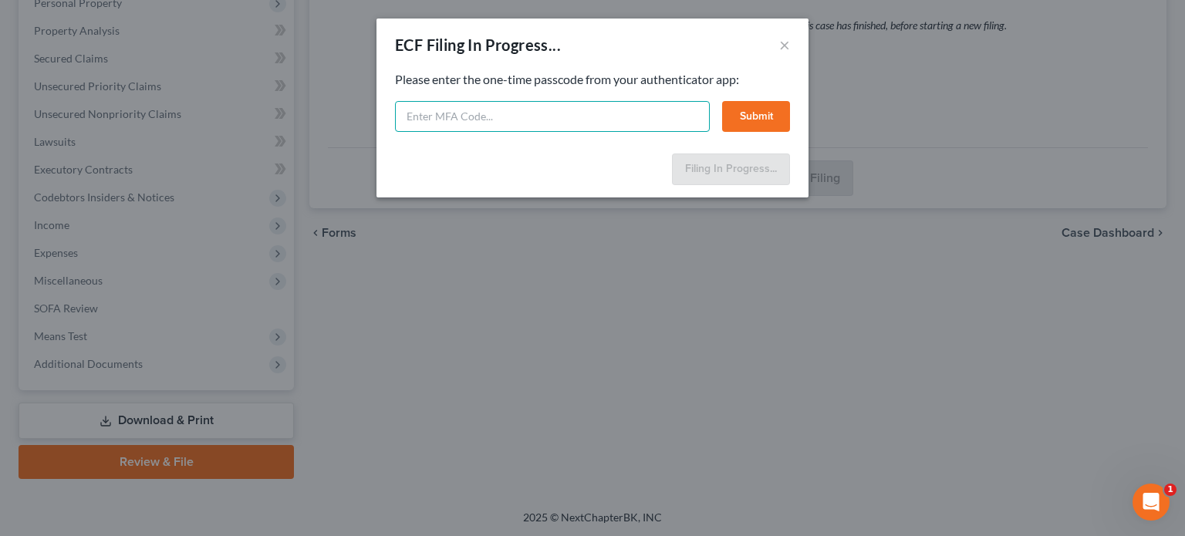
drag, startPoint x: 430, startPoint y: 117, endPoint x: 423, endPoint y: 123, distance: 9.3
click at [432, 116] on input "text" at bounding box center [552, 116] width 315 height 31
type input "8"
type input "300980"
click at [780, 114] on button "Submit" at bounding box center [756, 116] width 68 height 31
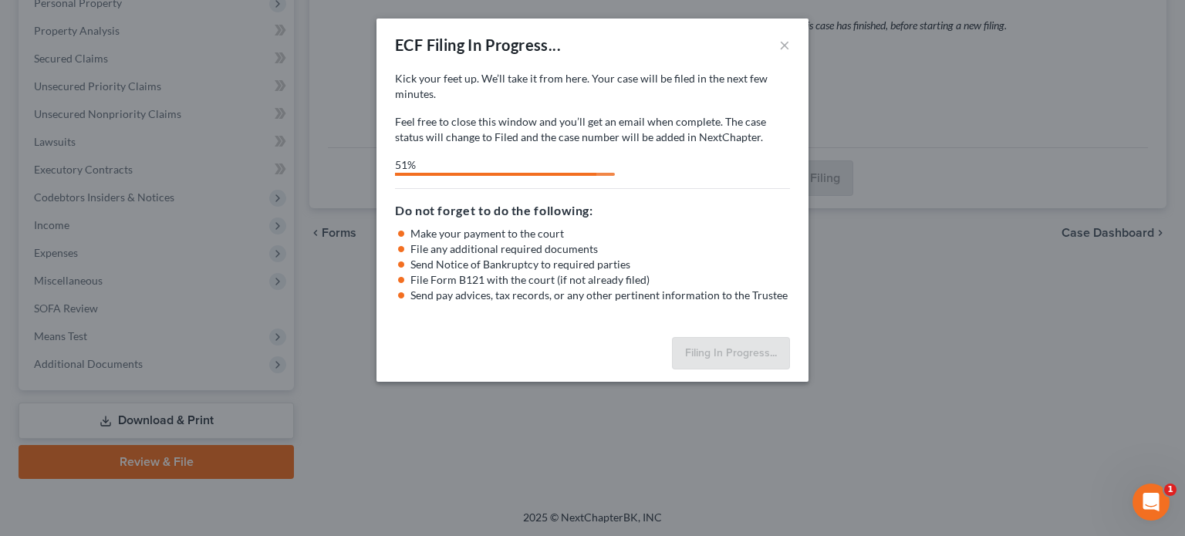
select select "0"
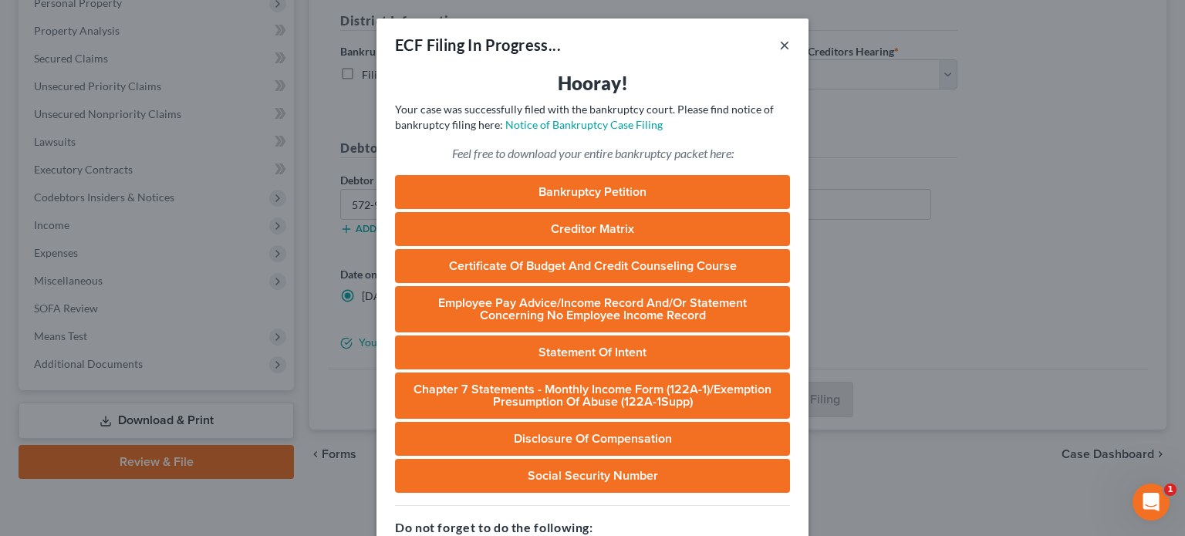
click at [781, 47] on button "×" at bounding box center [784, 44] width 11 height 19
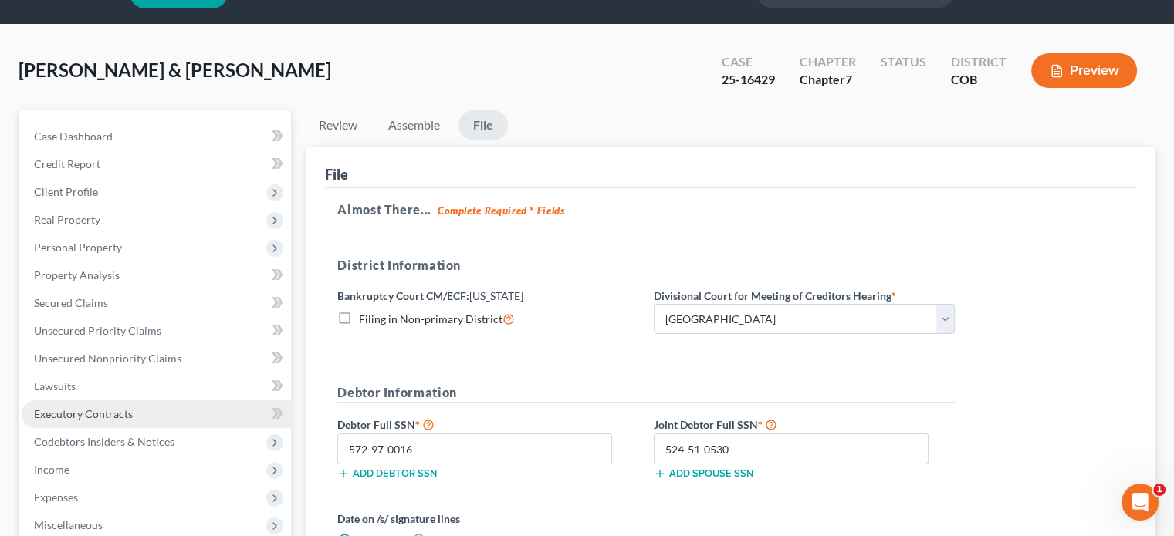
scroll to position [0, 0]
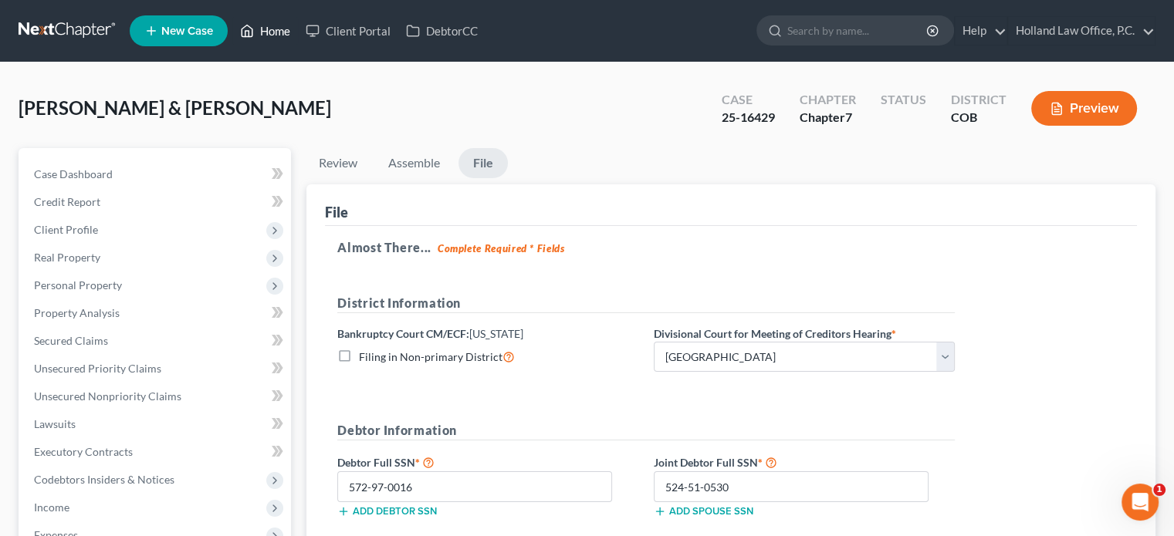
click at [275, 27] on link "Home" at bounding box center [265, 31] width 66 height 28
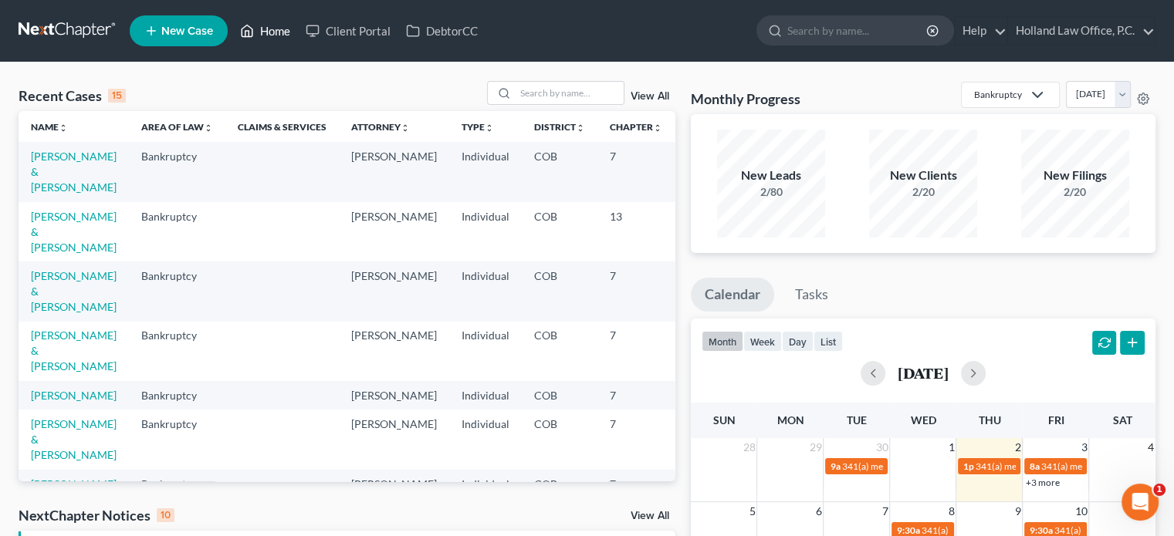
click at [278, 32] on link "Home" at bounding box center [265, 31] width 66 height 28
click at [648, 99] on link "View All" at bounding box center [649, 96] width 39 height 11
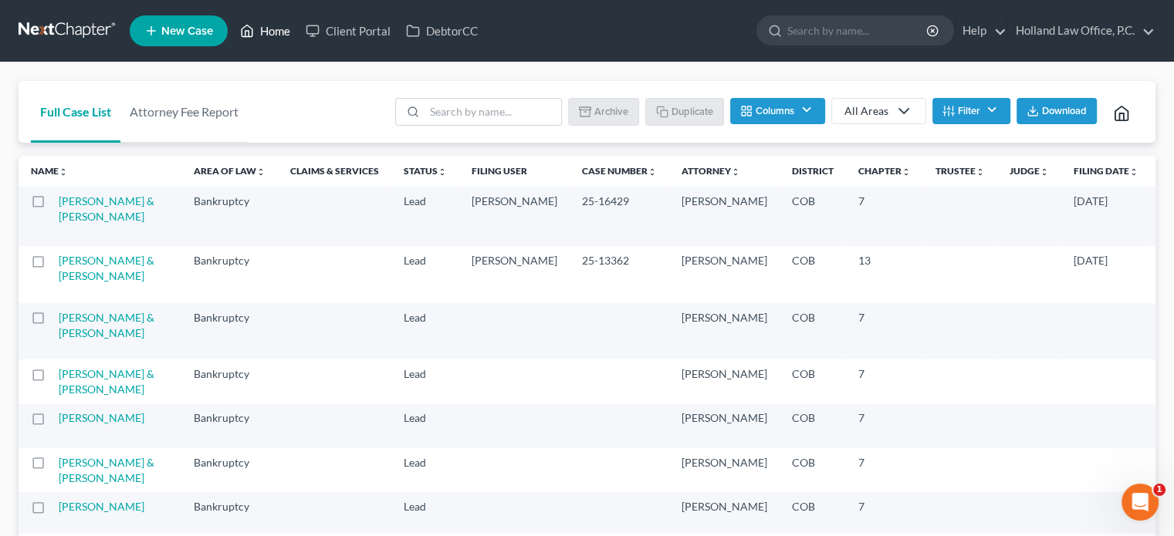
click at [271, 29] on link "Home" at bounding box center [265, 31] width 66 height 28
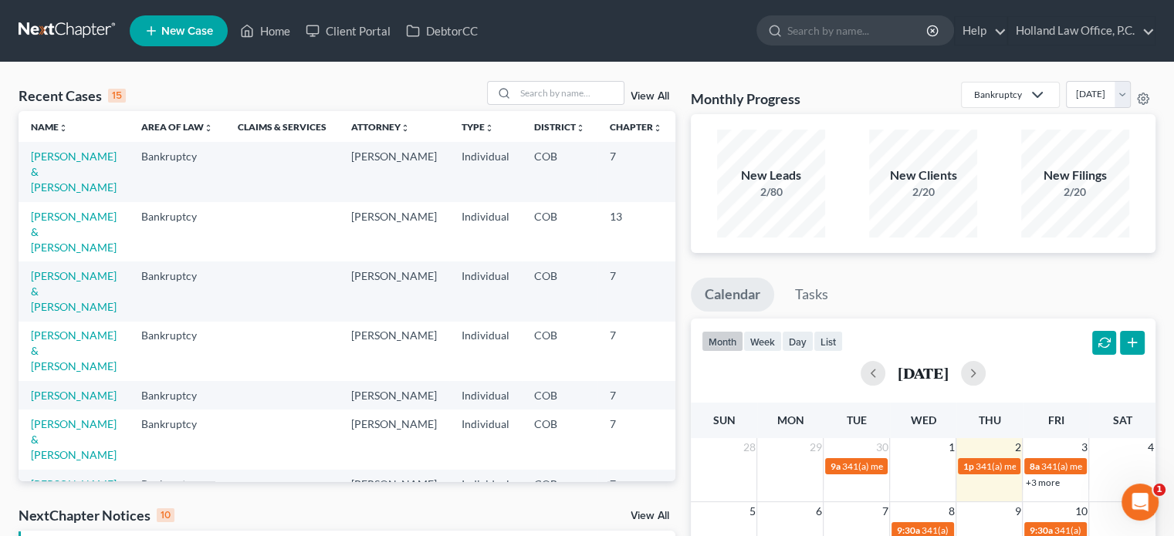
click at [644, 98] on link "View All" at bounding box center [649, 96] width 39 height 11
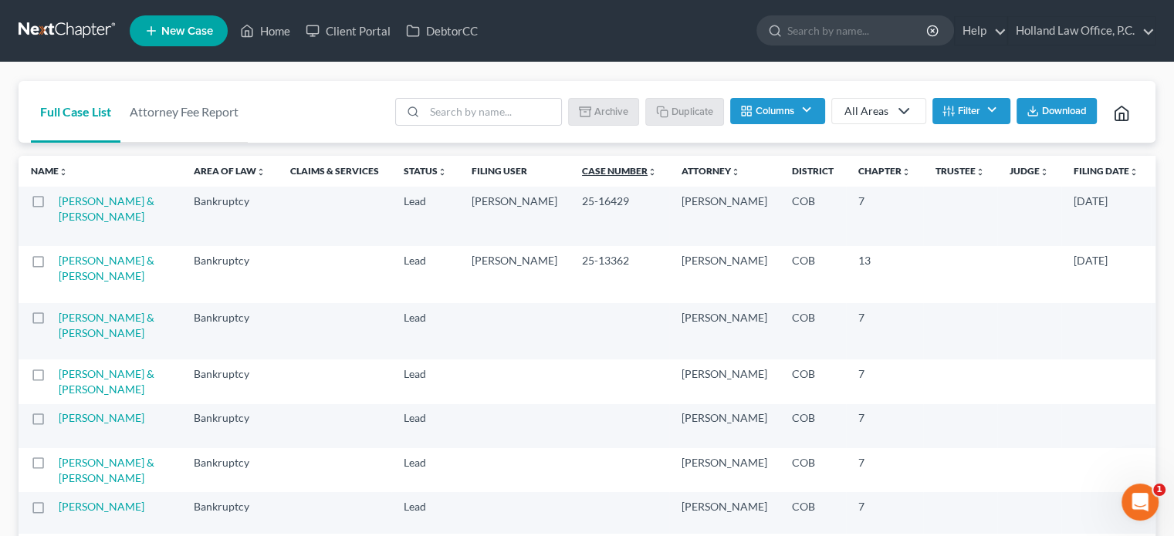
click at [582, 171] on link "Case Number unfold_more expand_more expand_less" at bounding box center [619, 171] width 75 height 12
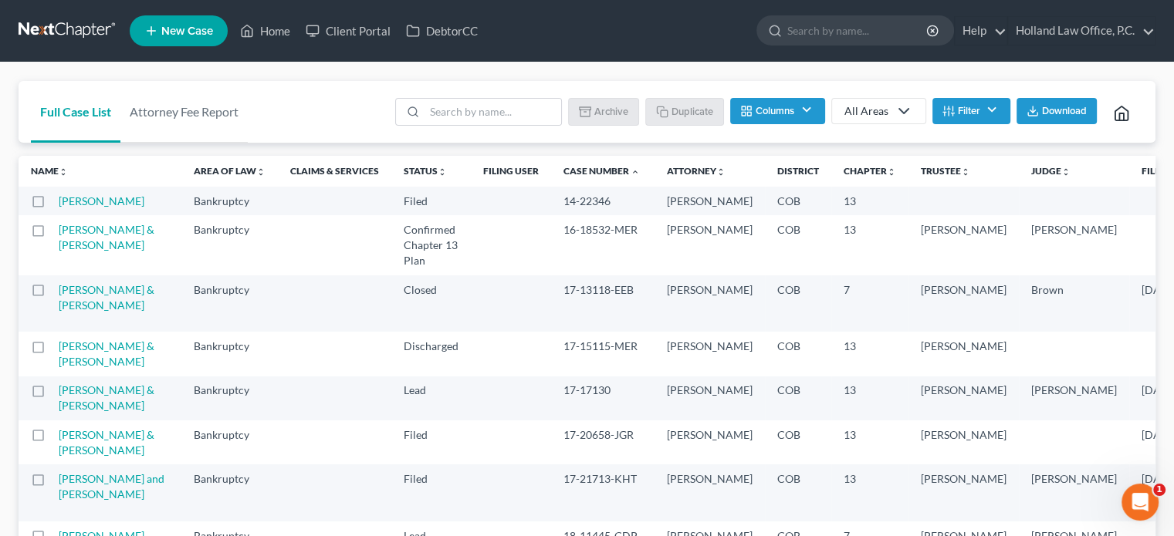
click at [563, 171] on link "Case Number unfold_more expand_more expand_less" at bounding box center [601, 171] width 76 height 12
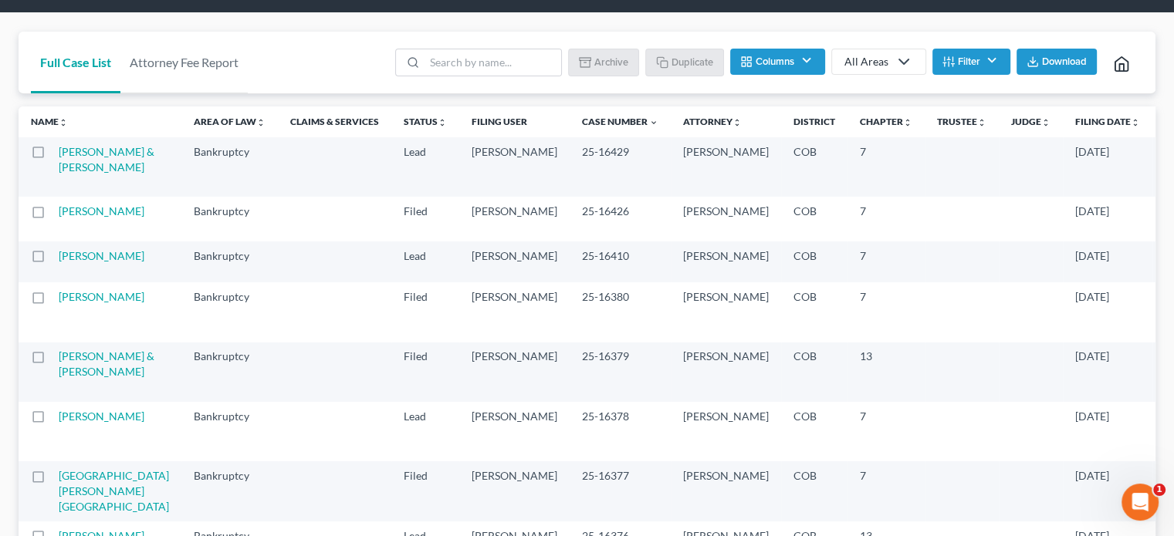
scroll to position [77, 0]
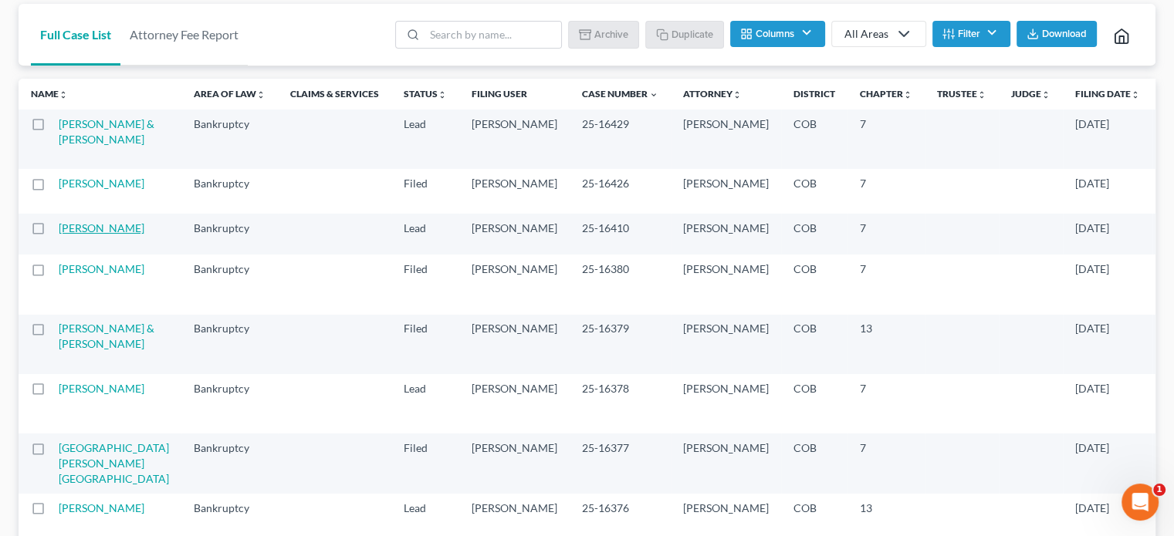
click at [73, 235] on link "[PERSON_NAME]" at bounding box center [102, 227] width 86 height 13
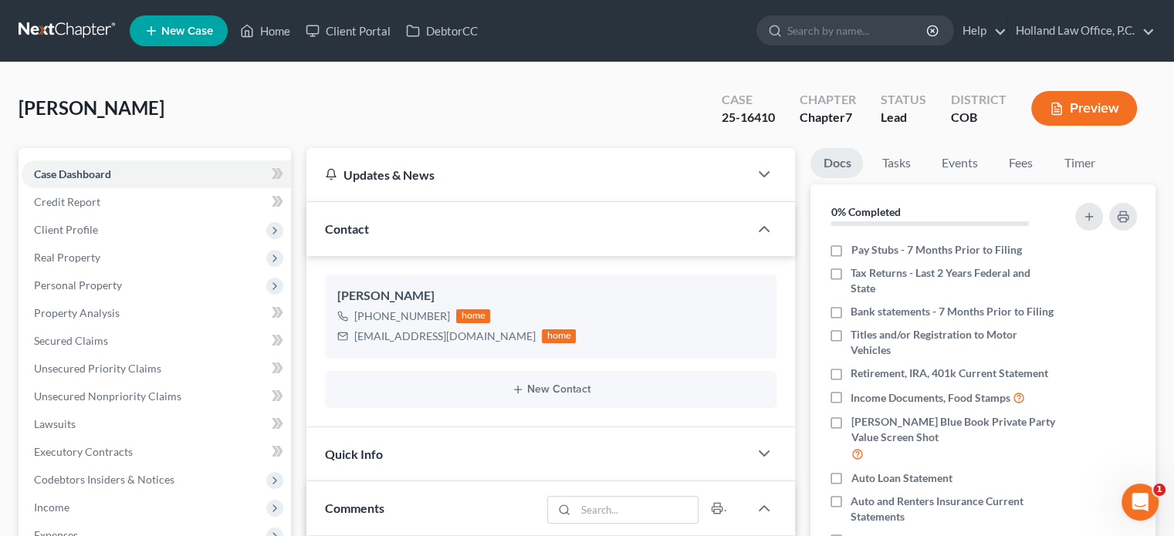
drag, startPoint x: 19, startPoint y: 107, endPoint x: 144, endPoint y: 112, distance: 125.1
click at [145, 112] on span "[PERSON_NAME]" at bounding box center [92, 107] width 146 height 22
copy span "[PERSON_NAME]"
drag, startPoint x: 722, startPoint y: 120, endPoint x: 782, endPoint y: 120, distance: 59.4
click at [782, 120] on div "Case 25-16410" at bounding box center [748, 110] width 78 height 46
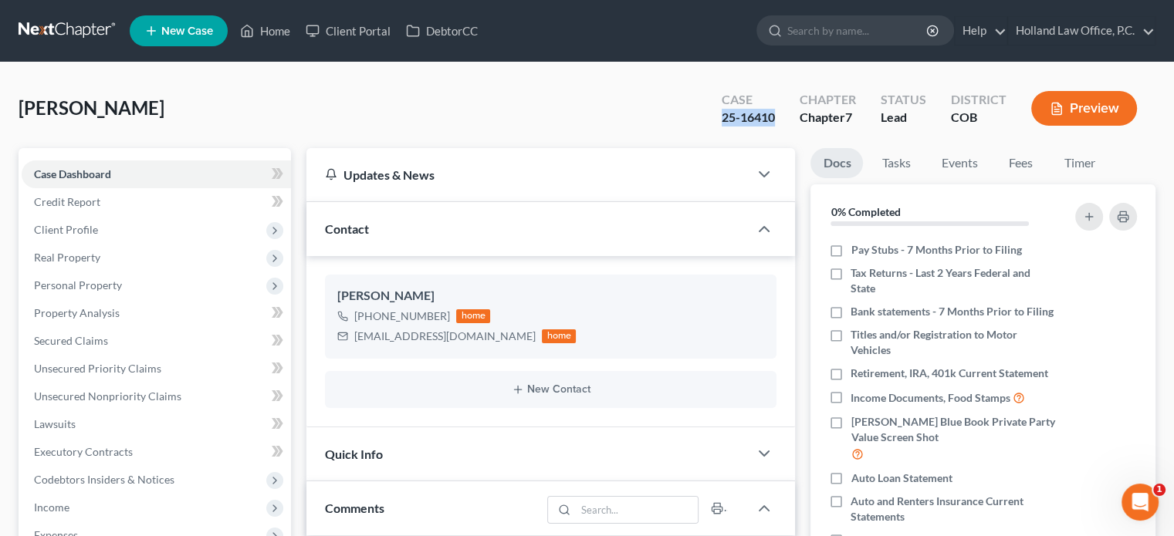
copy div "25-16410"
drag, startPoint x: 259, startPoint y: 27, endPoint x: 364, endPoint y: 42, distance: 106.1
click at [259, 27] on link "Home" at bounding box center [265, 31] width 66 height 28
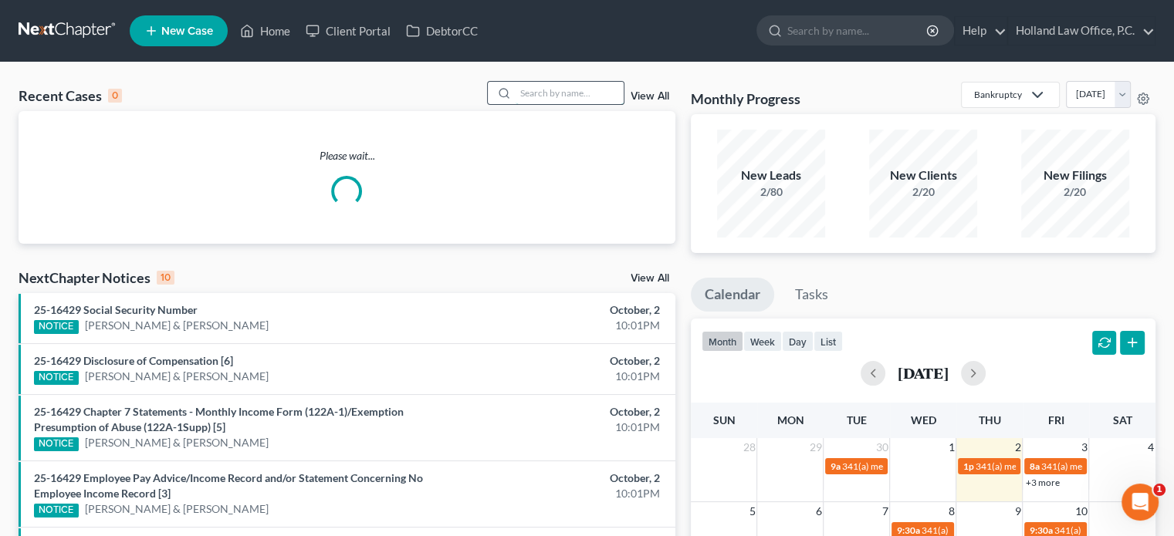
click at [543, 87] on input "search" at bounding box center [569, 93] width 108 height 22
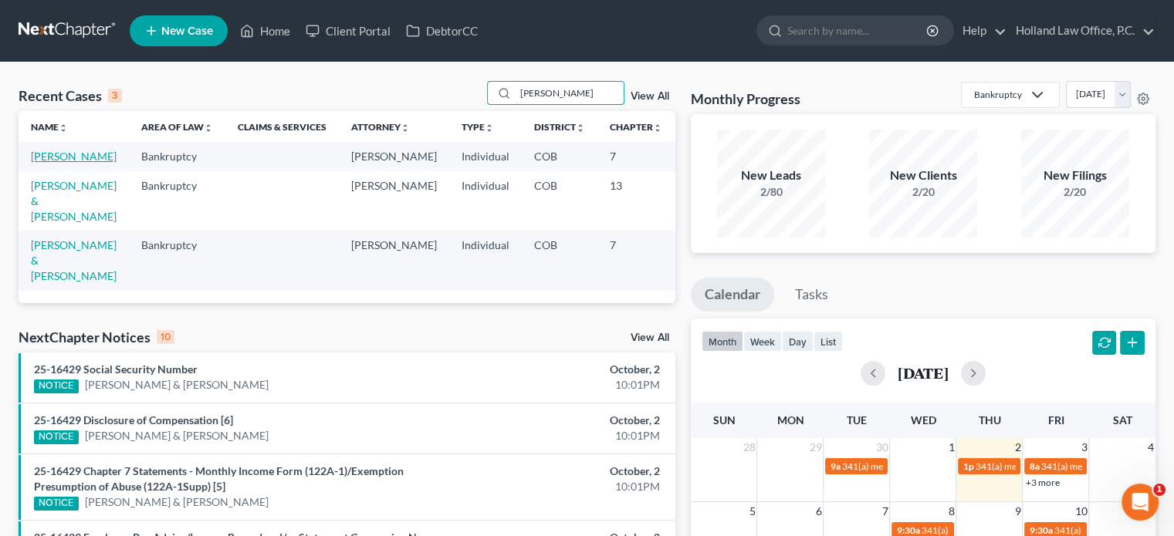
type input "weaver"
click at [44, 163] on link "[PERSON_NAME]" at bounding box center [74, 156] width 86 height 13
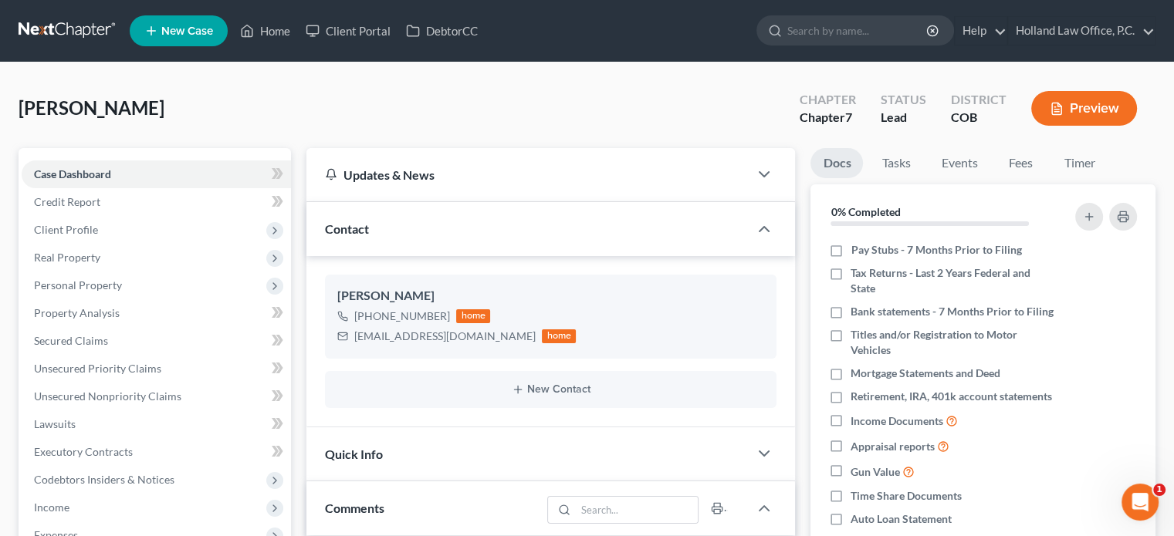
scroll to position [183, 0]
click at [266, 35] on link "Home" at bounding box center [265, 31] width 66 height 28
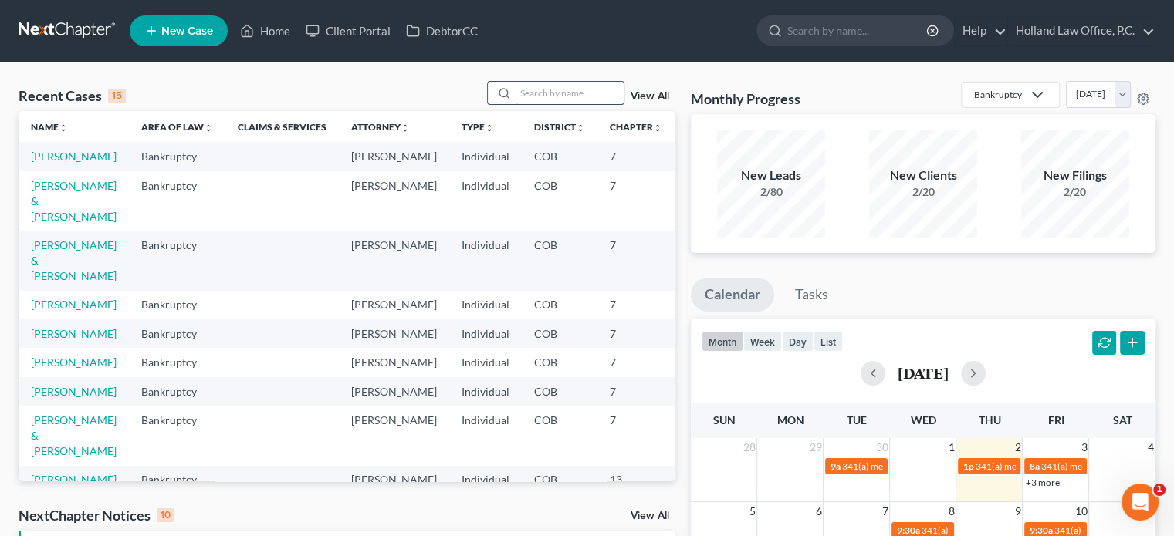
click at [519, 94] on input "search" at bounding box center [569, 93] width 108 height 22
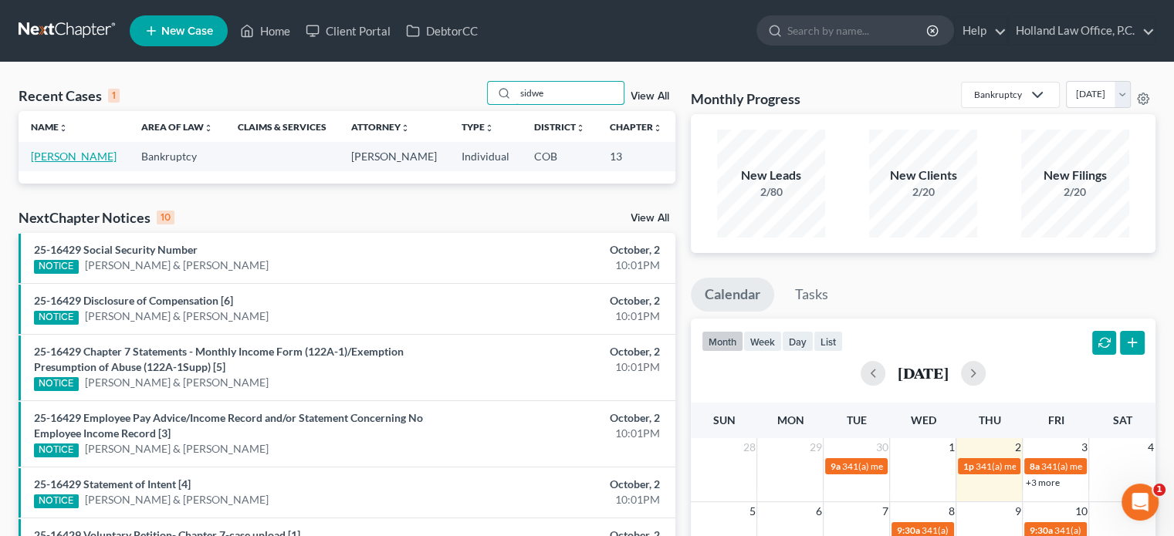
type input "sidwe"
click at [45, 163] on link "[PERSON_NAME]" at bounding box center [74, 156] width 86 height 13
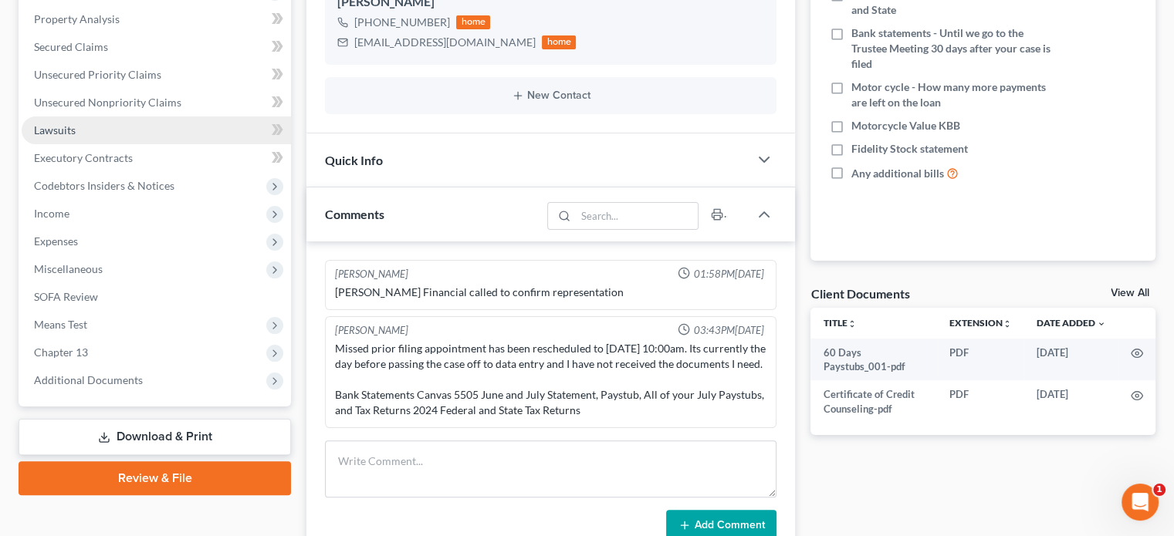
scroll to position [386, 0]
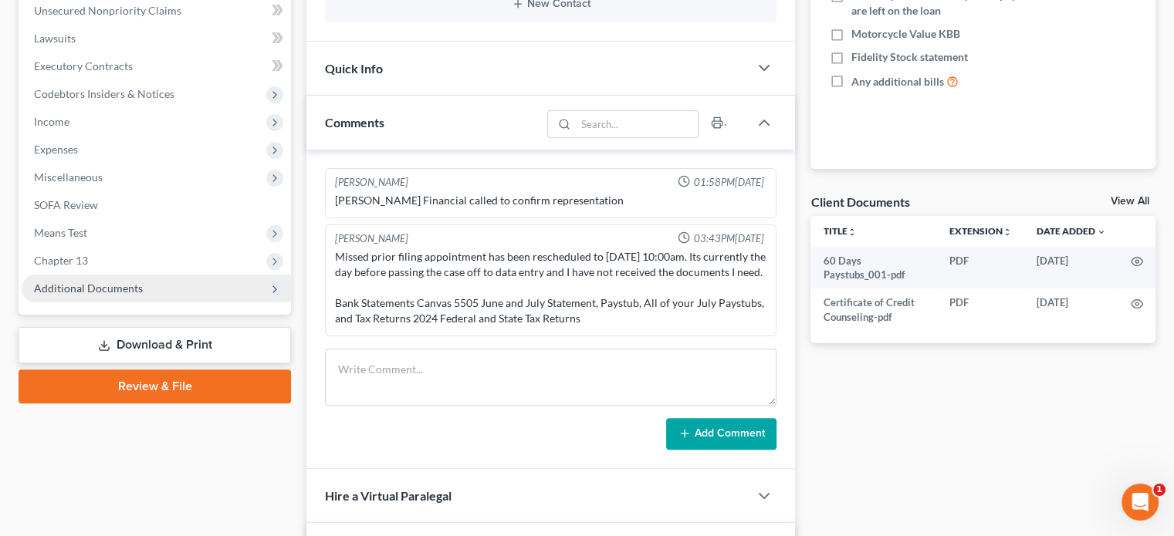
click at [96, 288] on span "Additional Documents" at bounding box center [88, 288] width 109 height 13
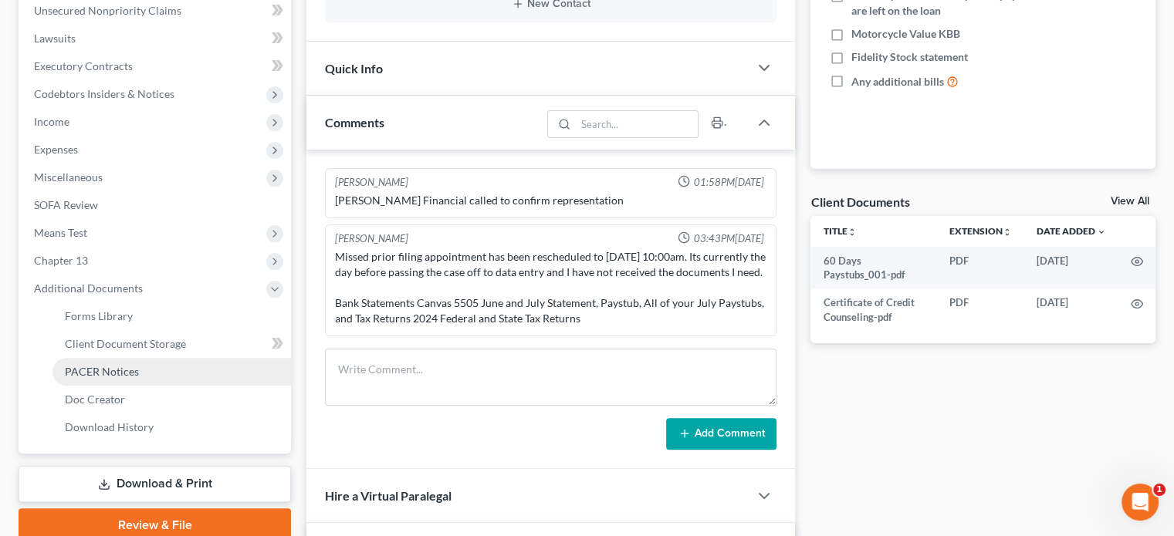
click at [99, 374] on span "PACER Notices" at bounding box center [102, 371] width 74 height 13
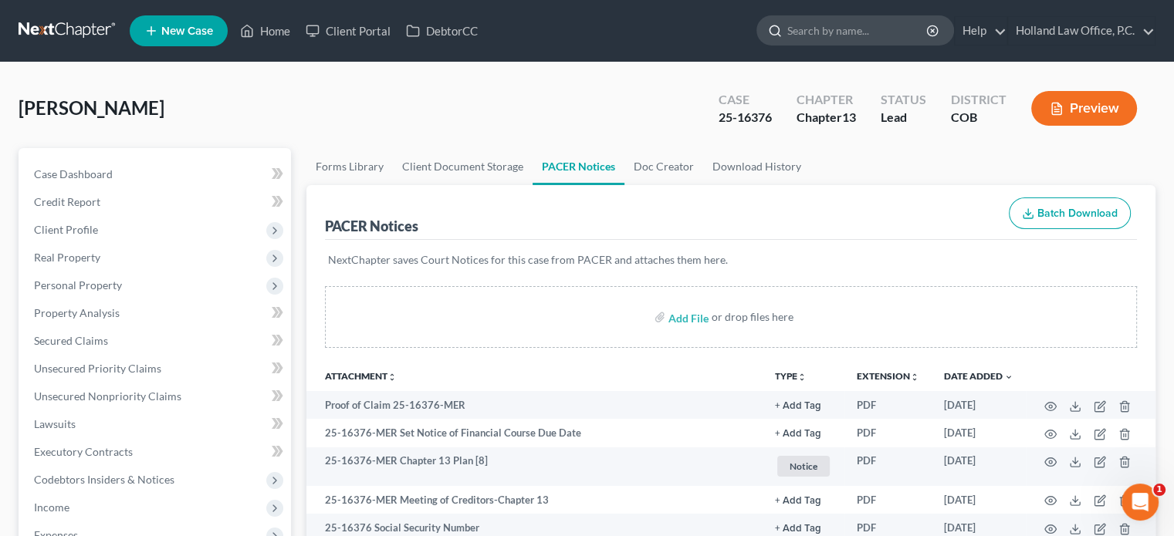
click at [821, 35] on input "search" at bounding box center [857, 30] width 141 height 29
click at [275, 30] on link "Home" at bounding box center [265, 31] width 66 height 28
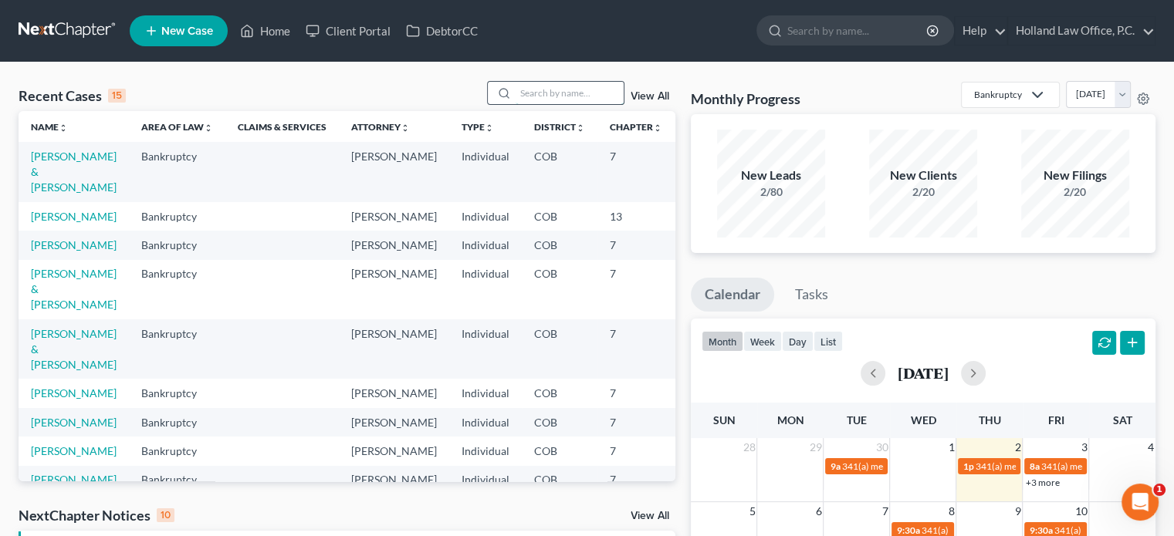
click at [549, 97] on input "search" at bounding box center [569, 93] width 108 height 22
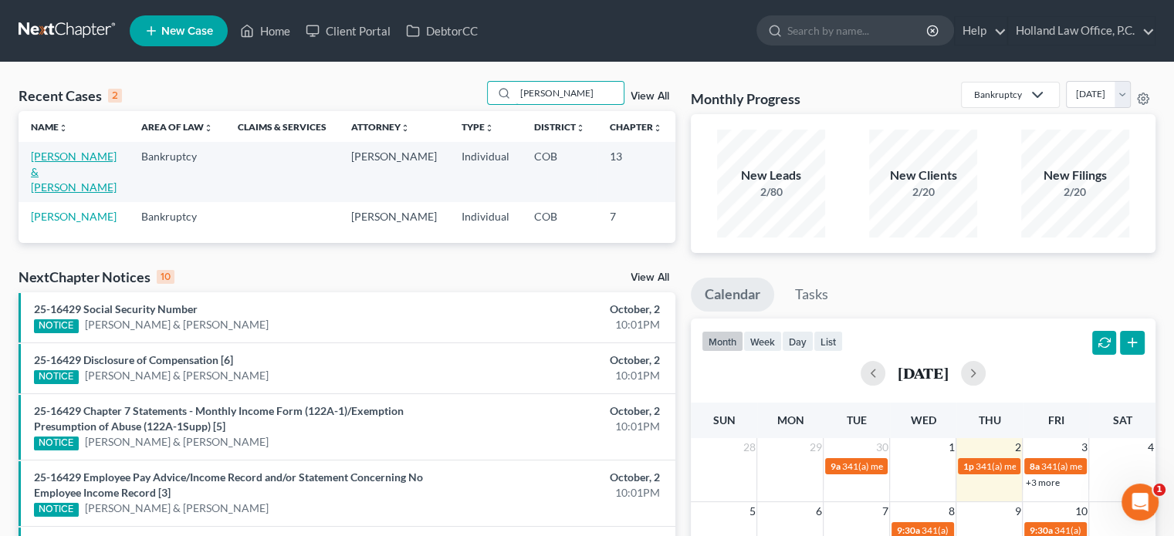
type input "[PERSON_NAME]"
click at [38, 175] on link "[PERSON_NAME] & [PERSON_NAME]" at bounding box center [74, 172] width 86 height 44
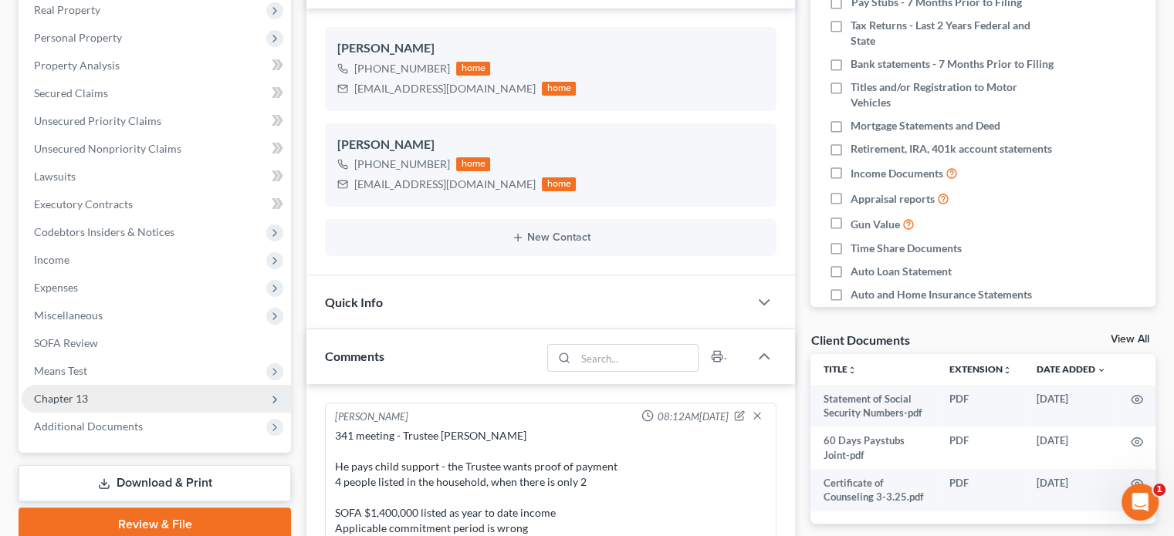
scroll to position [309, 0]
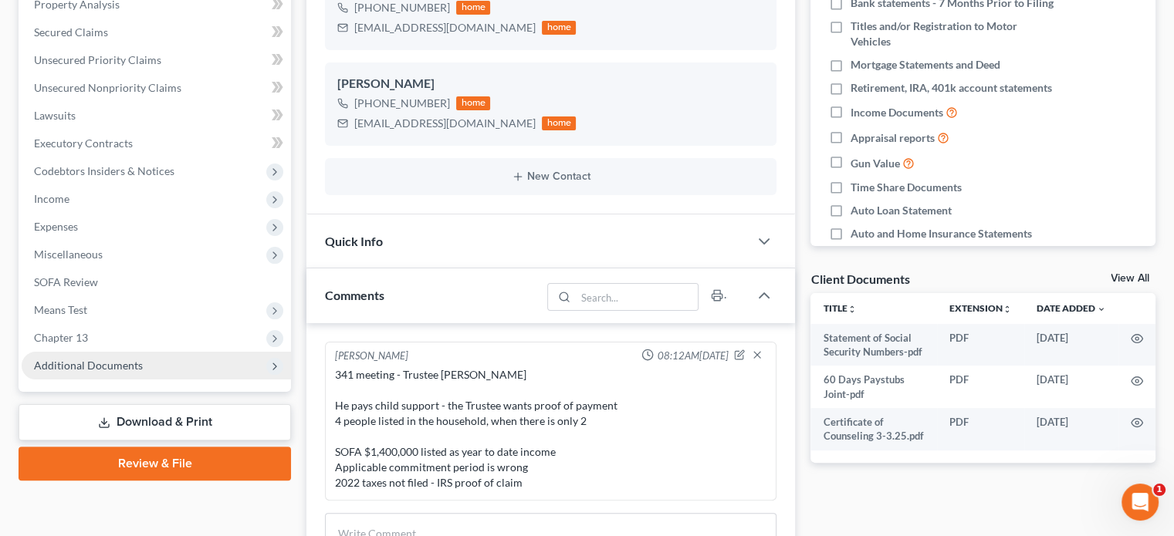
click at [130, 362] on span "Additional Documents" at bounding box center [88, 365] width 109 height 13
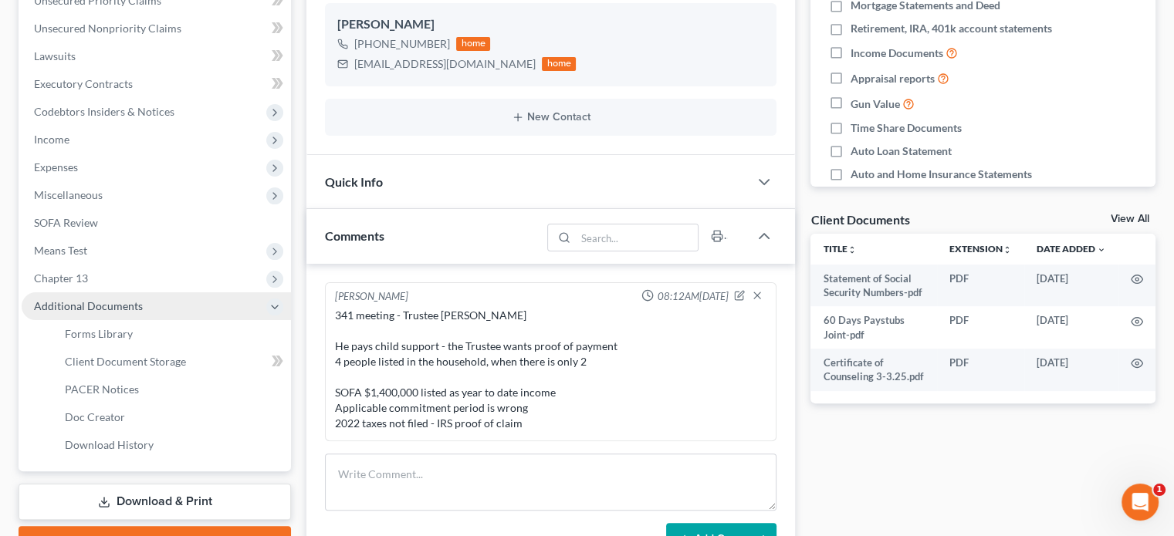
scroll to position [463, 0]
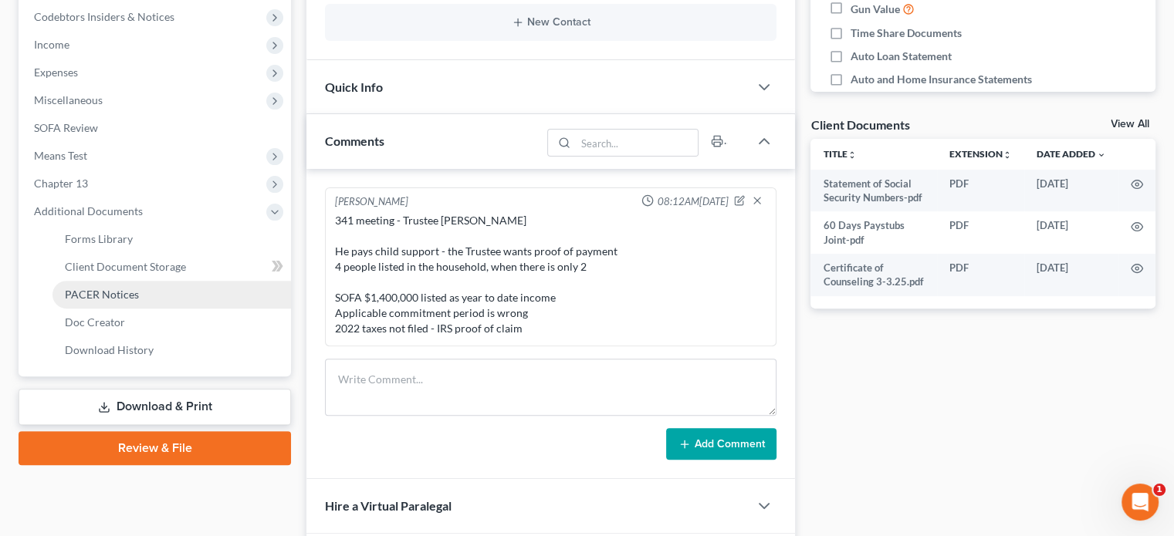
click at [146, 297] on link "PACER Notices" at bounding box center [171, 295] width 238 height 28
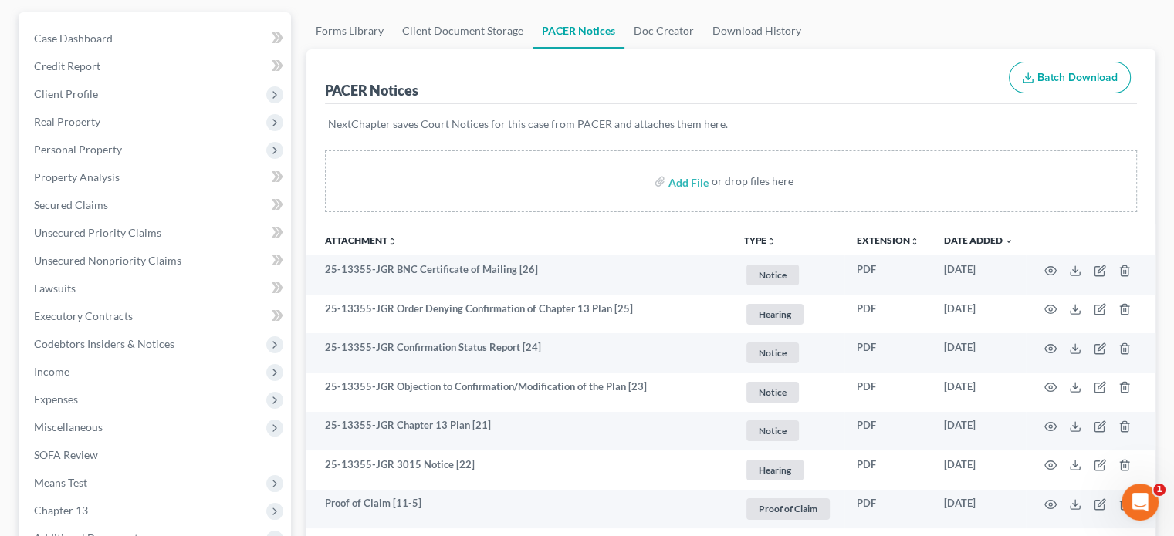
scroll to position [154, 0]
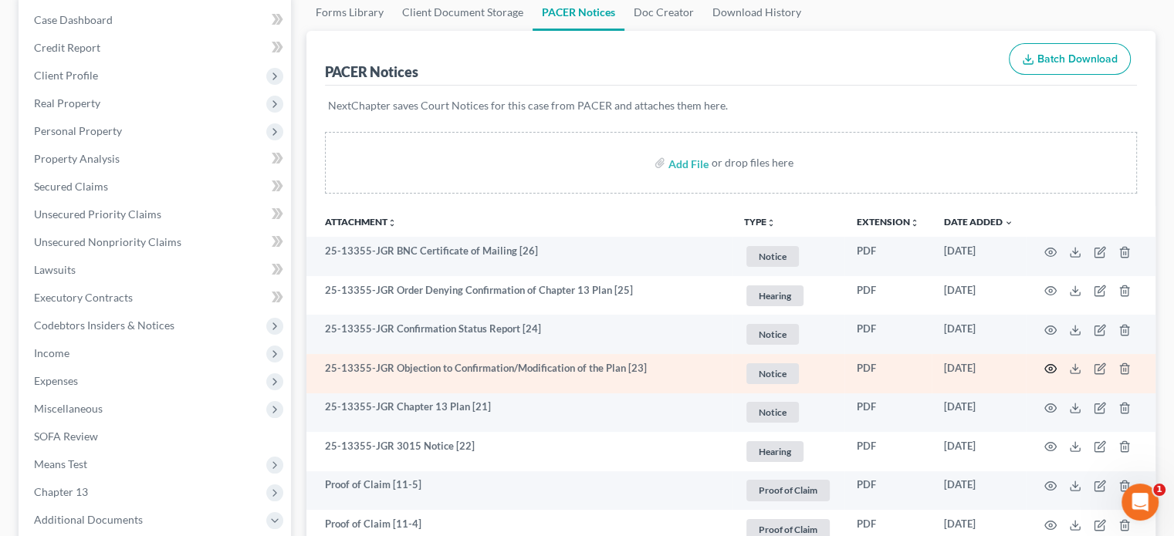
click at [1050, 370] on circle "button" at bounding box center [1050, 368] width 3 height 3
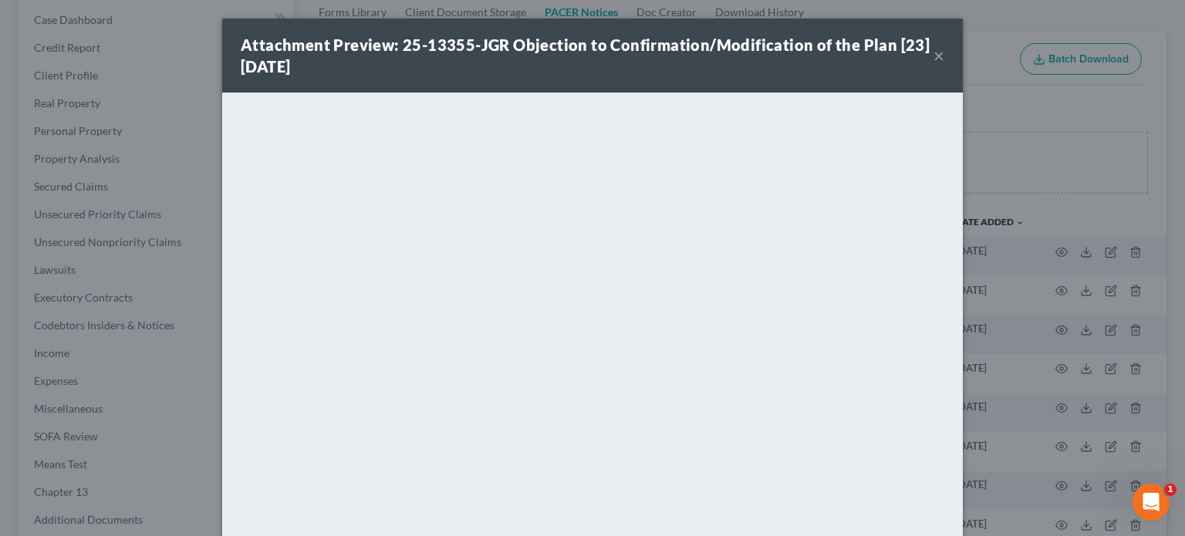
click at [934, 59] on button "×" at bounding box center [939, 55] width 11 height 19
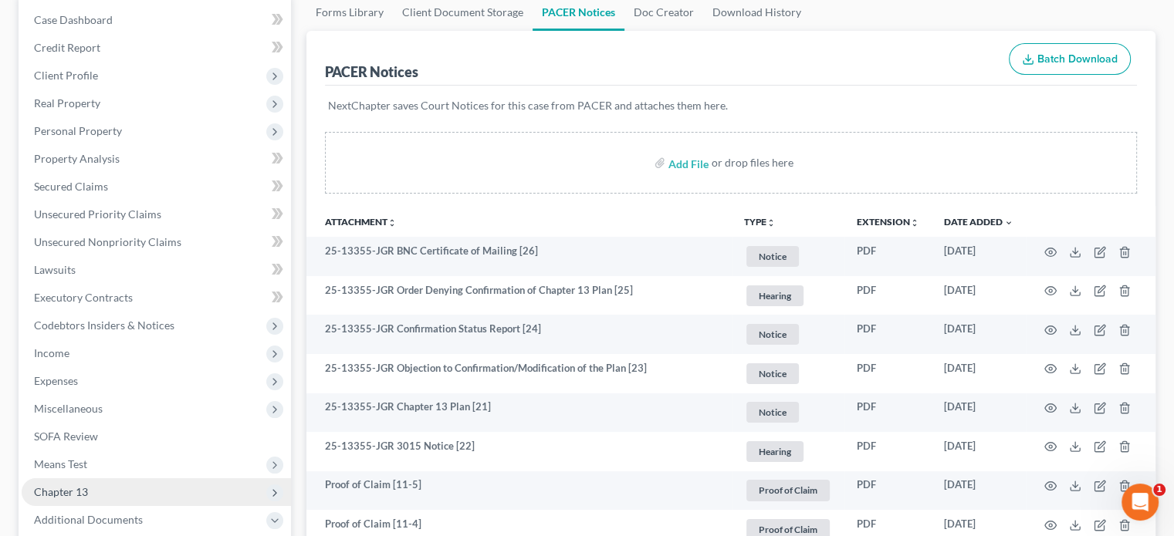
click at [90, 487] on span "Chapter 13" at bounding box center [156, 492] width 269 height 28
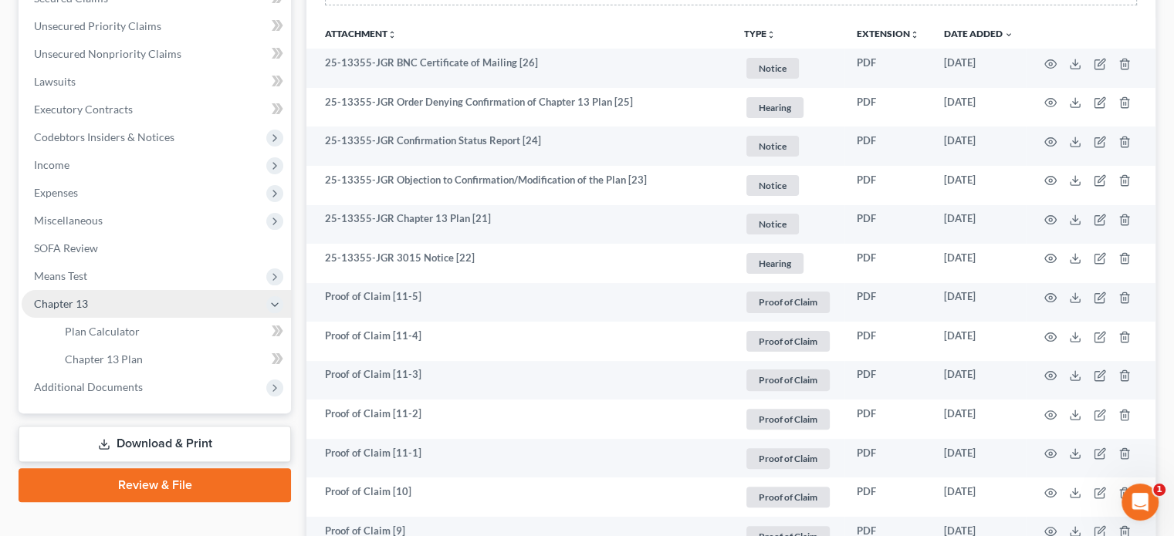
scroll to position [386, 0]
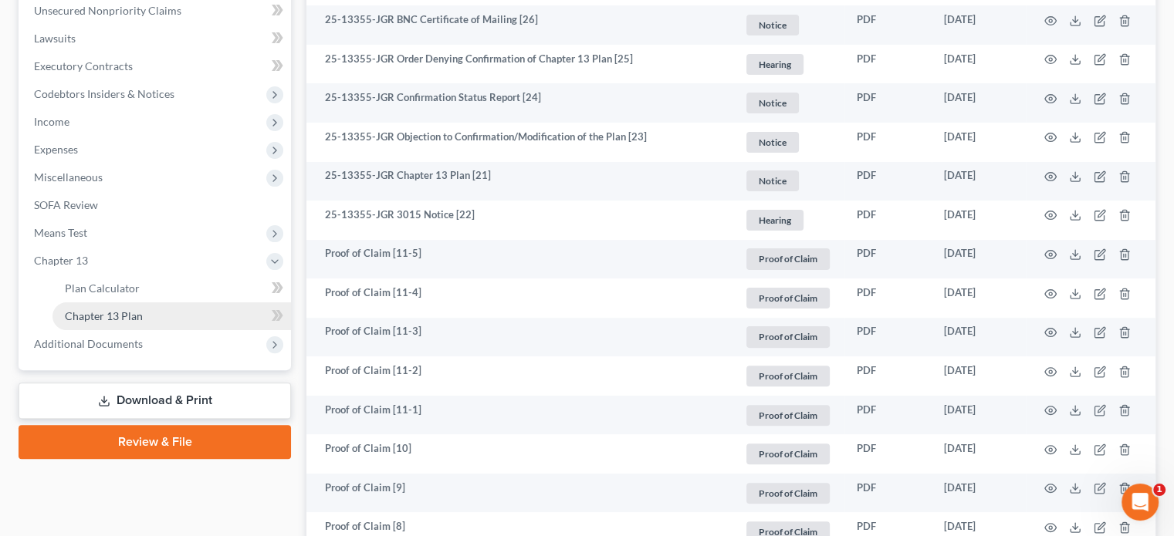
click at [126, 322] on span "Chapter 13 Plan" at bounding box center [104, 315] width 78 height 13
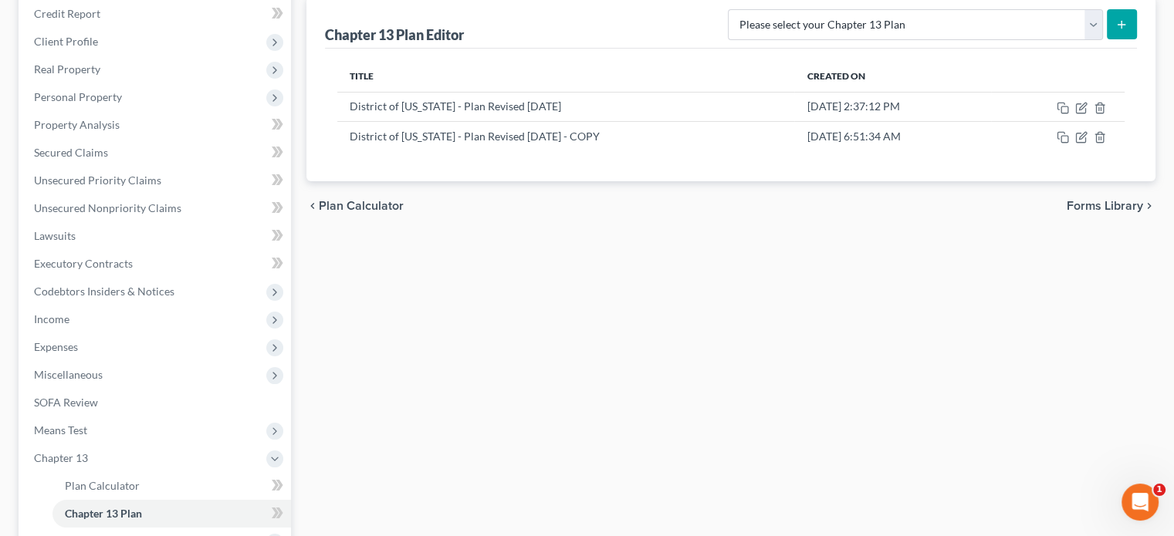
scroll to position [231, 0]
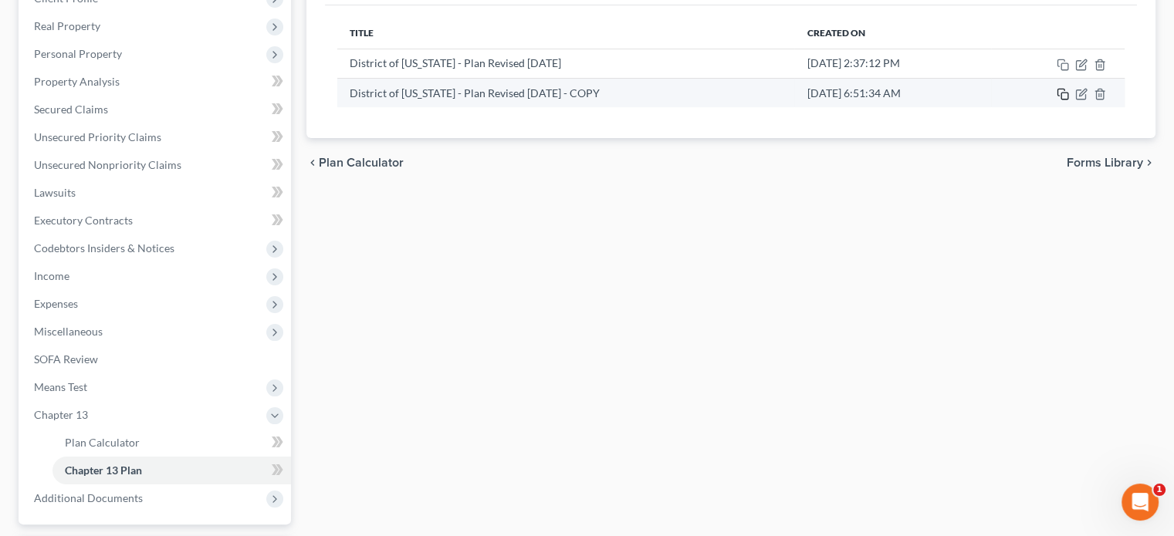
click at [1063, 98] on rect "button" at bounding box center [1064, 96] width 7 height 7
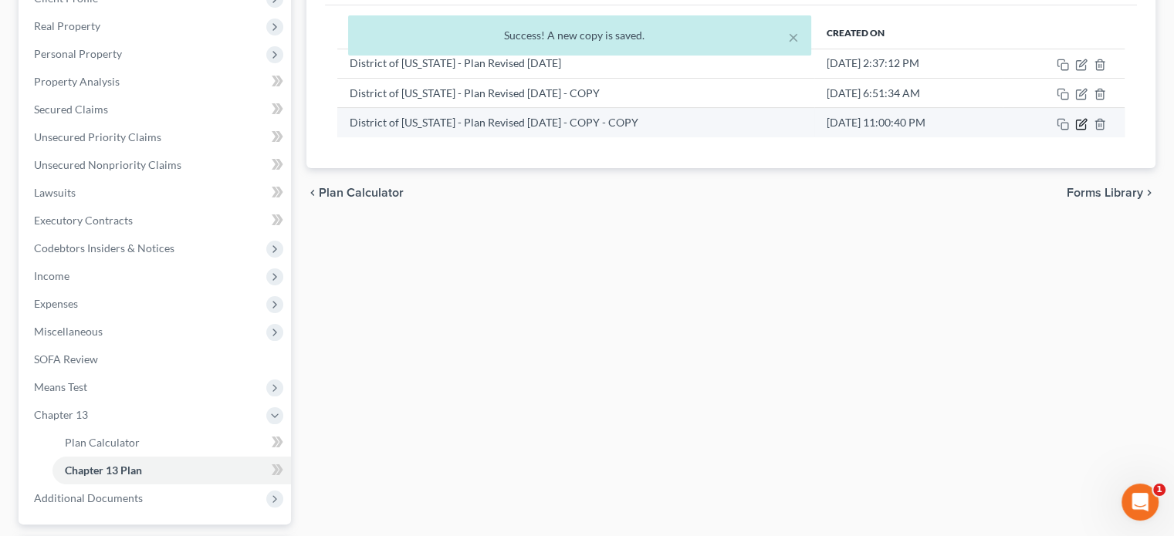
click at [1083, 123] on icon "button" at bounding box center [1081, 124] width 12 height 12
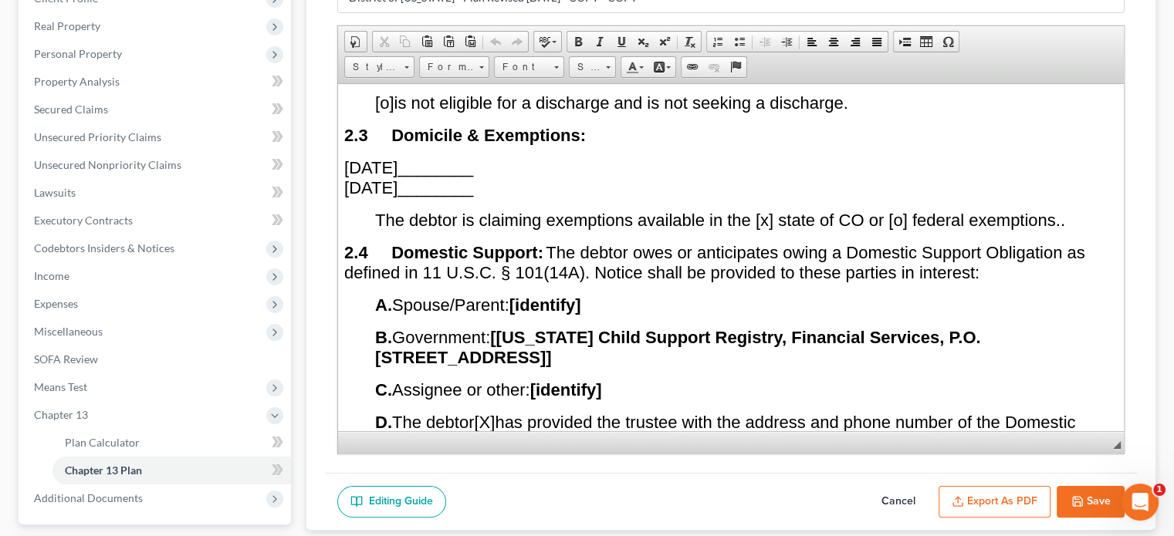
scroll to position [1312, 0]
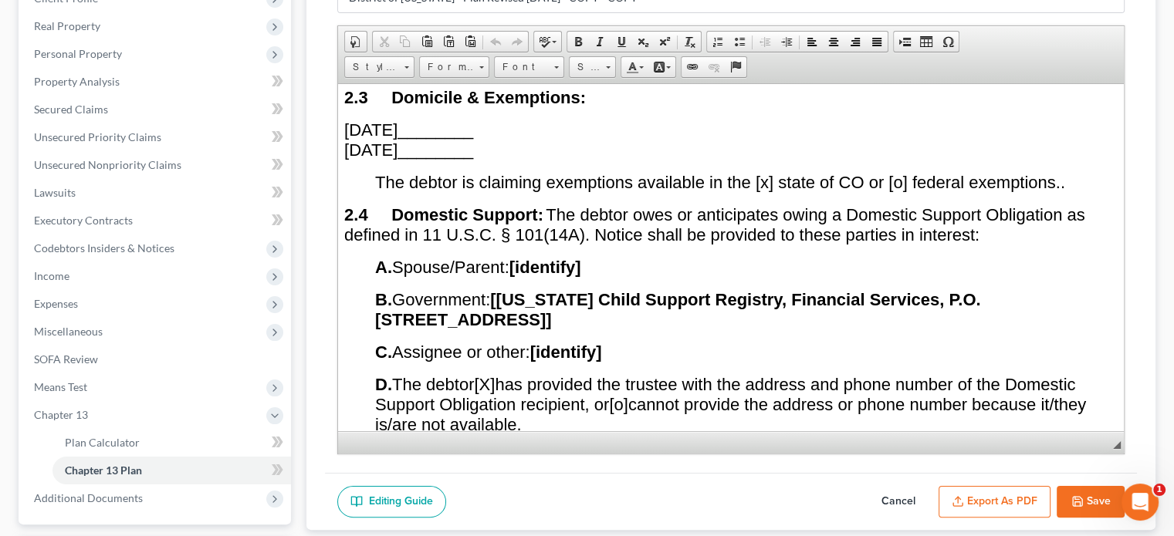
click at [581, 276] on strong "[identify]" at bounding box center [545, 266] width 72 height 19
click at [524, 274] on strong "[identify]" at bounding box center [545, 266] width 72 height 19
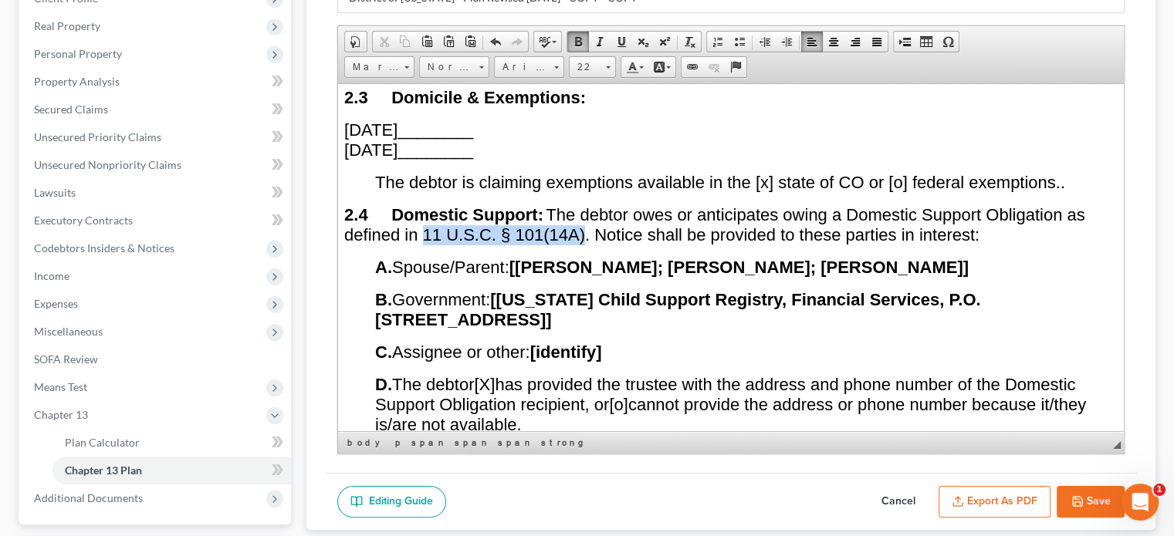
drag, startPoint x: 426, startPoint y: 244, endPoint x: 581, endPoint y: 244, distance: 155.1
click at [581, 244] on span "The debtor owes or anticipates owing a Domestic Support Obligation as defined i…" at bounding box center [714, 223] width 741 height 39
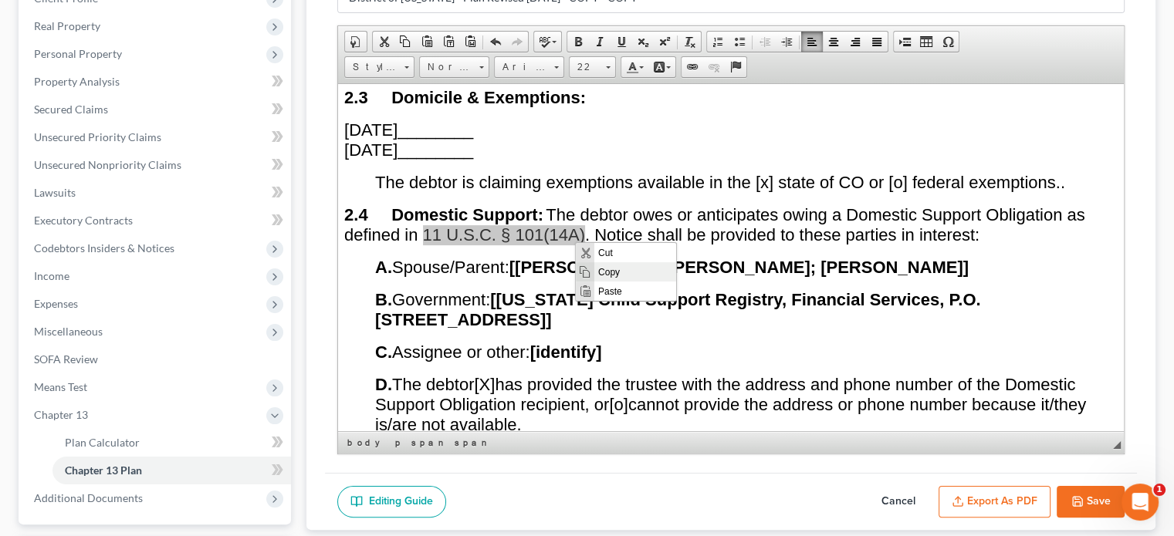
click at [600, 270] on span "Copy" at bounding box center [635, 271] width 82 height 19
copy span "11 U.S.C. § 101(14A)"
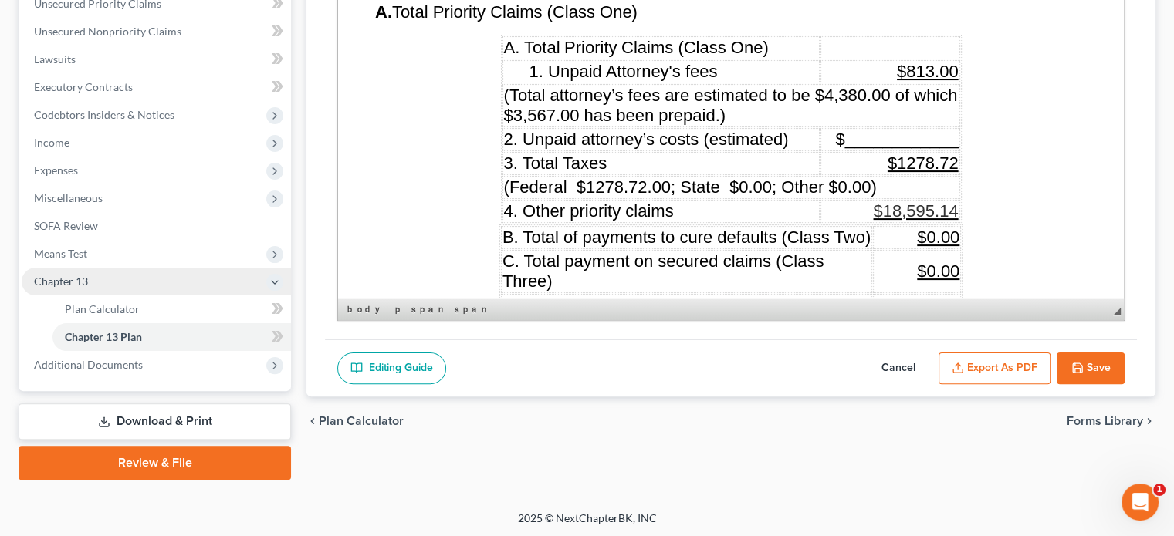
scroll to position [366, 0]
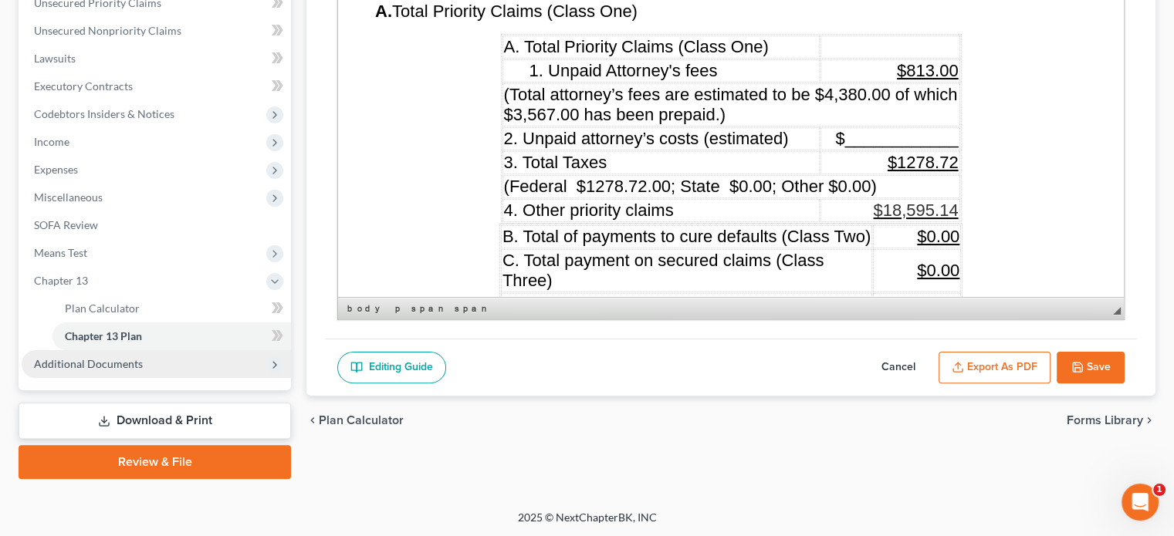
click at [75, 367] on span "Additional Documents" at bounding box center [88, 363] width 109 height 13
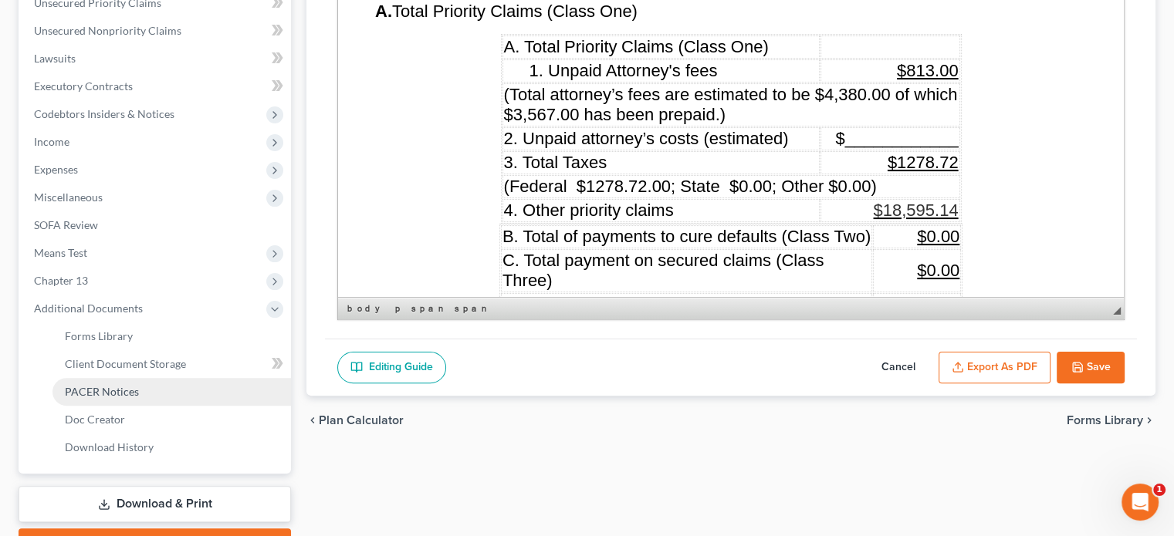
click at [83, 396] on span "PACER Notices" at bounding box center [102, 391] width 74 height 13
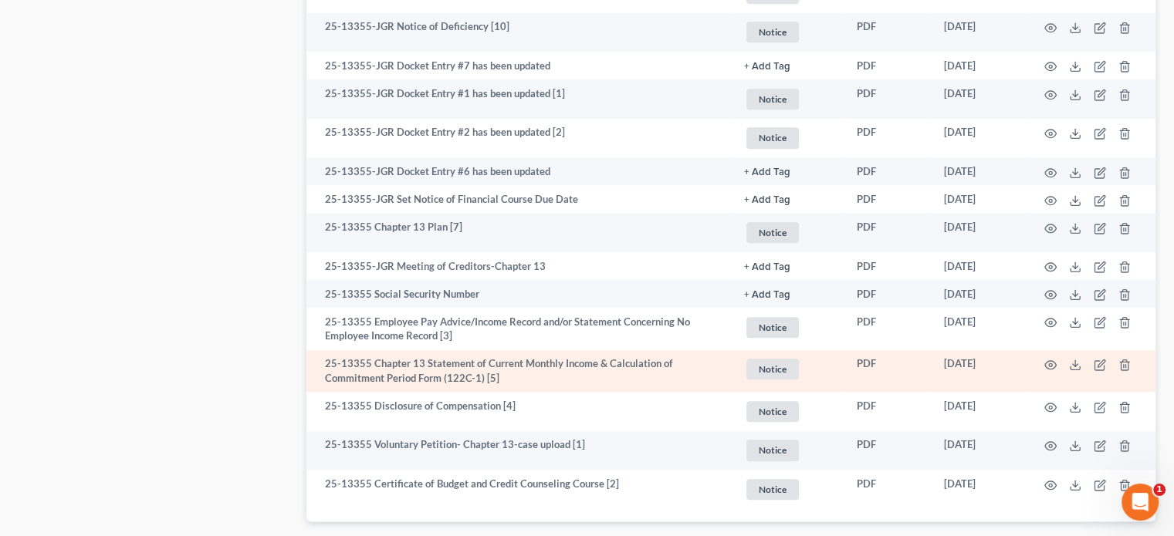
scroll to position [1698, 0]
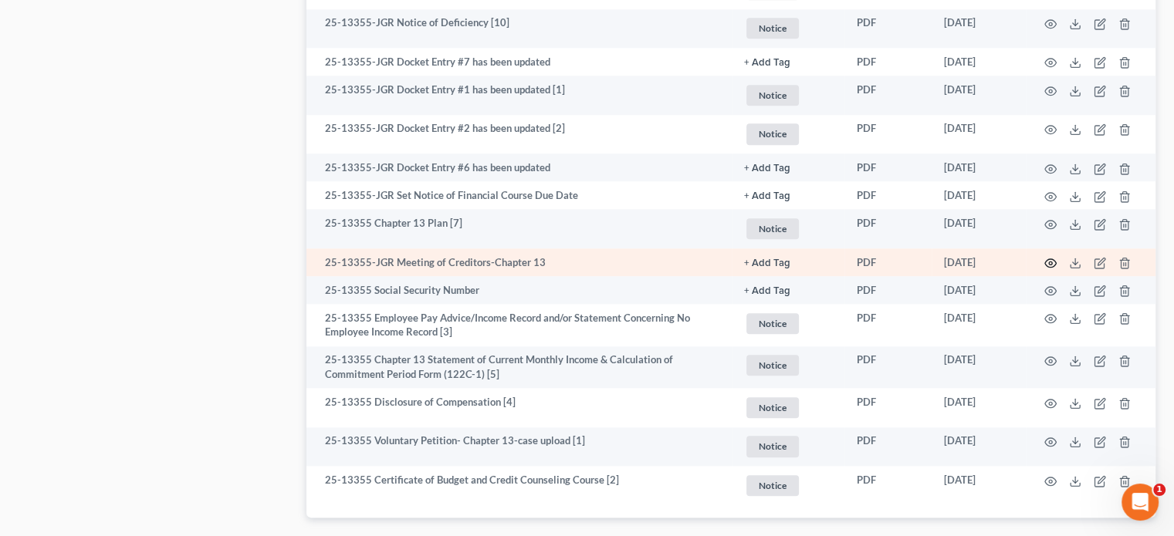
click at [1046, 265] on icon "button" at bounding box center [1051, 263] width 12 height 8
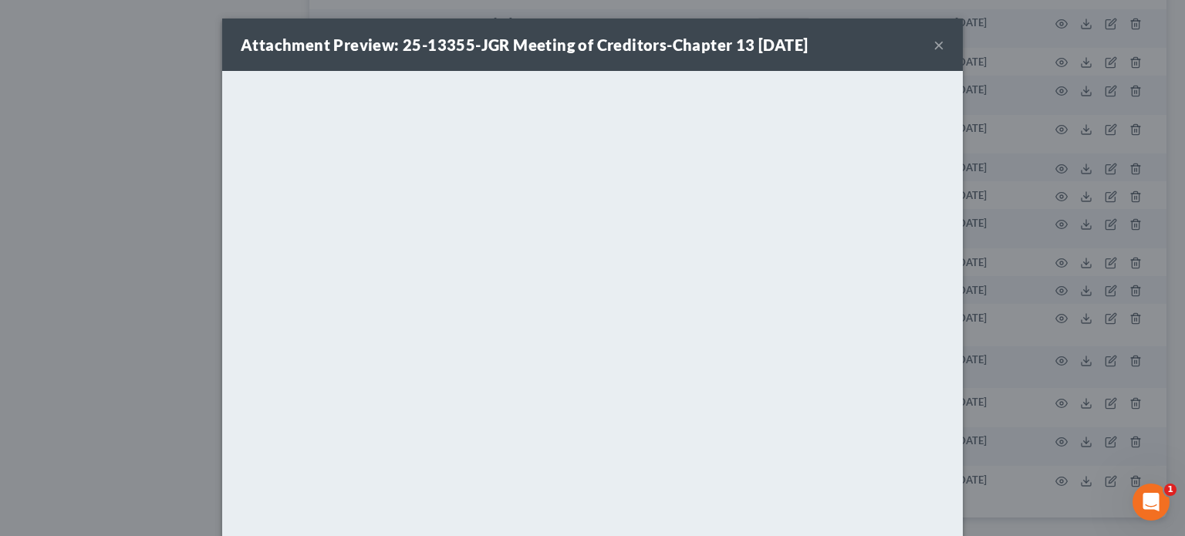
click at [934, 44] on button "×" at bounding box center [939, 44] width 11 height 19
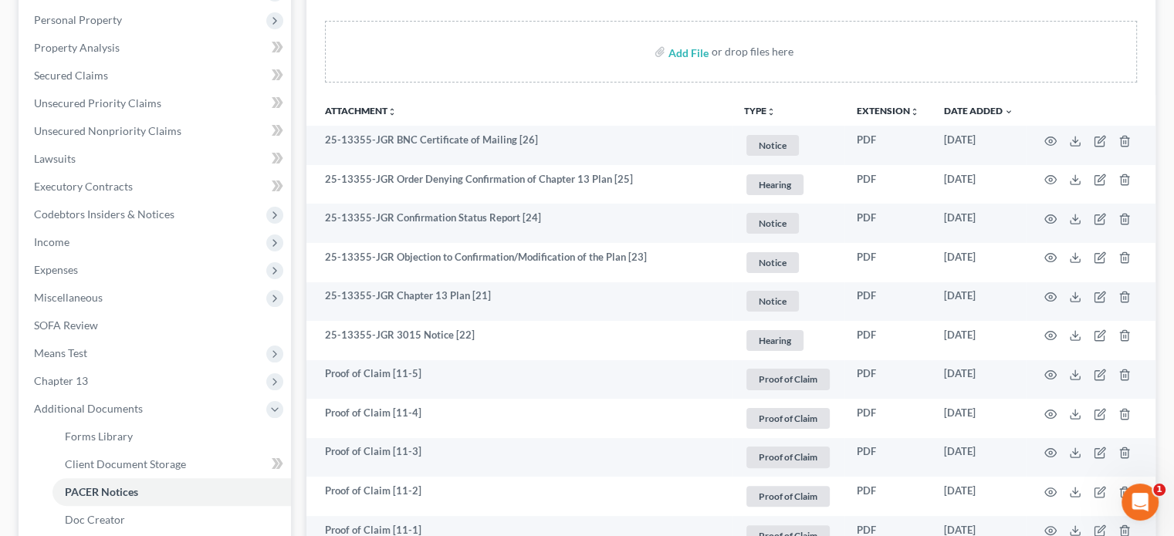
scroll to position [231, 0]
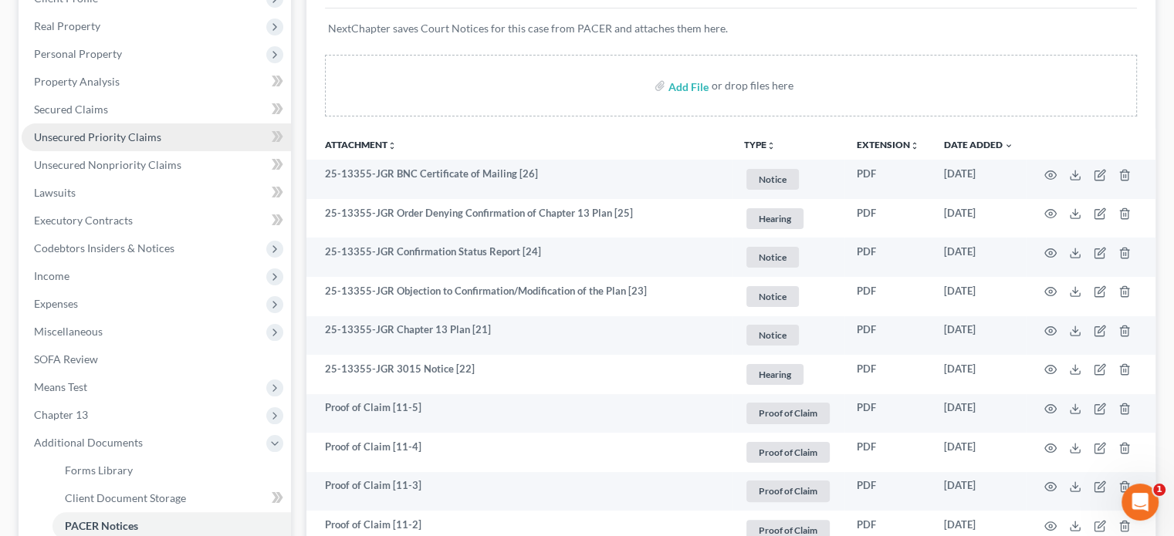
click at [133, 139] on span "Unsecured Priority Claims" at bounding box center [97, 136] width 127 height 13
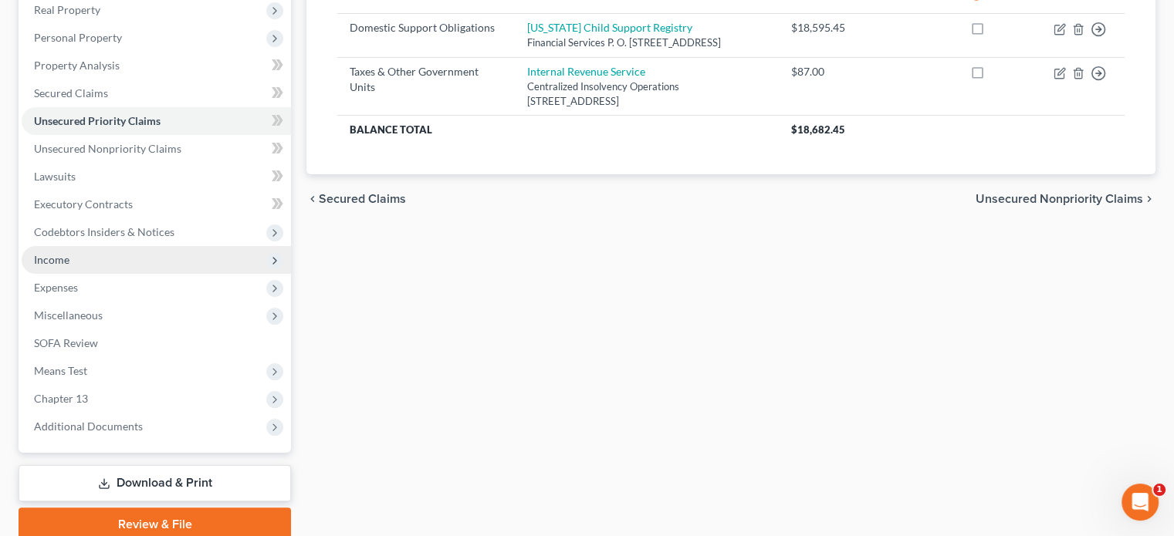
scroll to position [309, 0]
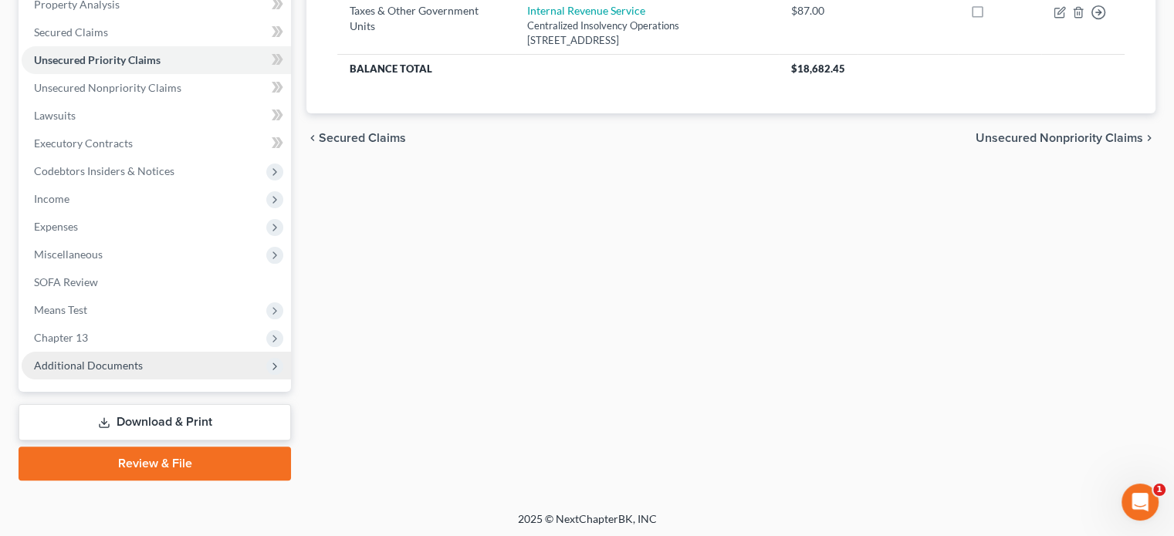
click at [95, 370] on span "Additional Documents" at bounding box center [88, 365] width 109 height 13
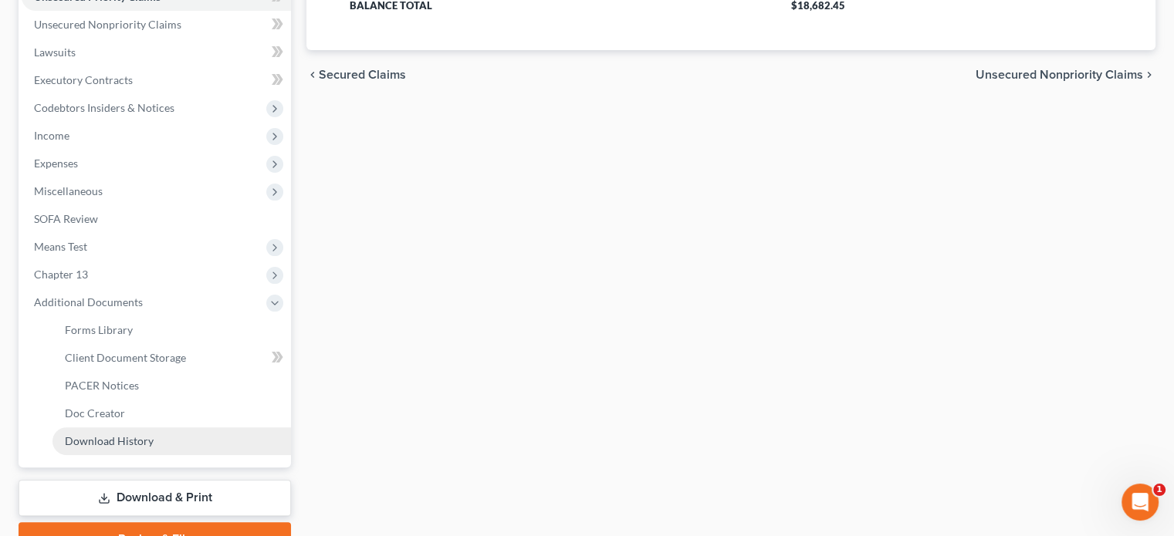
scroll to position [449, 0]
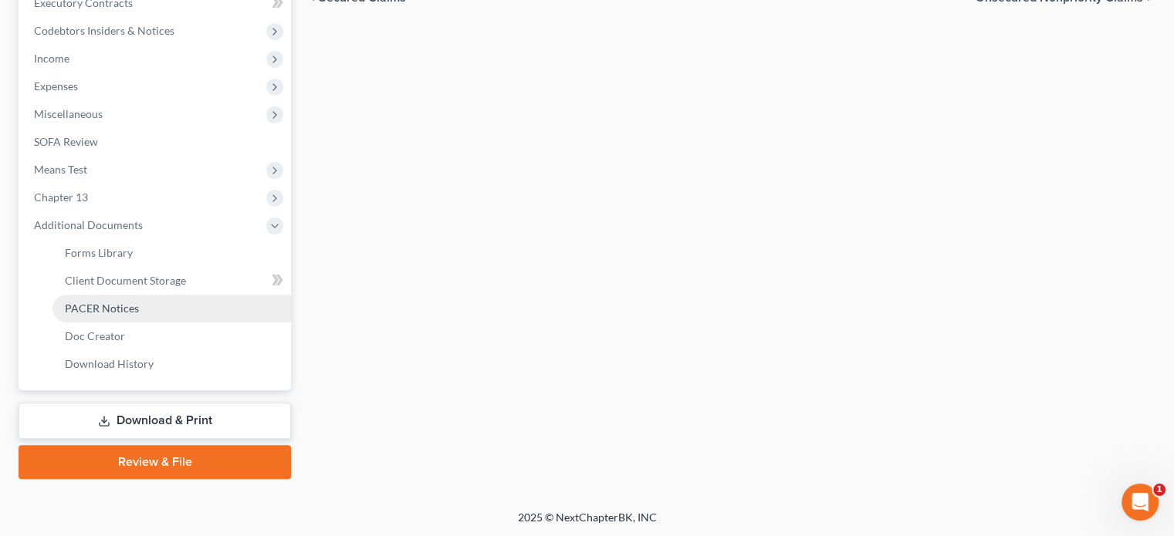
click at [97, 311] on span "PACER Notices" at bounding box center [102, 308] width 74 height 13
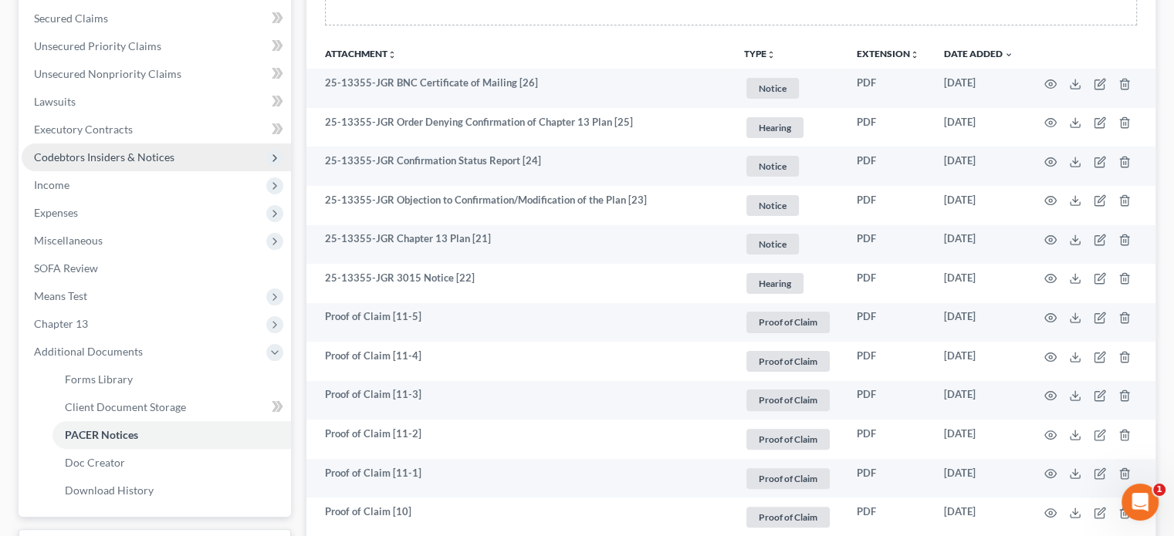
scroll to position [617, 0]
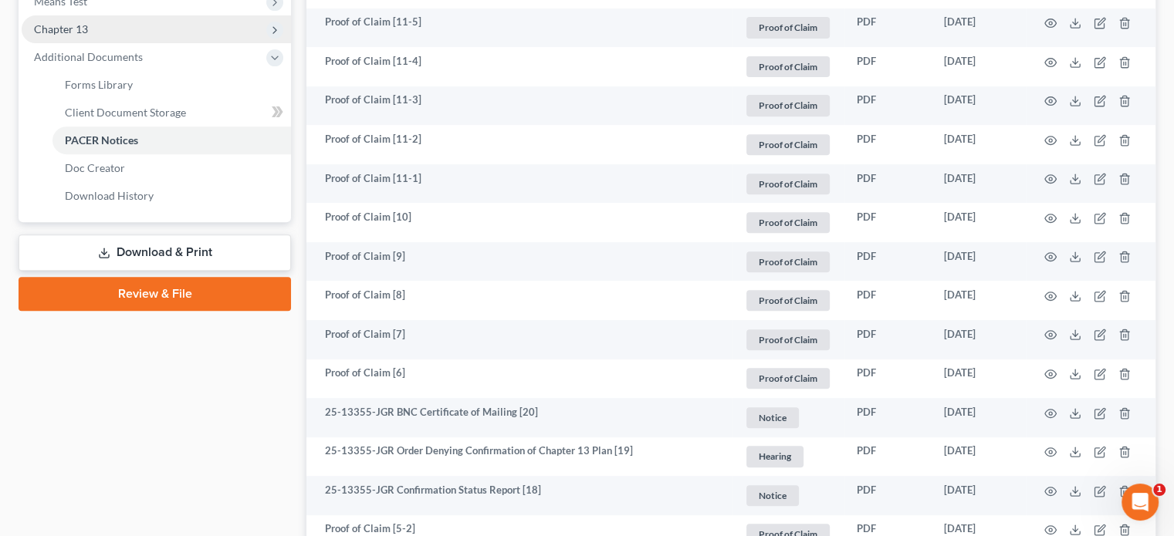
click at [84, 30] on span "Chapter 13" at bounding box center [61, 28] width 54 height 13
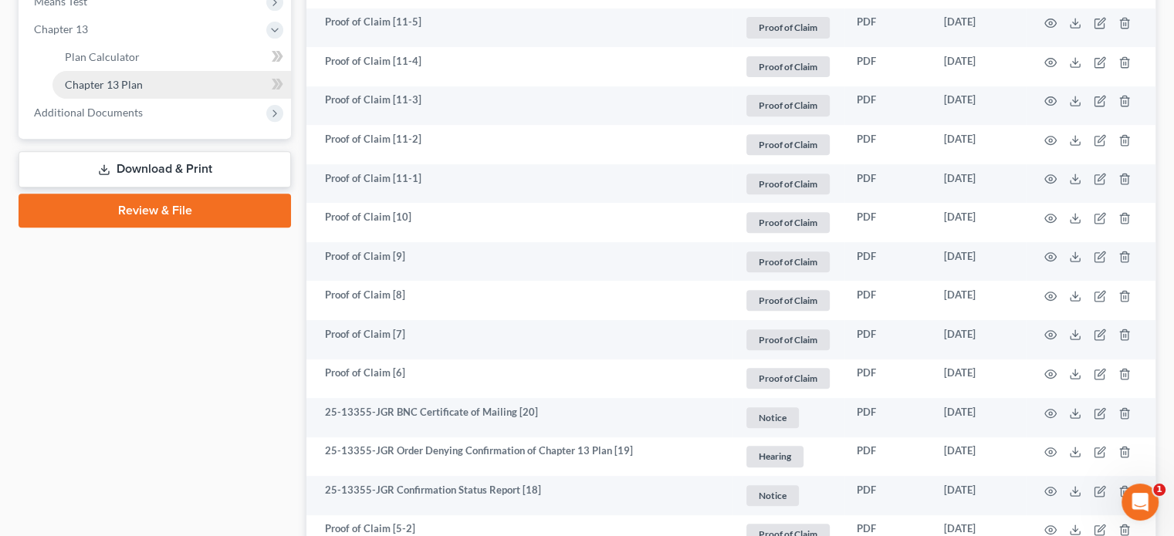
click at [117, 82] on span "Chapter 13 Plan" at bounding box center [104, 84] width 78 height 13
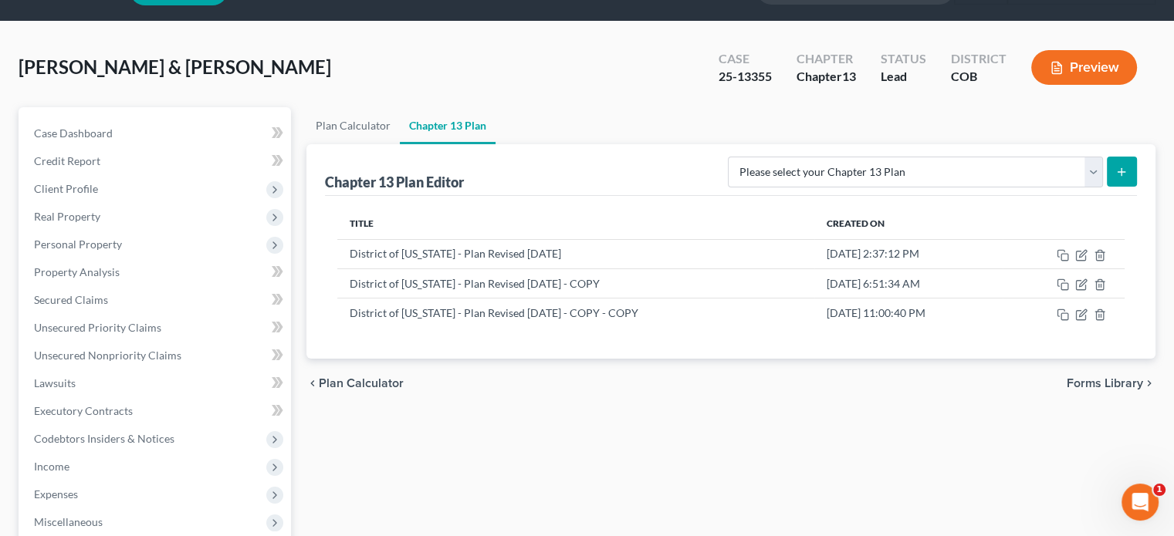
scroll to position [154, 0]
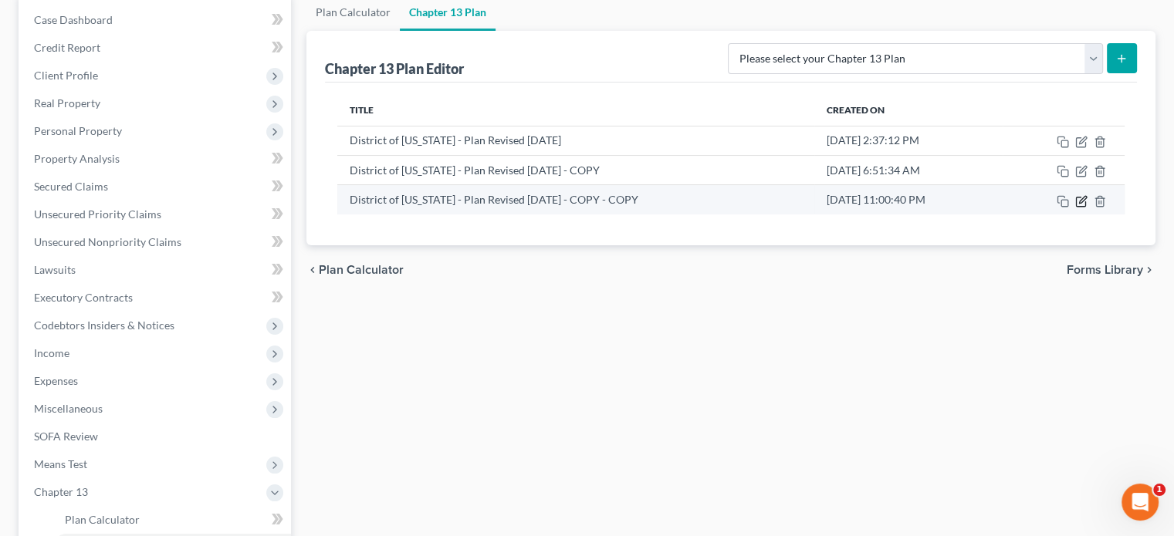
click at [1079, 201] on icon "button" at bounding box center [1082, 199] width 7 height 7
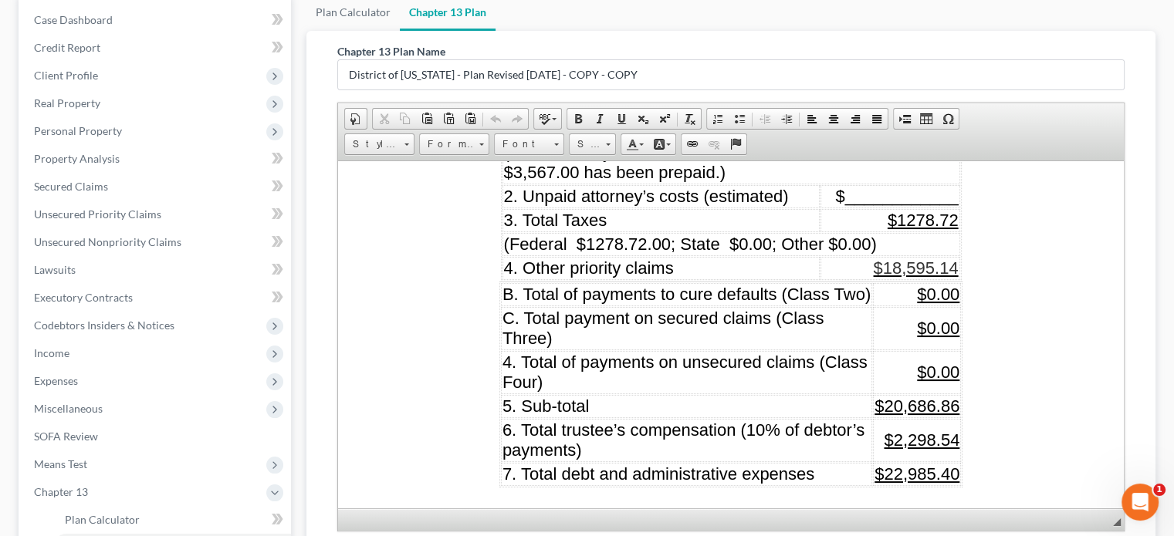
scroll to position [1929, 0]
click at [897, 272] on span "$18,595.14" at bounding box center [915, 266] width 85 height 19
click at [901, 222] on span "$1278.72" at bounding box center [922, 218] width 71 height 19
click at [633, 248] on span "(Federal $1278.72.00; State $0.00; Other $0.00)" at bounding box center [690, 242] width 373 height 19
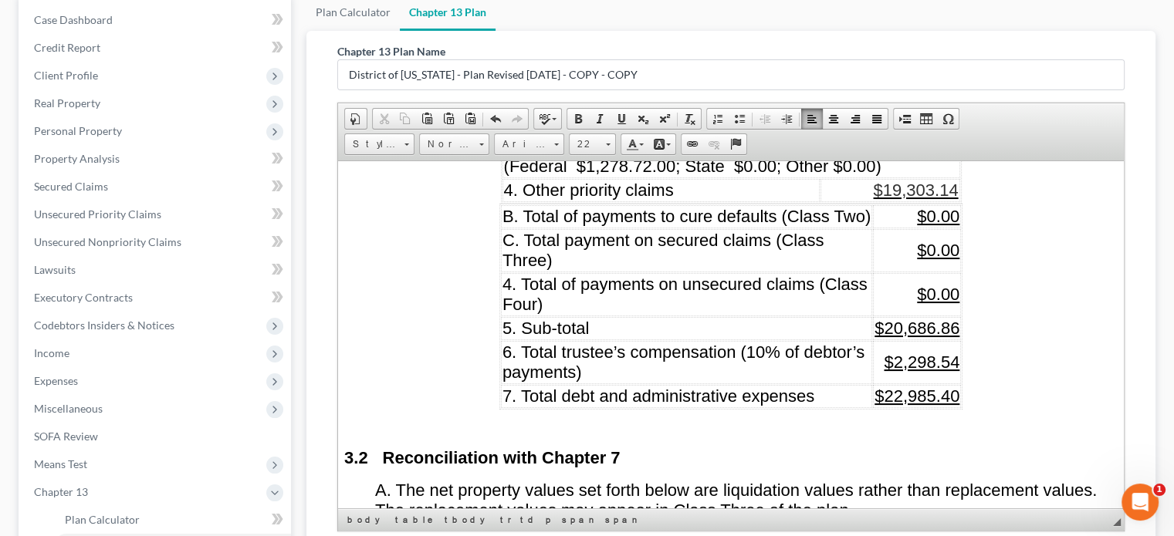
click at [901, 333] on span "$20,686.86" at bounding box center [916, 327] width 85 height 19
click at [897, 398] on u "$22,985.40" at bounding box center [916, 395] width 85 height 19
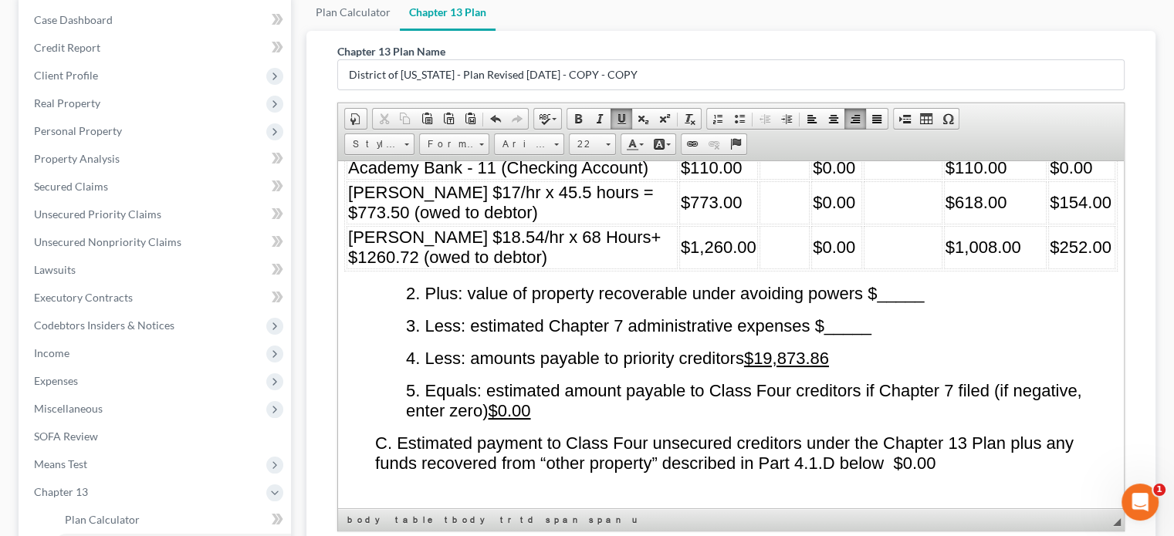
scroll to position [2932, 0]
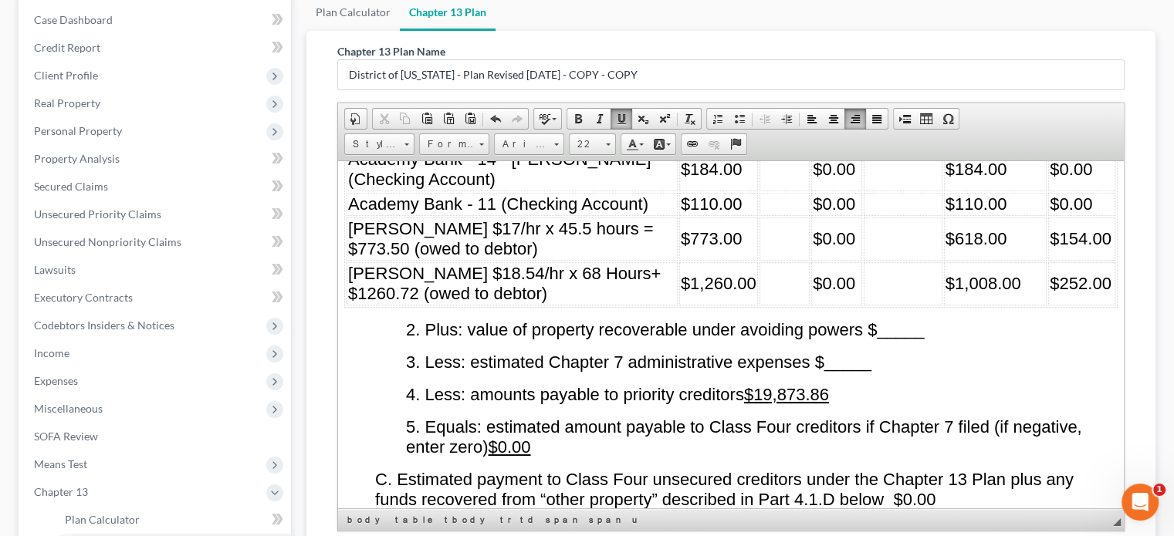
click at [774, 384] on u "$19,873.86" at bounding box center [786, 393] width 85 height 19
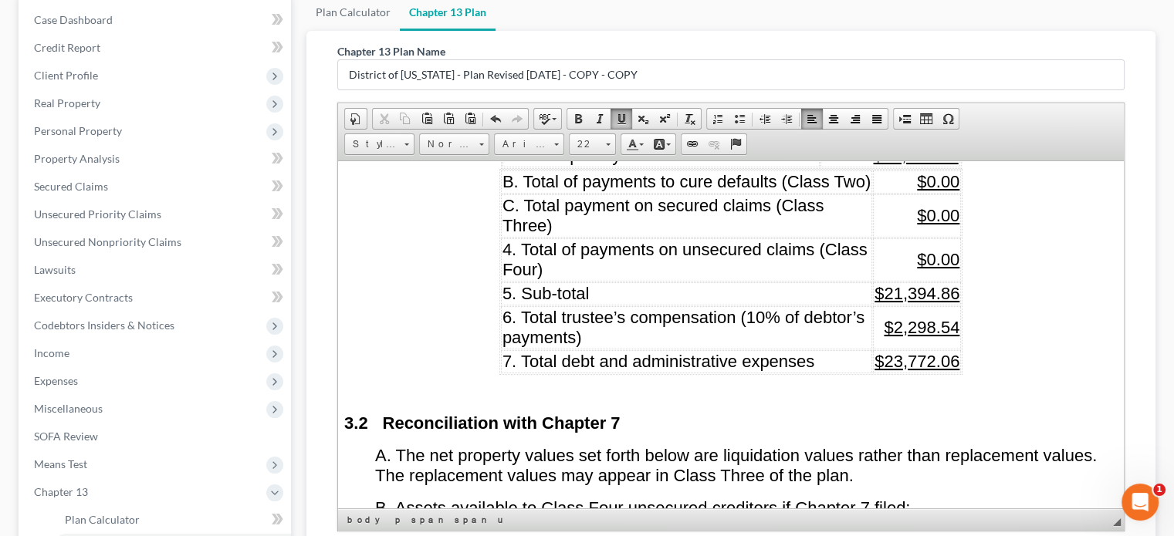
scroll to position [2006, 0]
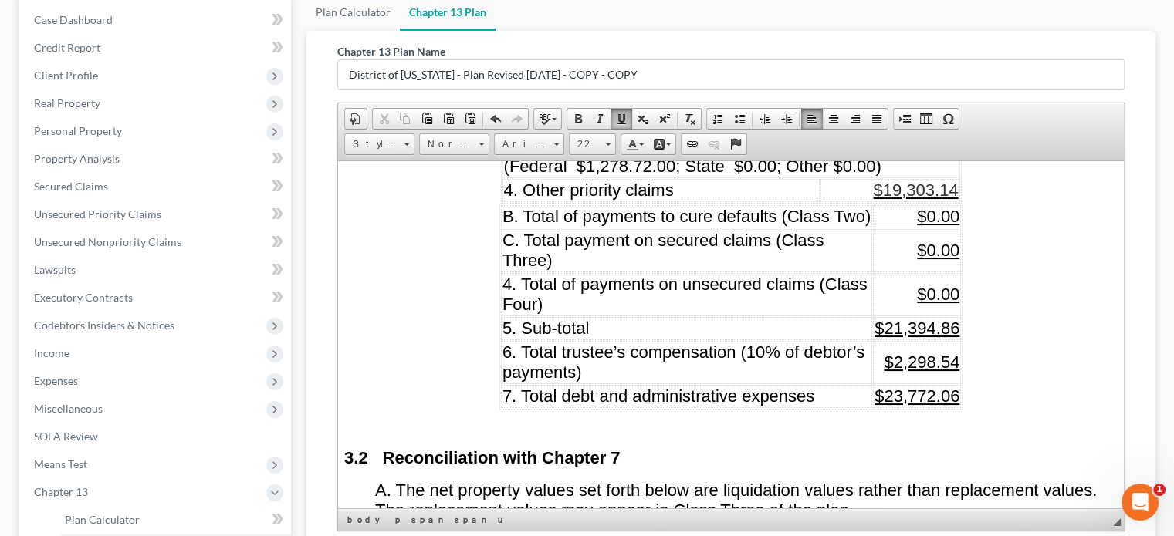
click at [948, 396] on u "$23,772.06" at bounding box center [916, 395] width 85 height 19
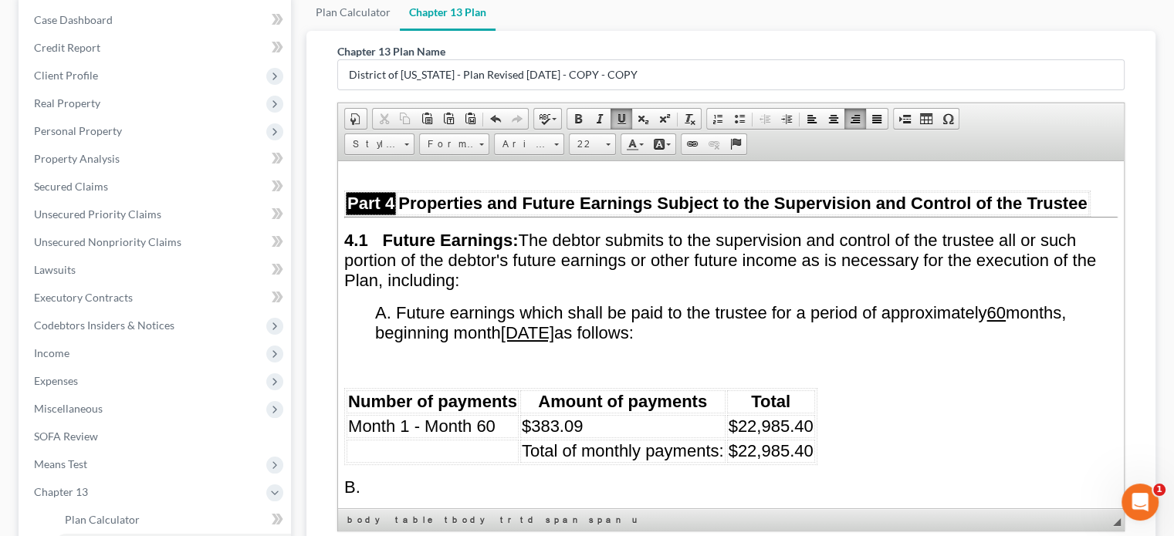
scroll to position [3318, 0]
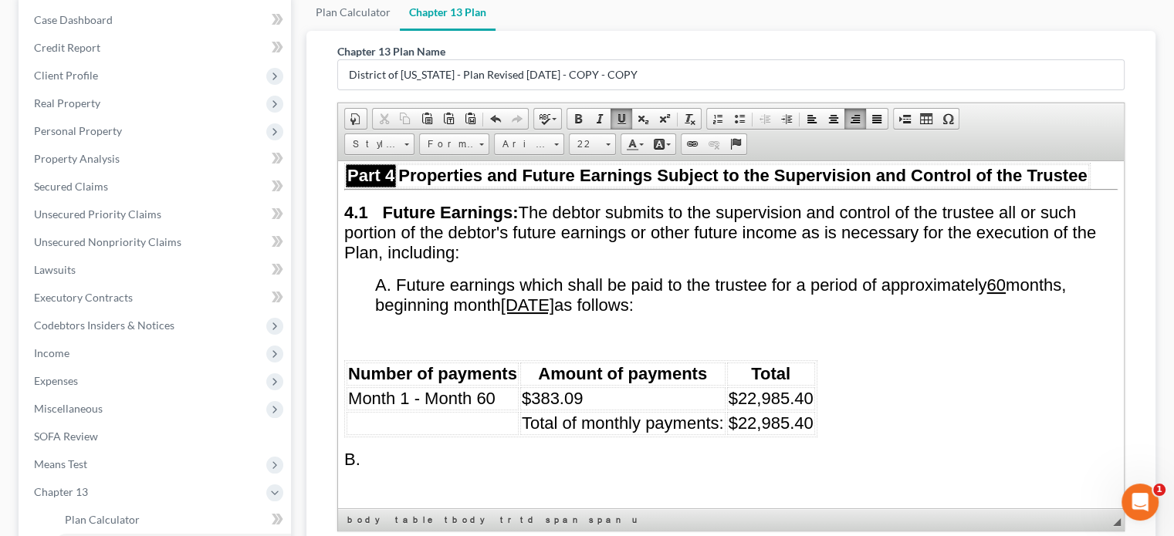
click at [559, 388] on span "$383.09" at bounding box center [553, 397] width 62 height 19
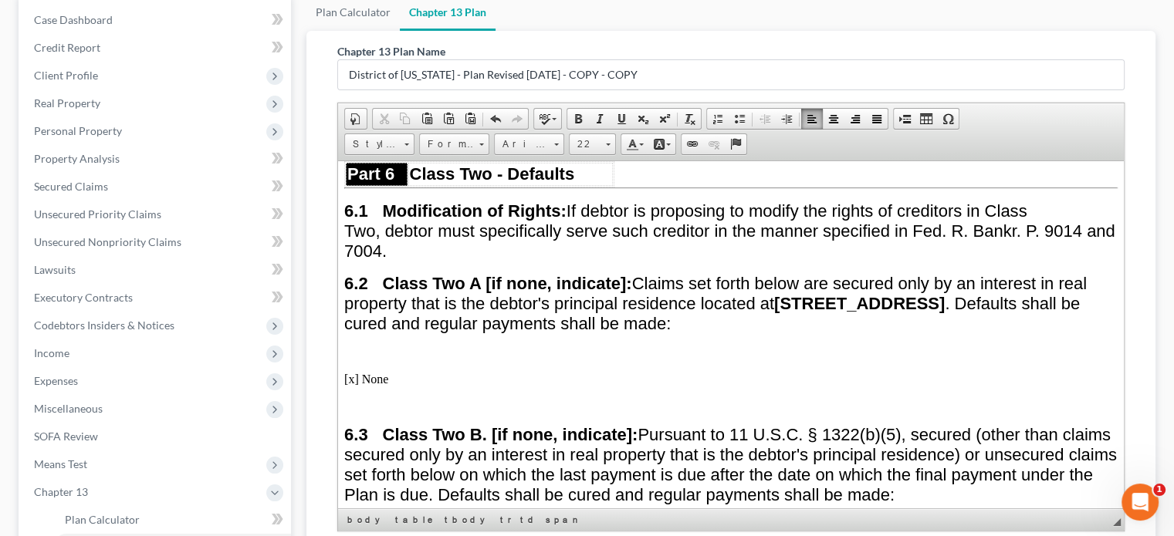
scroll to position [366, 0]
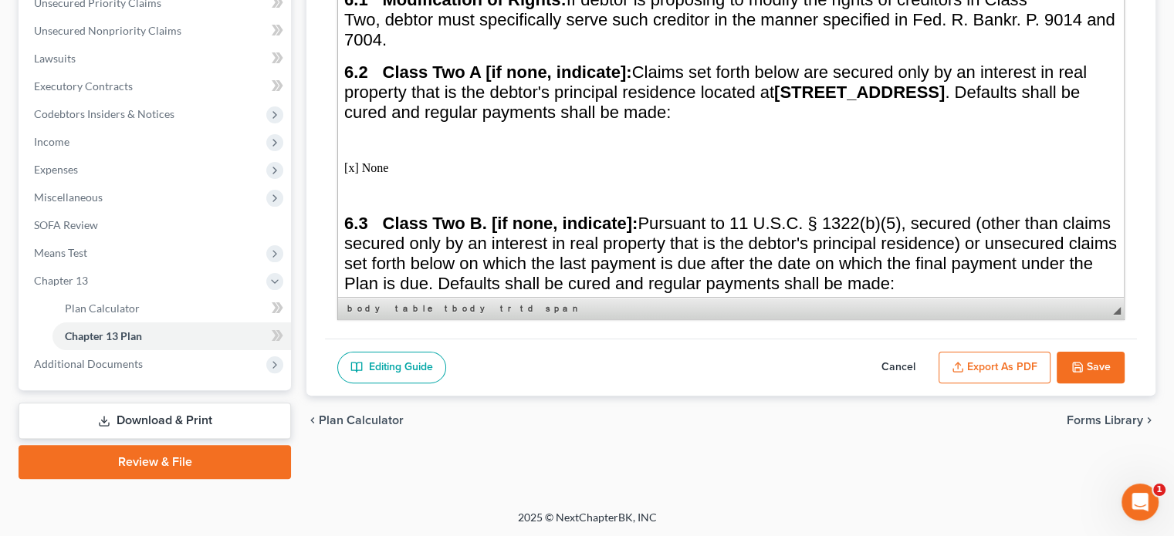
click at [892, 363] on button "Cancel" at bounding box center [898, 368] width 68 height 32
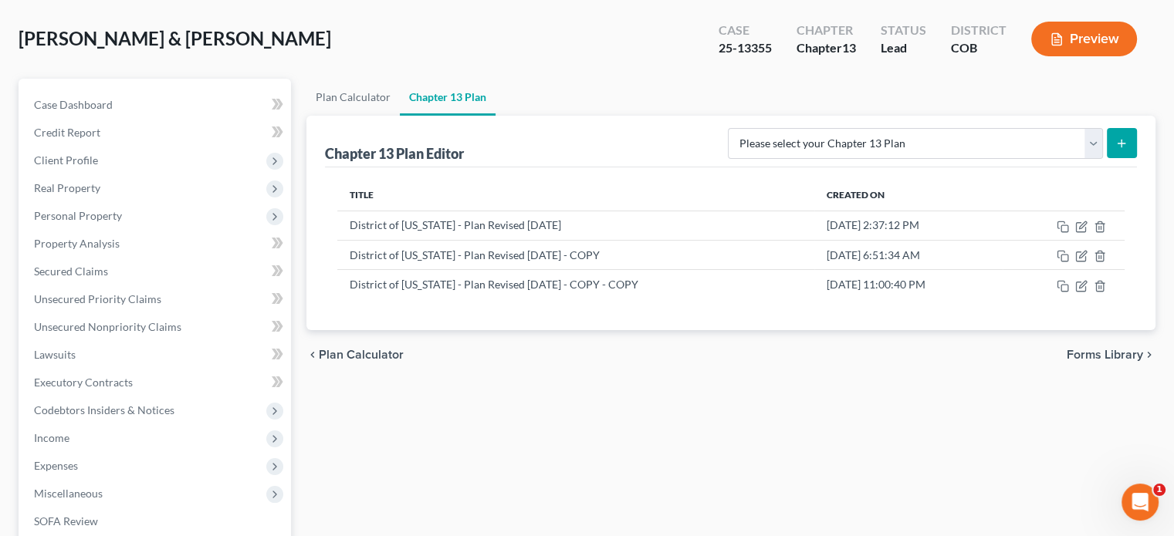
scroll to position [57, 0]
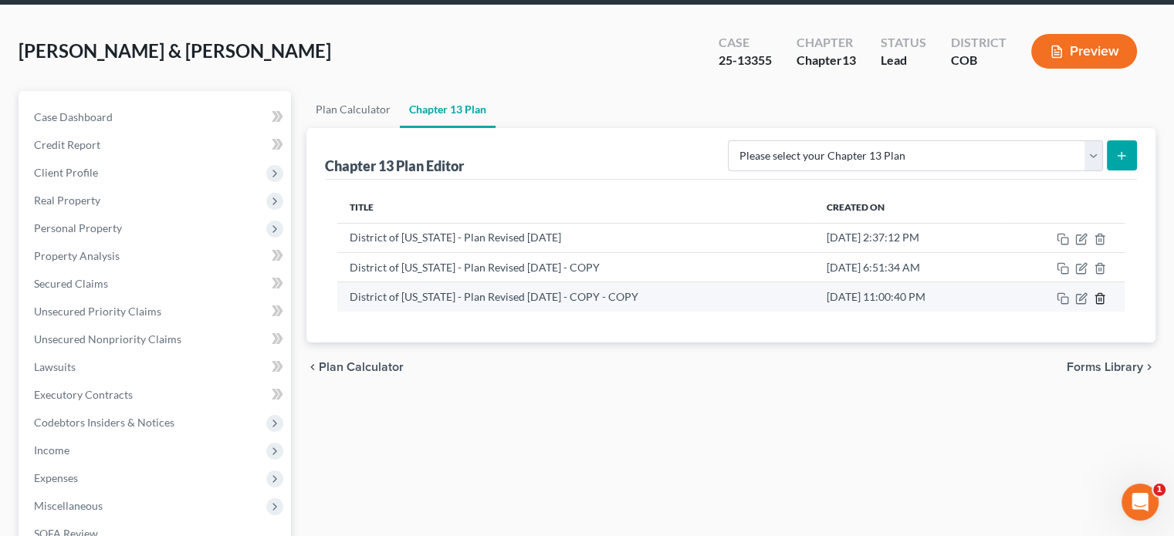
click at [1101, 297] on icon "button" at bounding box center [1099, 298] width 12 height 12
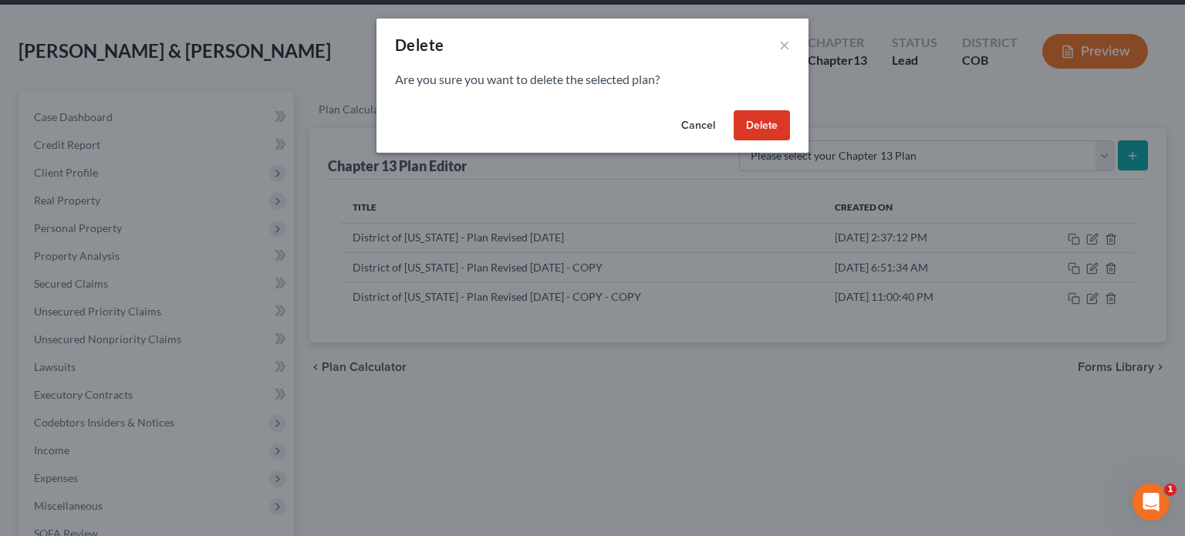
click at [759, 123] on button "Delete" at bounding box center [762, 125] width 56 height 31
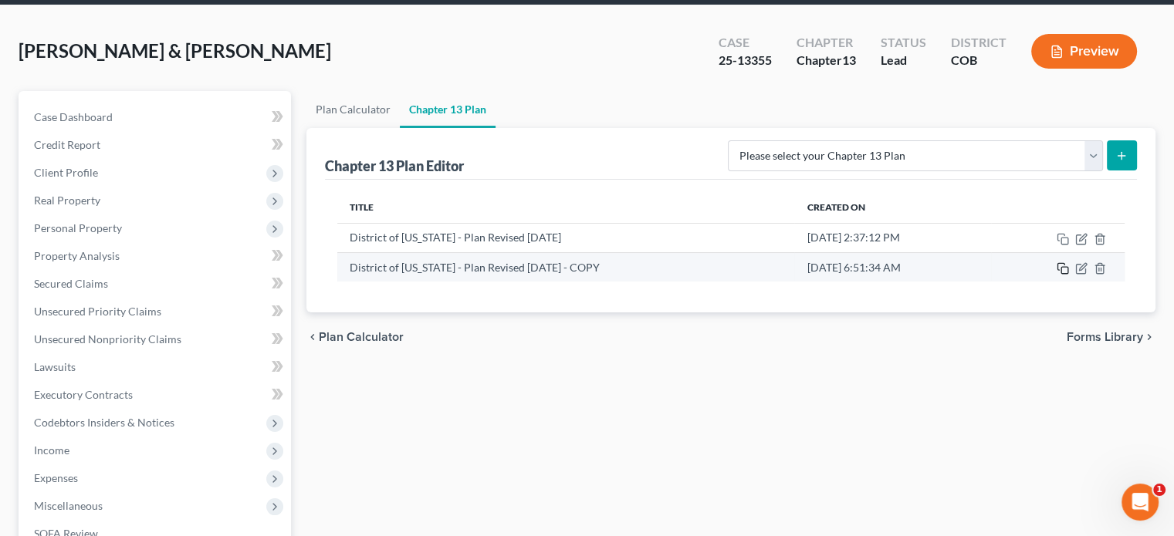
click at [1062, 272] on rect "button" at bounding box center [1064, 270] width 7 height 7
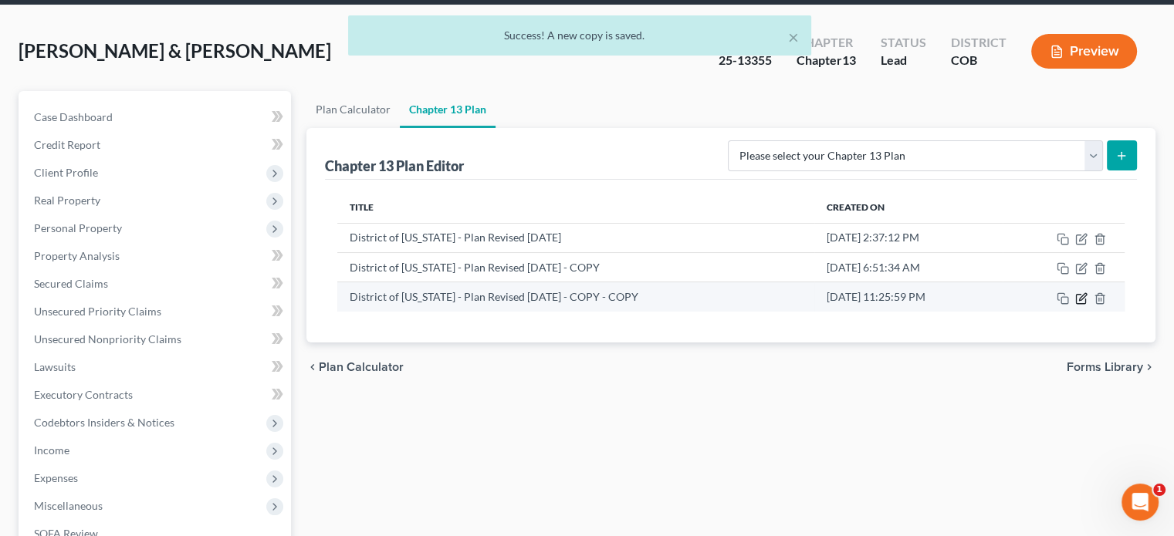
click at [1076, 295] on icon "button" at bounding box center [1081, 298] width 12 height 12
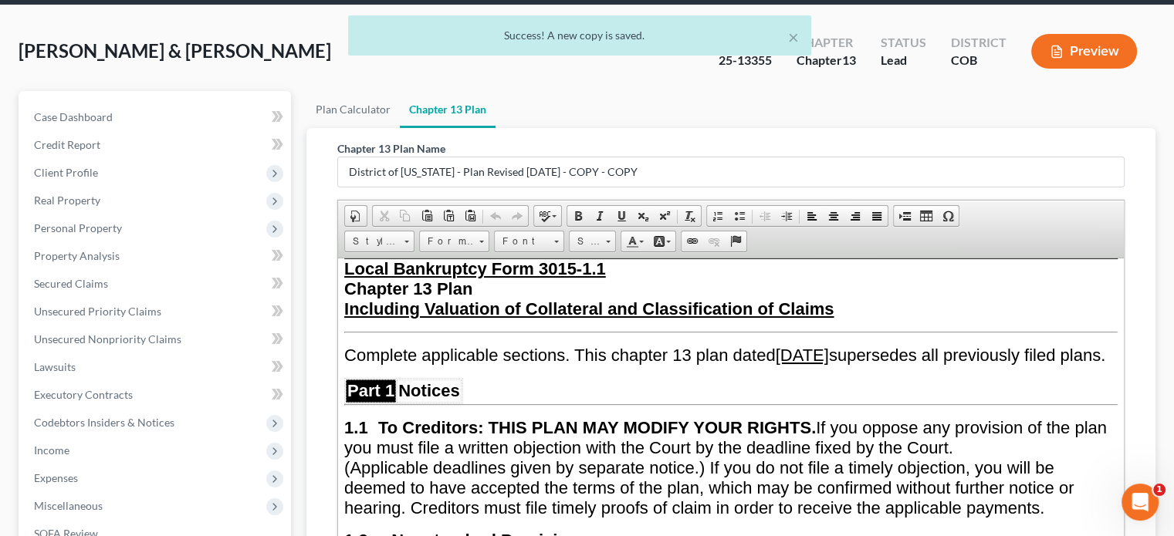
scroll to position [231, 0]
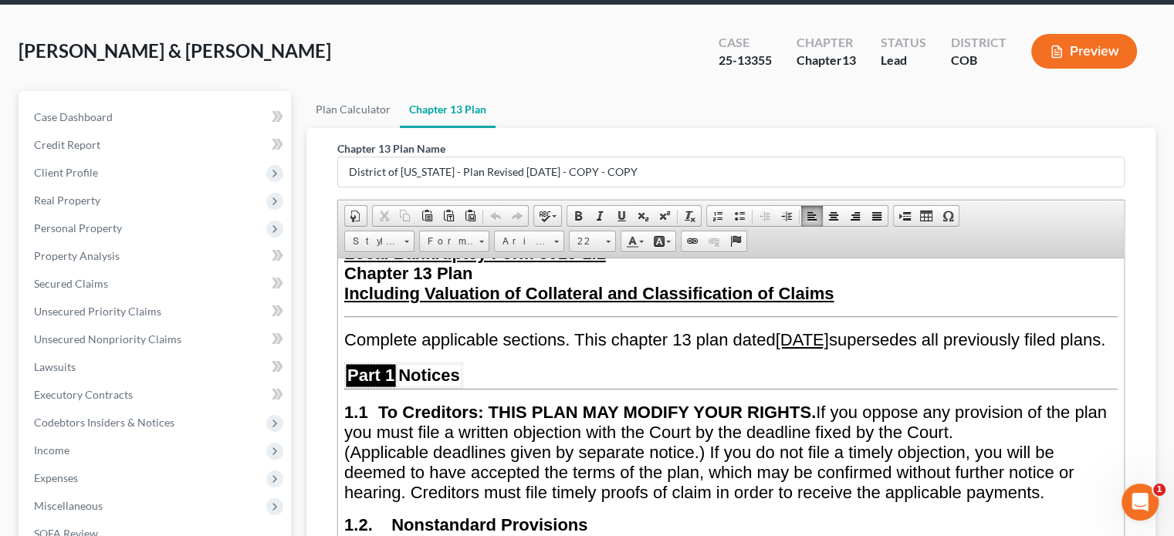
click at [829, 333] on u "August 22, 2025" at bounding box center [802, 338] width 53 height 19
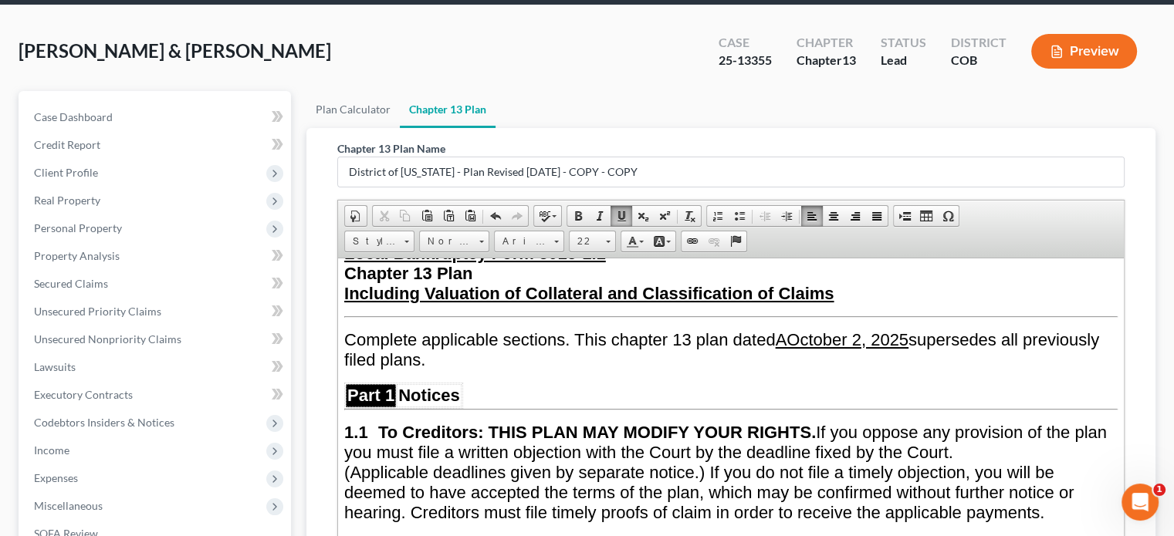
click at [793, 332] on u "AOctober 2 , 2025" at bounding box center [842, 338] width 133 height 19
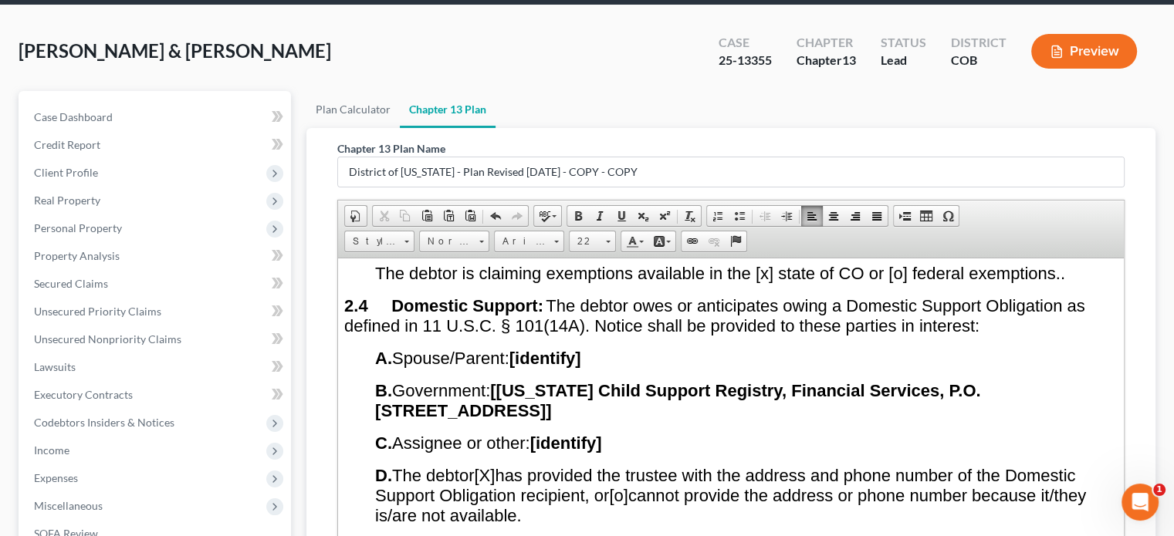
scroll to position [1389, 0]
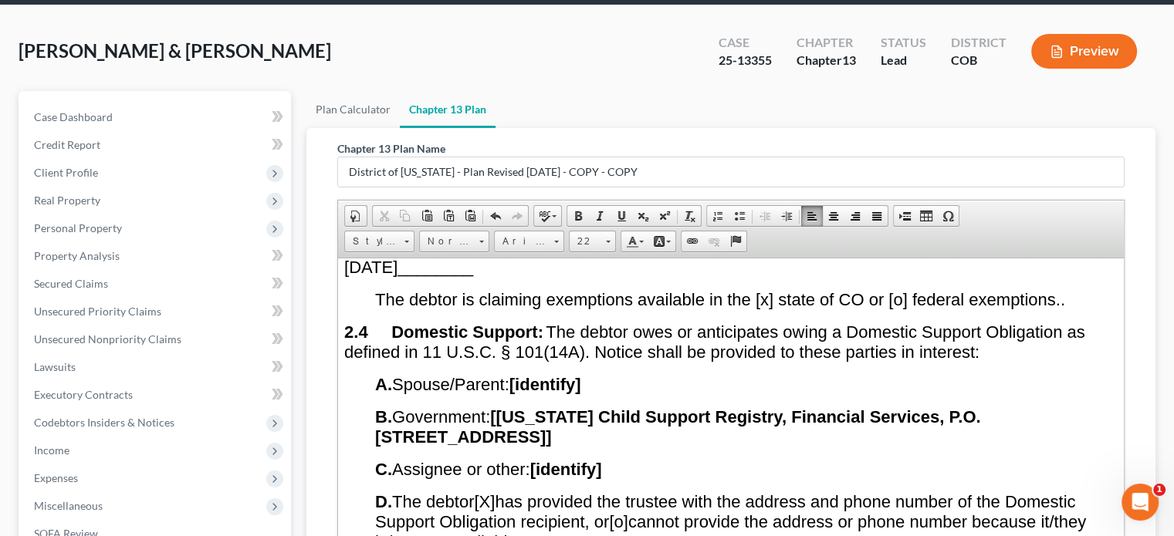
click at [581, 375] on strong "[identify]" at bounding box center [545, 383] width 72 height 19
click at [522, 374] on strong "[identify]" at bounding box center [545, 383] width 72 height 19
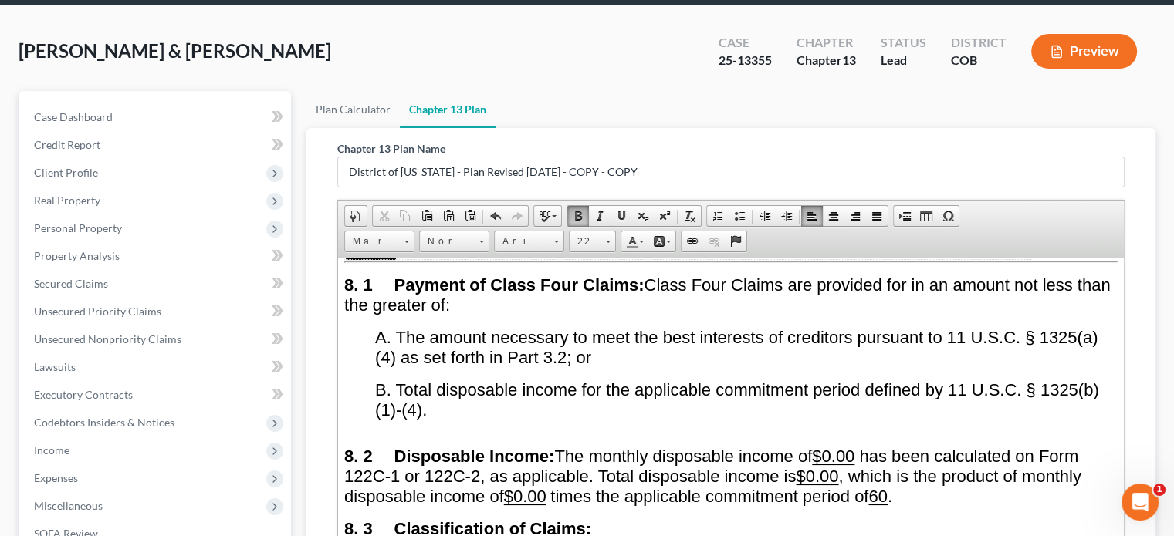
scroll to position [6636, 0]
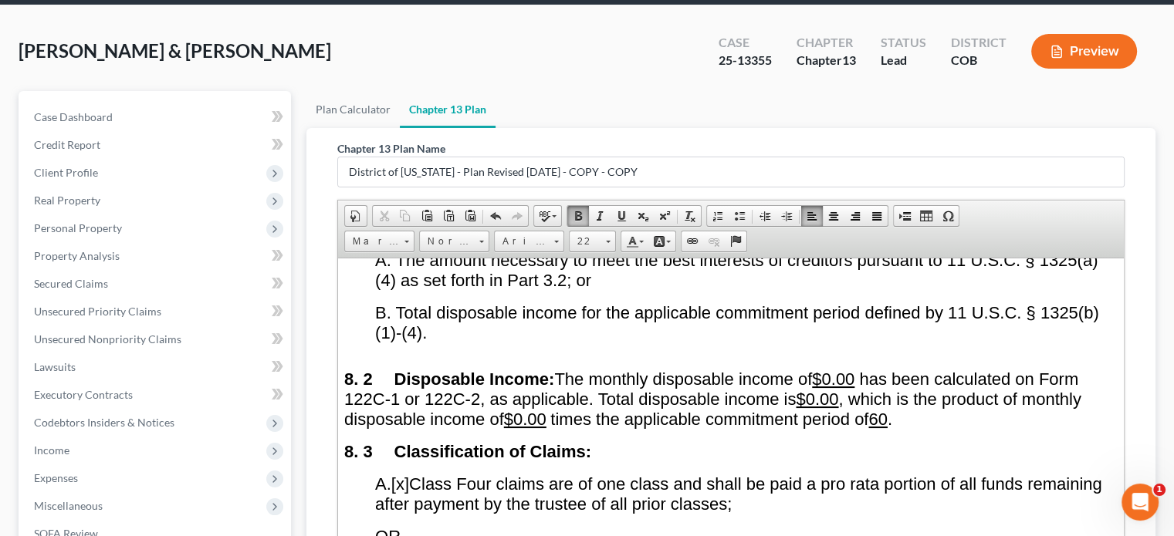
click at [887, 409] on u "60" at bounding box center [877, 418] width 19 height 19
click at [892, 409] on u "636" at bounding box center [882, 418] width 29 height 19
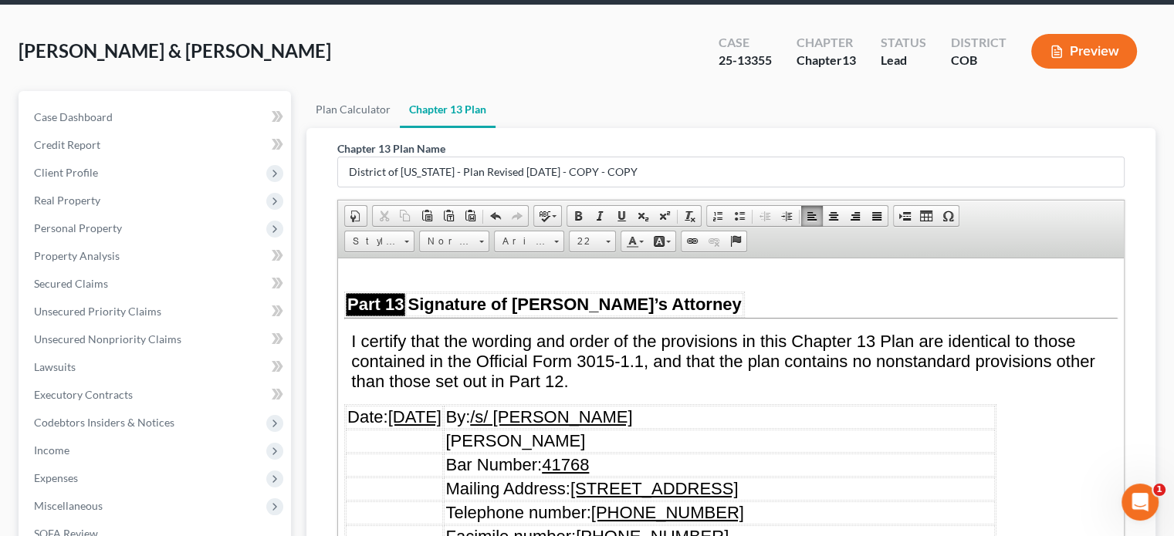
scroll to position [8951, 0]
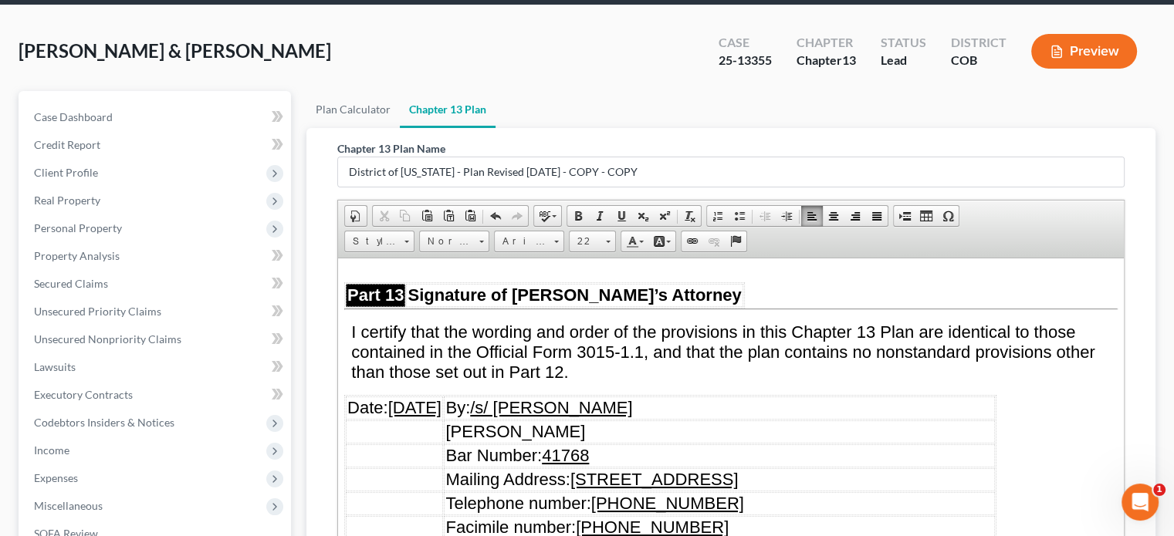
click at [411, 397] on u "08/22/2025" at bounding box center [414, 406] width 53 height 19
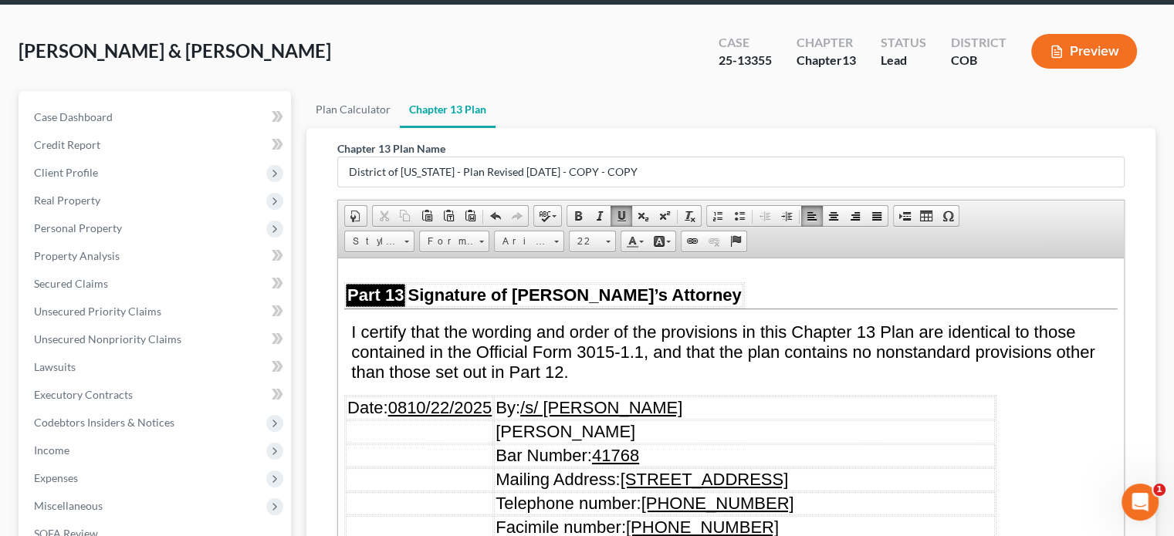
click at [414, 397] on u "0810/22/2025" at bounding box center [440, 406] width 104 height 19
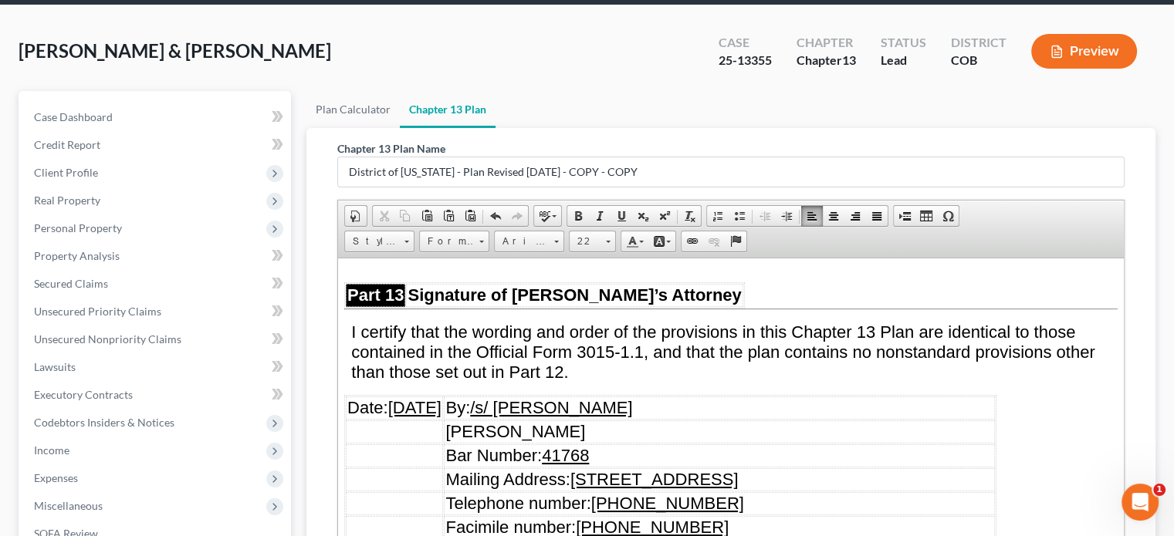
click at [421, 397] on u "10/22/2025" at bounding box center [414, 406] width 53 height 19
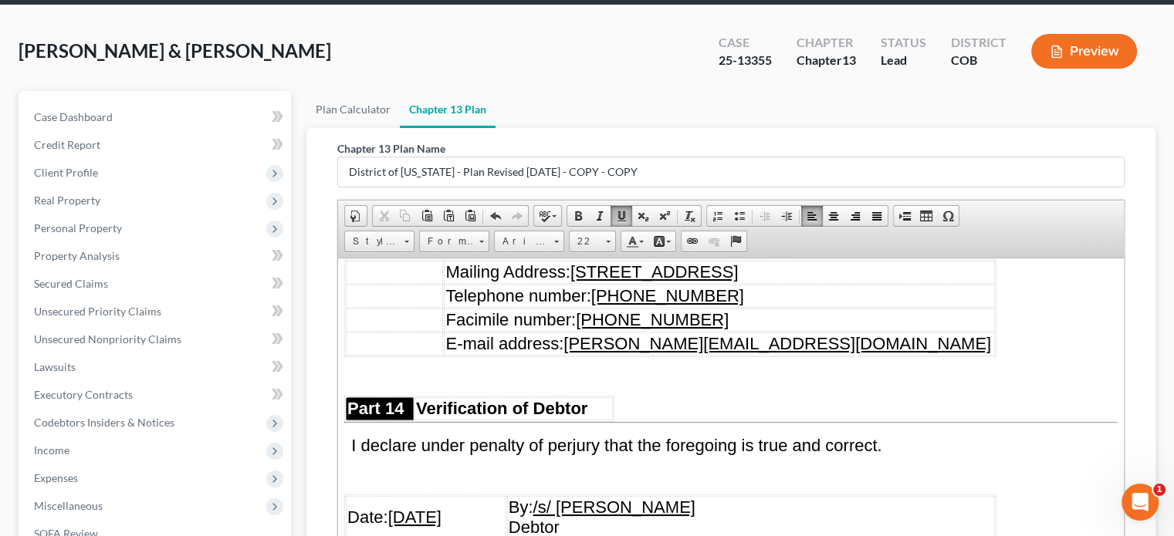
scroll to position [9183, 0]
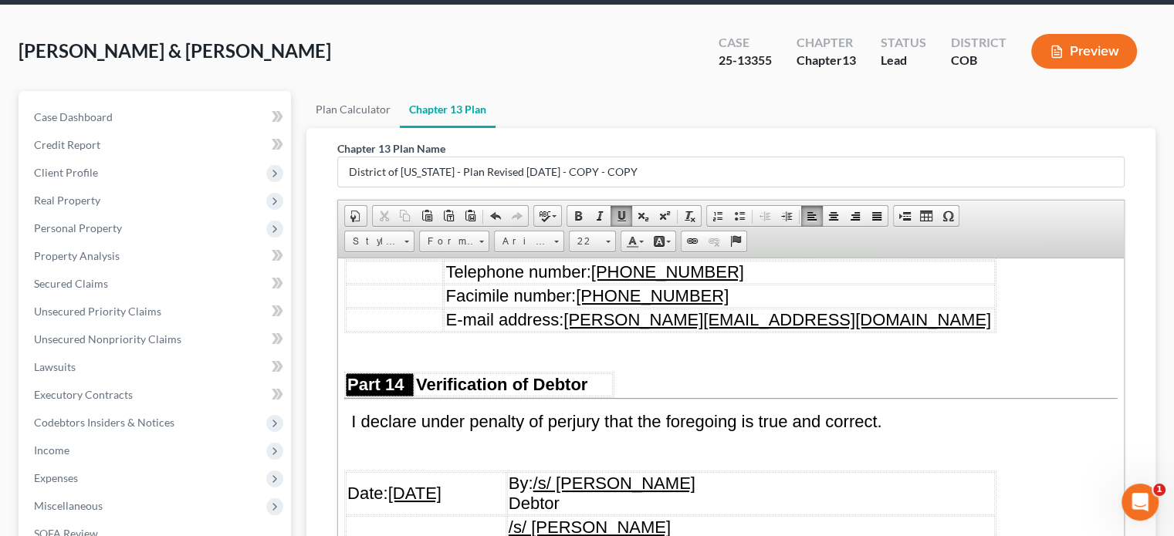
click at [411, 483] on u "08/22/2025" at bounding box center [414, 492] width 53 height 19
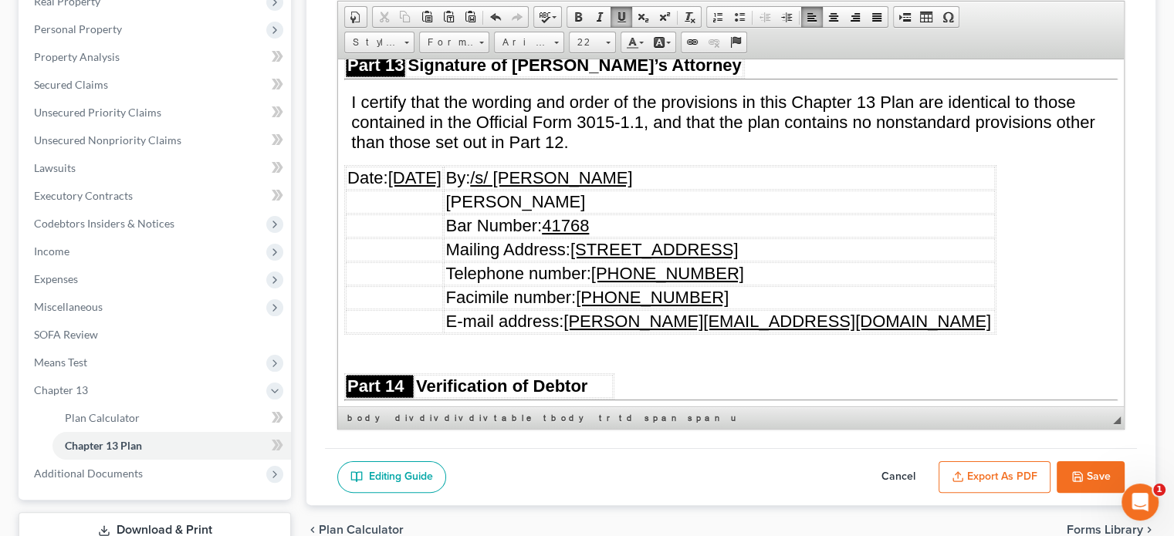
scroll to position [298, 0]
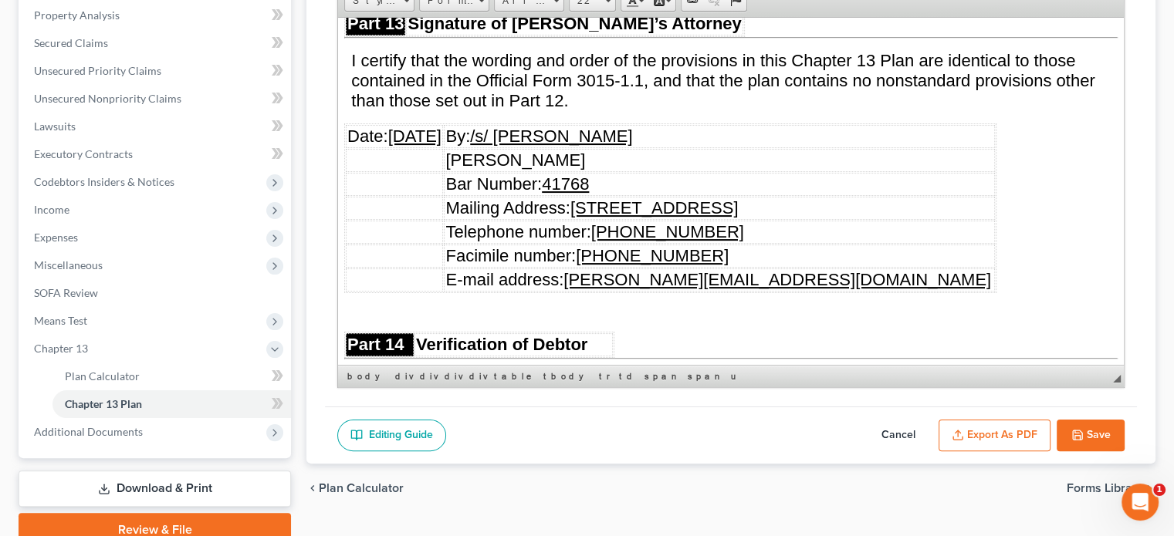
click at [1086, 430] on button "Save" at bounding box center [1090, 436] width 68 height 32
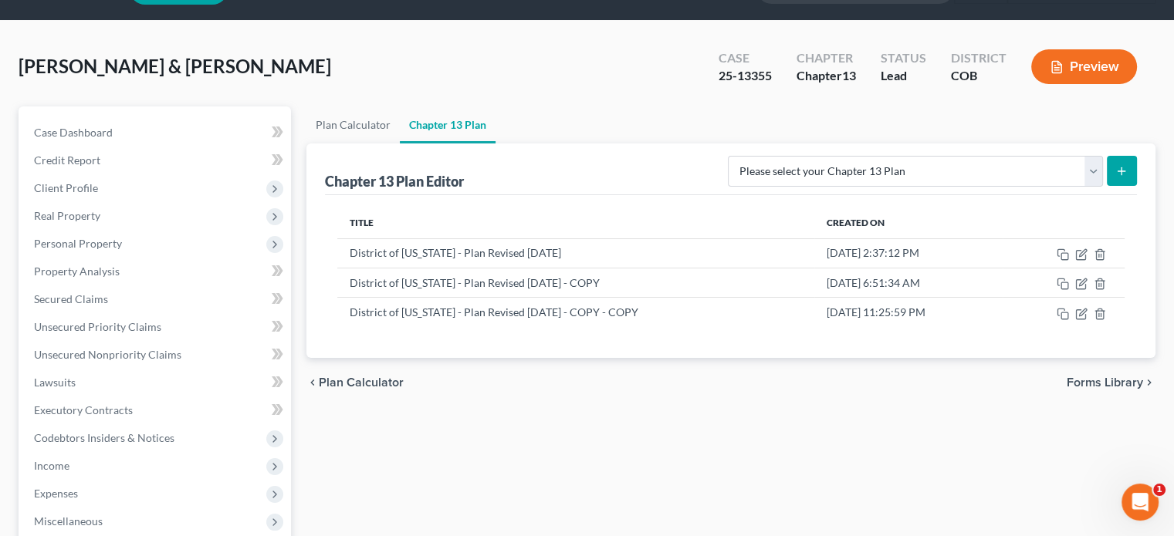
scroll to position [0, 0]
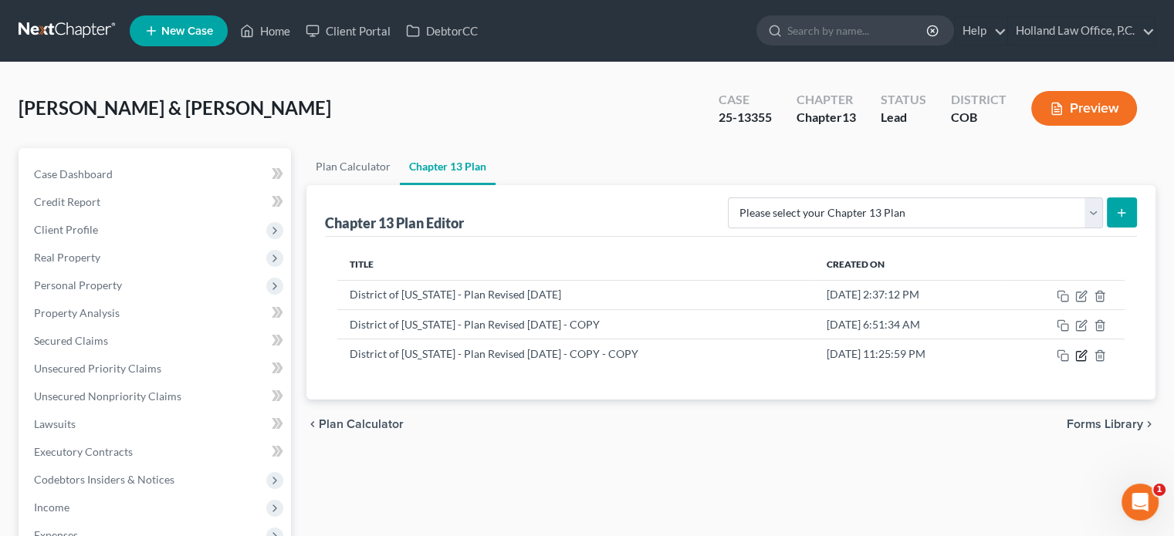
click at [1081, 353] on icon "button" at bounding box center [1081, 356] width 12 height 12
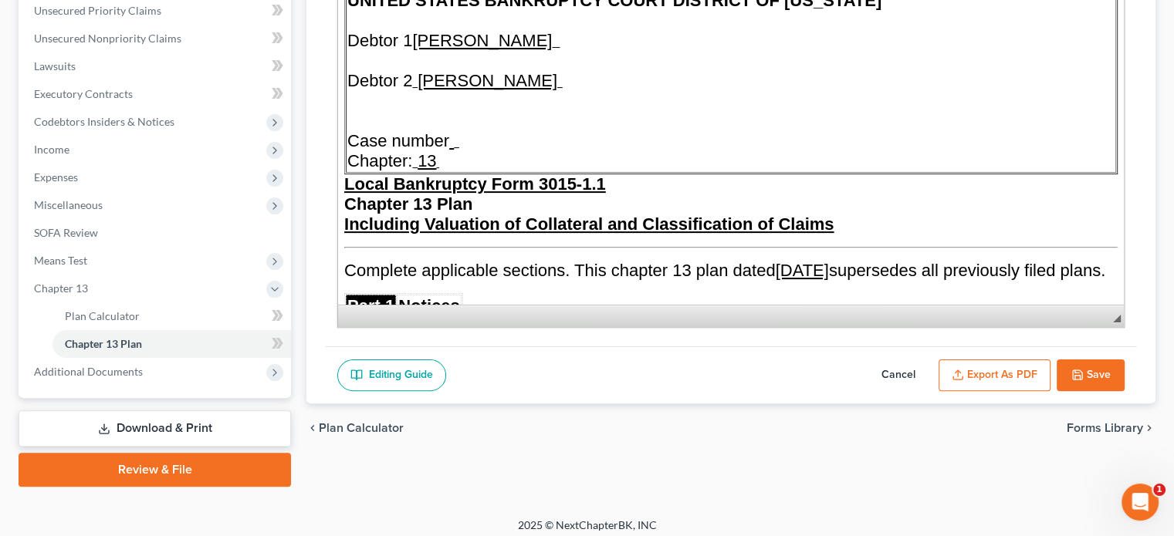
scroll to position [366, 0]
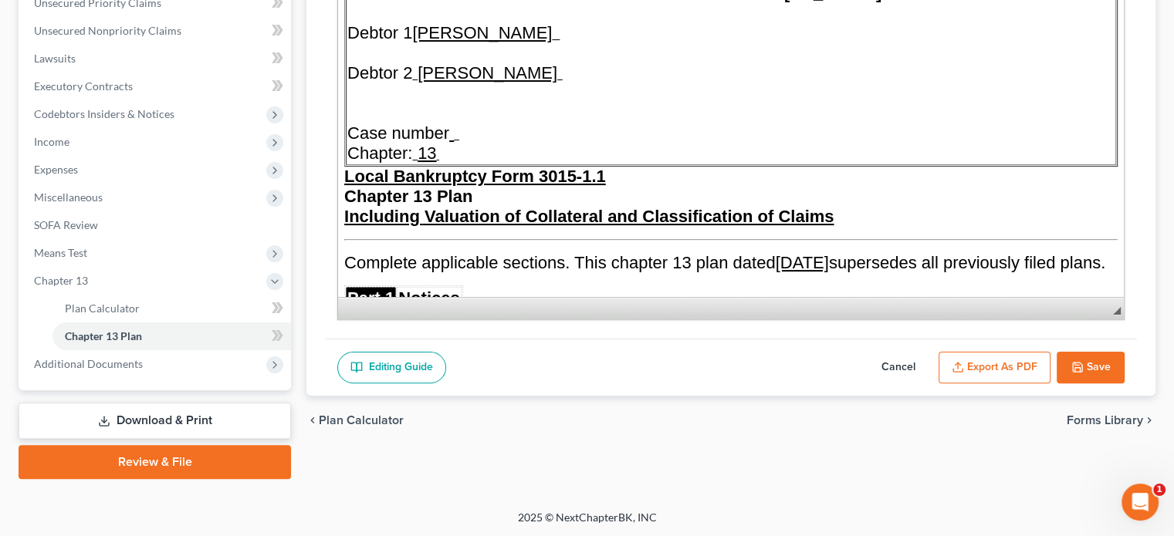
click at [1026, 363] on button "Export as PDF" at bounding box center [994, 368] width 112 height 32
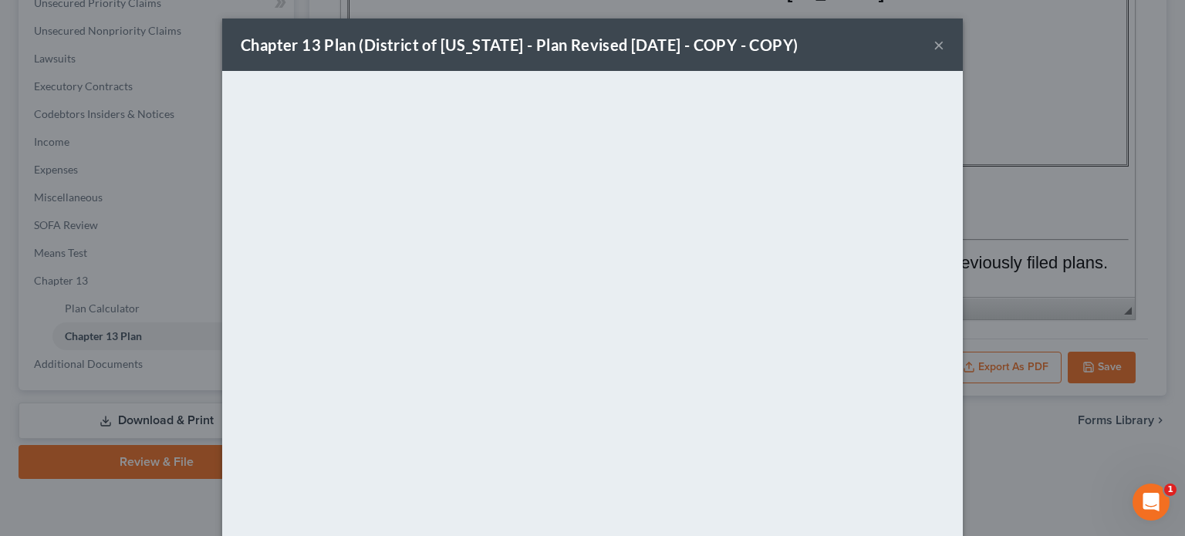
click at [935, 43] on button "×" at bounding box center [939, 44] width 11 height 19
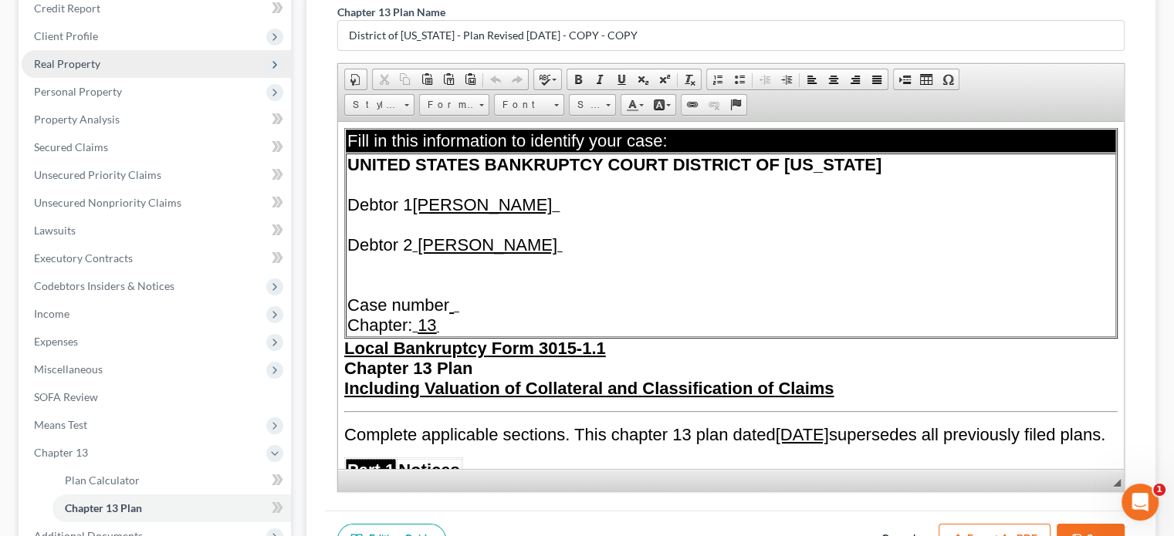
scroll to position [0, 0]
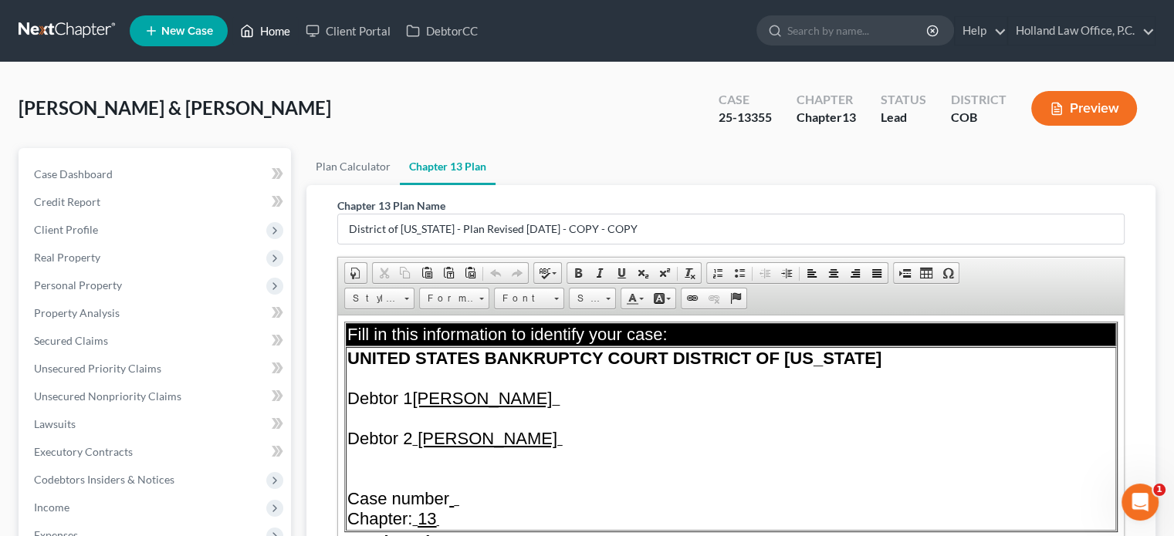
click at [265, 29] on link "Home" at bounding box center [265, 31] width 66 height 28
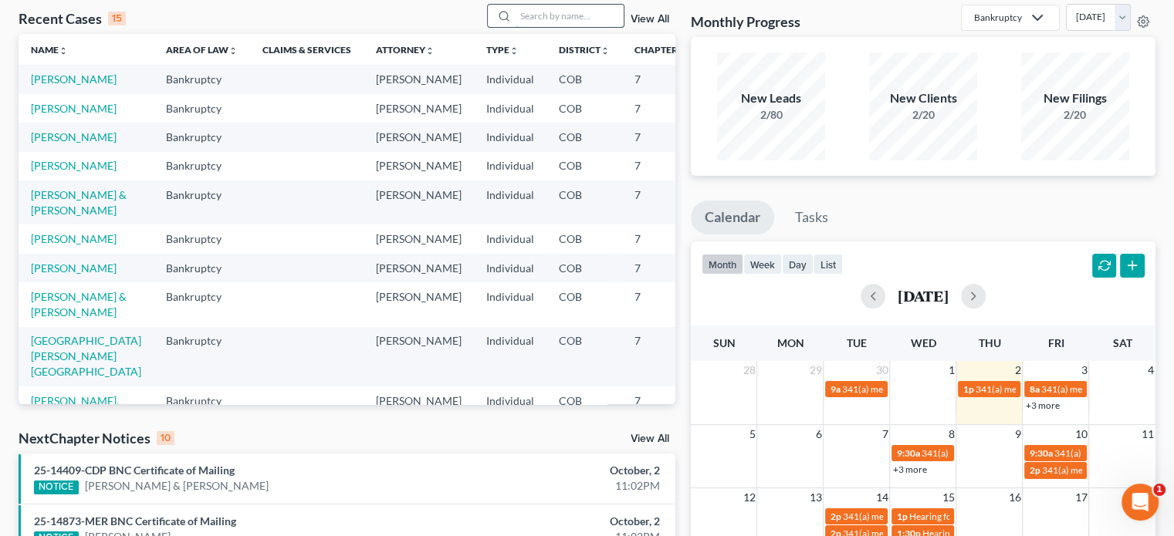
click at [537, 20] on input "search" at bounding box center [569, 16] width 108 height 22
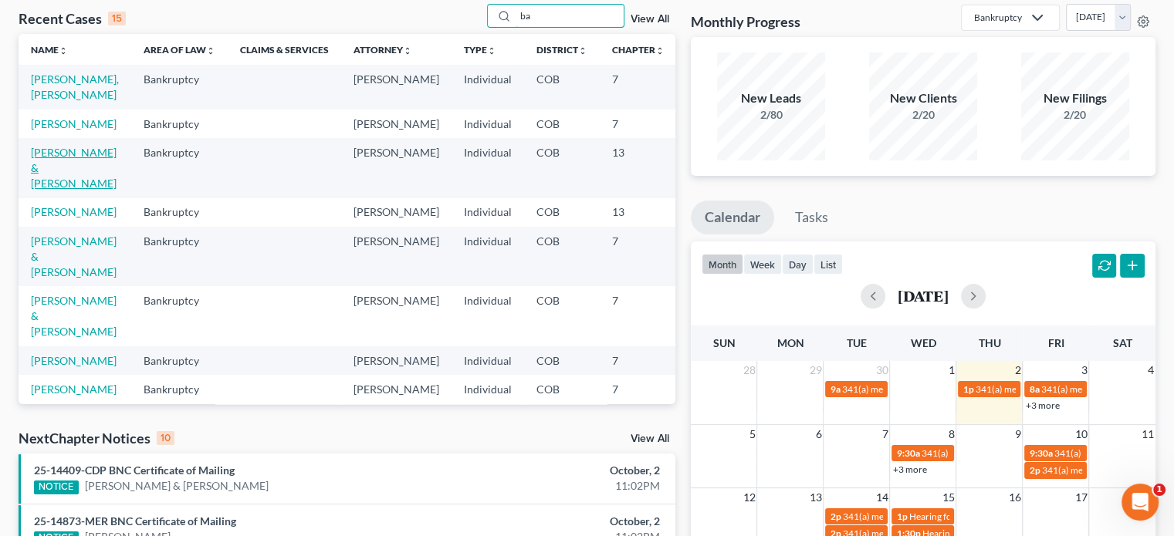
type input "ba"
click at [52, 187] on link "[PERSON_NAME] & [PERSON_NAME]" at bounding box center [74, 168] width 86 height 44
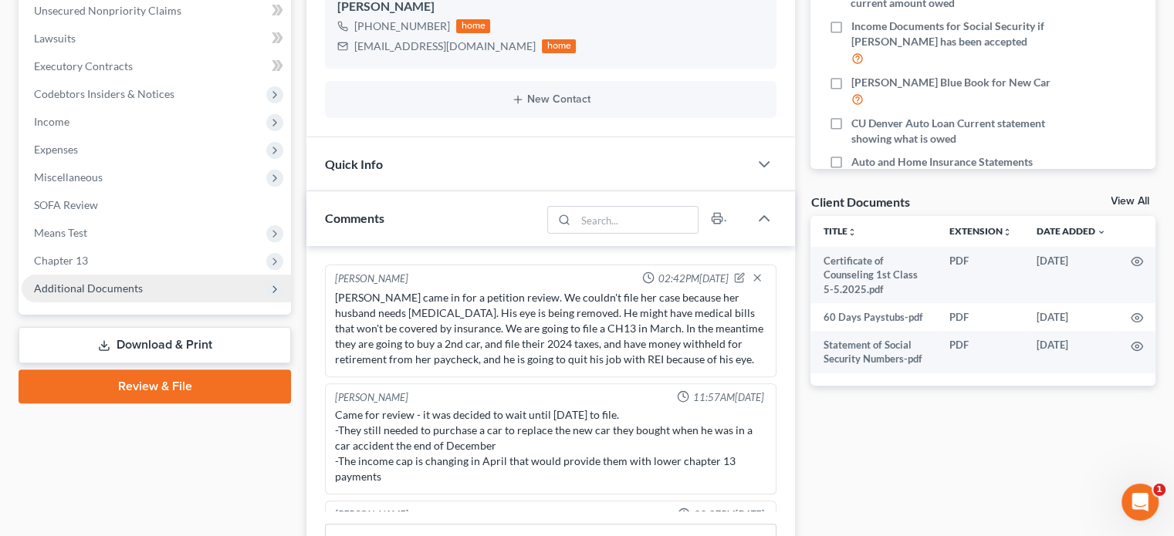
scroll to position [172, 0]
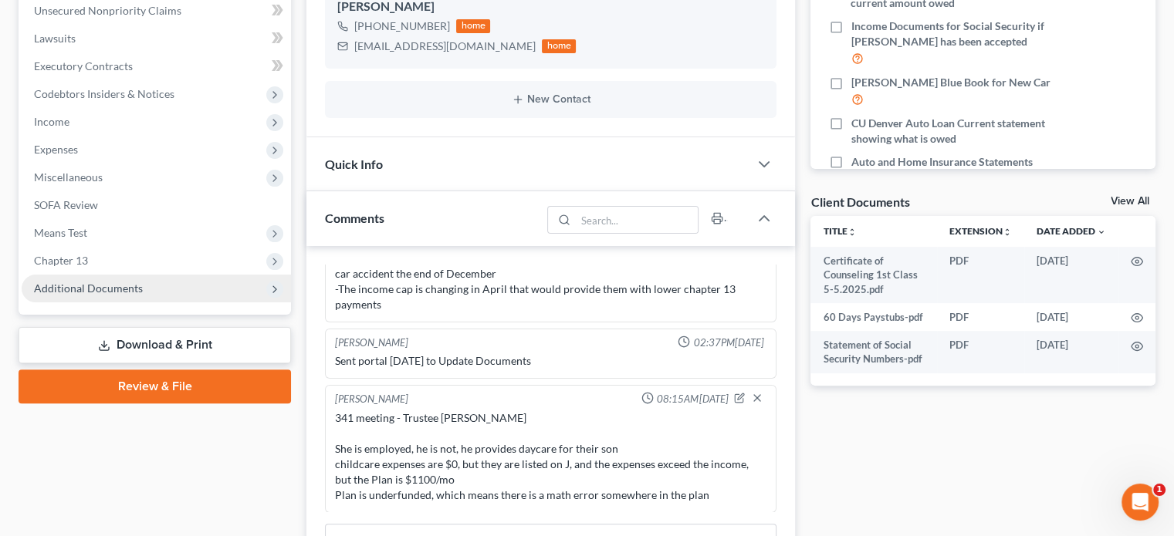
click at [82, 292] on span "Additional Documents" at bounding box center [88, 288] width 109 height 13
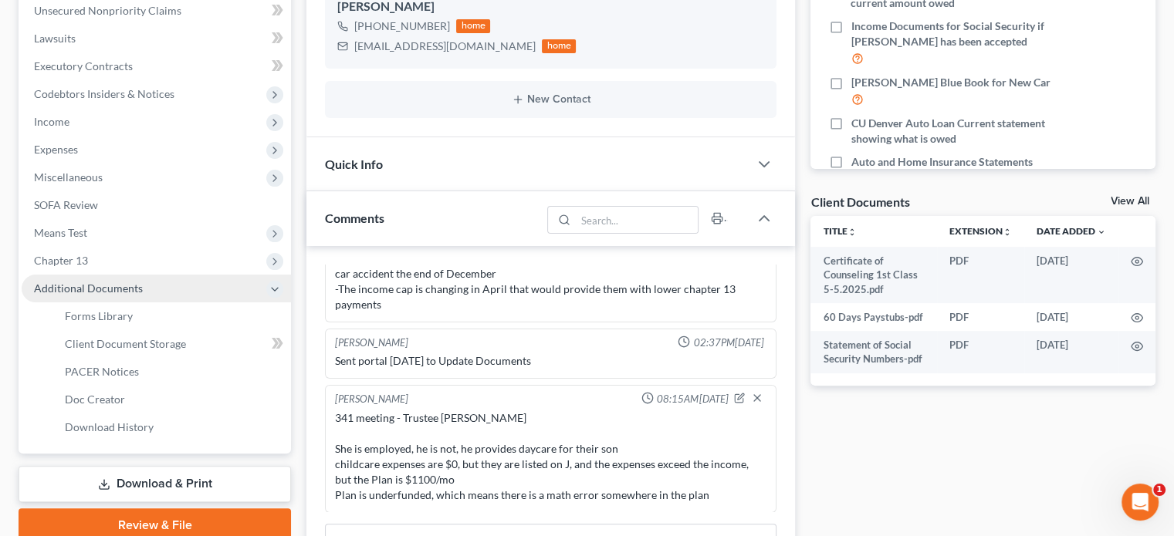
click at [83, 292] on span "Additional Documents" at bounding box center [88, 288] width 109 height 13
click at [85, 372] on span "PACER Notices" at bounding box center [102, 371] width 74 height 13
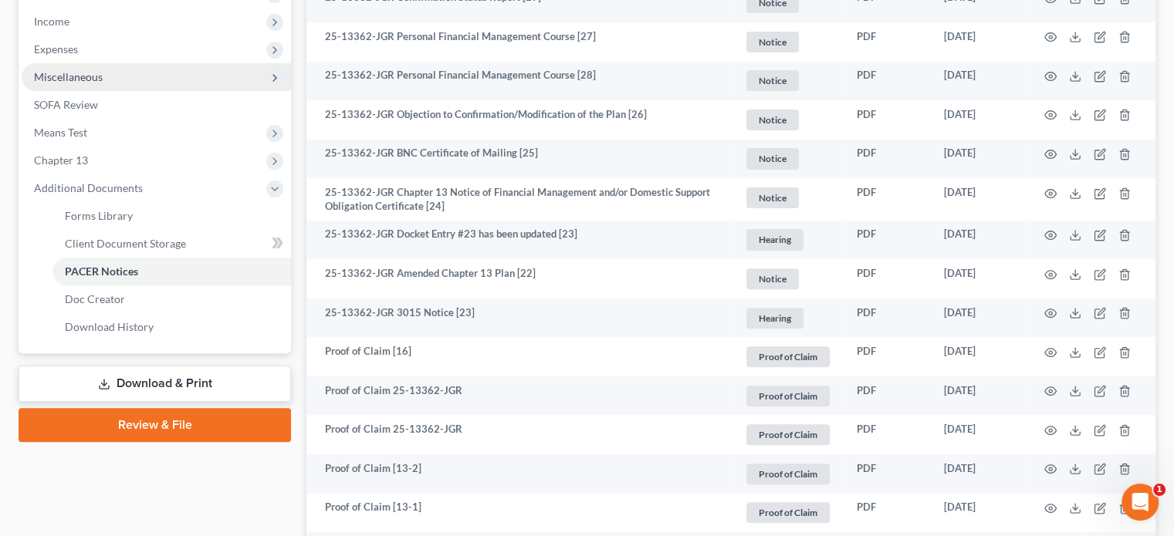
scroll to position [463, 0]
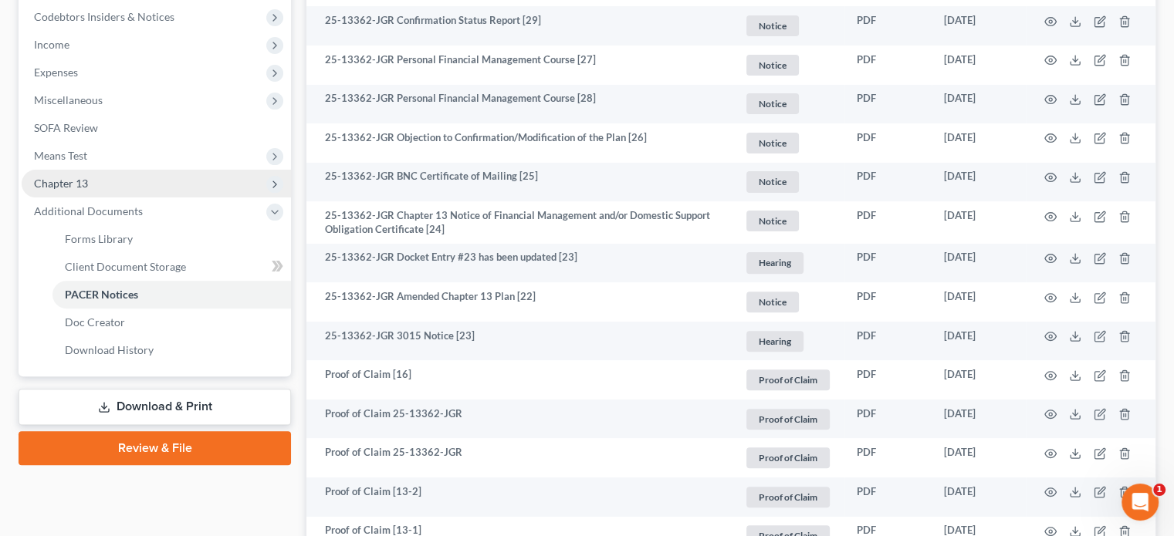
click at [76, 181] on span "Chapter 13" at bounding box center [61, 183] width 54 height 13
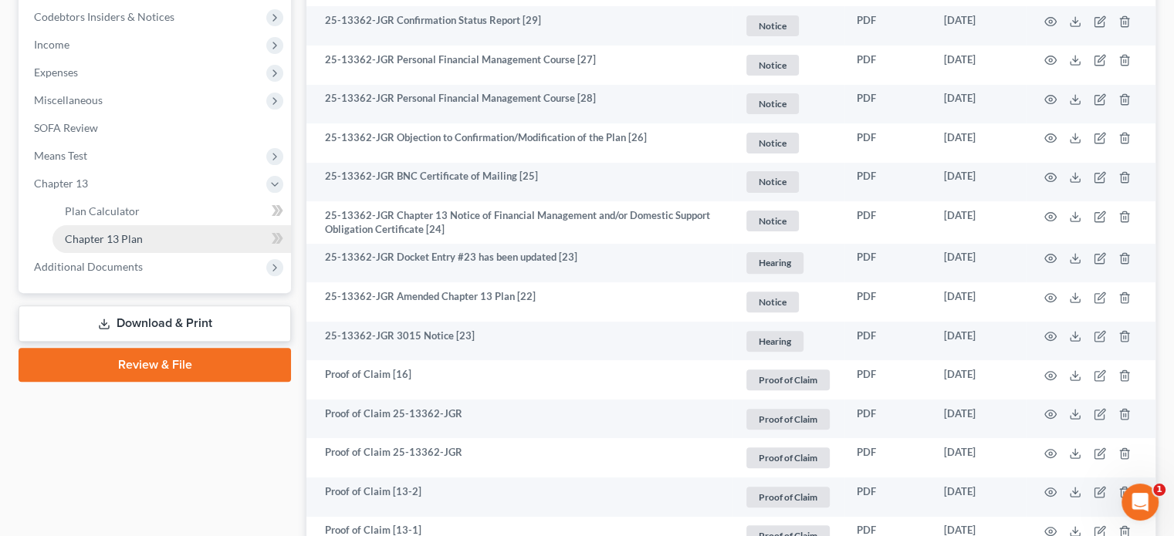
click at [117, 238] on span "Chapter 13 Plan" at bounding box center [104, 238] width 78 height 13
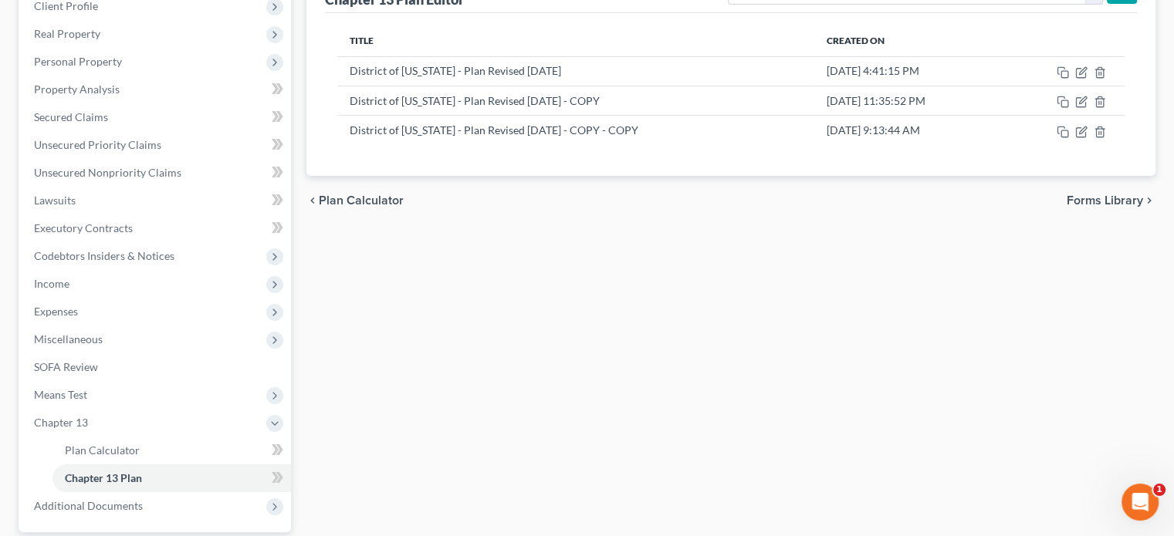
scroll to position [231, 0]
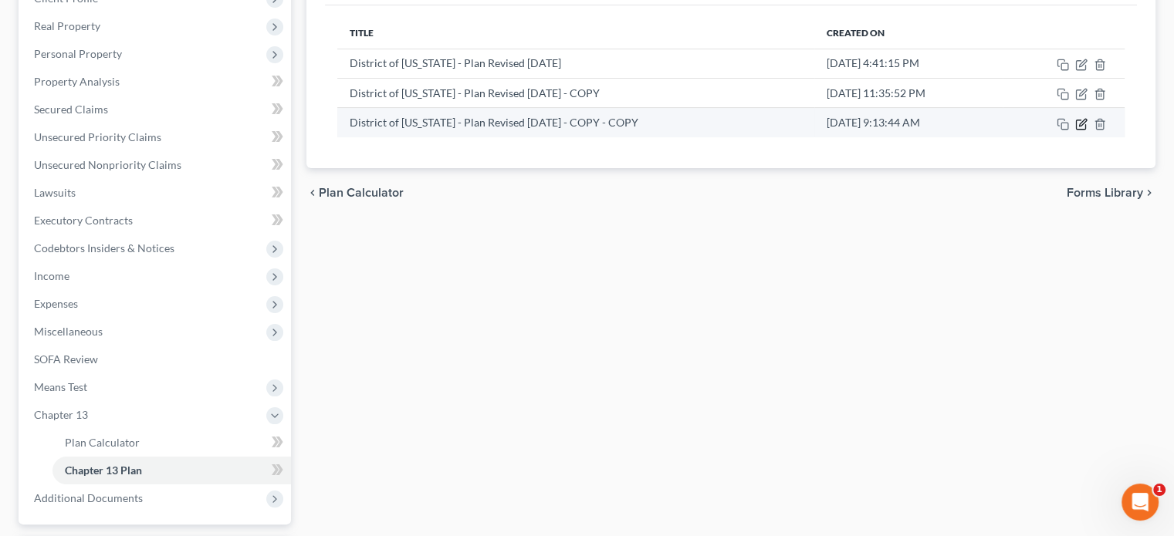
click at [1080, 126] on icon "button" at bounding box center [1081, 124] width 12 height 12
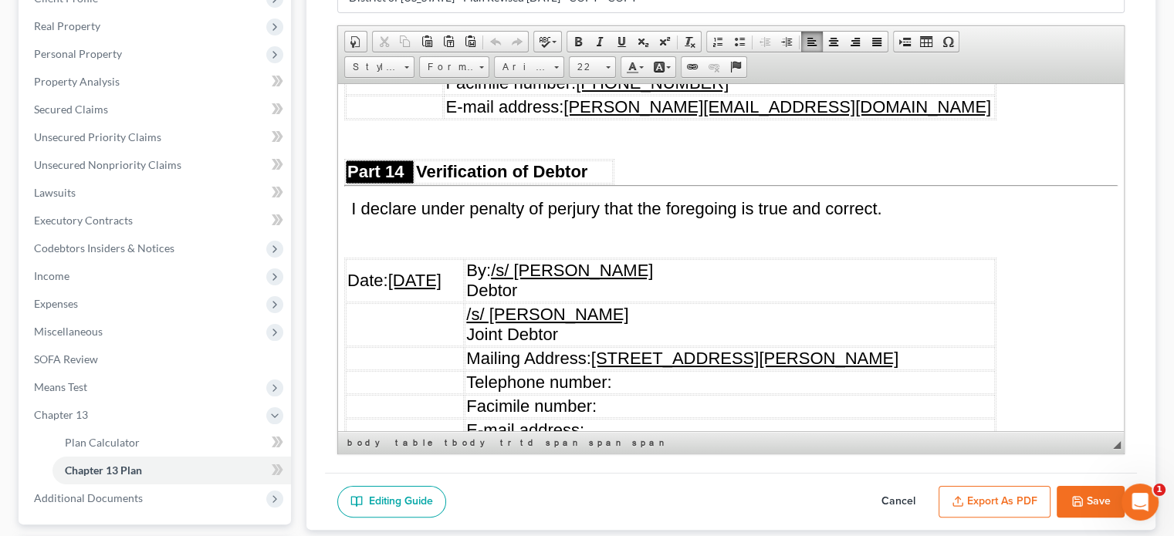
scroll to position [9674, 0]
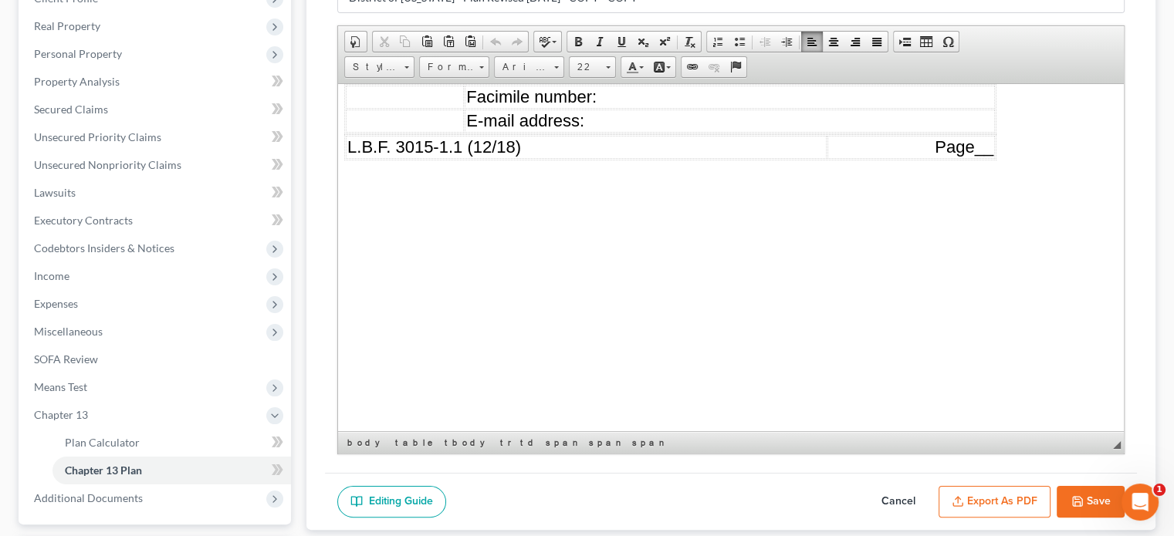
click at [1007, 497] on button "Export as PDF" at bounding box center [994, 502] width 112 height 32
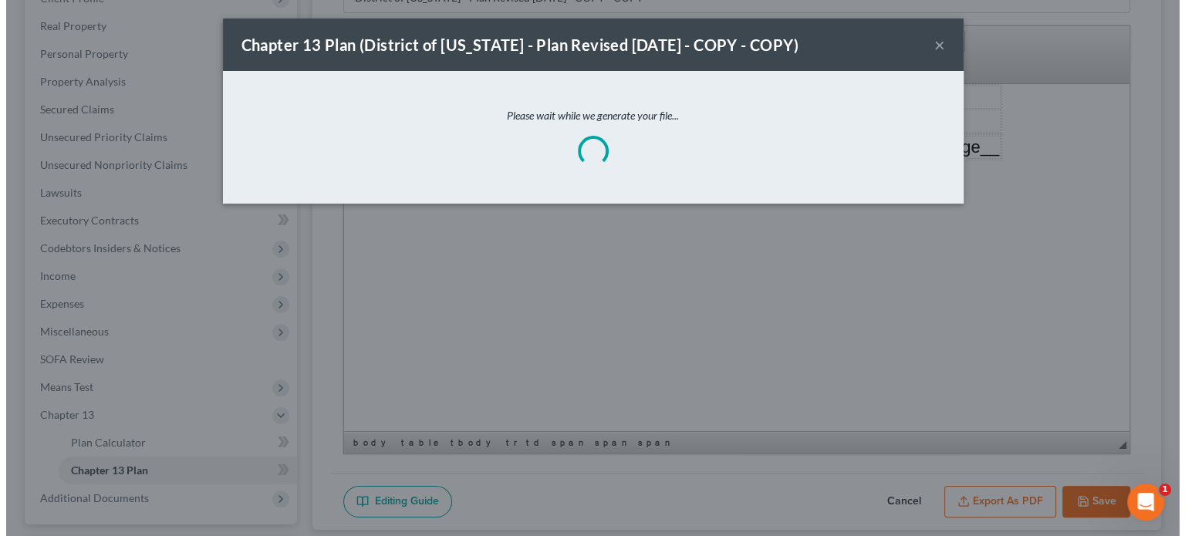
scroll to position [9599, 0]
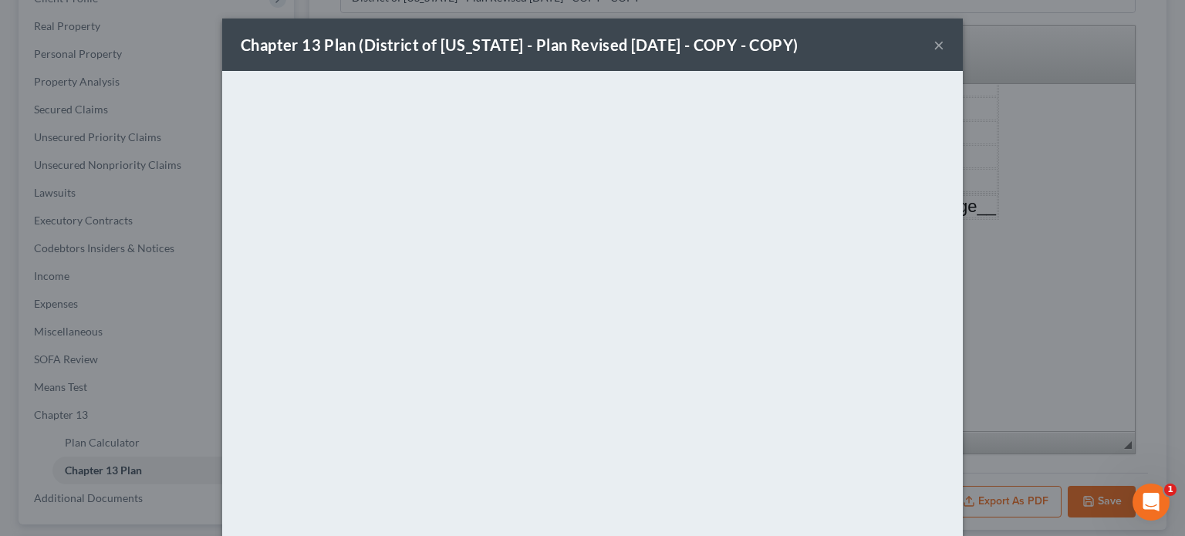
drag, startPoint x: 935, startPoint y: 46, endPoint x: 549, endPoint y: 5, distance: 388.8
click at [935, 47] on button "×" at bounding box center [939, 44] width 11 height 19
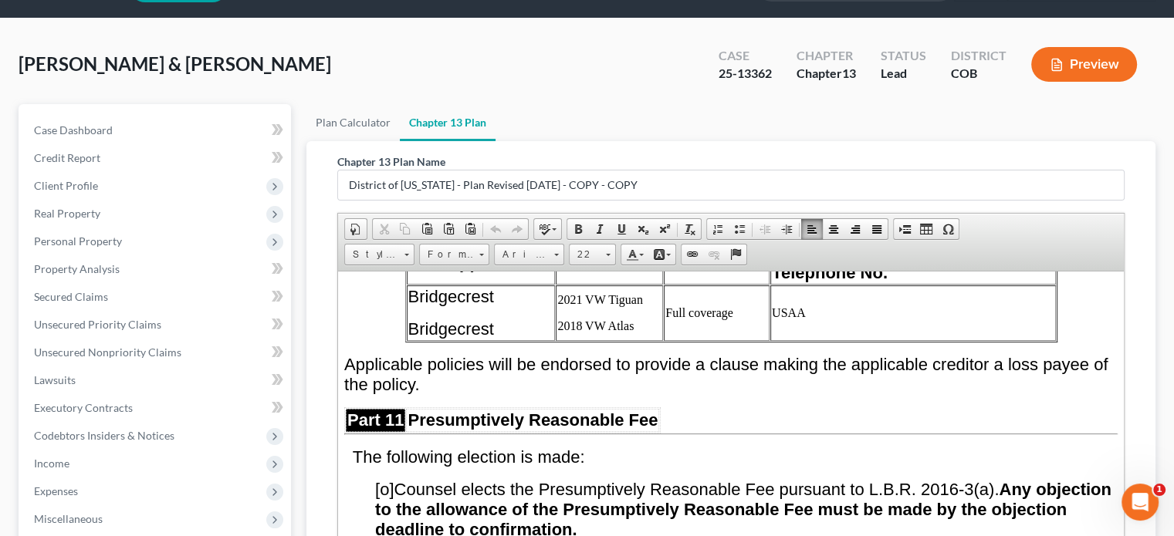
scroll to position [32, 0]
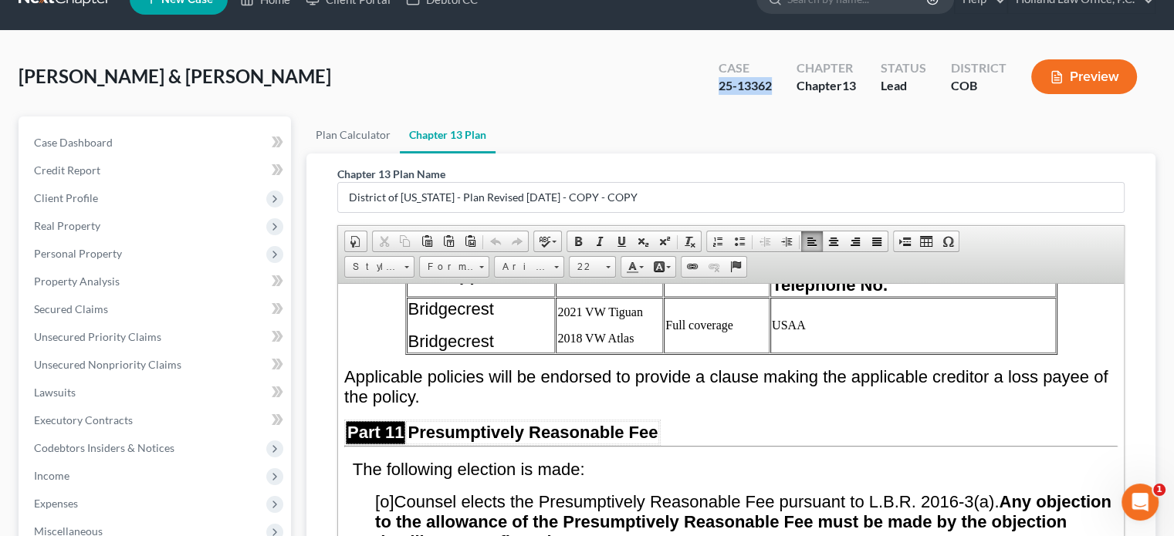
drag, startPoint x: 718, startPoint y: 87, endPoint x: 769, endPoint y: 87, distance: 50.9
click at [769, 87] on div "25-13362" at bounding box center [744, 86] width 53 height 18
copy div "25-13362"
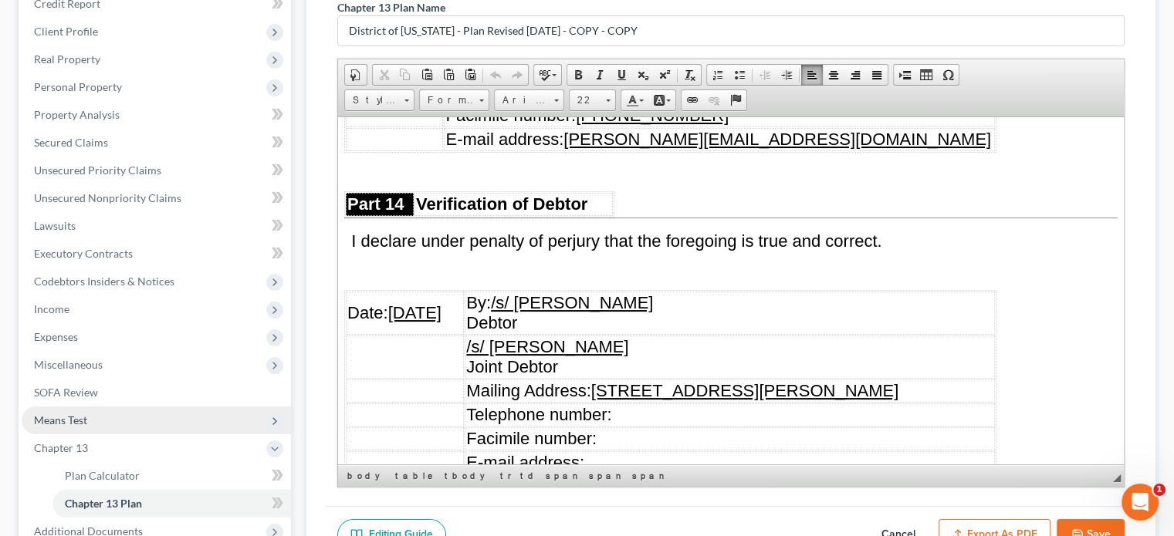
scroll to position [366, 0]
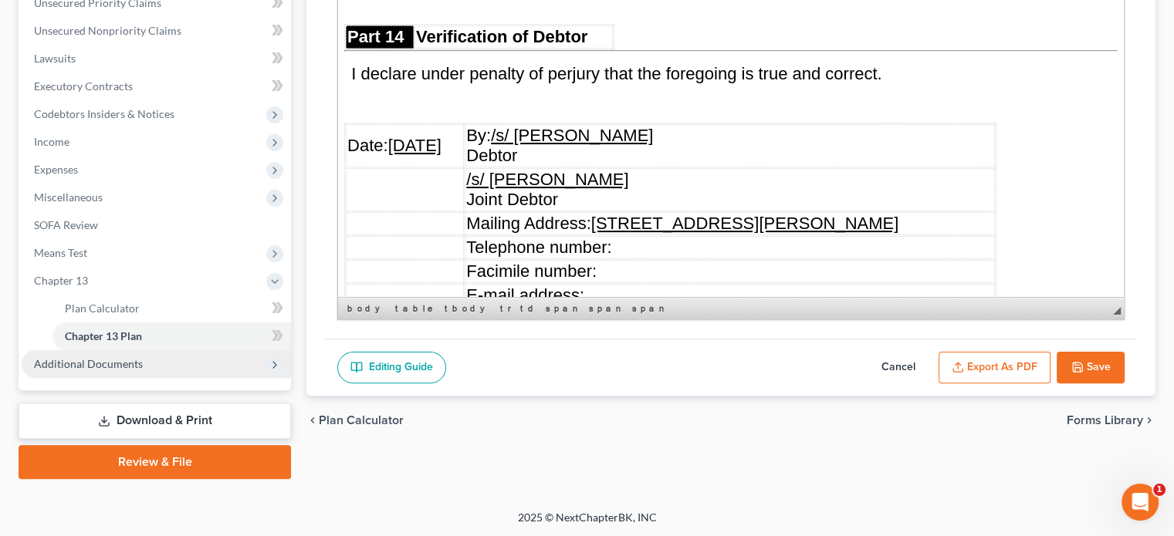
click at [103, 364] on span "Additional Documents" at bounding box center [88, 363] width 109 height 13
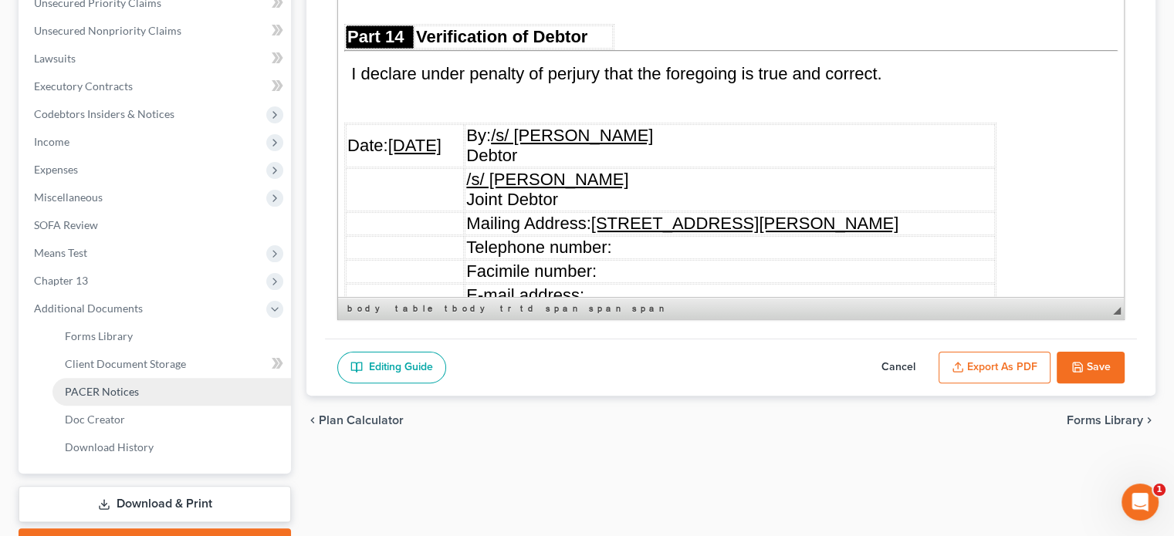
click at [107, 397] on span "PACER Notices" at bounding box center [102, 391] width 74 height 13
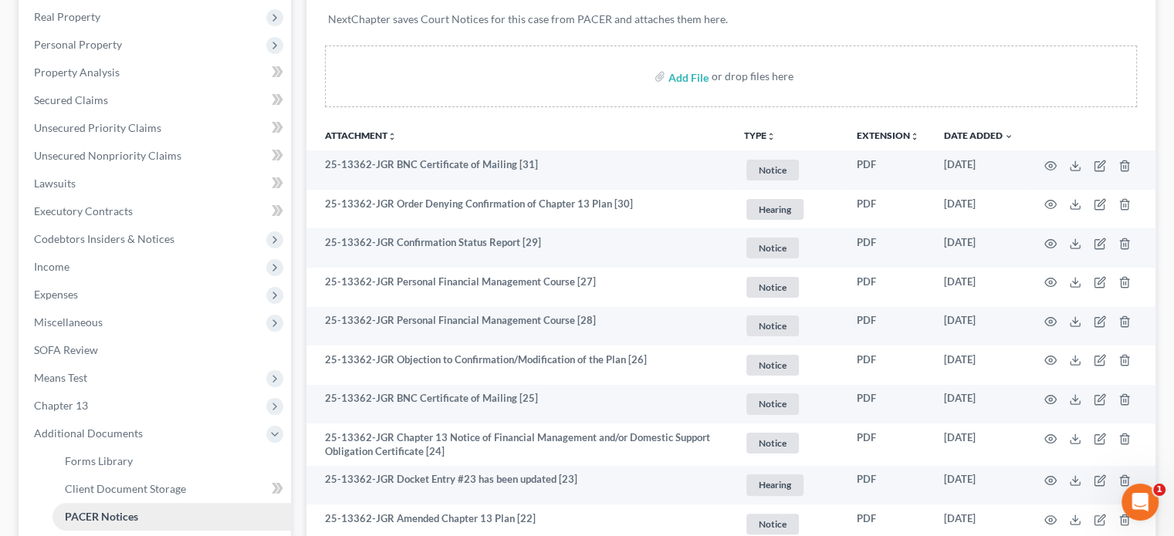
scroll to position [231, 0]
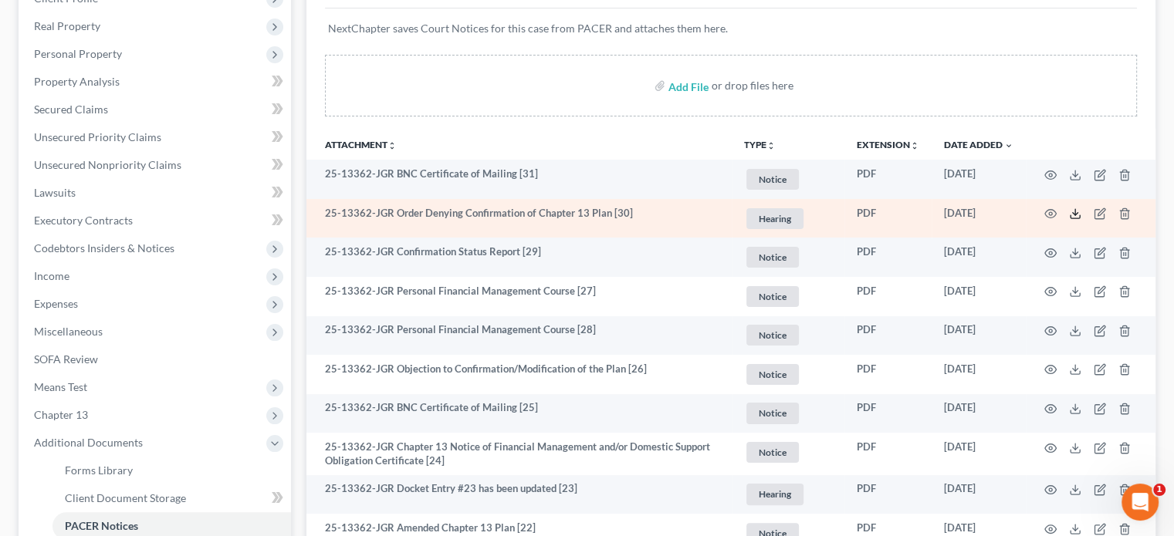
click at [1076, 217] on icon at bounding box center [1075, 214] width 12 height 12
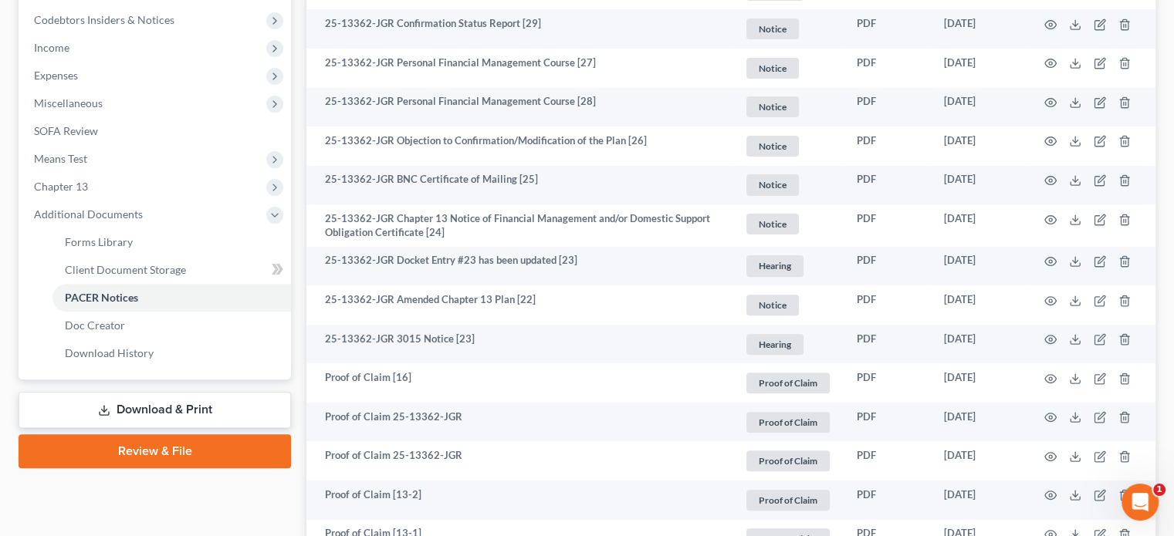
scroll to position [463, 0]
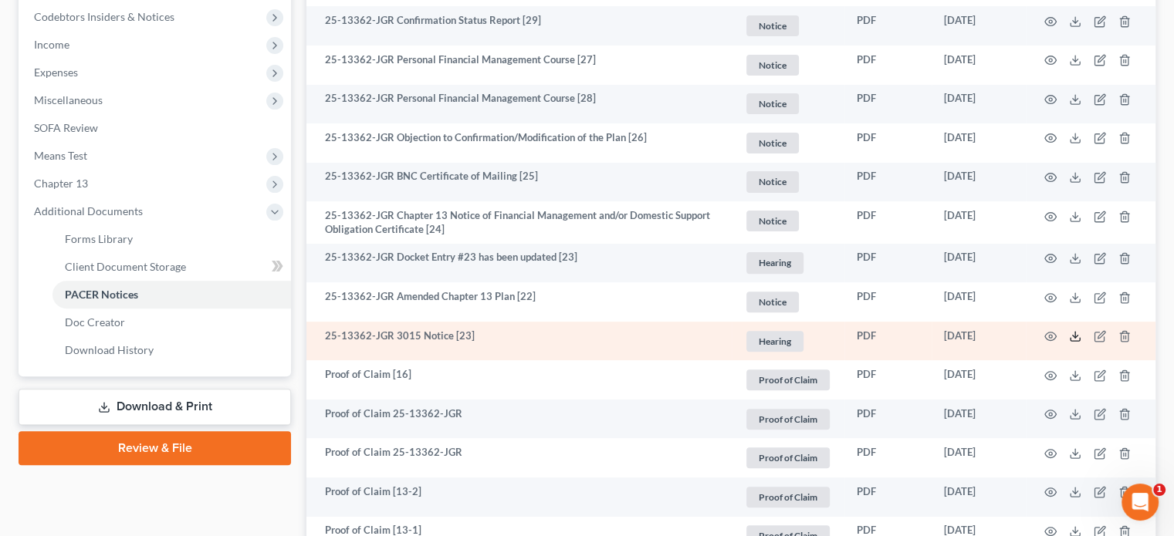
click at [1074, 337] on polyline at bounding box center [1075, 337] width 5 height 2
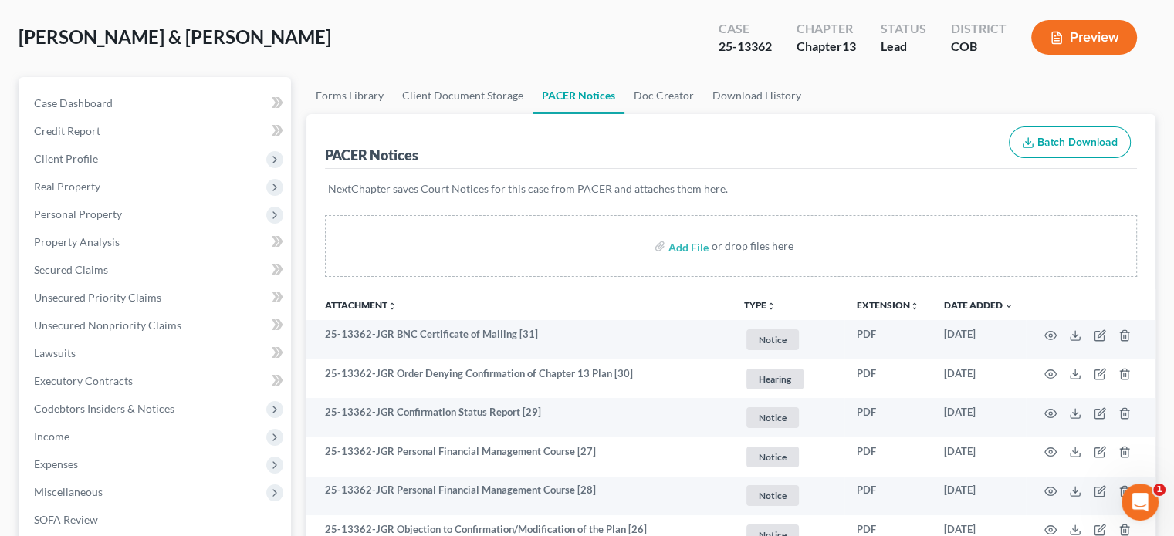
scroll to position [154, 0]
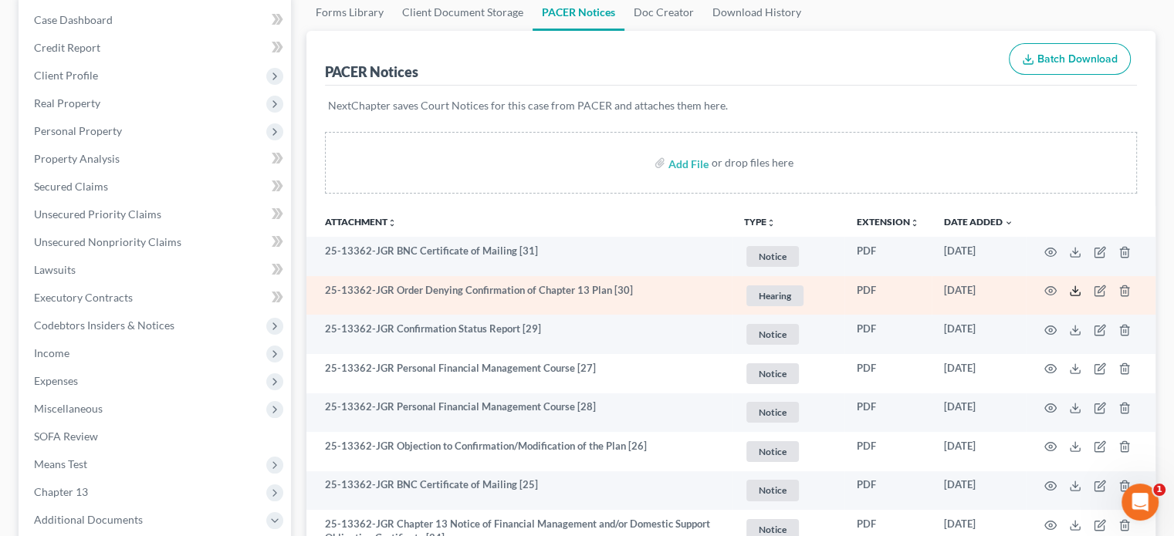
click at [1076, 292] on icon at bounding box center [1075, 291] width 12 height 12
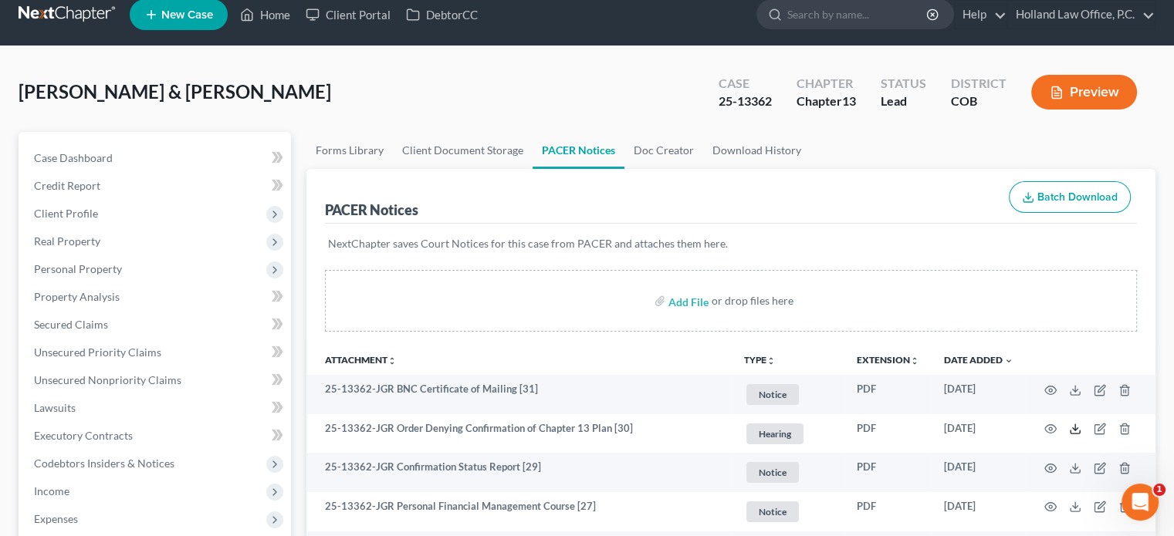
scroll to position [0, 0]
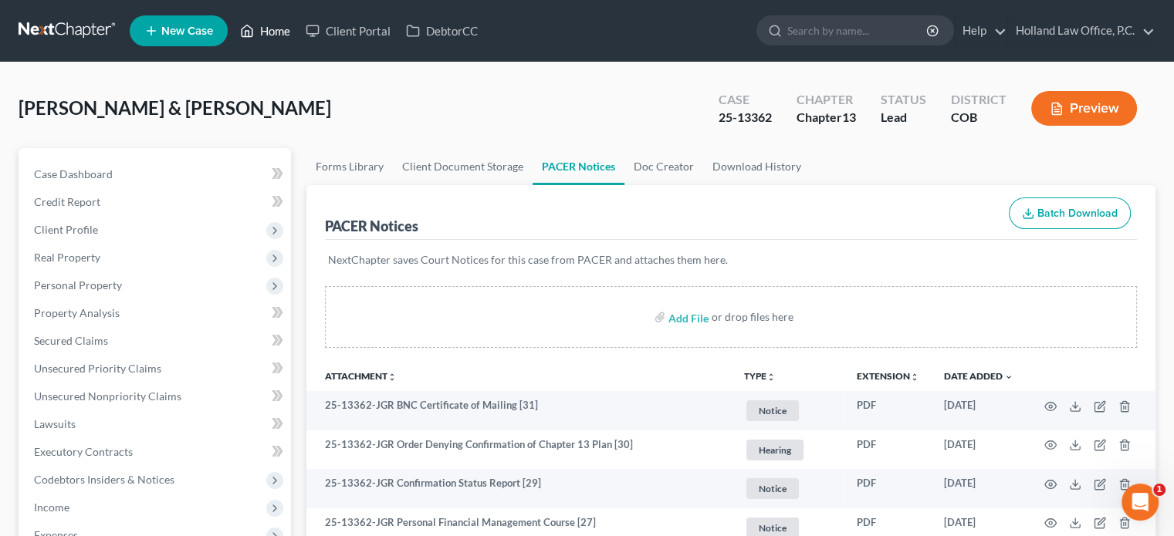
click at [269, 37] on link "Home" at bounding box center [265, 31] width 66 height 28
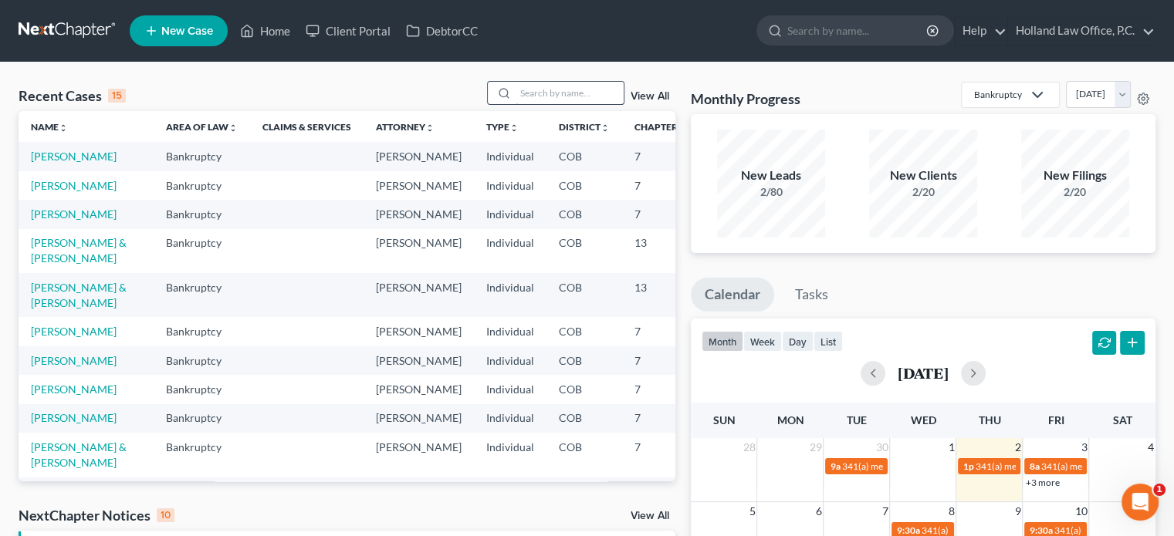
click at [518, 89] on input "search" at bounding box center [569, 93] width 108 height 22
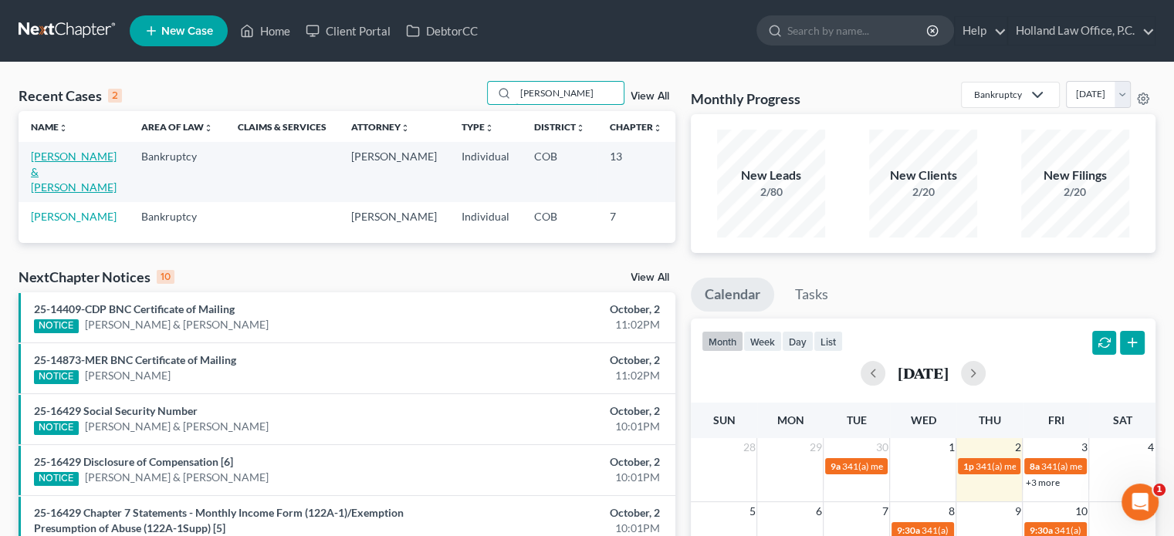
type input "[PERSON_NAME]"
click at [37, 177] on link "[PERSON_NAME] & [PERSON_NAME]" at bounding box center [74, 172] width 86 height 44
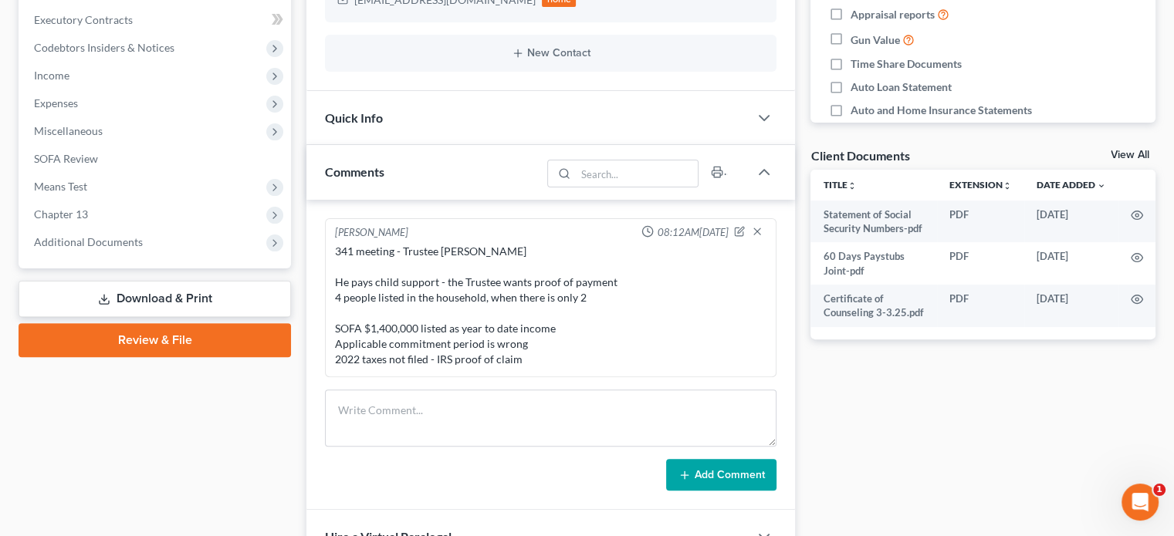
scroll to position [463, 0]
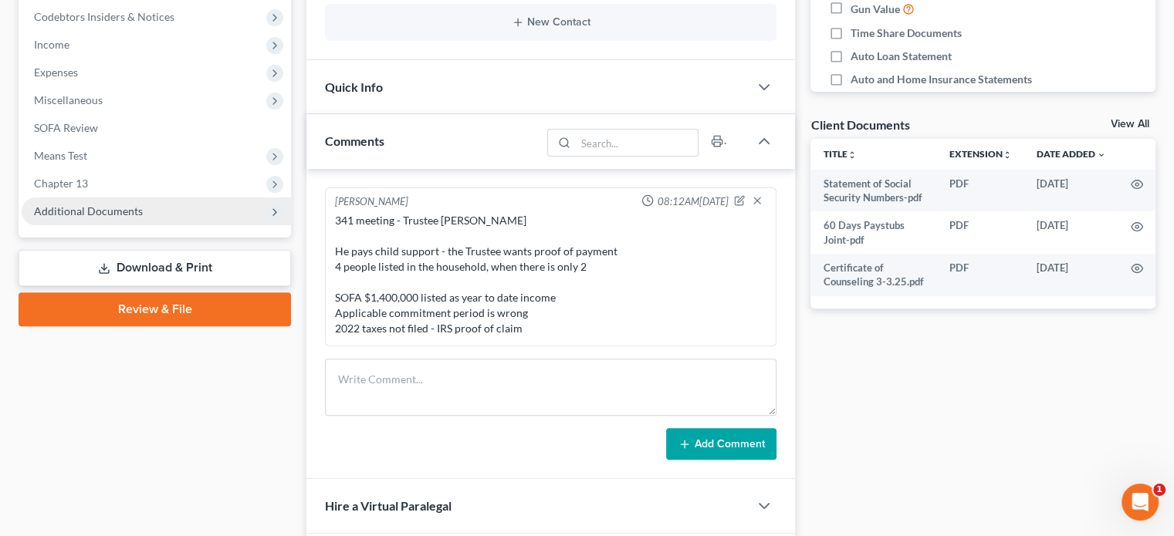
click at [113, 215] on span "Additional Documents" at bounding box center [88, 210] width 109 height 13
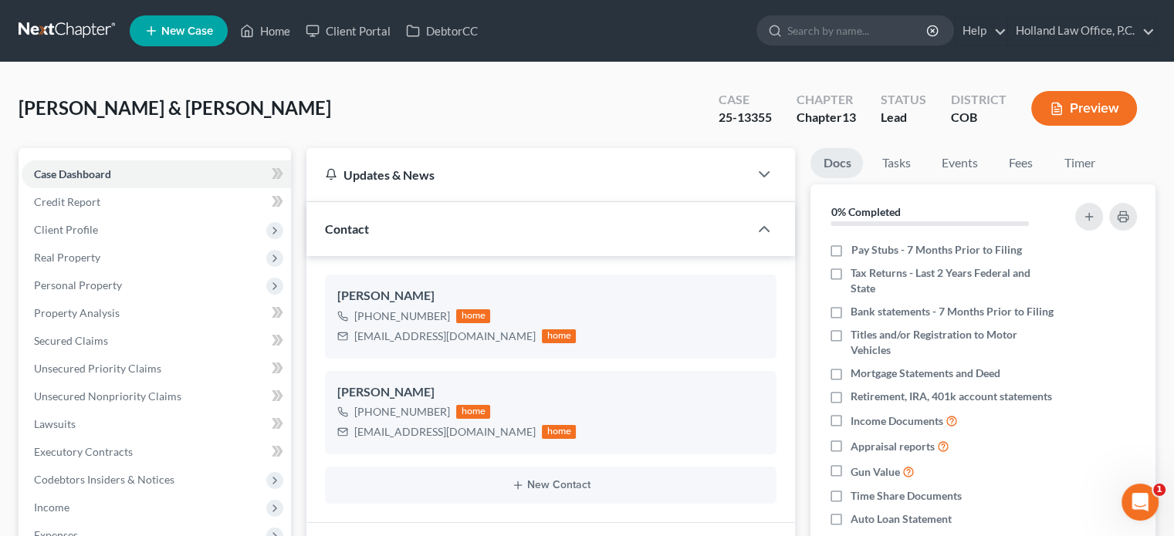
scroll to position [0, 0]
drag, startPoint x: 719, startPoint y: 118, endPoint x: 770, endPoint y: 118, distance: 50.9
click at [770, 118] on div "25-13355" at bounding box center [744, 118] width 53 height 18
copy div "25-13355"
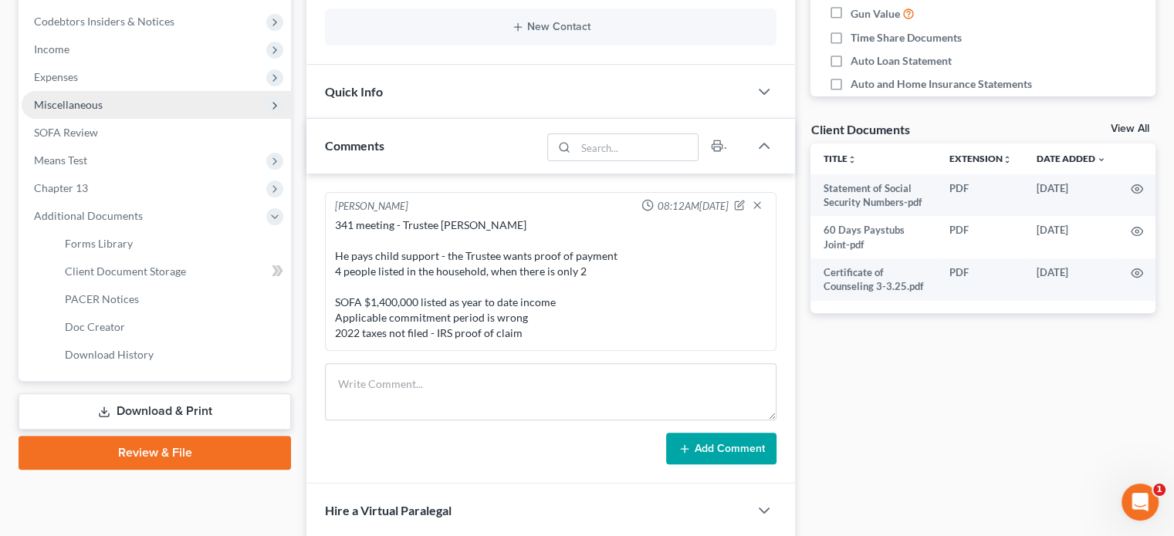
scroll to position [463, 0]
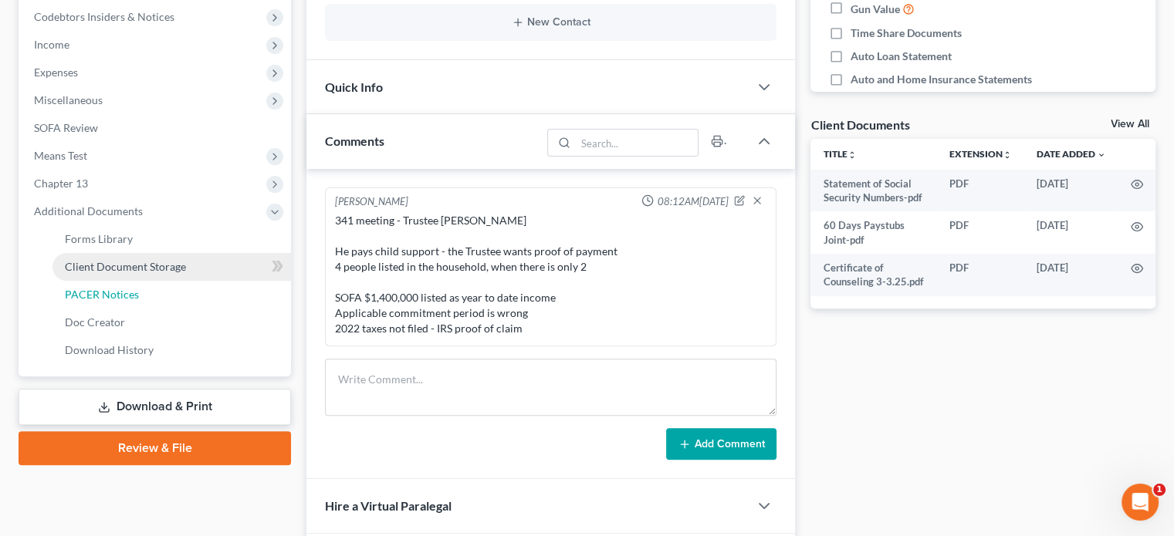
drag, startPoint x: 114, startPoint y: 298, endPoint x: 120, endPoint y: 282, distance: 17.1
click at [114, 298] on span "PACER Notices" at bounding box center [102, 294] width 74 height 13
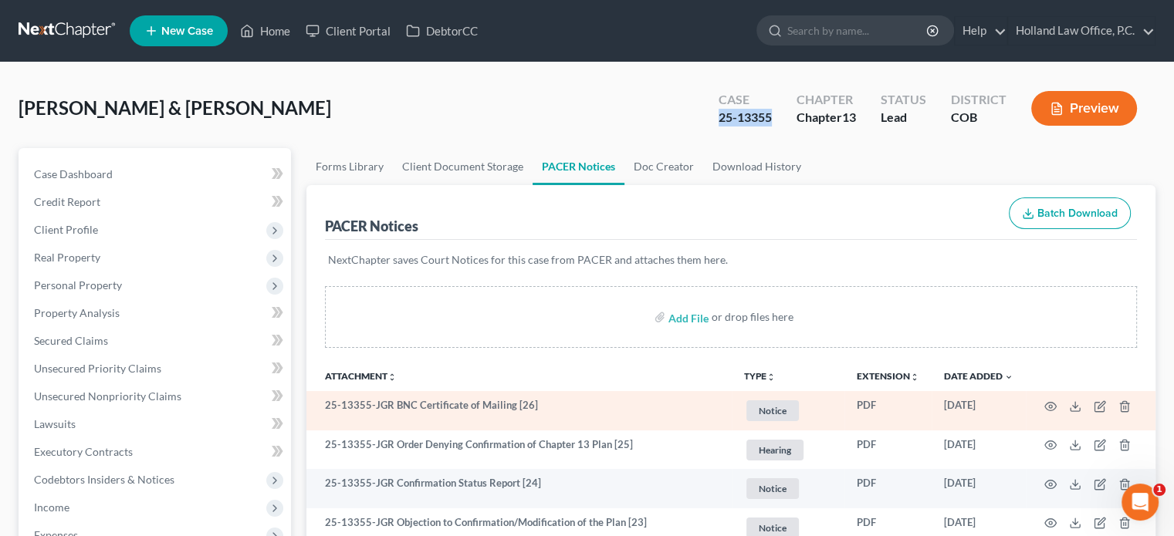
scroll to position [154, 0]
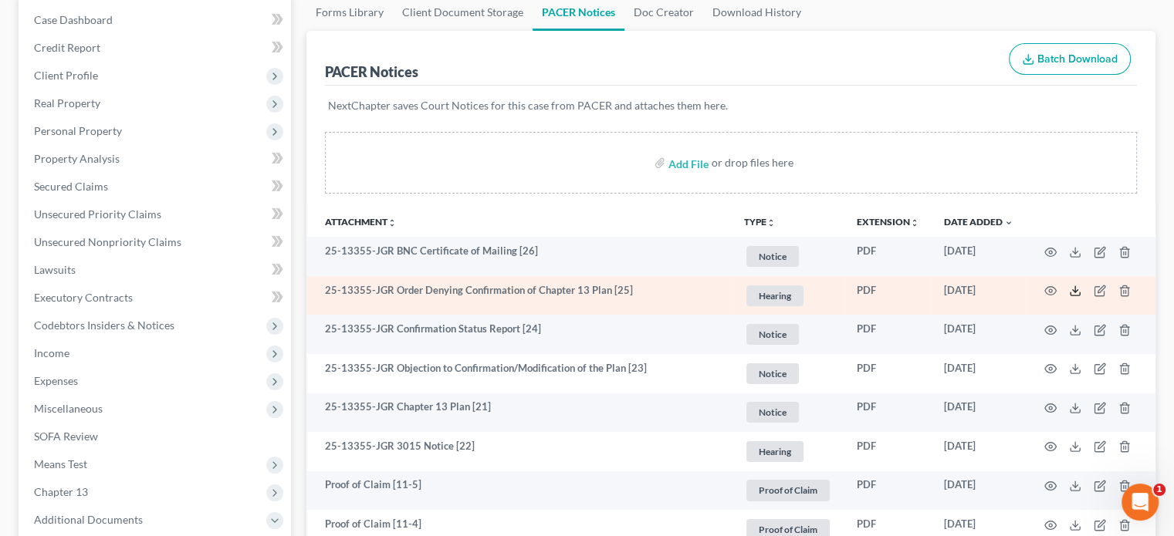
click at [1074, 289] on icon at bounding box center [1075, 291] width 12 height 12
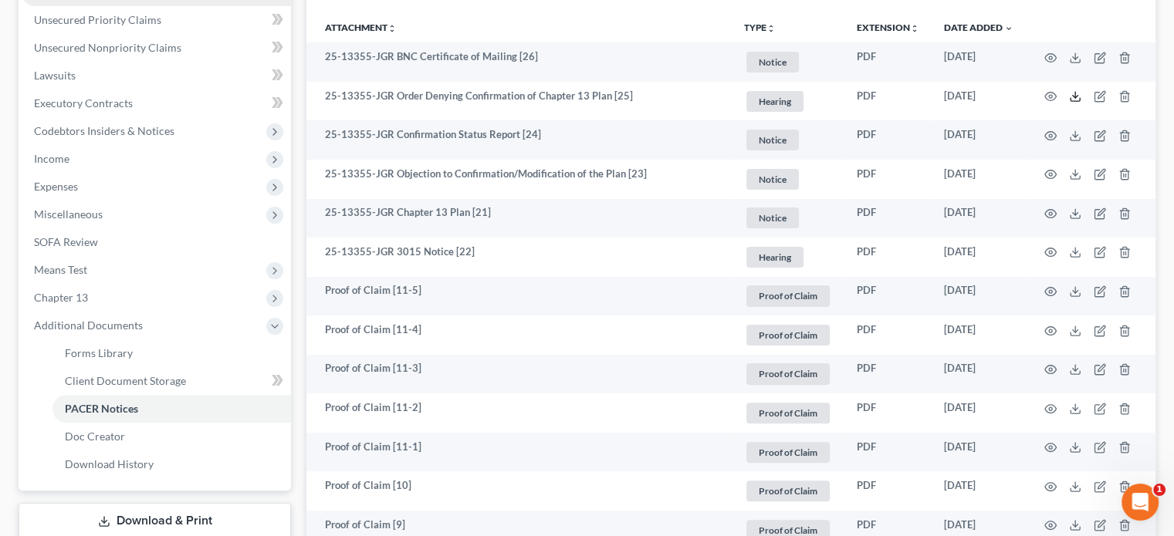
scroll to position [386, 0]
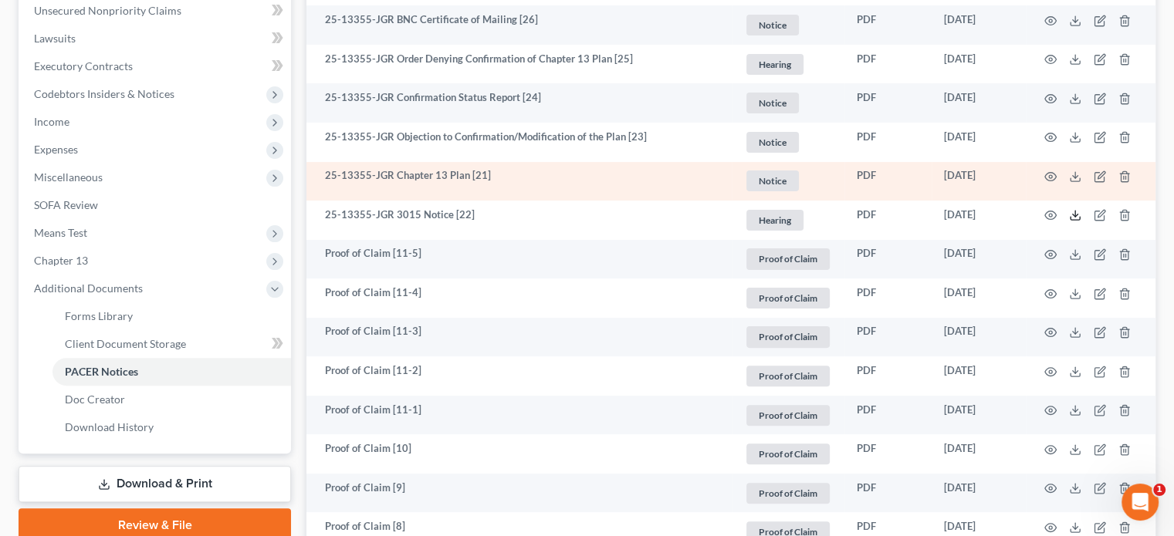
drag, startPoint x: 1071, startPoint y: 213, endPoint x: 880, endPoint y: 188, distance: 192.3
click at [1071, 213] on icon at bounding box center [1075, 215] width 12 height 12
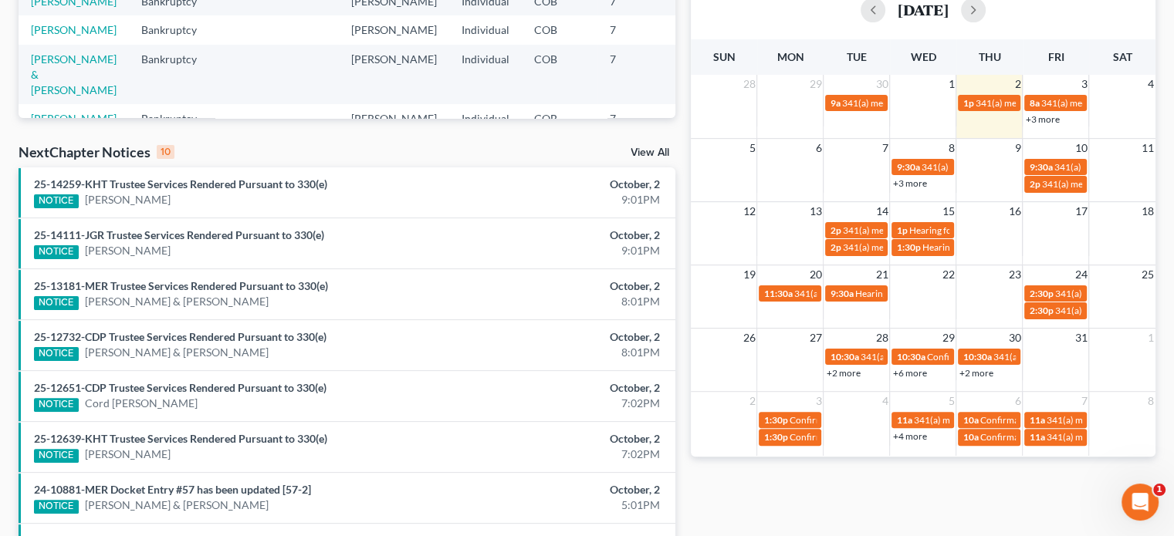
scroll to position [336, 0]
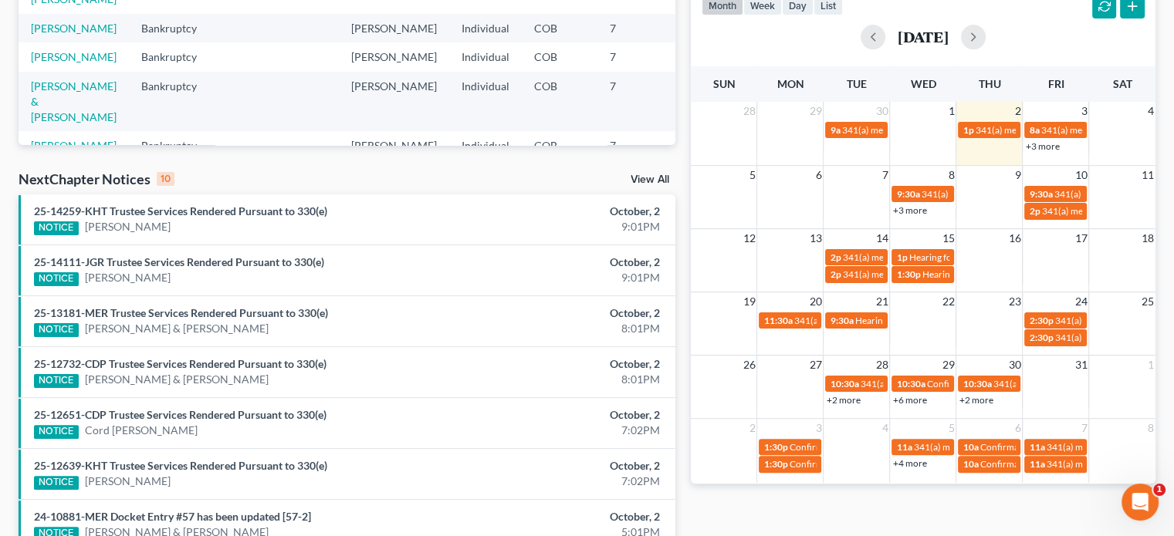
click at [914, 211] on link "+3 more" at bounding box center [909, 210] width 34 height 12
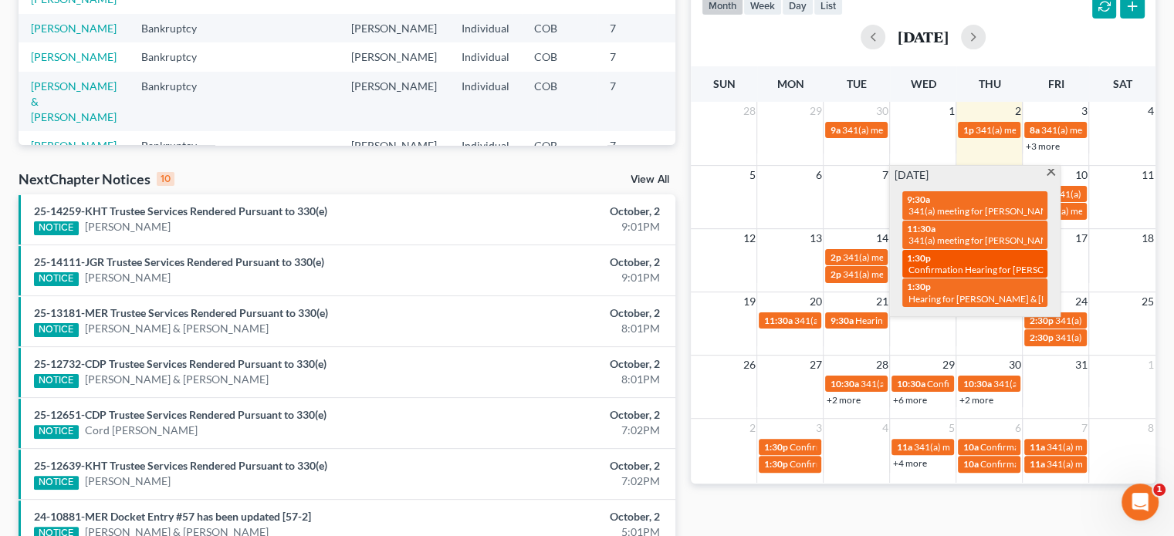
click at [930, 257] on div "1:30p Confirmation Hearing for Shannon Faltak" at bounding box center [975, 264] width 136 height 24
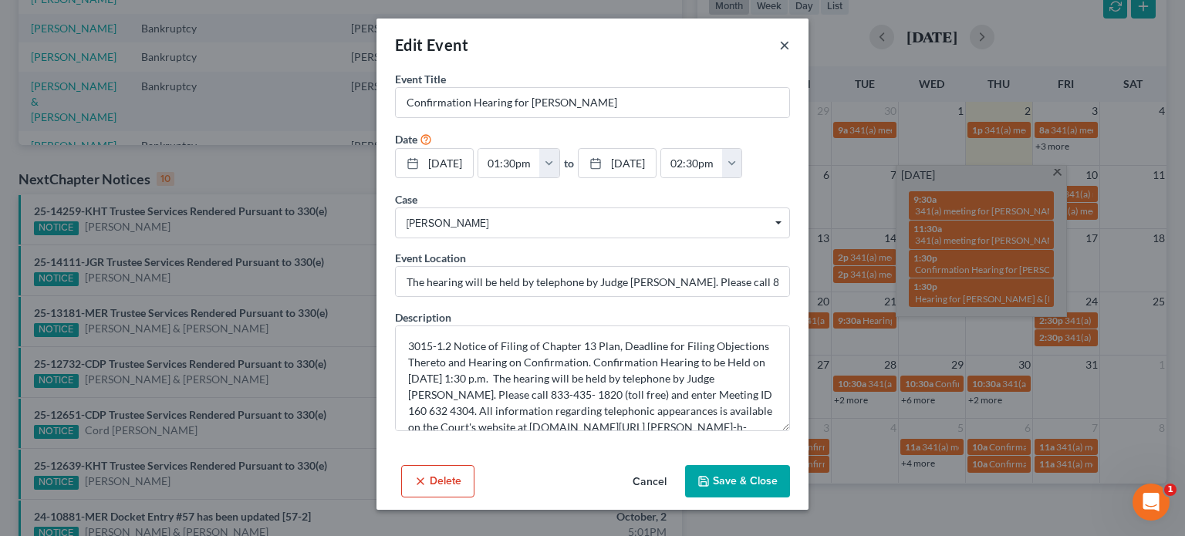
click at [786, 49] on button "×" at bounding box center [784, 44] width 11 height 19
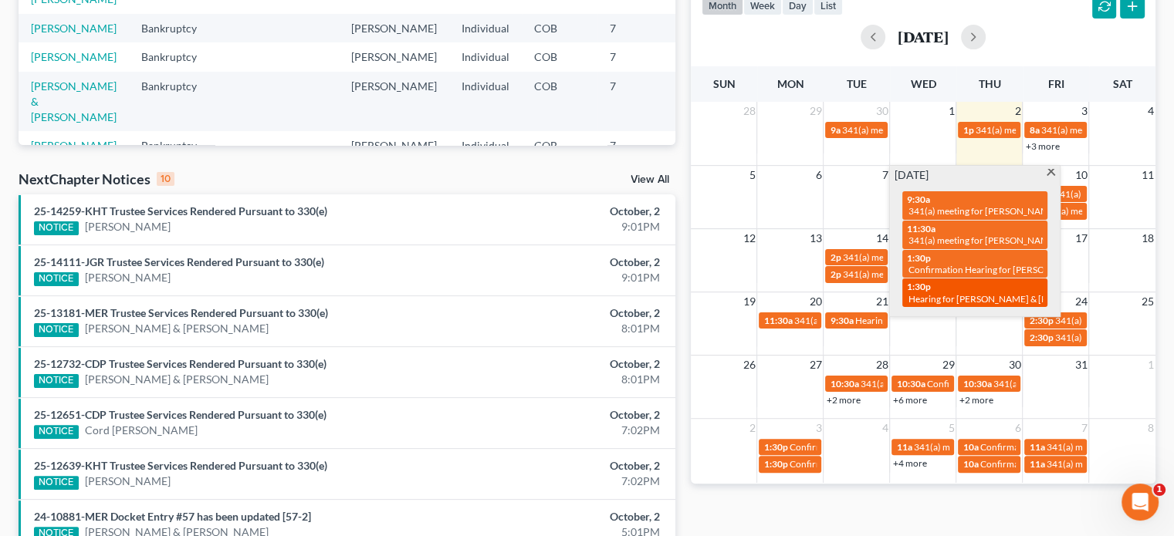
click at [938, 294] on span "Hearing for [PERSON_NAME] & [PERSON_NAME]" at bounding box center [1009, 299] width 202 height 12
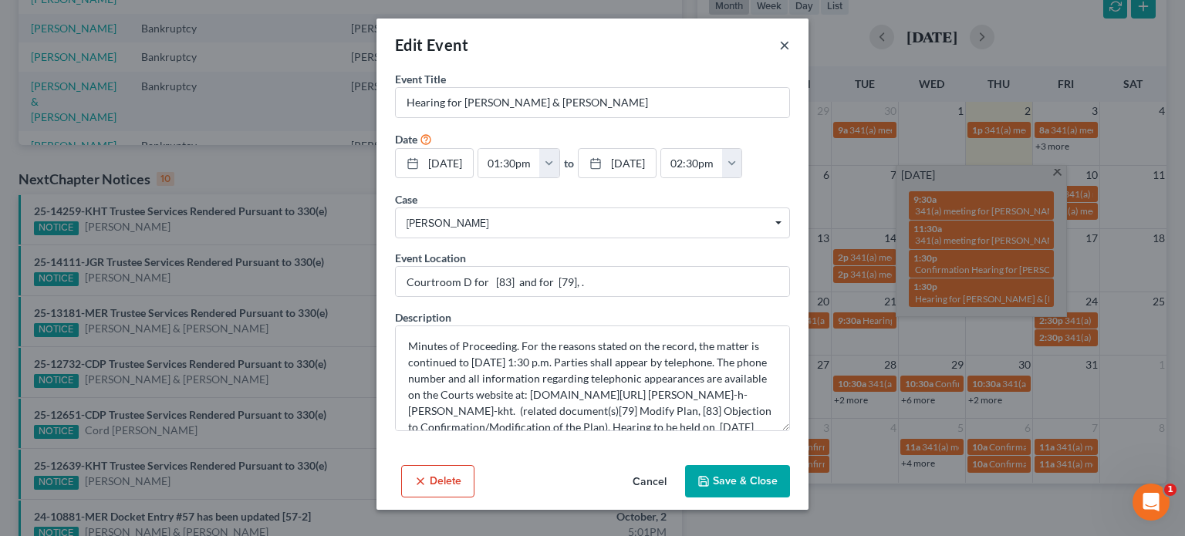
click at [784, 49] on button "×" at bounding box center [784, 44] width 11 height 19
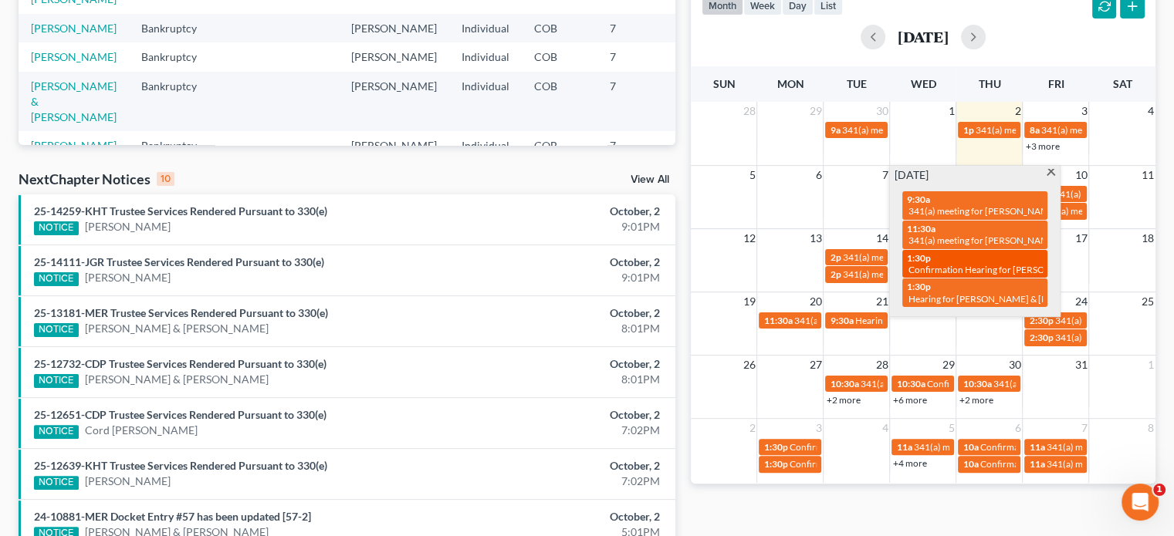
click at [936, 259] on div "1:30p Confirmation Hearing for Shannon Faltak" at bounding box center [975, 264] width 136 height 24
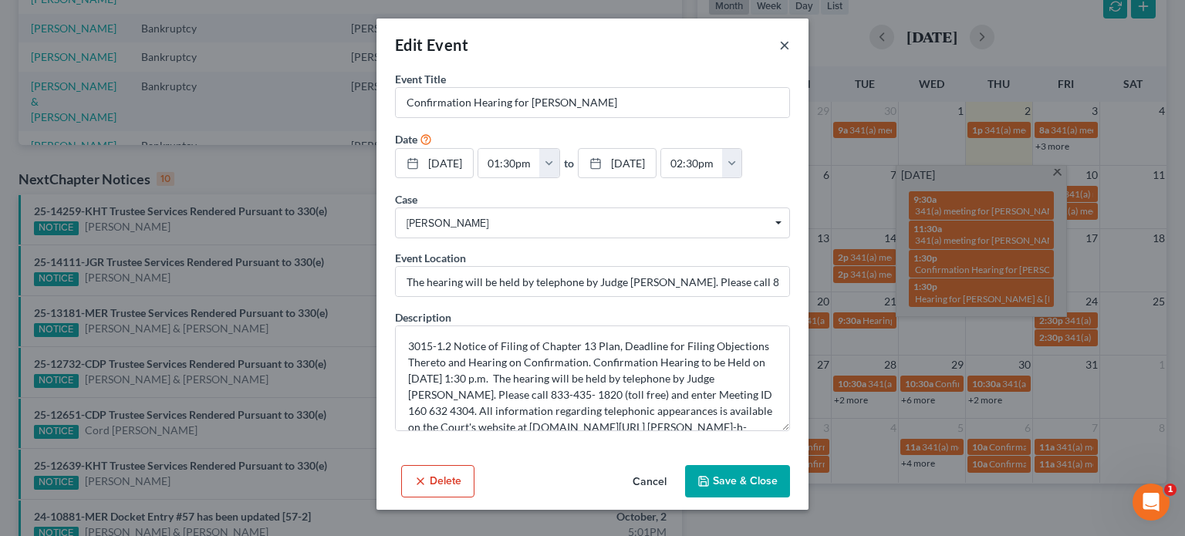
click at [786, 49] on button "×" at bounding box center [784, 44] width 11 height 19
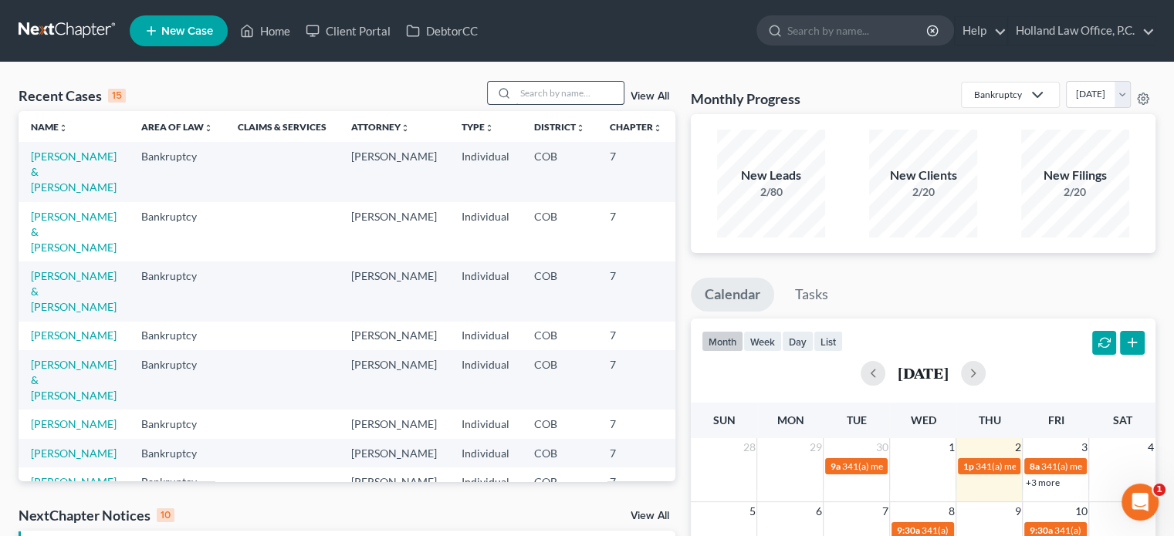
click at [529, 97] on input "search" at bounding box center [569, 93] width 108 height 22
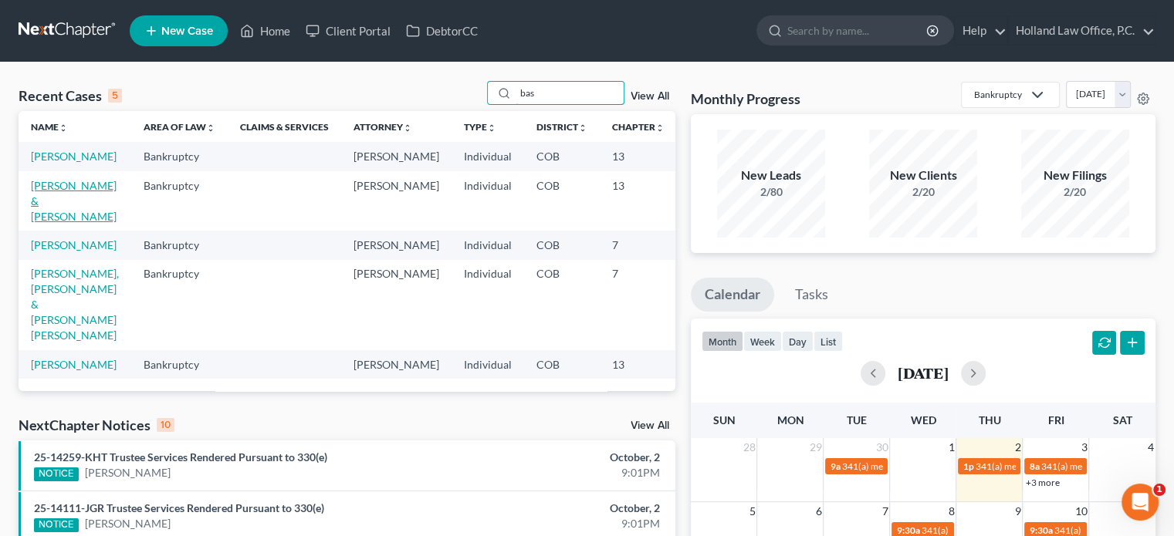
type input "bas"
click at [37, 218] on link "Basevitz, Robert & Traci" at bounding box center [74, 201] width 86 height 44
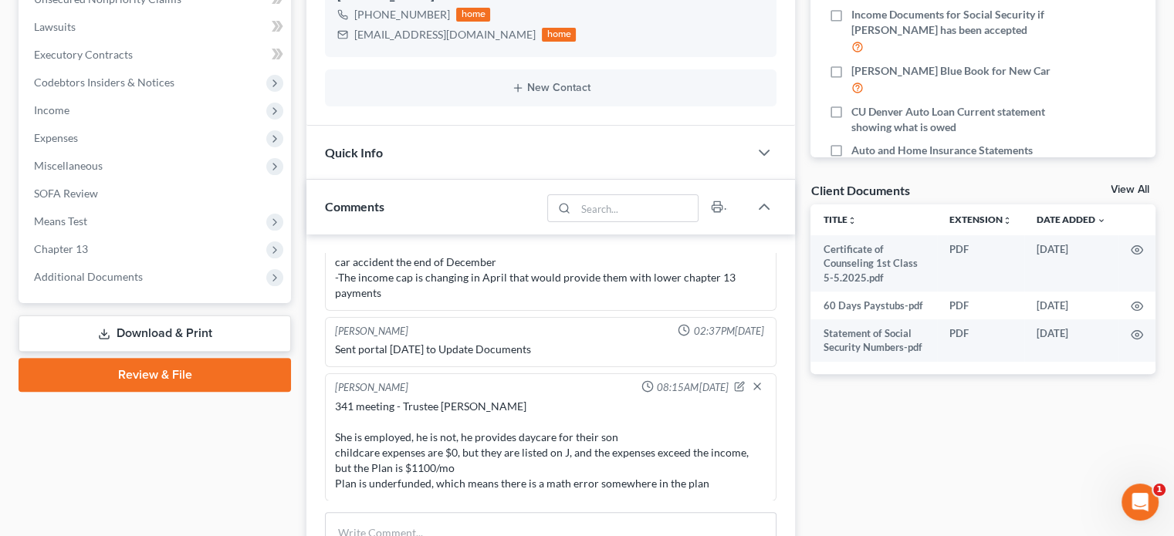
scroll to position [463, 0]
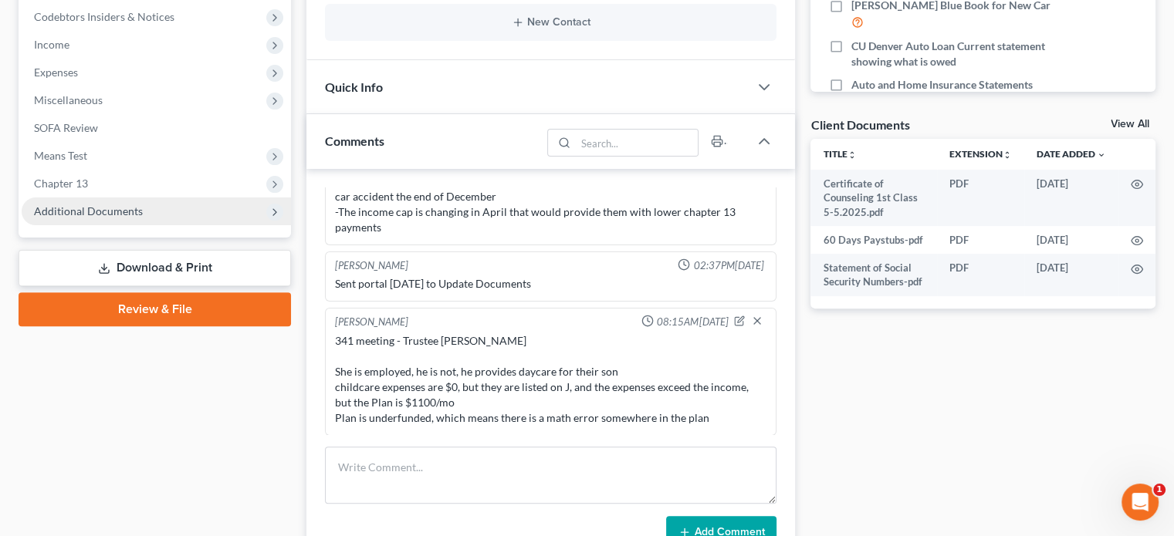
click at [100, 211] on span "Additional Documents" at bounding box center [88, 210] width 109 height 13
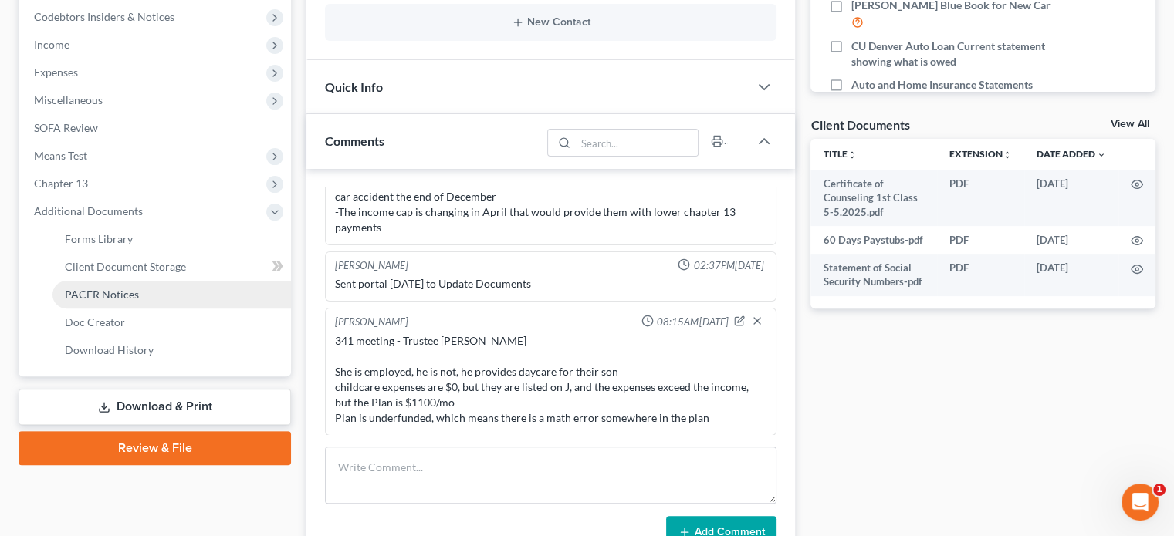
click at [124, 296] on span "PACER Notices" at bounding box center [102, 294] width 74 height 13
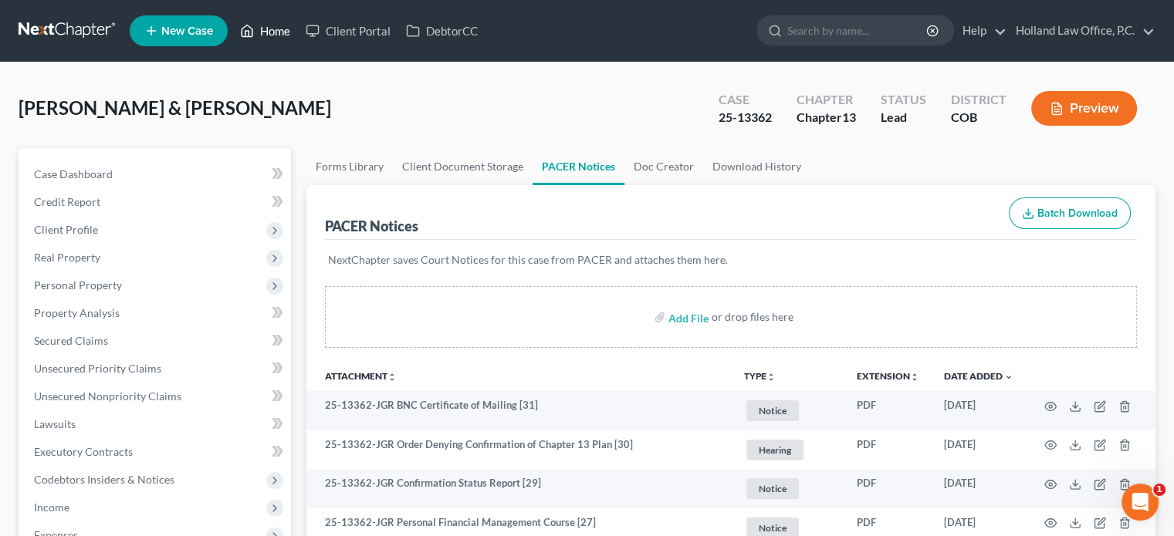
click at [265, 39] on link "Home" at bounding box center [265, 31] width 66 height 28
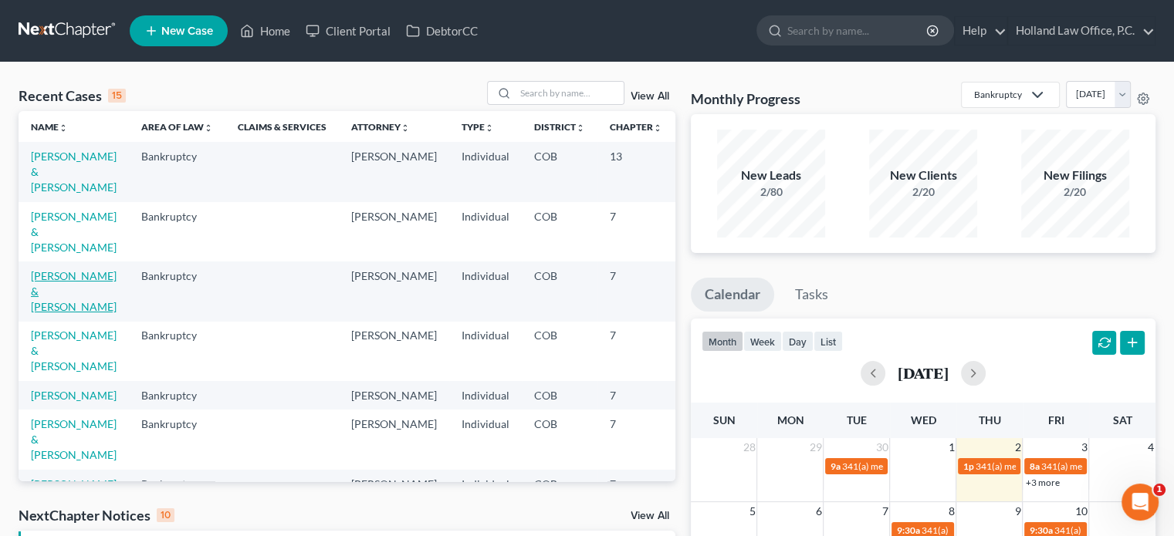
click at [43, 296] on link "[PERSON_NAME] & [PERSON_NAME]" at bounding box center [74, 291] width 86 height 44
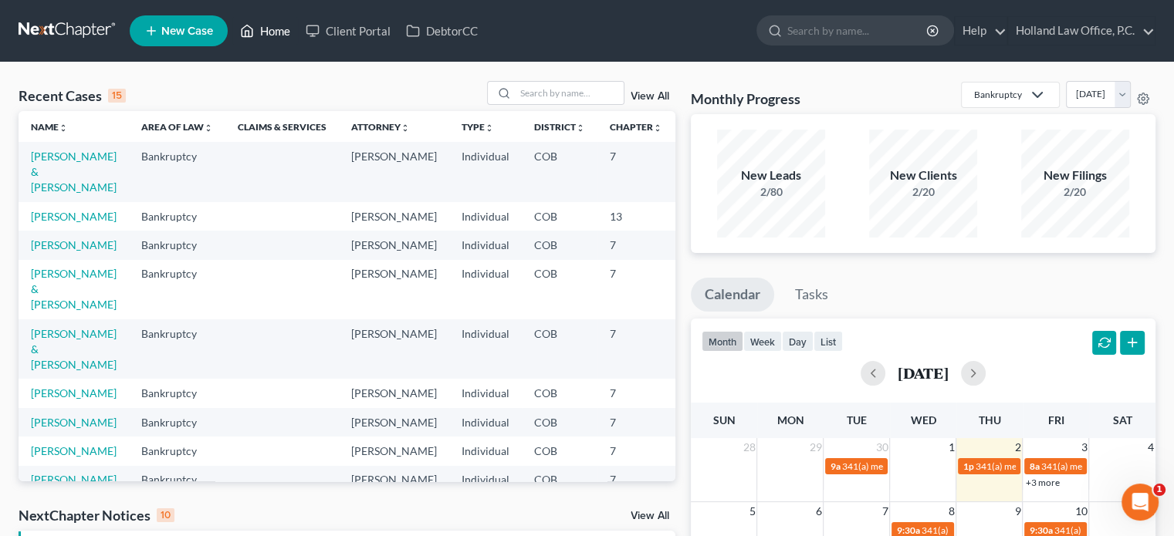
click at [284, 36] on link "Home" at bounding box center [265, 31] width 66 height 28
click at [525, 92] on input "search" at bounding box center [569, 93] width 108 height 22
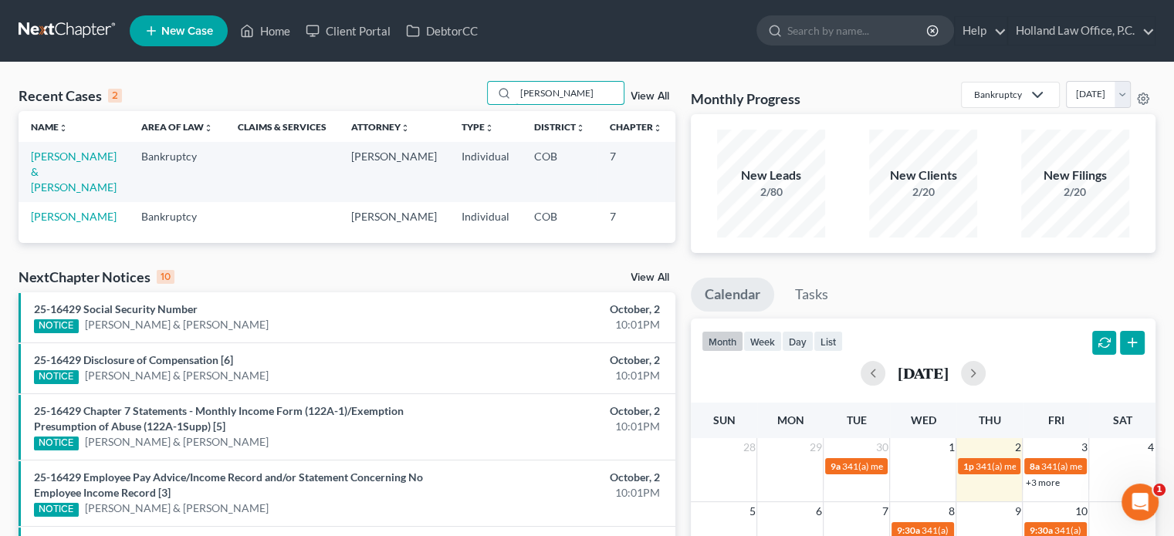
type input "maguire"
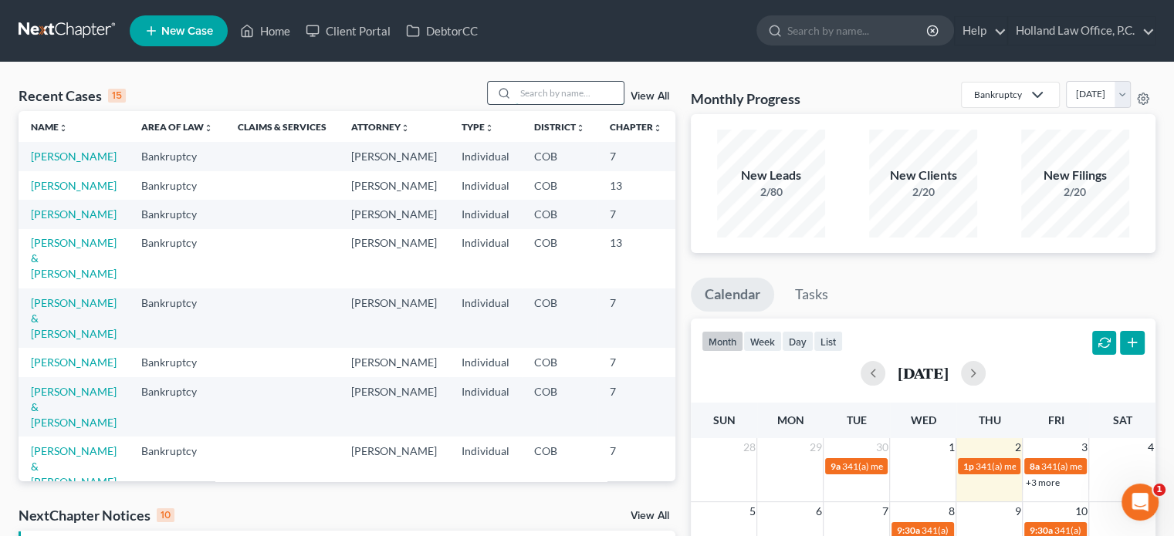
click at [525, 96] on input "search" at bounding box center [569, 93] width 108 height 22
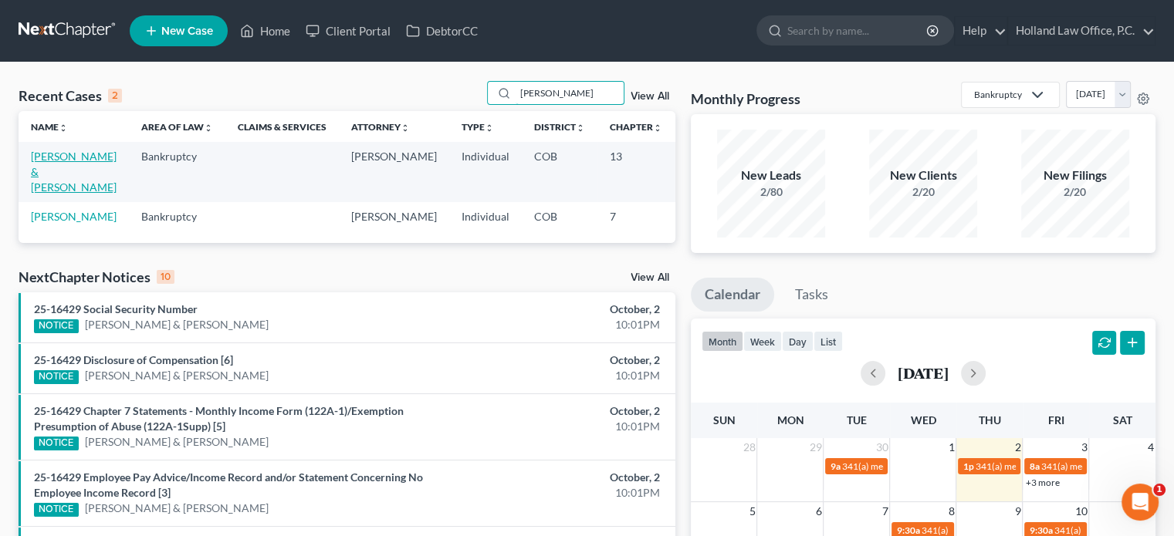
type input "[PERSON_NAME]"
click at [56, 175] on link "[PERSON_NAME] & [PERSON_NAME]" at bounding box center [74, 172] width 86 height 44
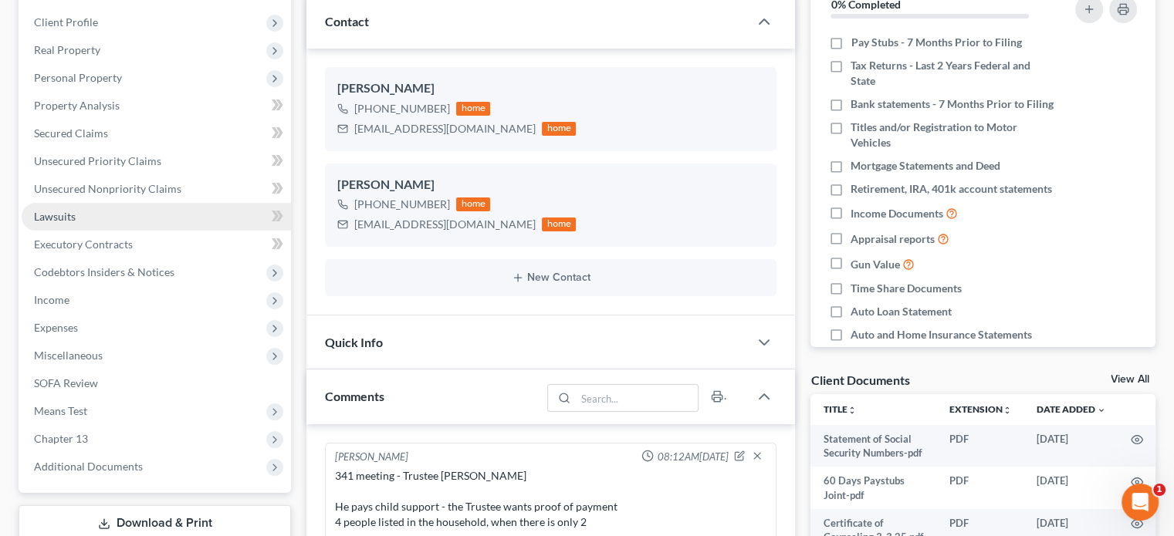
scroll to position [231, 0]
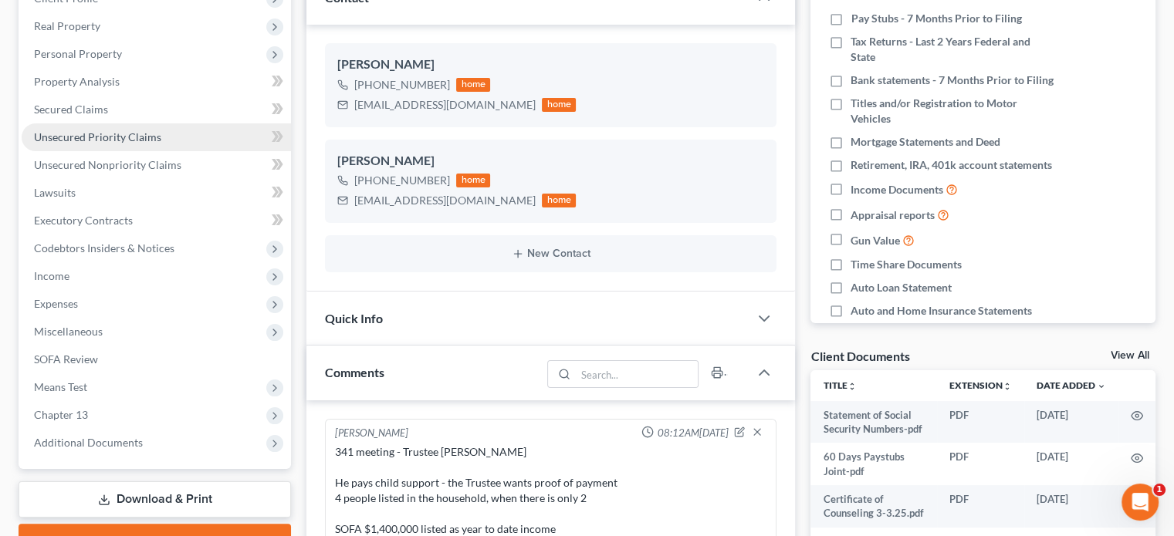
click at [93, 140] on span "Unsecured Priority Claims" at bounding box center [97, 136] width 127 height 13
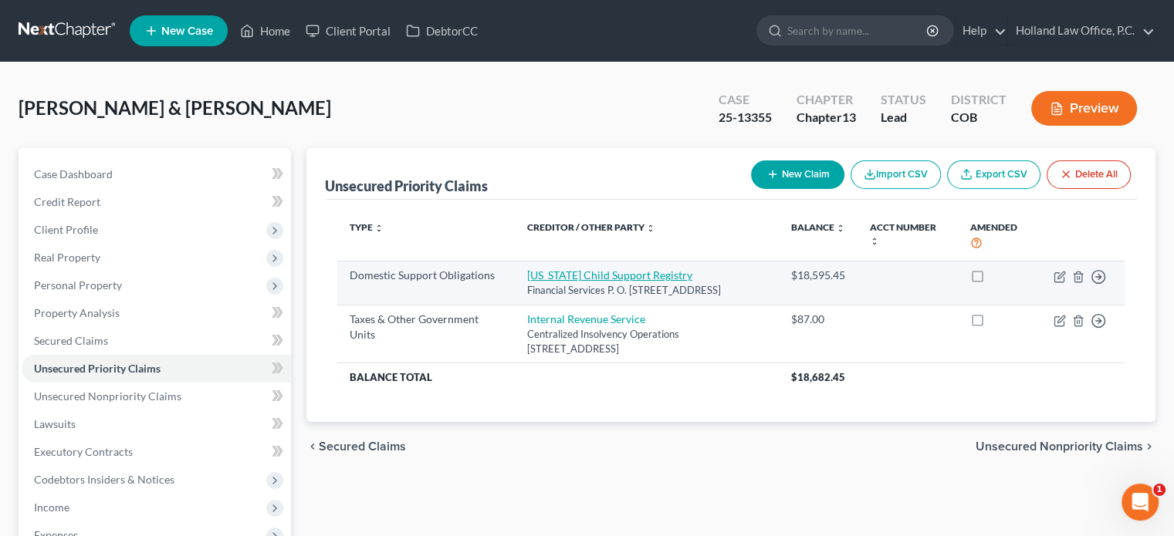
click at [614, 275] on link "[US_STATE] Child Support Registry" at bounding box center [609, 275] width 165 height 13
select select "5"
select select "0"
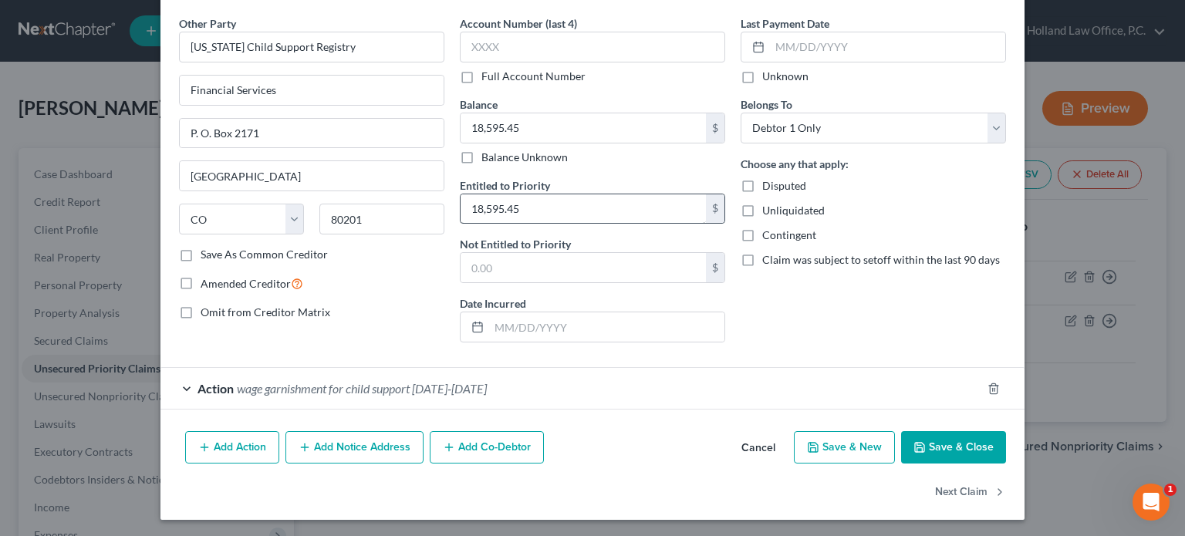
scroll to position [56, 0]
click at [370, 383] on span "wage garnishment for child support [DATE]-[DATE]" at bounding box center [362, 388] width 250 height 15
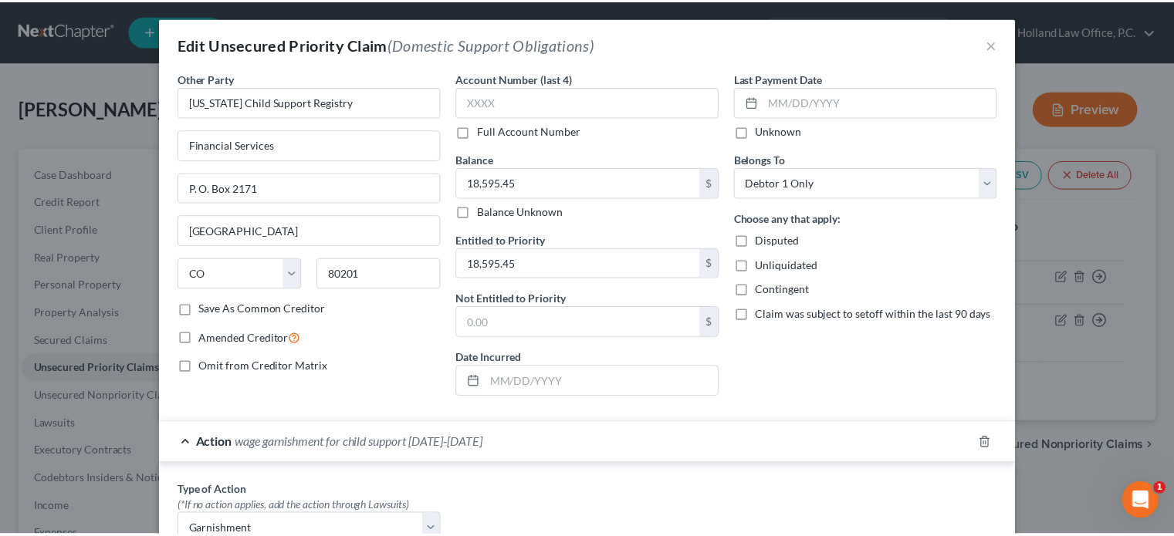
scroll to position [0, 0]
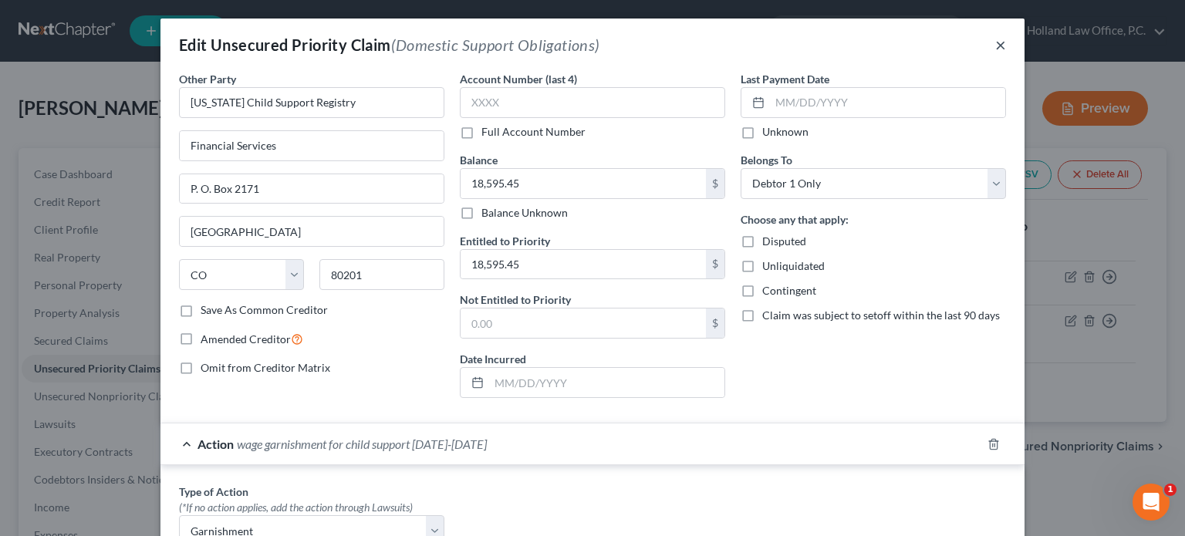
click at [995, 43] on button "×" at bounding box center [1000, 44] width 11 height 19
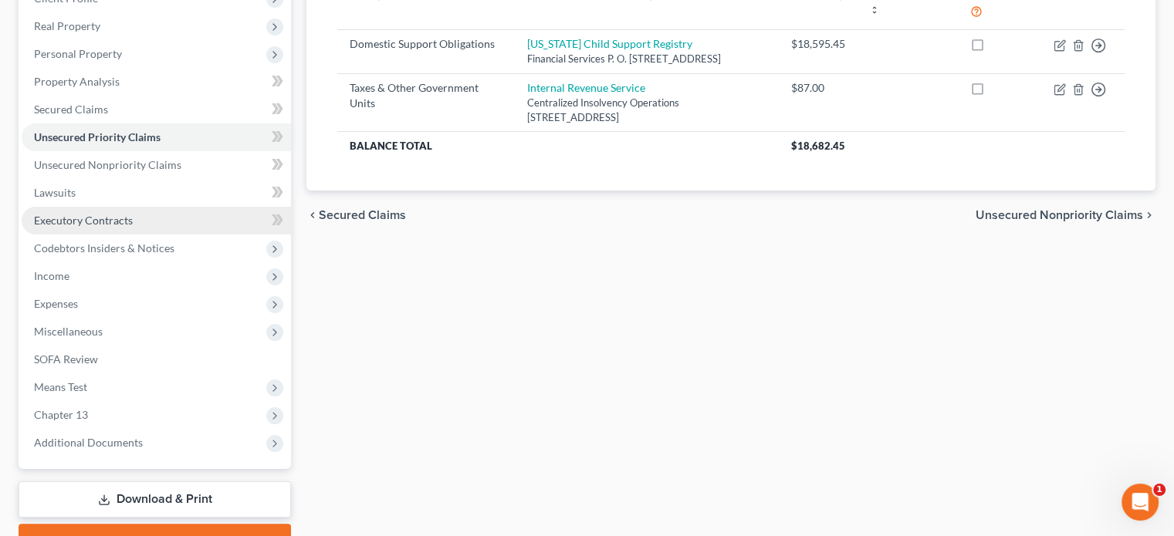
scroll to position [310, 0]
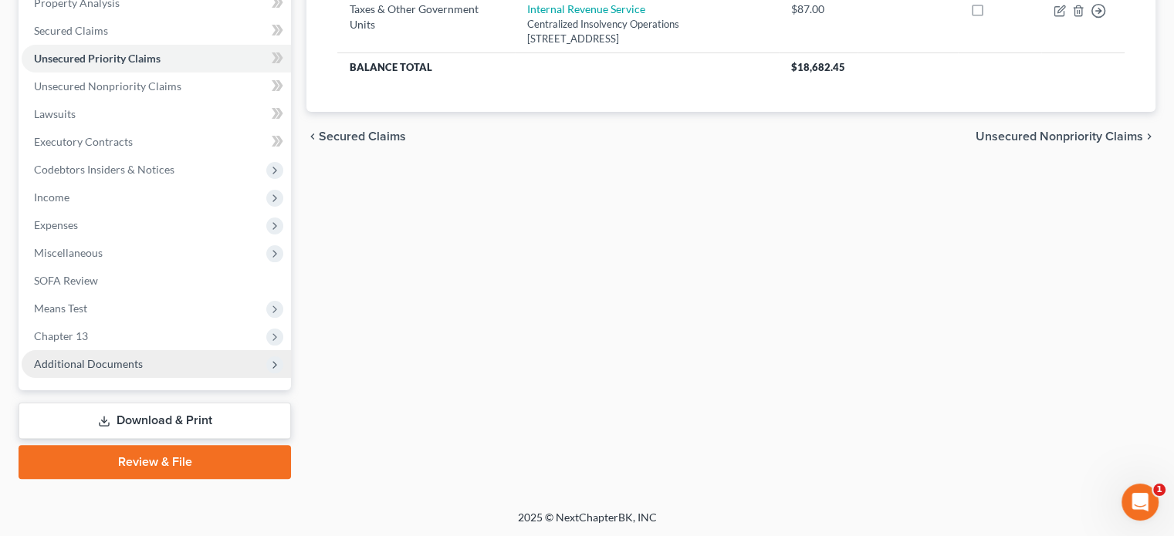
click at [69, 369] on span "Additional Documents" at bounding box center [88, 363] width 109 height 13
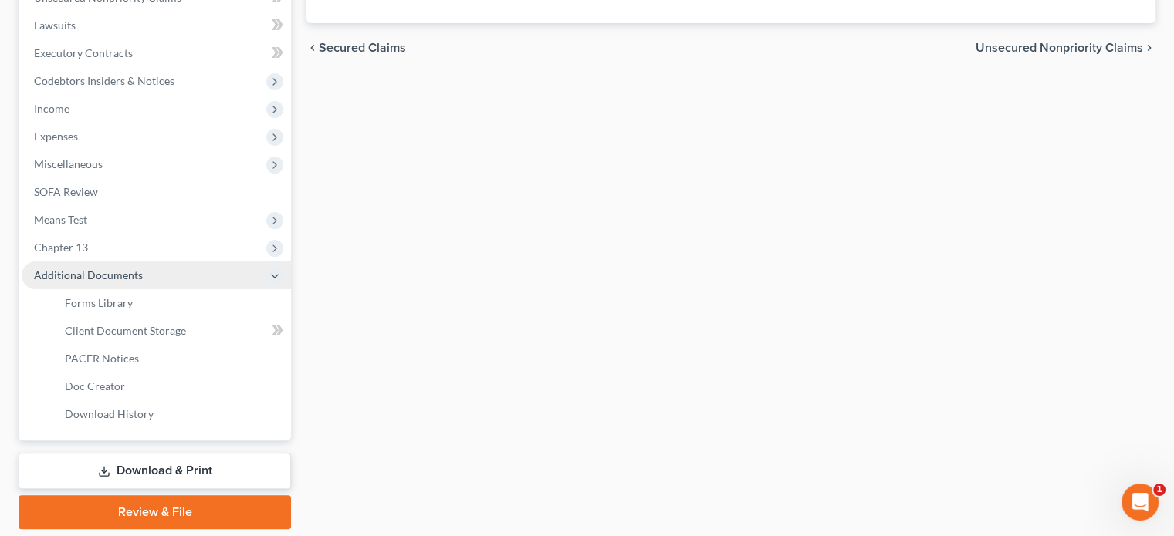
scroll to position [372, 0]
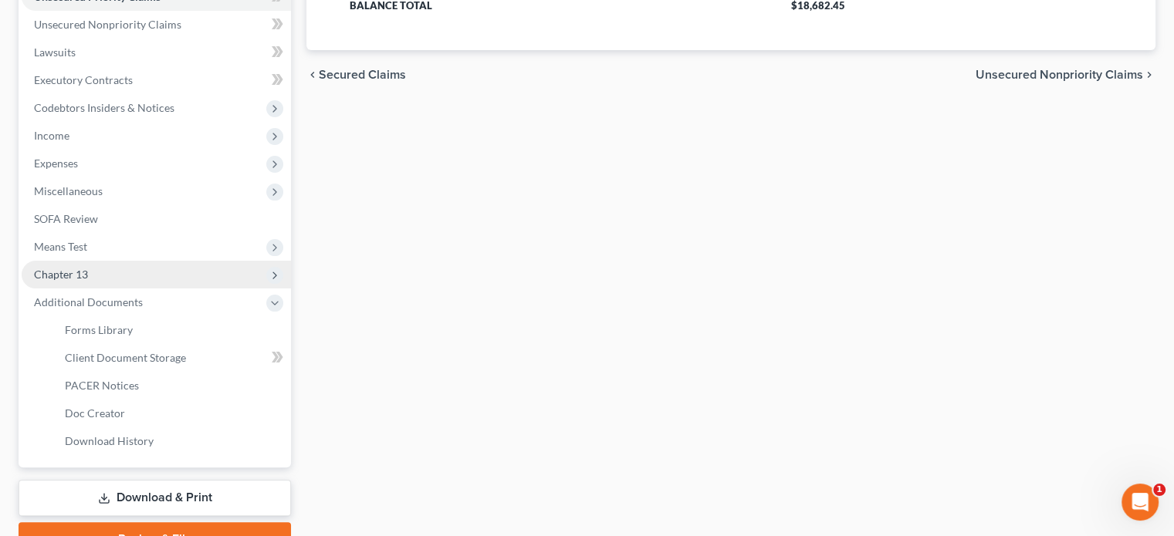
click at [79, 277] on span "Chapter 13" at bounding box center [61, 274] width 54 height 13
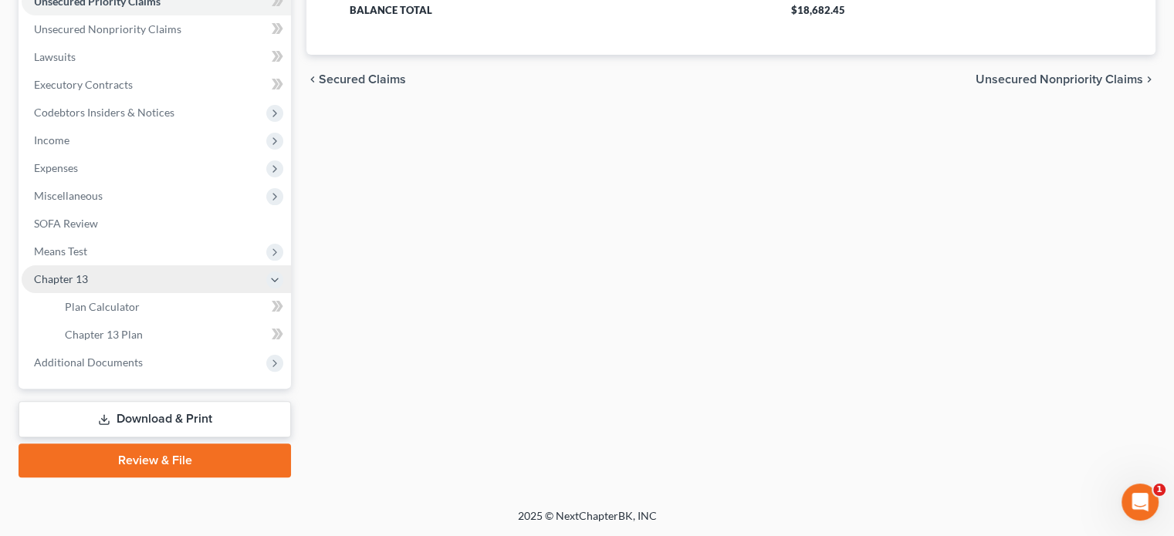
scroll to position [366, 0]
